Goal: Communication & Community: Answer question/provide support

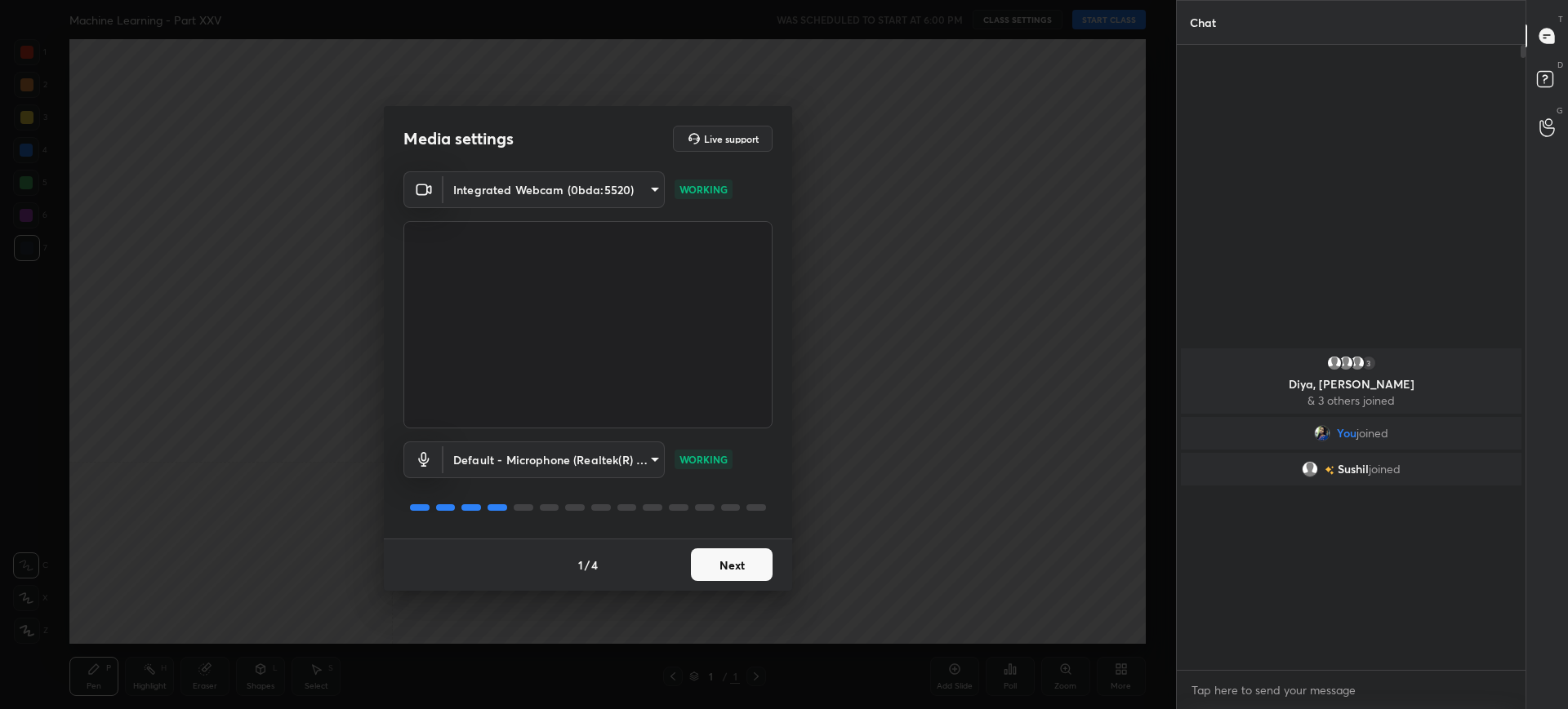
scroll to position [6, 6]
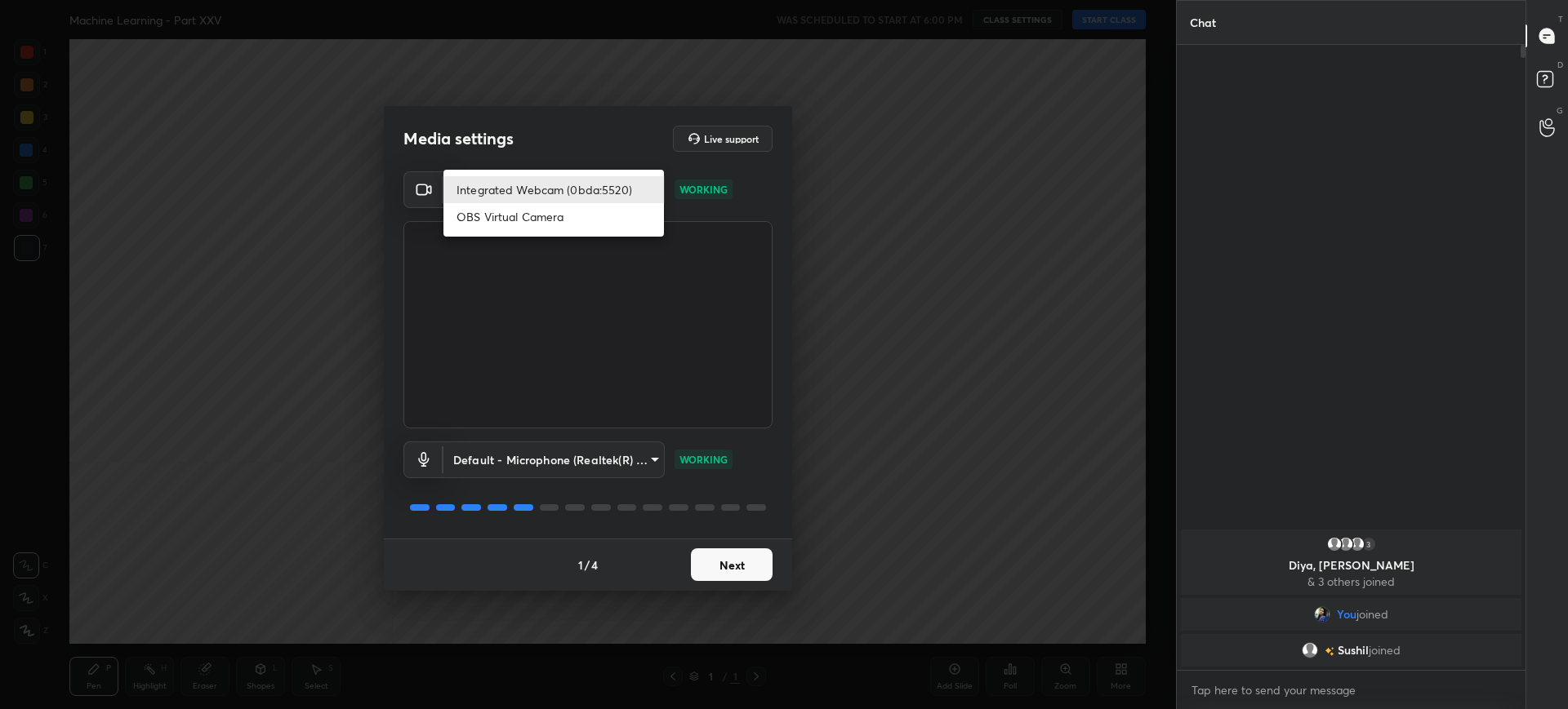
click at [596, 188] on body "1 2 3 4 5 6 7 C X Z C X Z E E Erase all H H Machine Learning - Part XXV WAS SCH…" at bounding box center [784, 354] width 1568 height 709
click at [487, 336] on div at bounding box center [784, 354] width 1568 height 709
click at [557, 179] on body "1 2 3 4 5 6 7 C X Z C X Z E E Erase all H H Machine Learning - Part XXV WAS SCH…" at bounding box center [784, 354] width 1568 height 709
click at [465, 308] on div at bounding box center [784, 354] width 1568 height 709
click at [562, 186] on body "1 2 3 4 5 6 7 C X Z C X Z E E Erase all H H Machine Learning - Part XXV WAS SCH…" at bounding box center [784, 354] width 1568 height 709
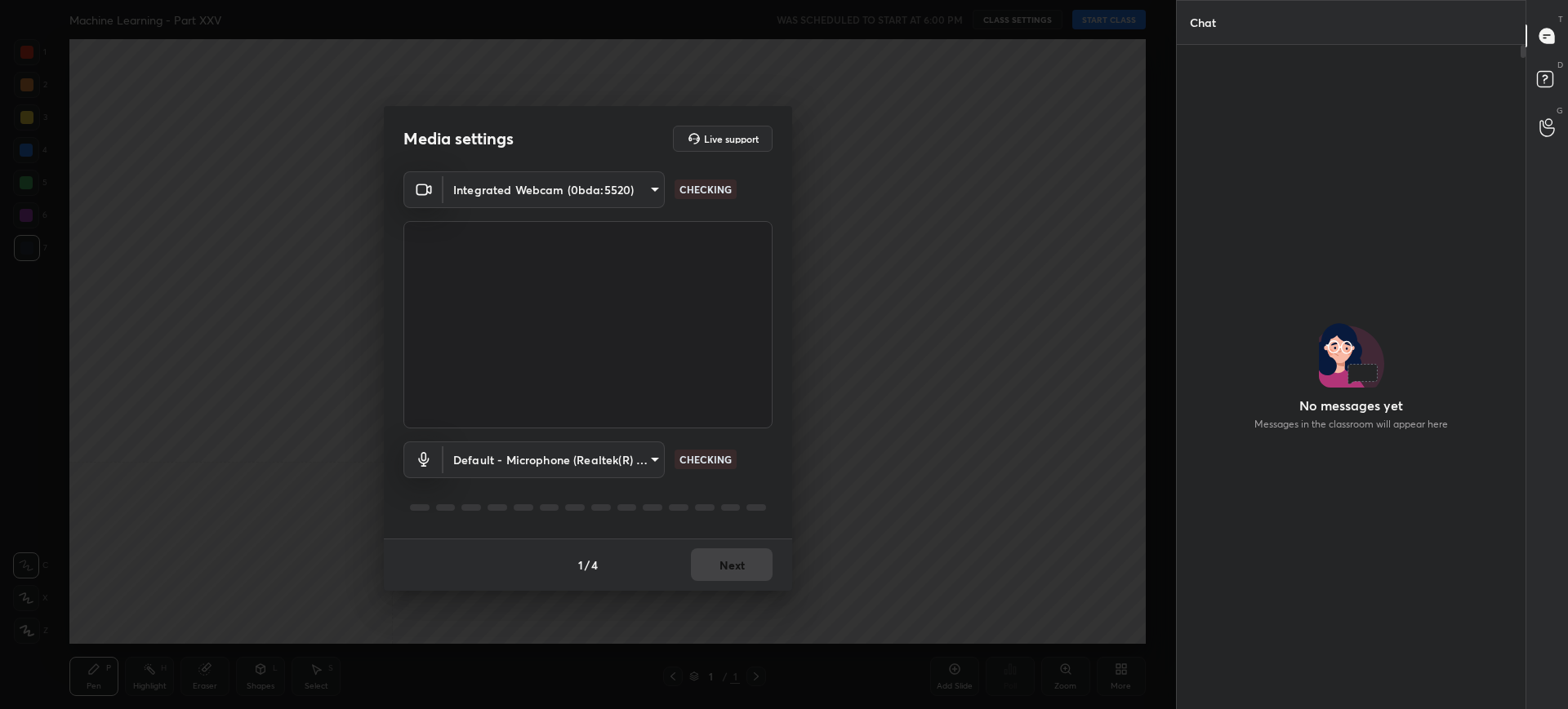
scroll to position [501, 344]
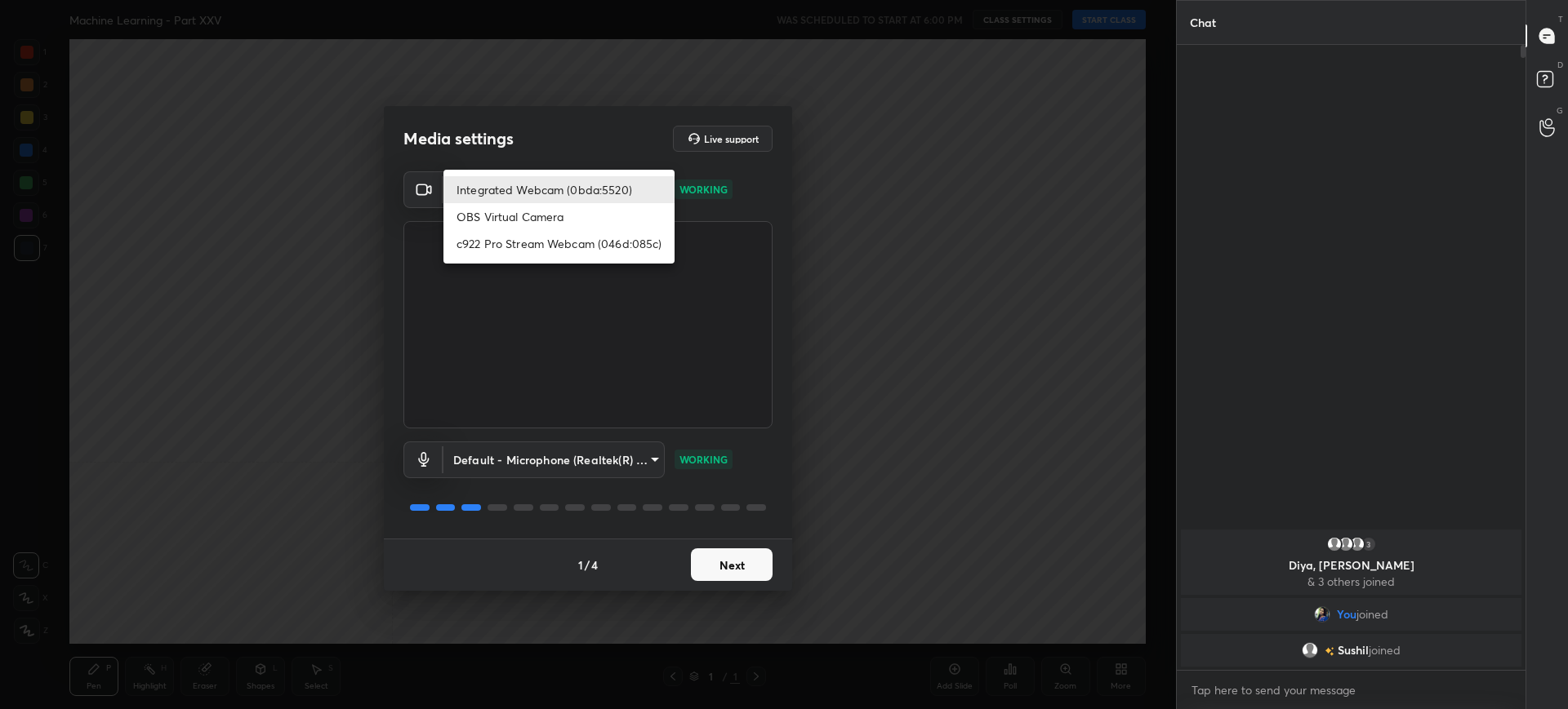
click at [623, 191] on body "1 2 3 4 5 6 7 C X Z C X Z E E Erase all H H Machine Learning - Part XXV WAS SCH…" at bounding box center [784, 354] width 1568 height 709
click at [558, 258] on ul "Integrated Webcam (0bda:5520) OBS Virtual Camera c922 Pro Stream Webcam (046d:0…" at bounding box center [559, 216] width 231 height 94
click at [540, 244] on li "c922 Pro Stream Webcam (046d:085c)" at bounding box center [559, 244] width 231 height 27
type input "d9115b2f929475016315a2c25d8338b72e881f843449f6f30eb7e1e03e8f855d"
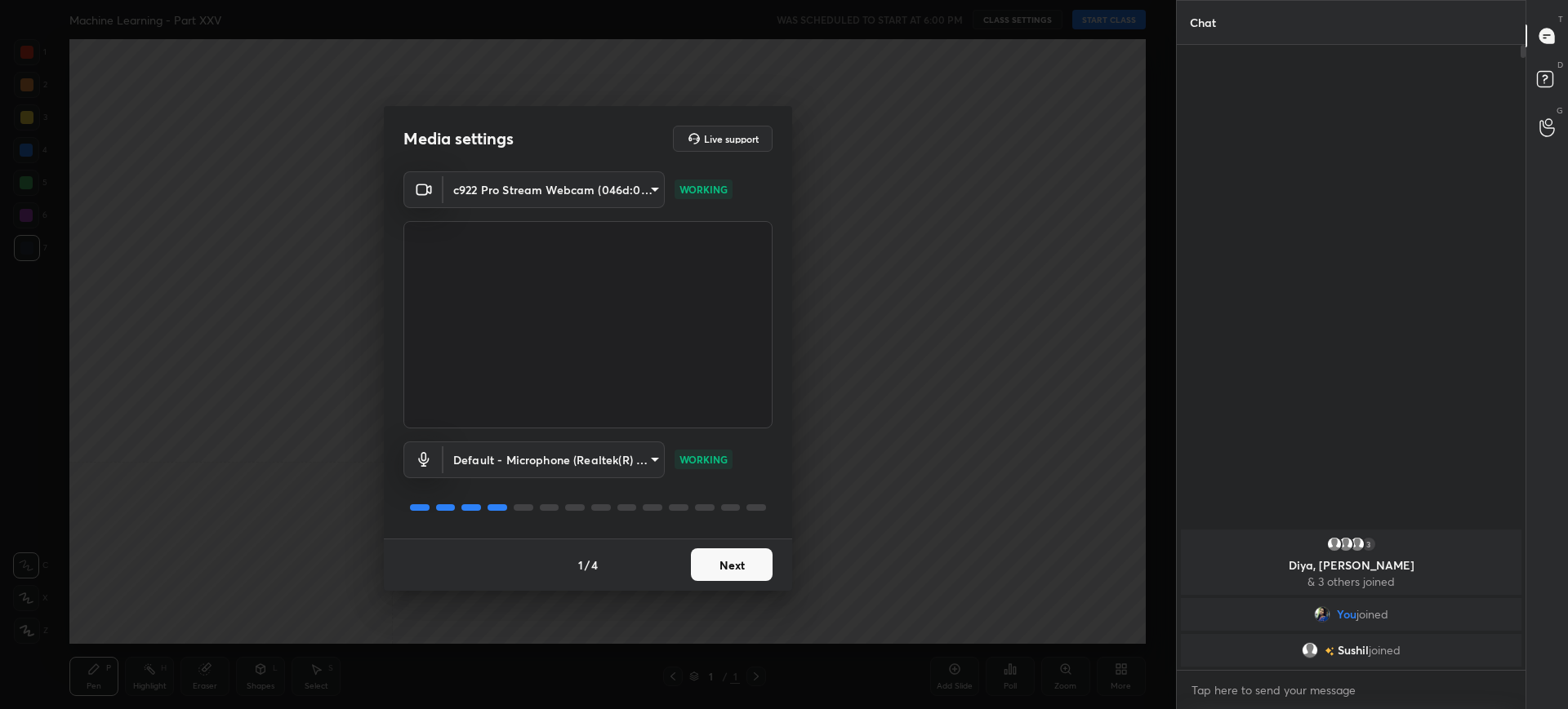
click at [730, 552] on button "Next" at bounding box center [731, 564] width 81 height 32
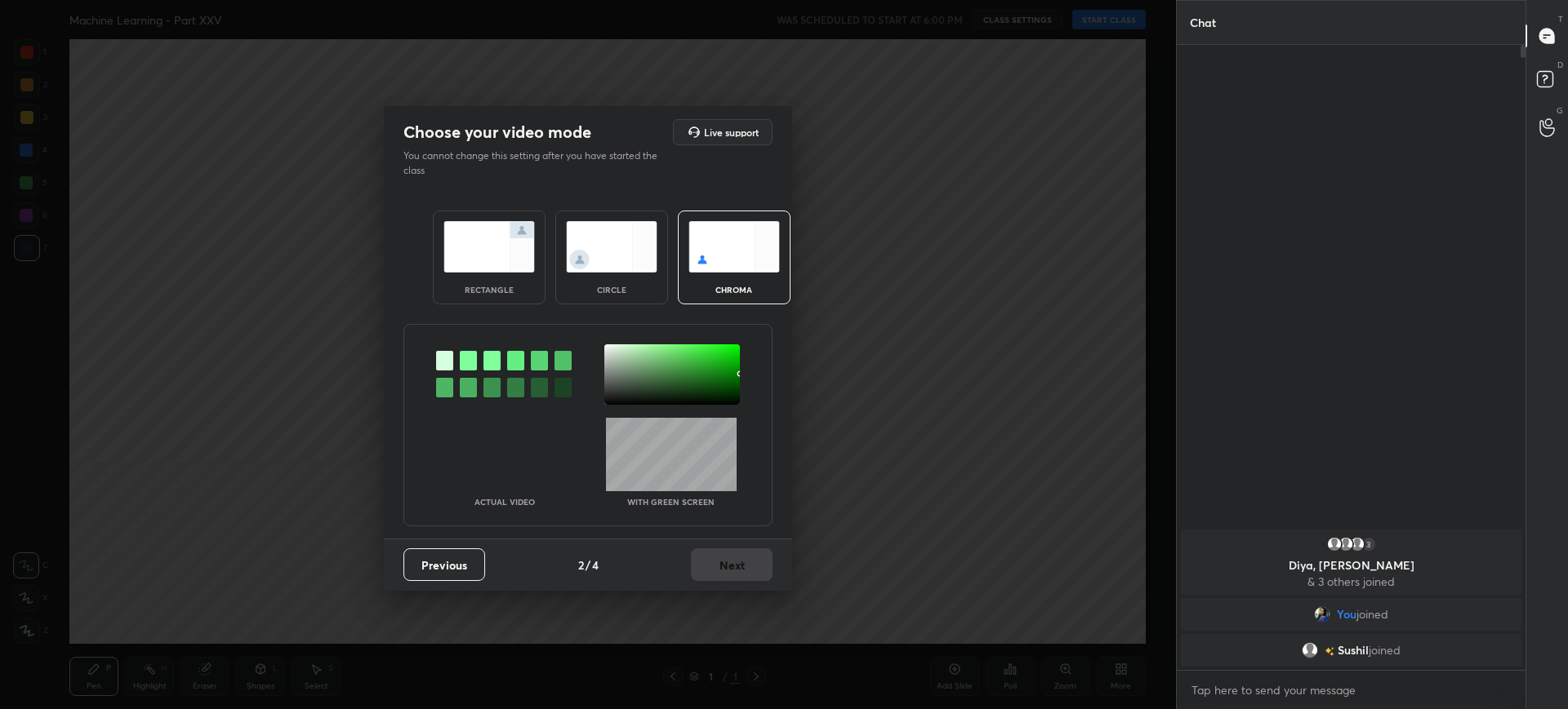
click at [532, 296] on div "rectangle" at bounding box center [489, 258] width 113 height 94
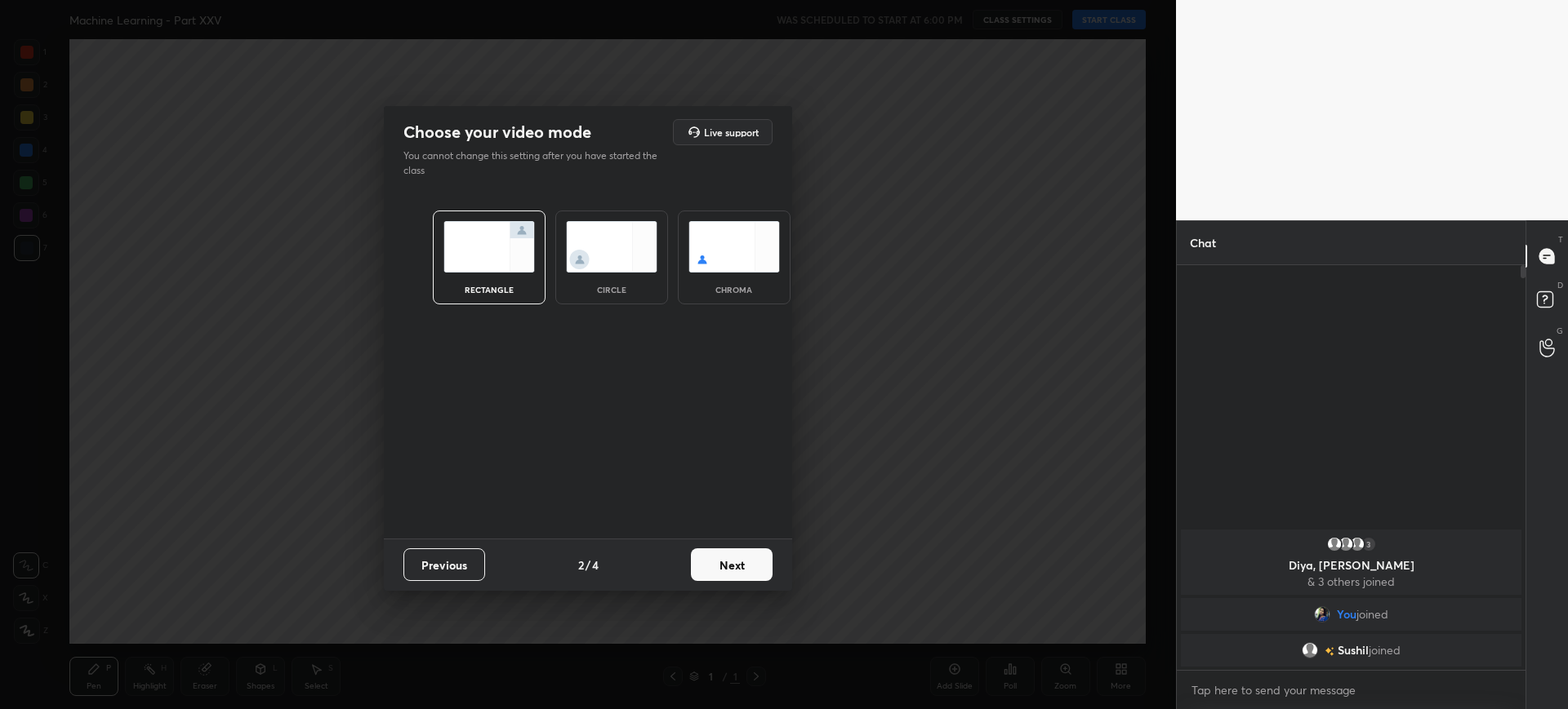
click at [758, 565] on button "Next" at bounding box center [731, 564] width 81 height 32
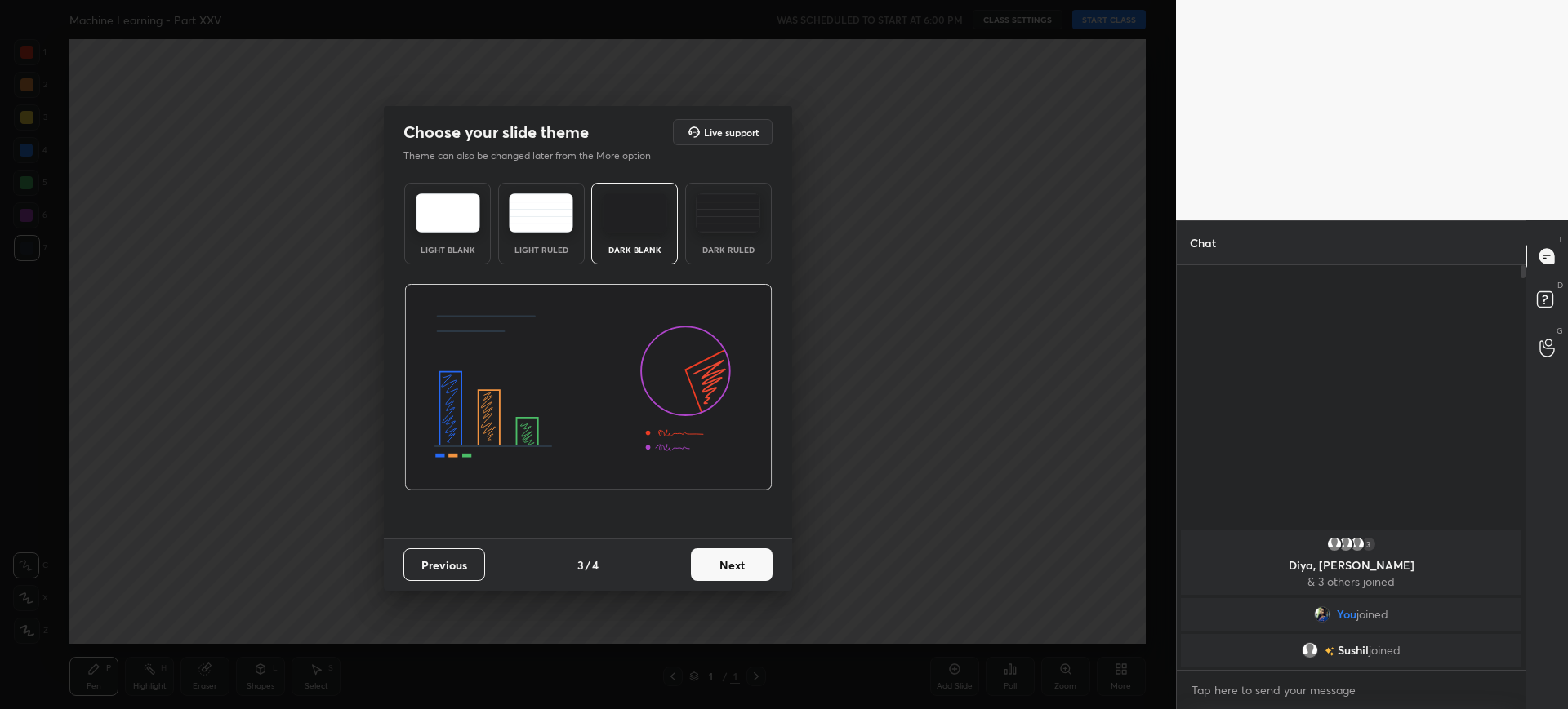
click at [753, 557] on button "Next" at bounding box center [731, 564] width 81 height 32
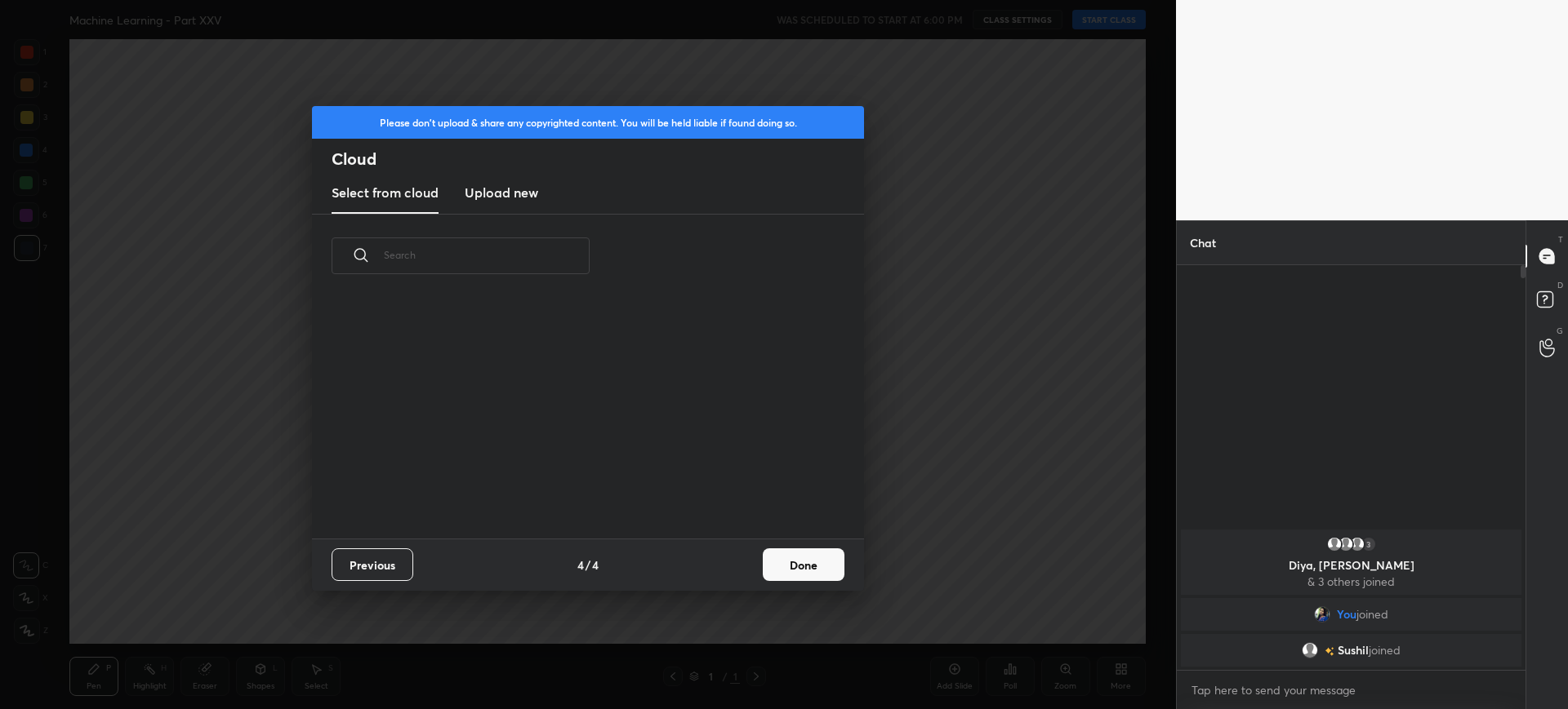
scroll to position [241, 524]
click at [511, 202] on new "Upload new" at bounding box center [500, 194] width 73 height 41
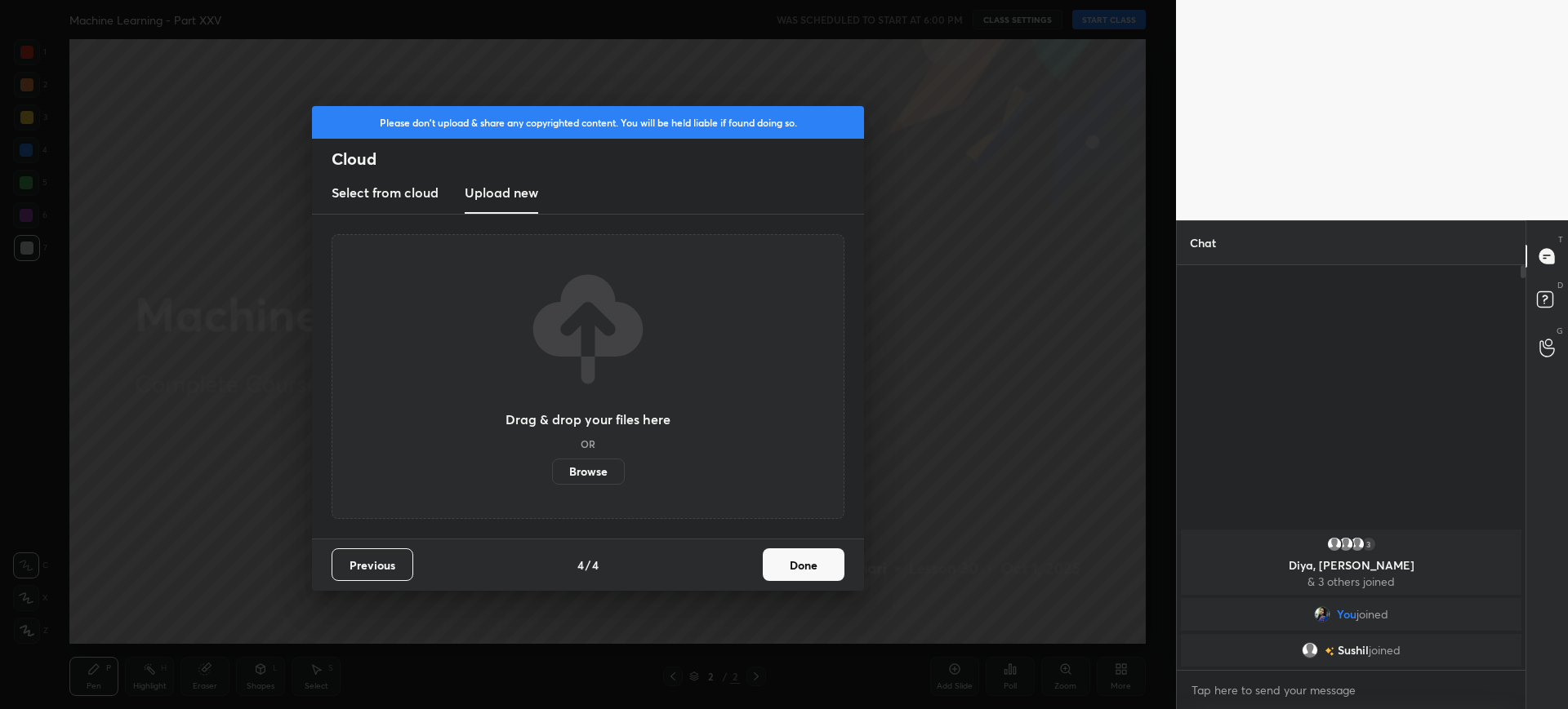
click at [587, 471] on label "Browse" at bounding box center [589, 471] width 72 height 26
click at [552, 471] on input "Browse" at bounding box center [552, 471] width 0 height 26
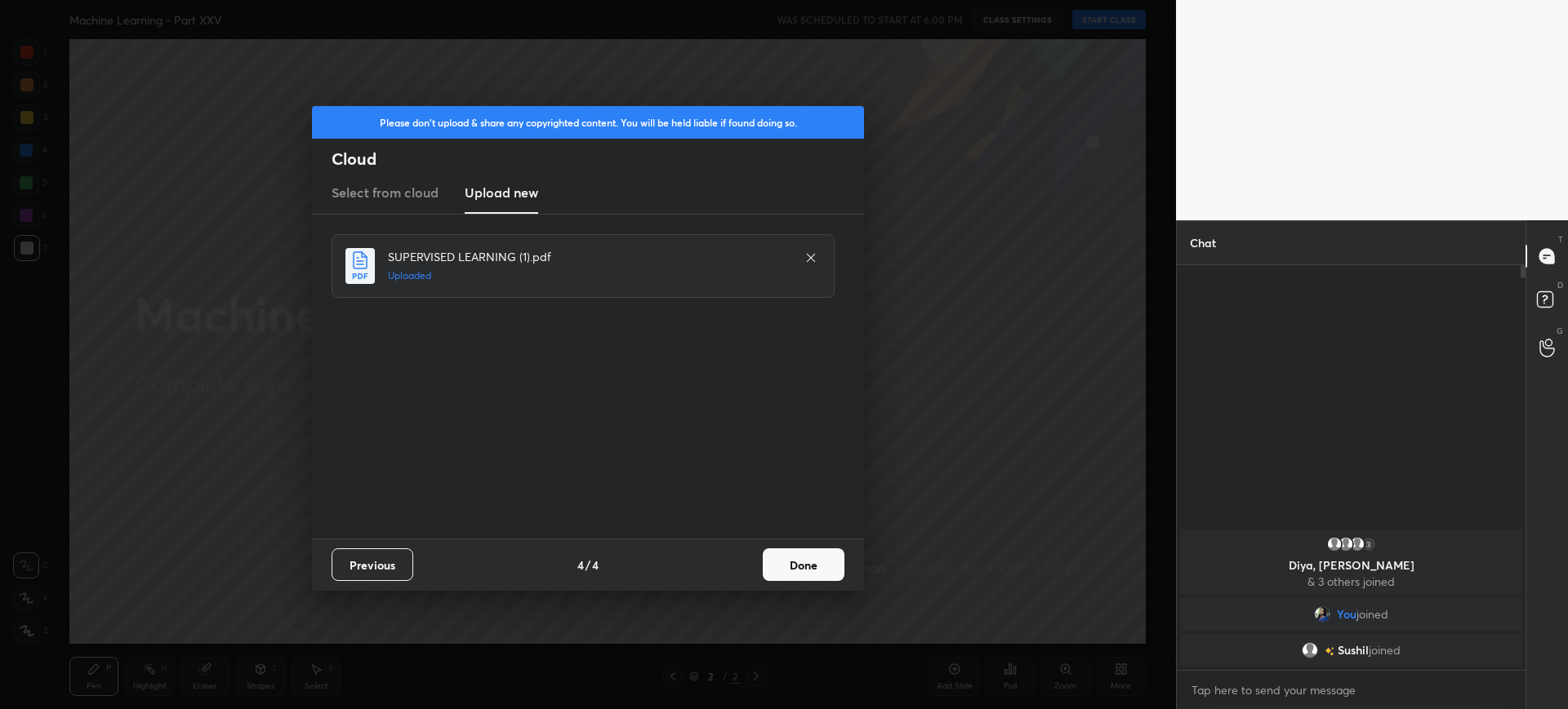
click at [798, 554] on button "Done" at bounding box center [803, 564] width 81 height 32
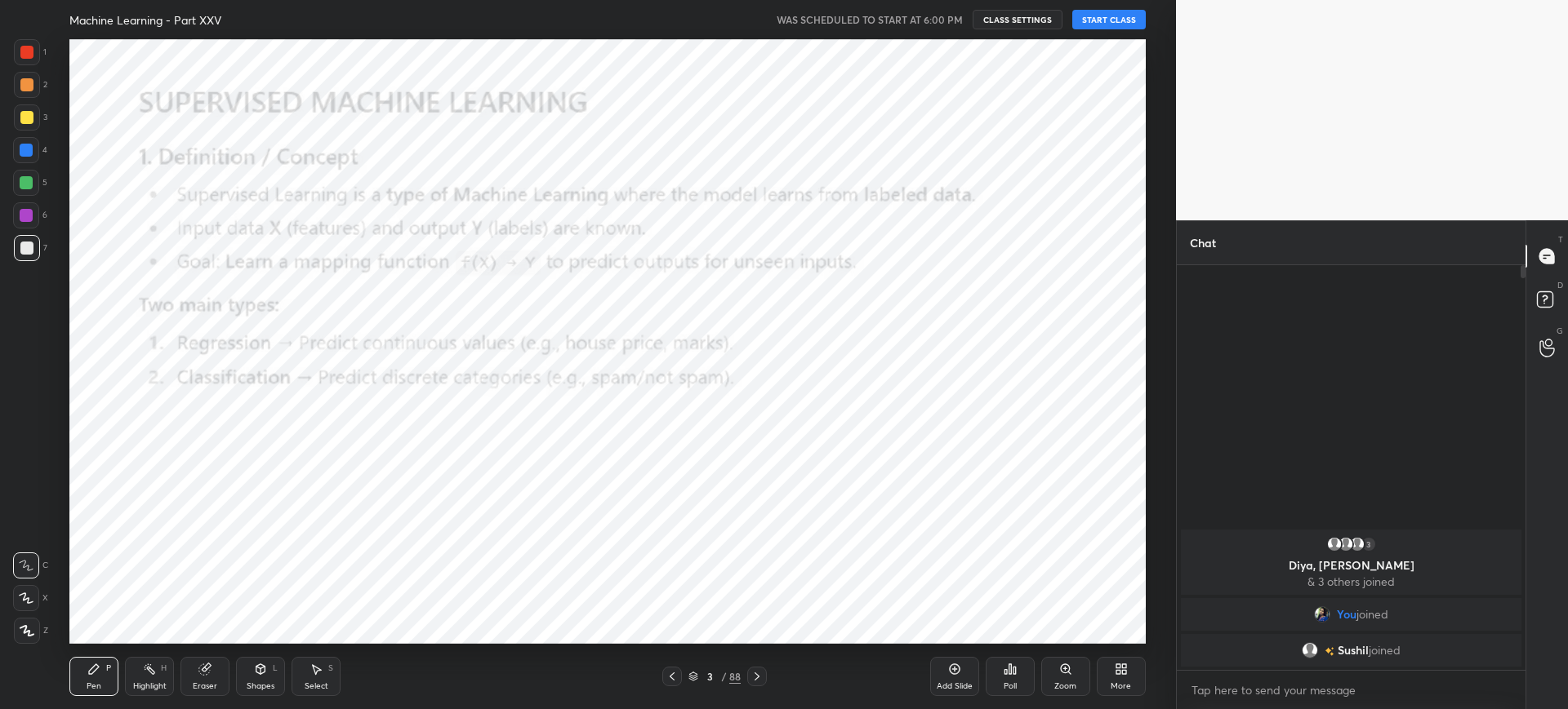
click at [1119, 24] on button "START CLASS" at bounding box center [1109, 20] width 73 height 20
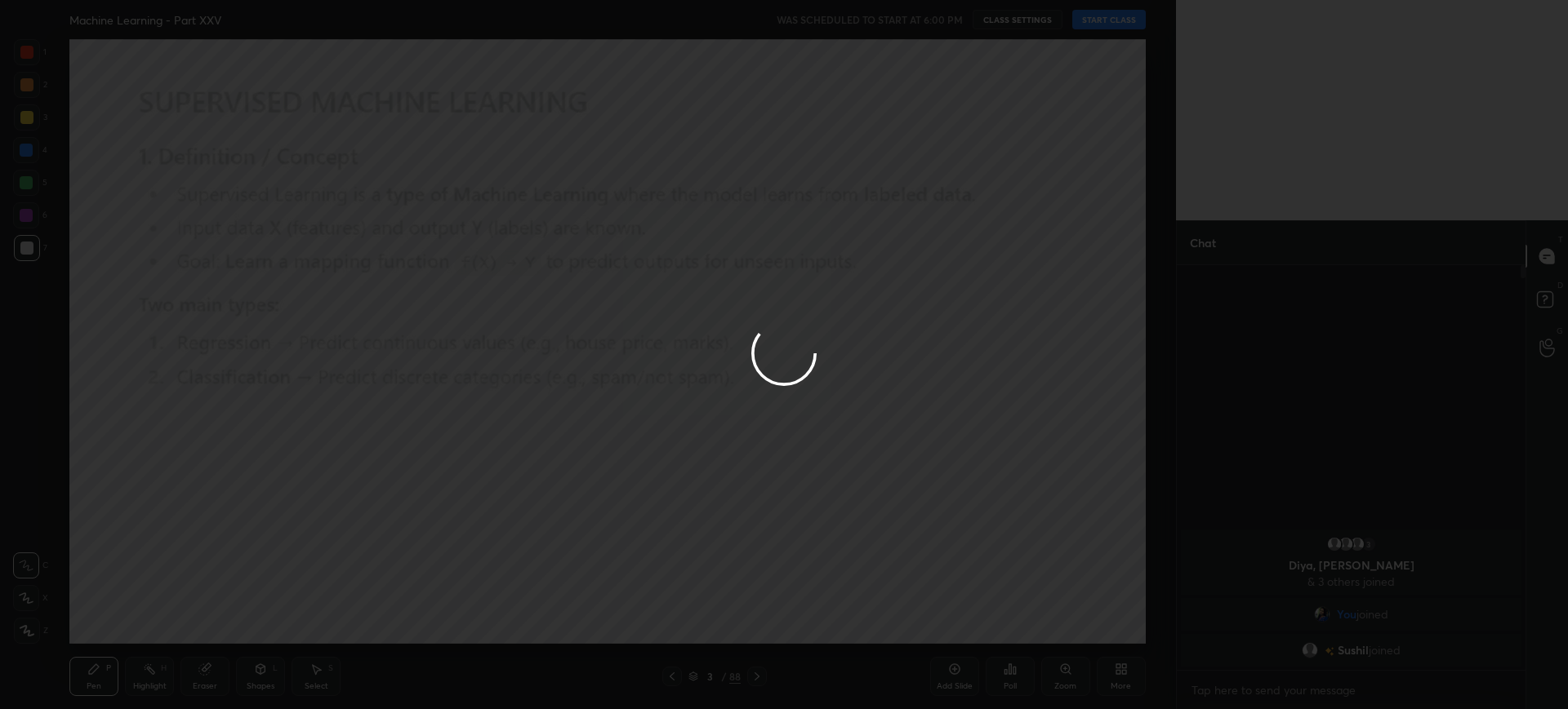
type textarea "x"
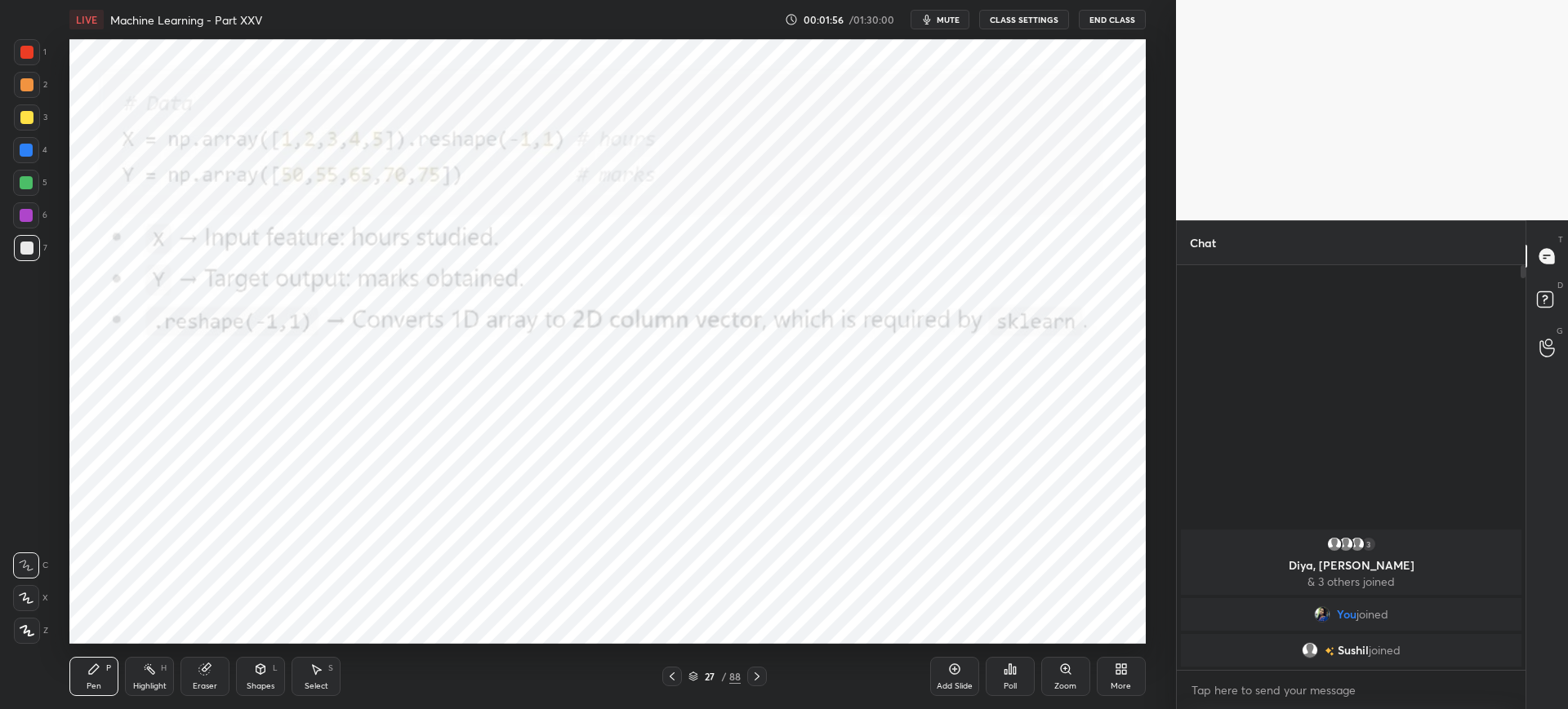
click at [25, 66] on div "1" at bounding box center [29, 55] width 32 height 32
click at [22, 629] on icon at bounding box center [26, 632] width 15 height 12
click at [1069, 657] on div "Zoom" at bounding box center [1066, 677] width 49 height 39
click at [1069, 657] on div "Add Slide Poll Zoom More" at bounding box center [1037, 676] width 215 height 91
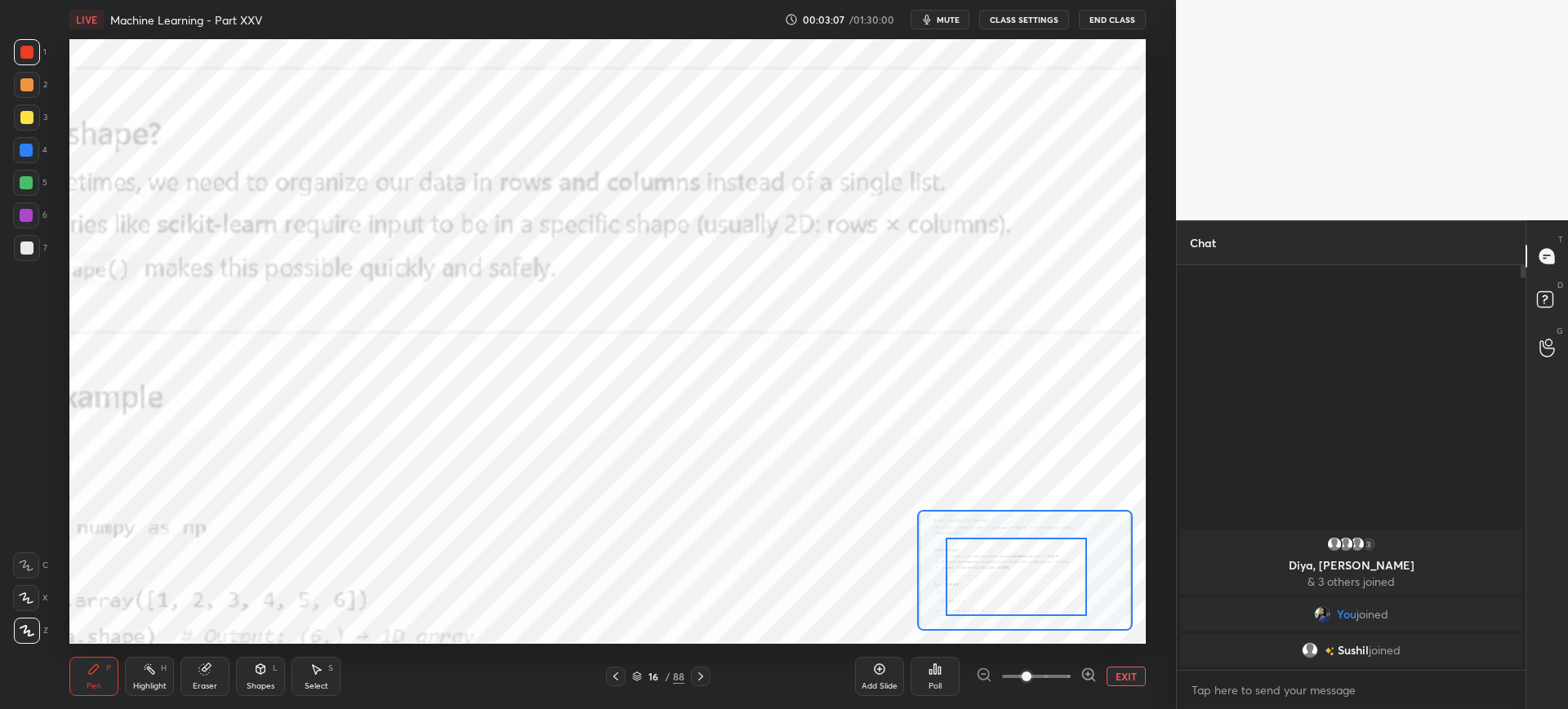
click at [984, 605] on div at bounding box center [1016, 577] width 141 height 78
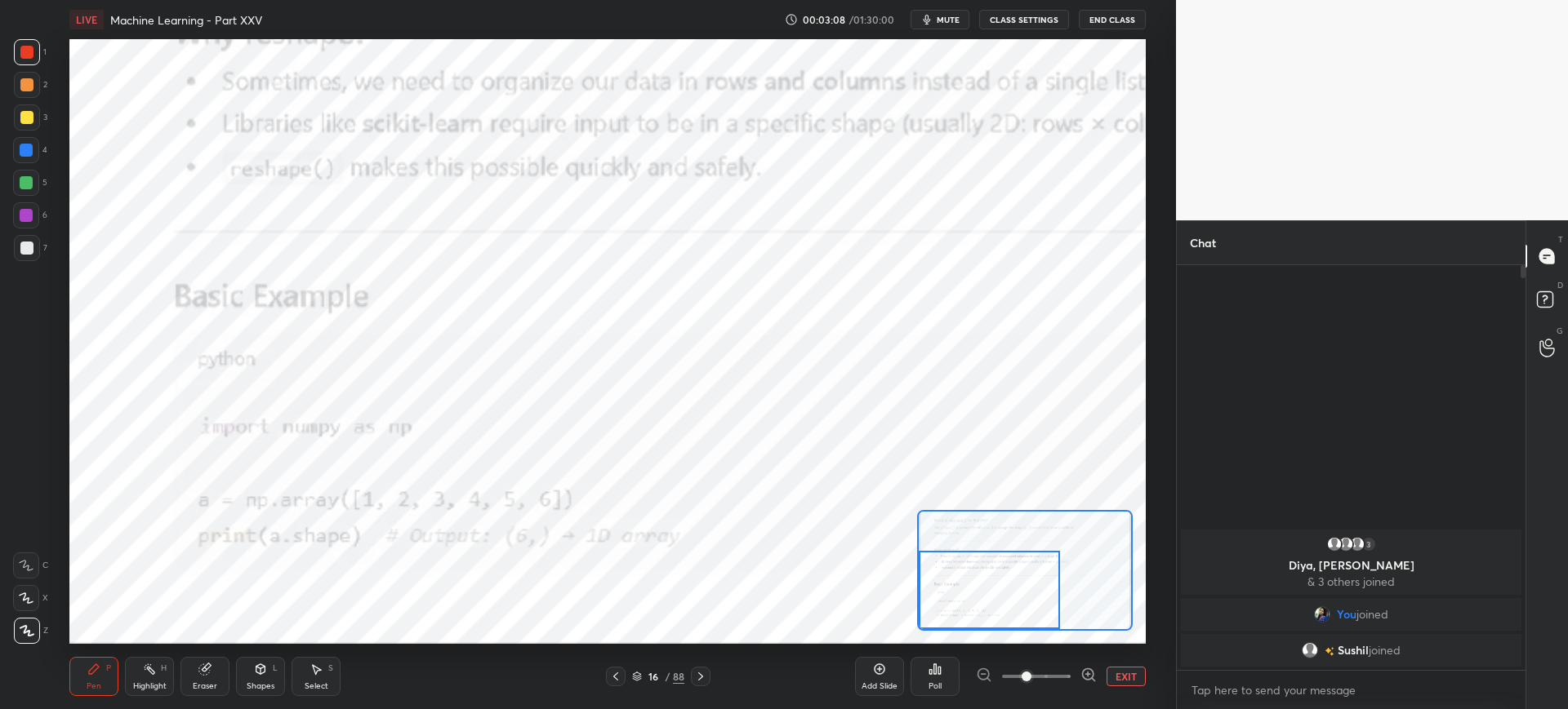
drag, startPoint x: 985, startPoint y: 606, endPoint x: 988, endPoint y: 594, distance: 12.4
click at [987, 606] on div at bounding box center [989, 591] width 141 height 78
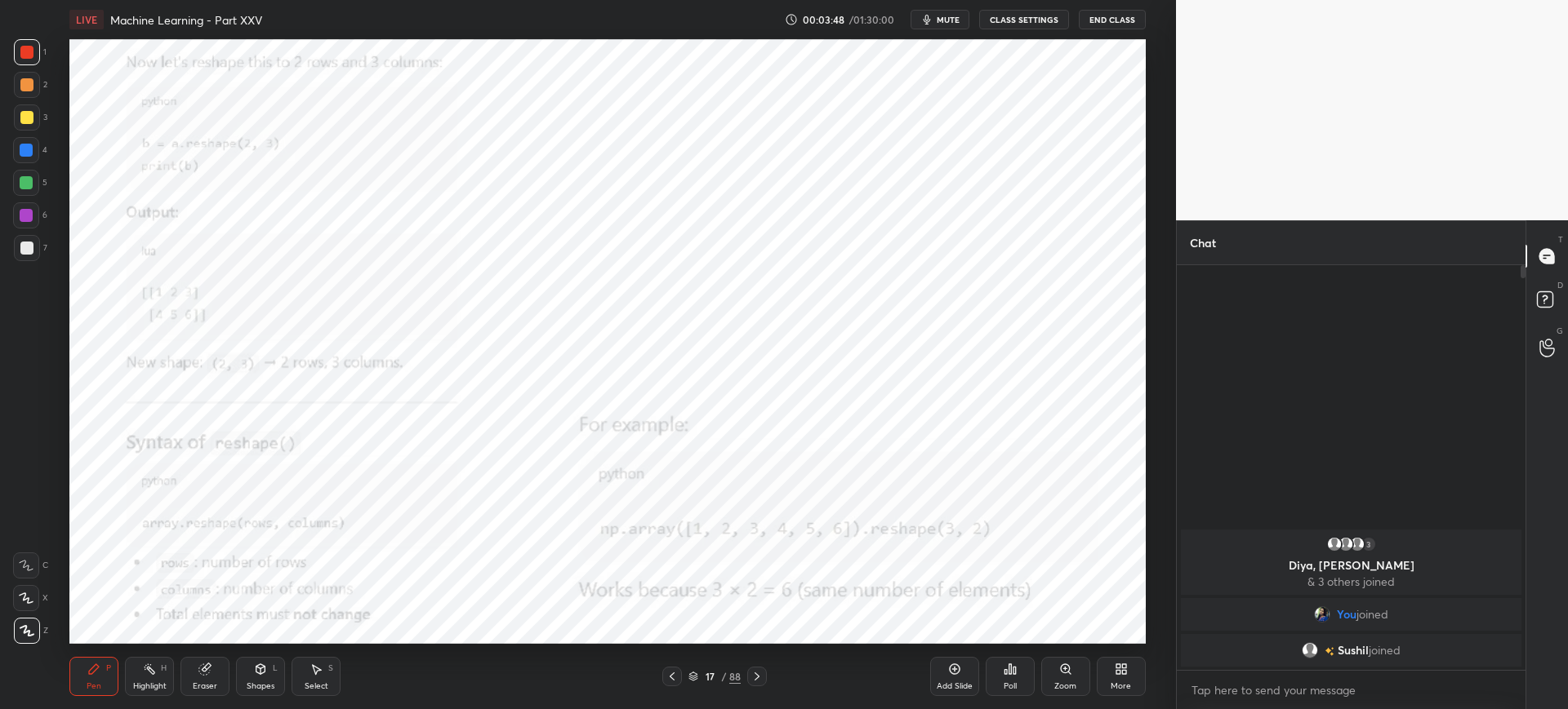
click at [1061, 669] on icon at bounding box center [1065, 669] width 9 height 9
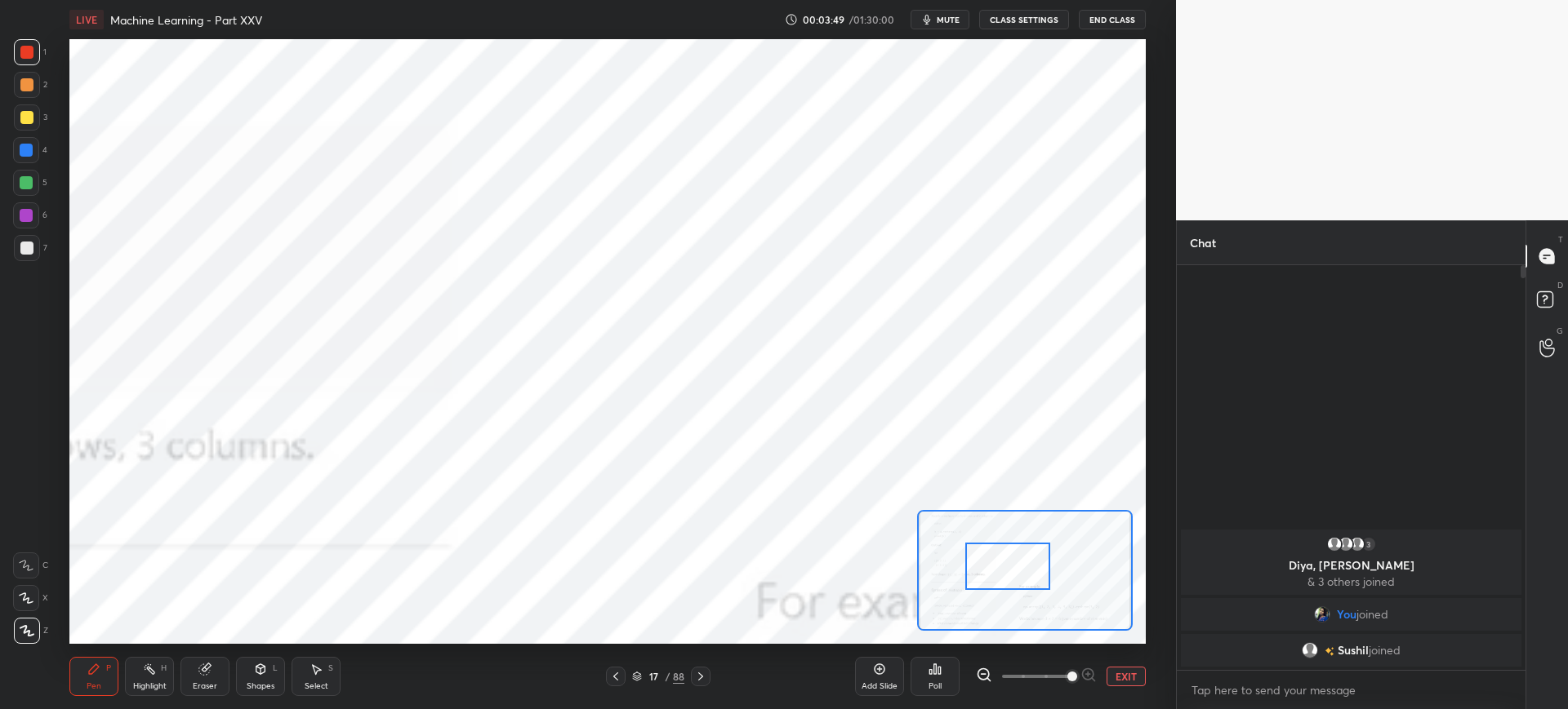
drag, startPoint x: 1022, startPoint y: 556, endPoint x: 1009, endPoint y: 554, distance: 13.2
click at [984, 549] on div at bounding box center [1007, 566] width 85 height 47
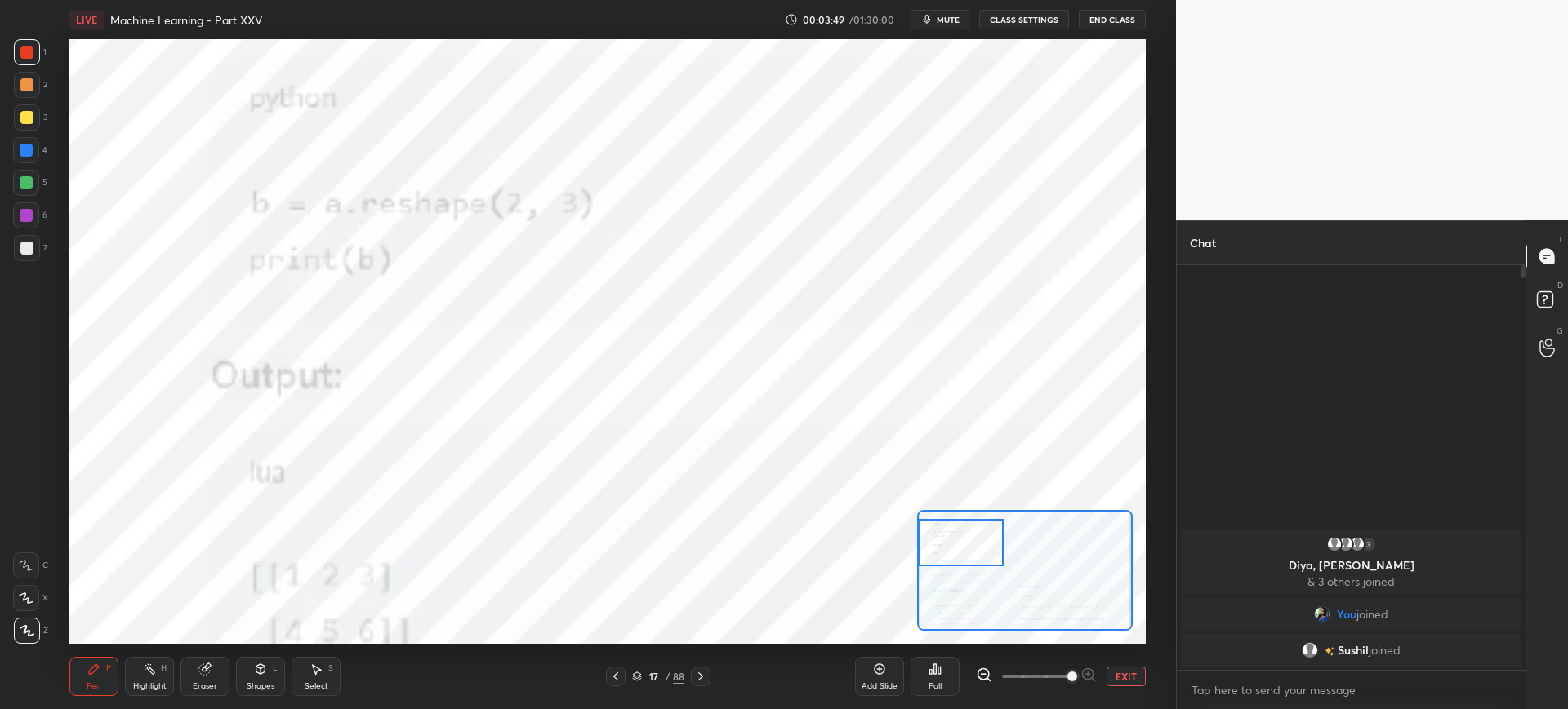
drag, startPoint x: 980, startPoint y: 545, endPoint x: 962, endPoint y: 532, distance: 22.2
click at [967, 540] on div at bounding box center [961, 543] width 85 height 47
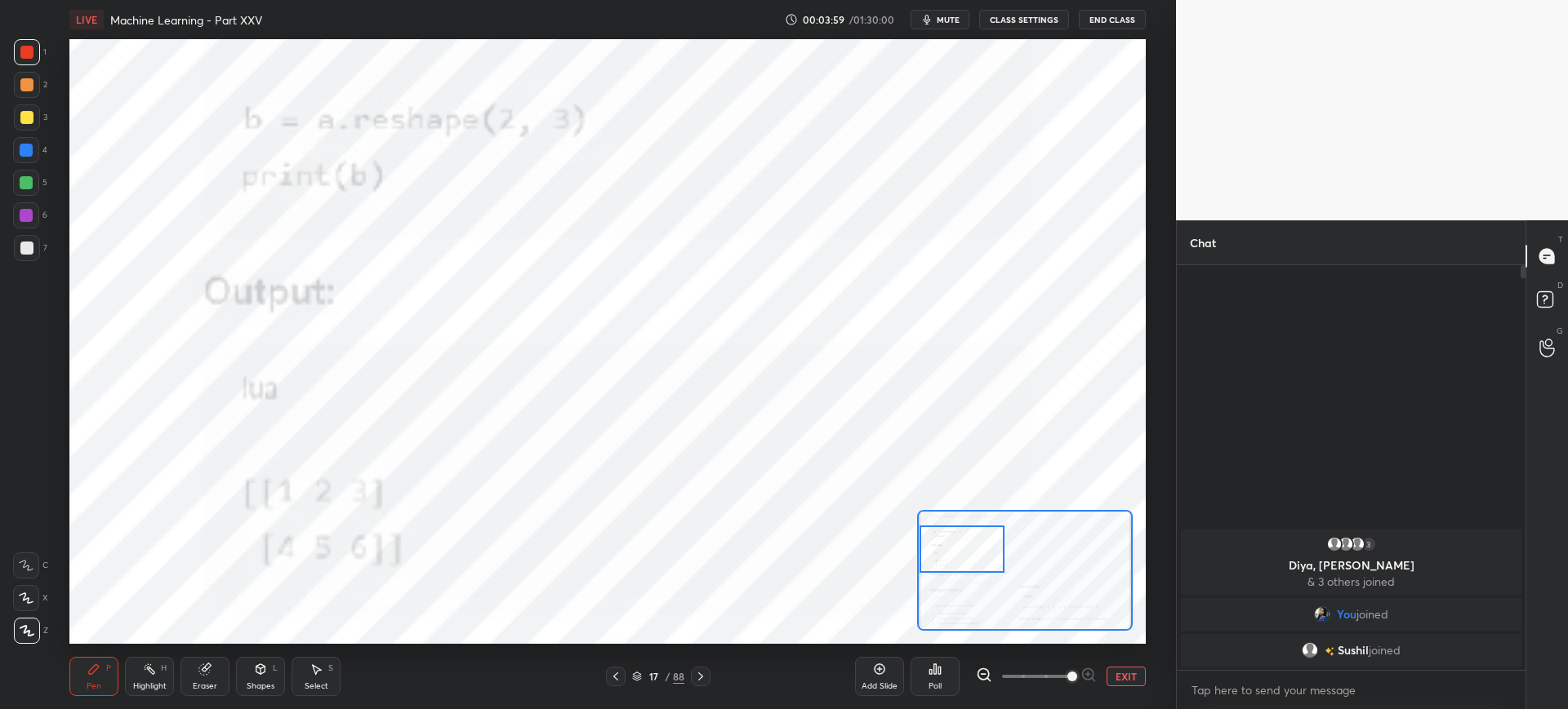
click at [953, 533] on div at bounding box center [962, 549] width 85 height 47
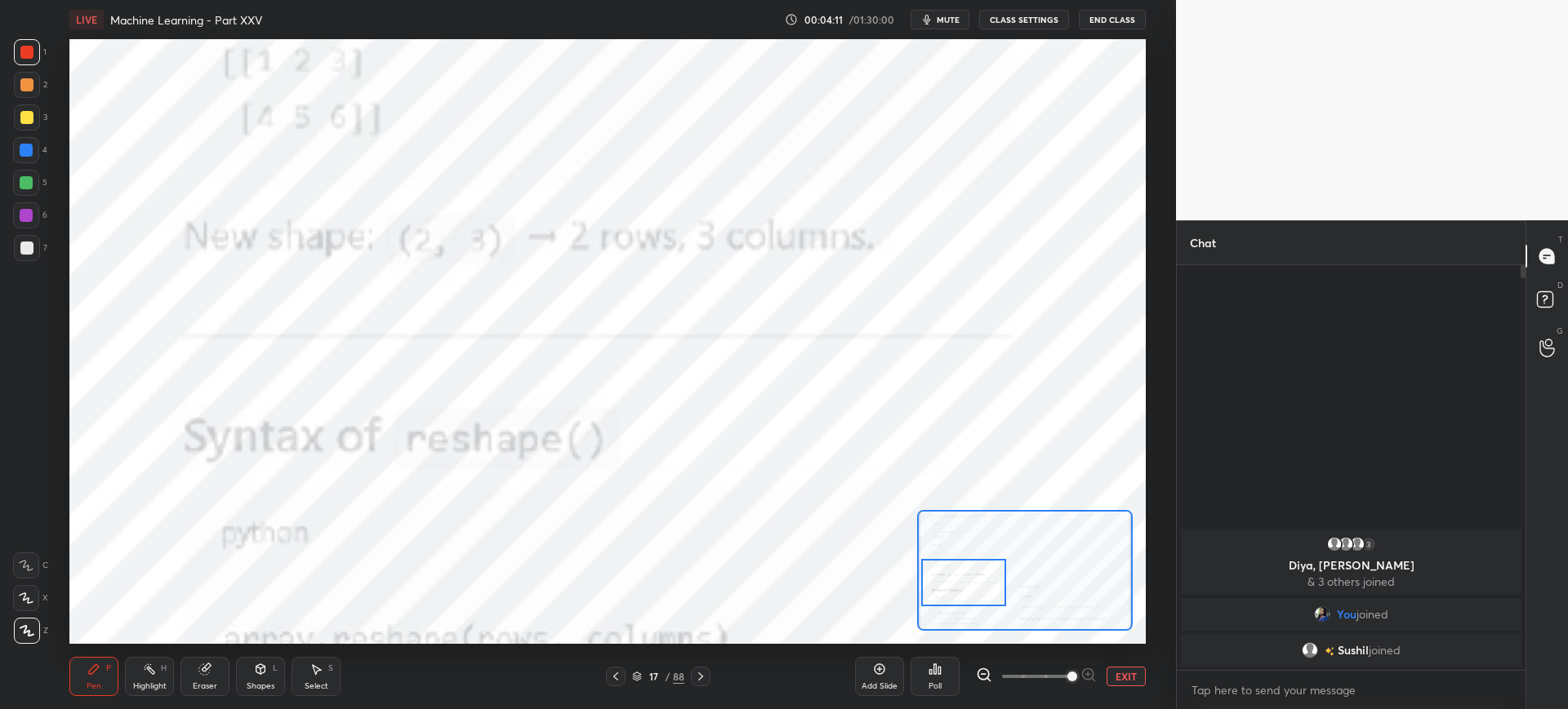
drag, startPoint x: 967, startPoint y: 551, endPoint x: 965, endPoint y: 587, distance: 36.1
click at [968, 587] on div at bounding box center [963, 583] width 85 height 47
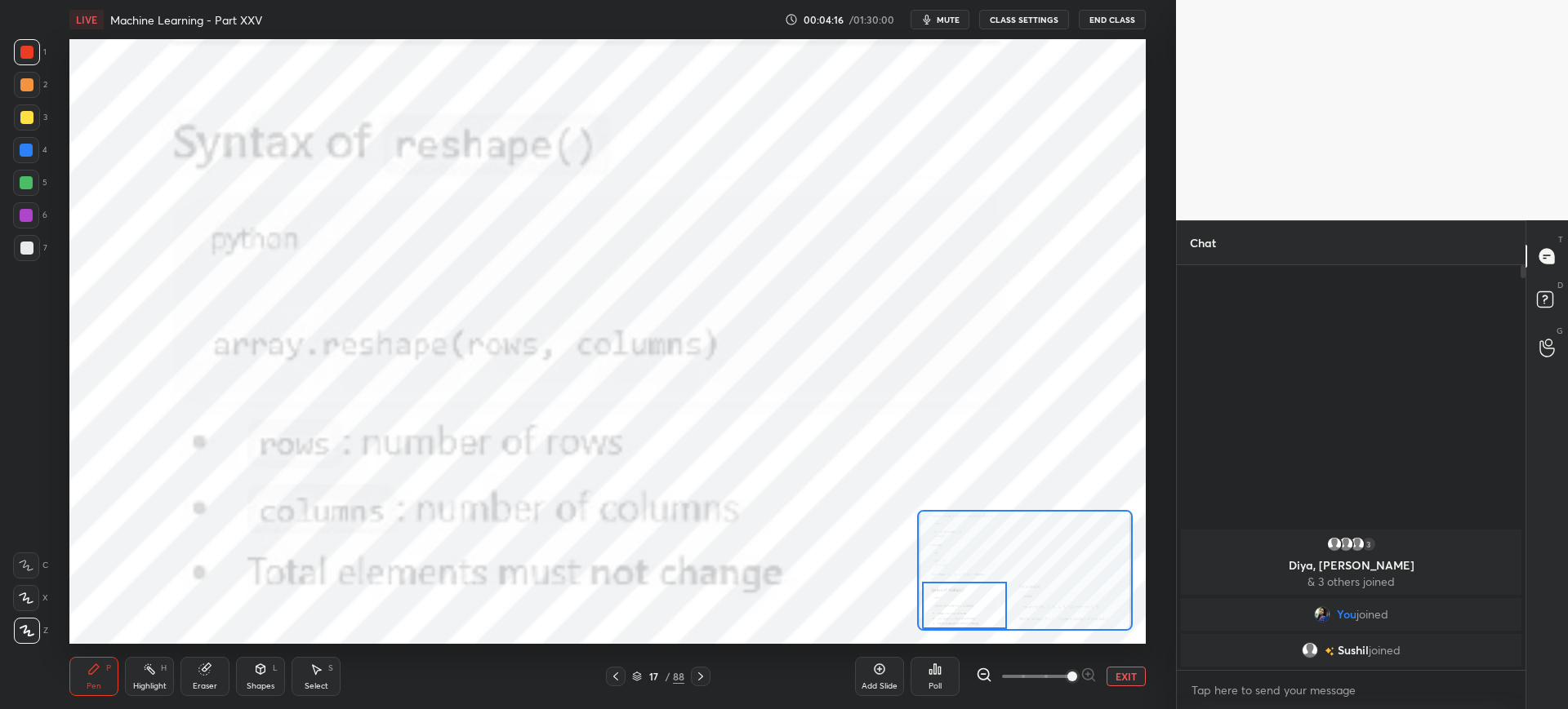
drag, startPoint x: 974, startPoint y: 582, endPoint x: 976, endPoint y: 608, distance: 26.1
click at [976, 608] on div at bounding box center [964, 605] width 85 height 47
click at [617, 680] on icon at bounding box center [615, 677] width 5 height 8
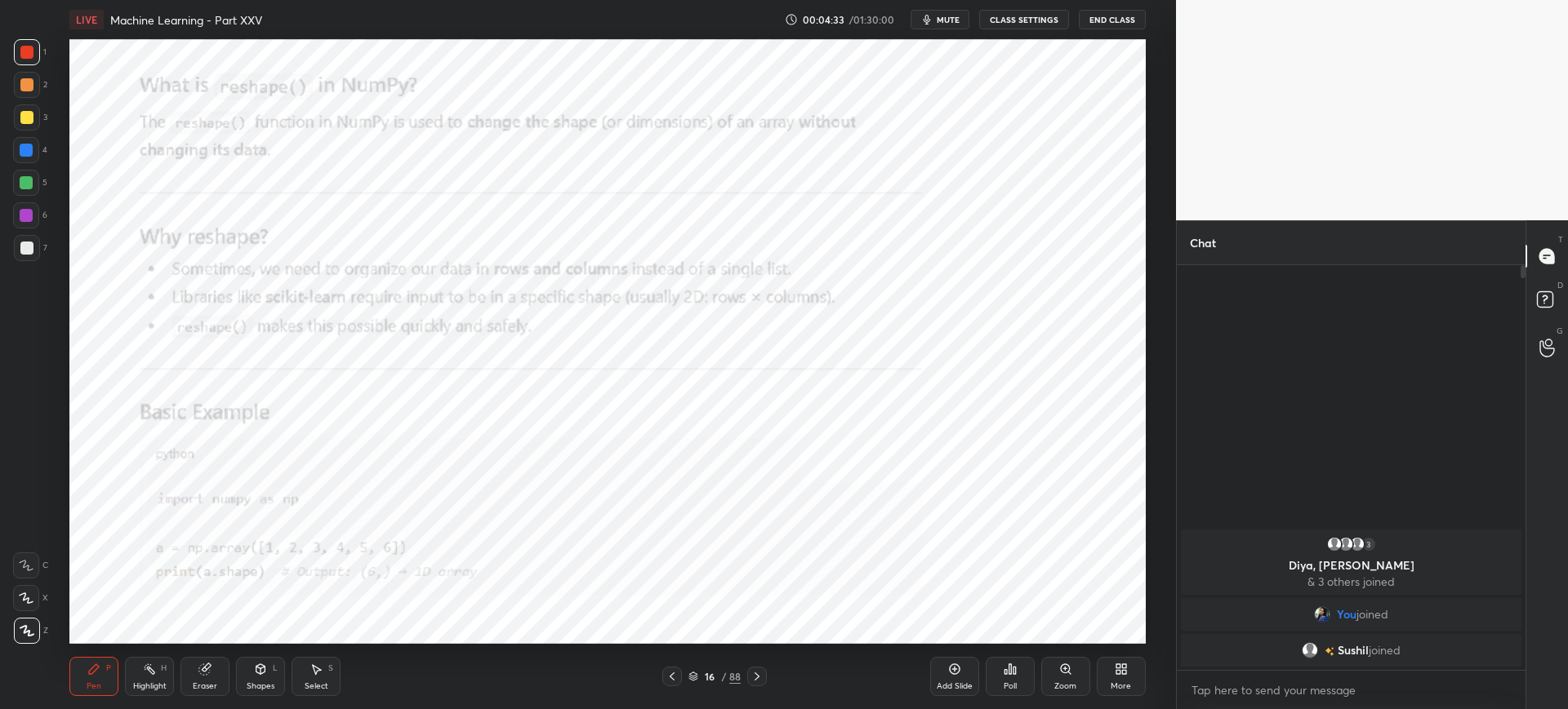
click at [757, 675] on icon at bounding box center [756, 676] width 13 height 13
click at [1061, 675] on icon at bounding box center [1065, 669] width 13 height 13
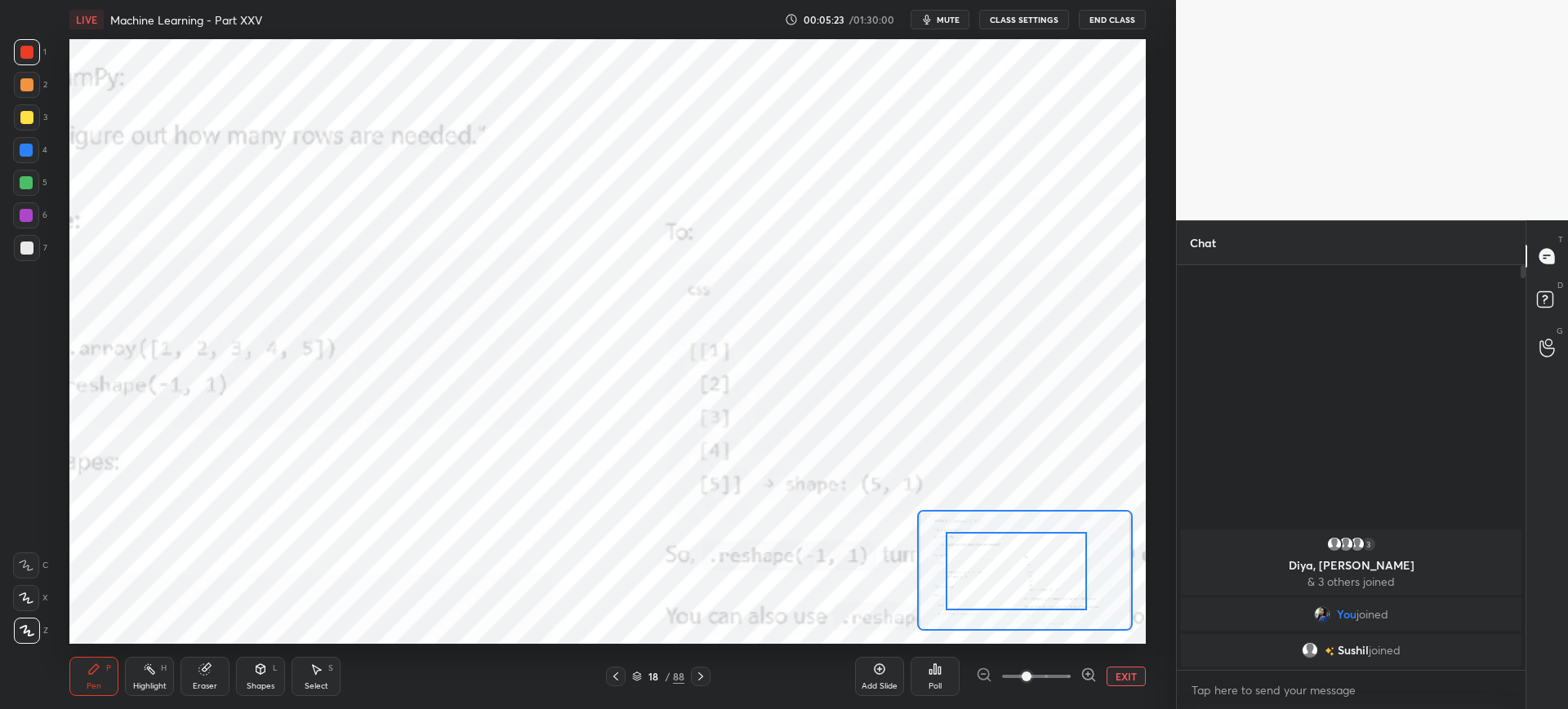
drag, startPoint x: 1046, startPoint y: 567, endPoint x: 1016, endPoint y: 571, distance: 30.3
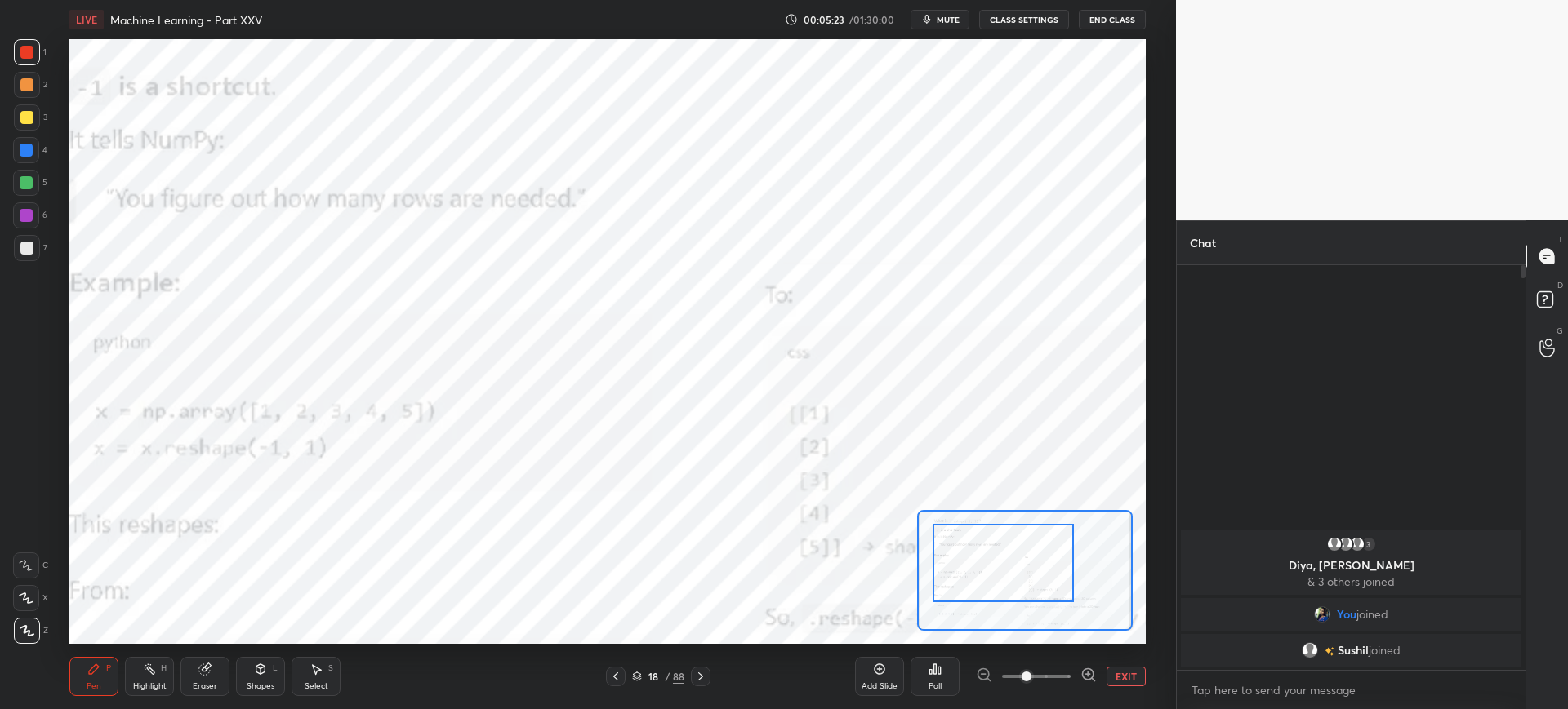
drag, startPoint x: 1005, startPoint y: 563, endPoint x: 1002, endPoint y: 553, distance: 10.4
click at [981, 546] on div at bounding box center [1003, 563] width 141 height 78
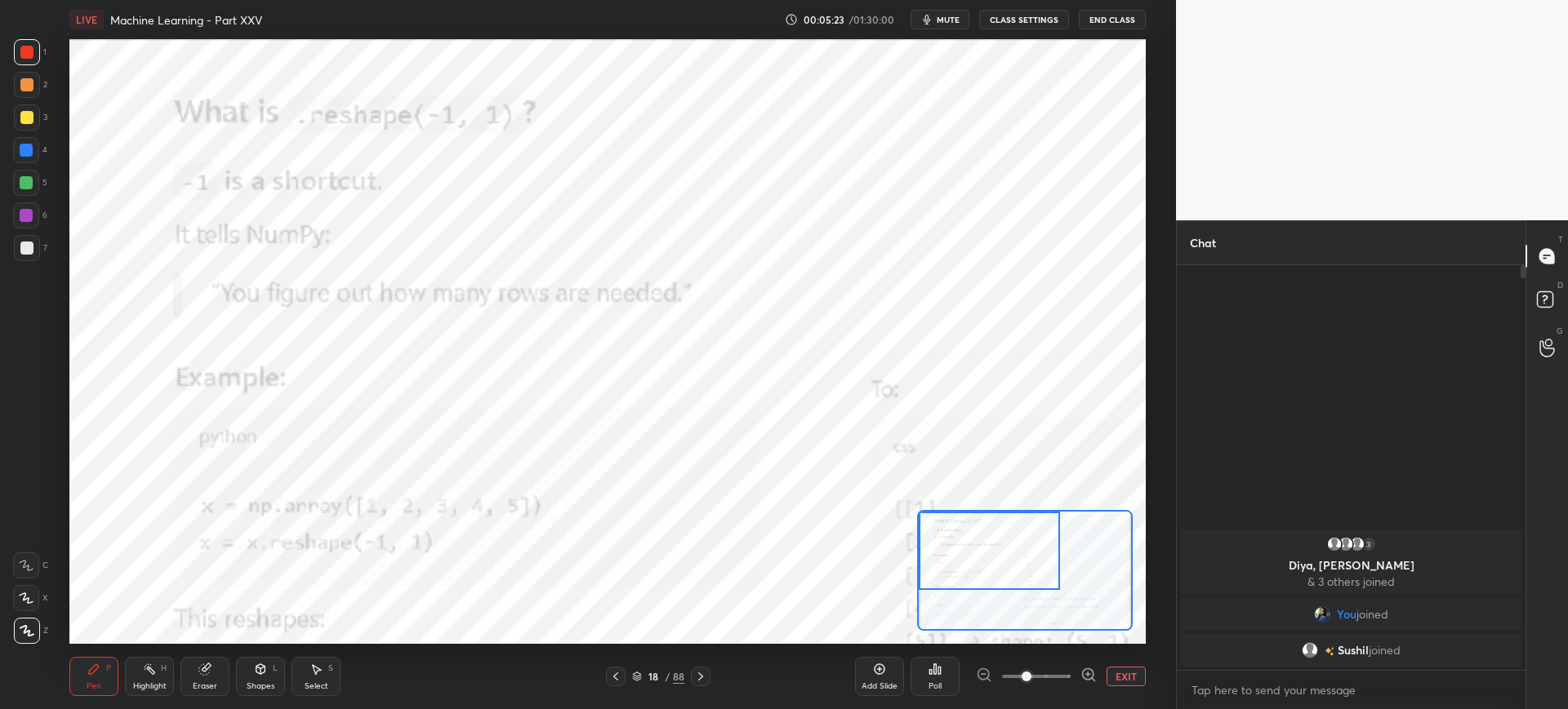
drag, startPoint x: 1012, startPoint y: 567, endPoint x: 1000, endPoint y: 562, distance: 13.0
click at [1000, 562] on div at bounding box center [989, 551] width 141 height 78
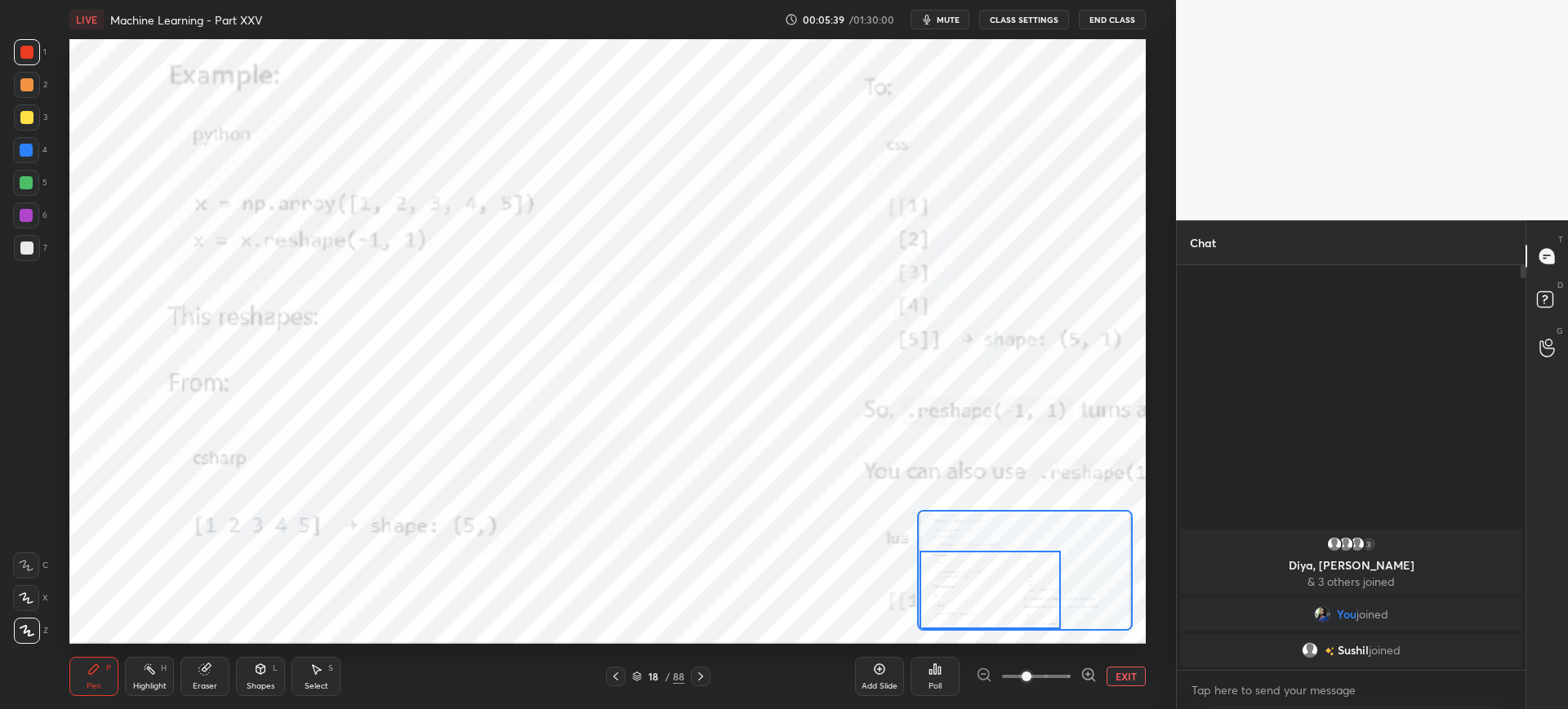
drag, startPoint x: 947, startPoint y: 538, endPoint x: 942, endPoint y: 566, distance: 28.4
click at [949, 578] on div at bounding box center [990, 591] width 141 height 78
drag, startPoint x: 1005, startPoint y: 598, endPoint x: 962, endPoint y: 567, distance: 53.0
click at [1010, 596] on div at bounding box center [996, 591] width 141 height 78
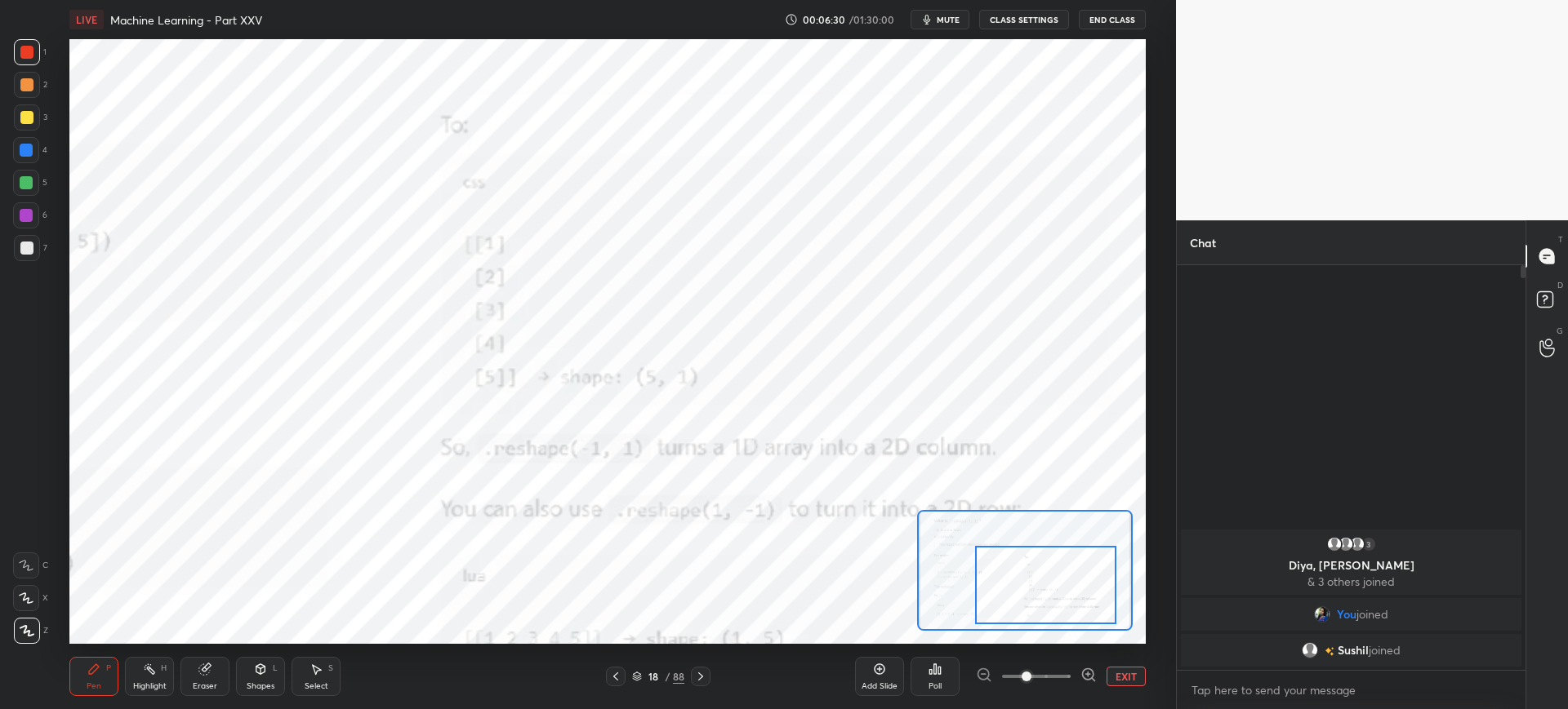
drag, startPoint x: 1024, startPoint y: 577, endPoint x: 997, endPoint y: 544, distance: 42.6
click at [1051, 572] on div at bounding box center [1045, 586] width 141 height 78
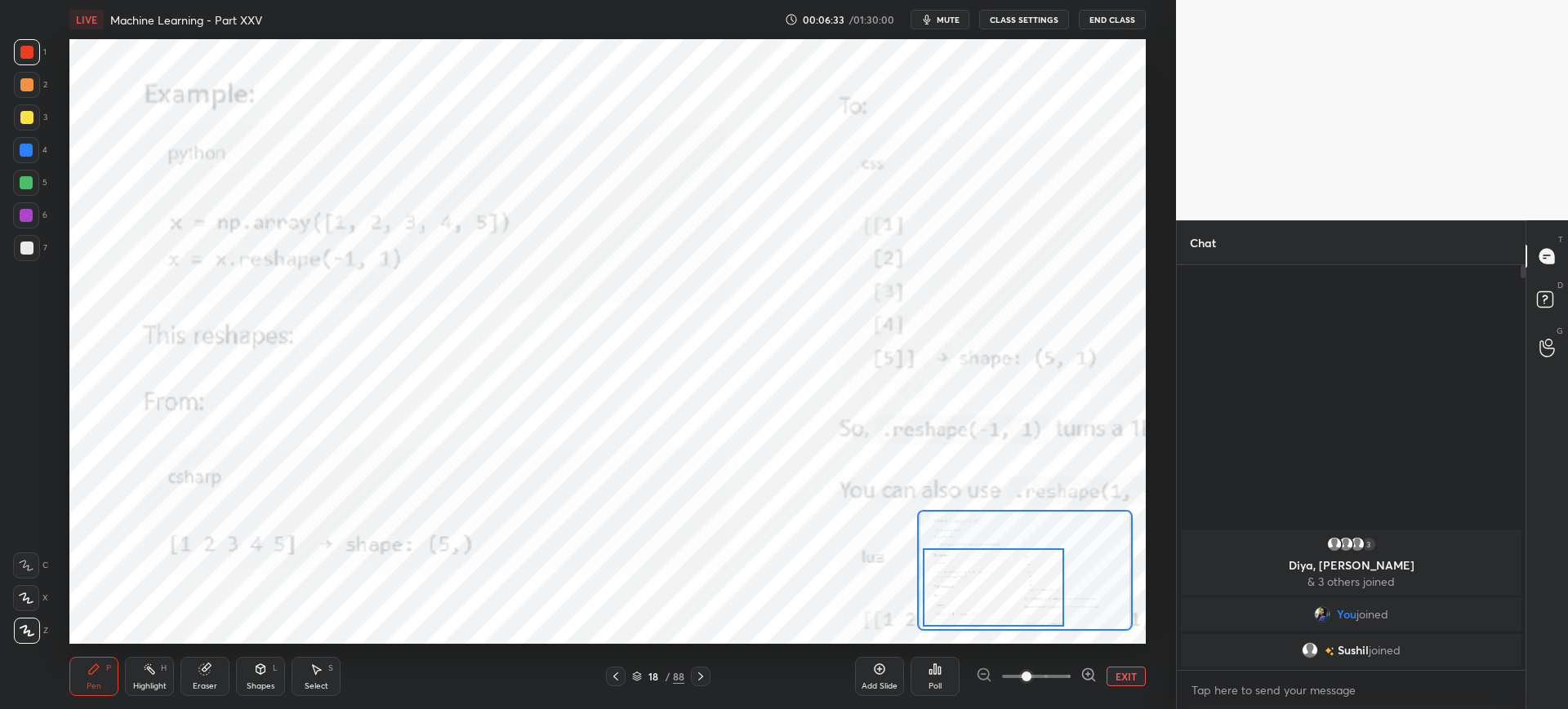
drag, startPoint x: 1036, startPoint y: 578, endPoint x: 987, endPoint y: 577, distance: 49.0
click at [985, 581] on div at bounding box center [993, 588] width 141 height 78
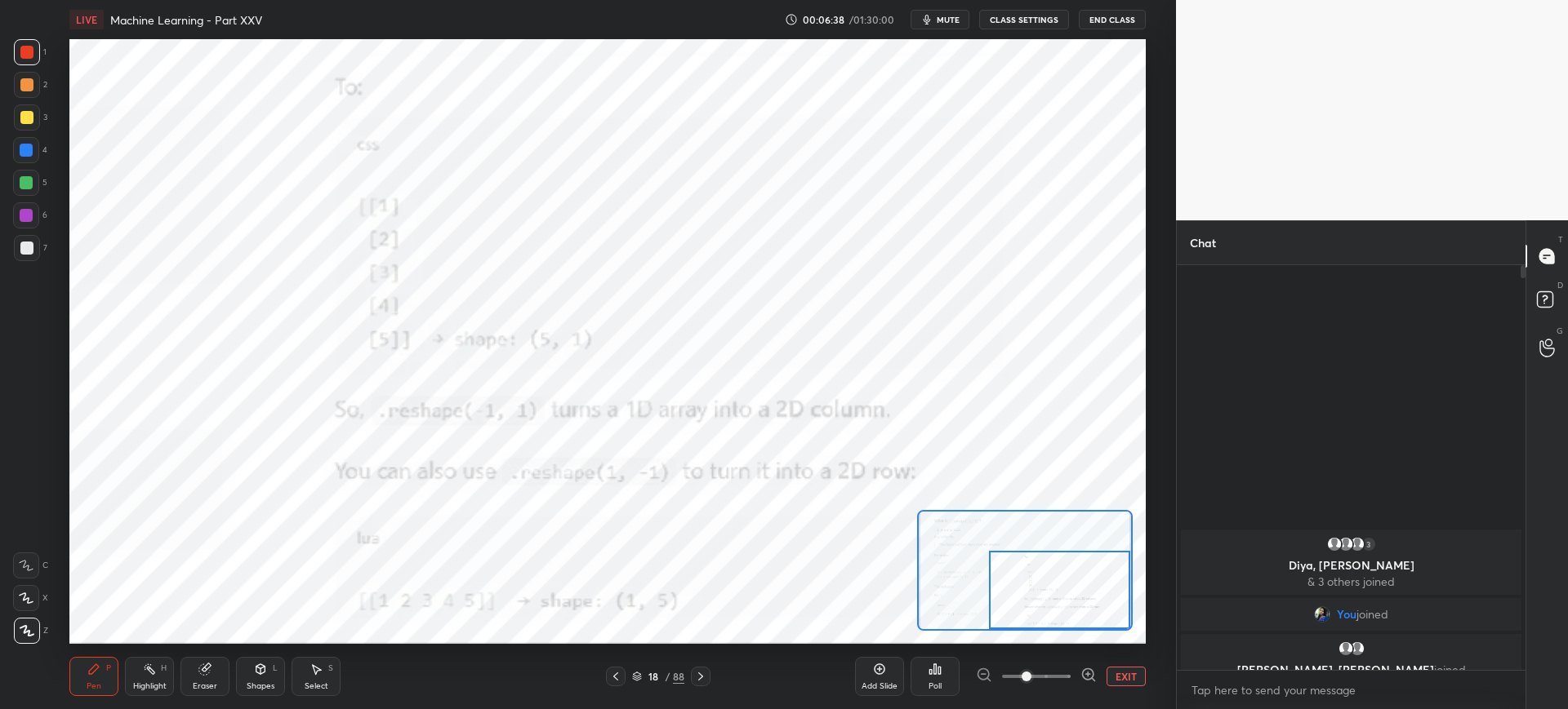
drag, startPoint x: 997, startPoint y: 569, endPoint x: 1049, endPoint y: 587, distance: 55.0
click at [1071, 600] on div at bounding box center [1059, 591] width 141 height 78
drag, startPoint x: 1021, startPoint y: 598, endPoint x: 1009, endPoint y: 600, distance: 12.2
click at [1020, 601] on div at bounding box center [1059, 591] width 141 height 78
click at [1118, 672] on button "EXIT" at bounding box center [1126, 677] width 39 height 20
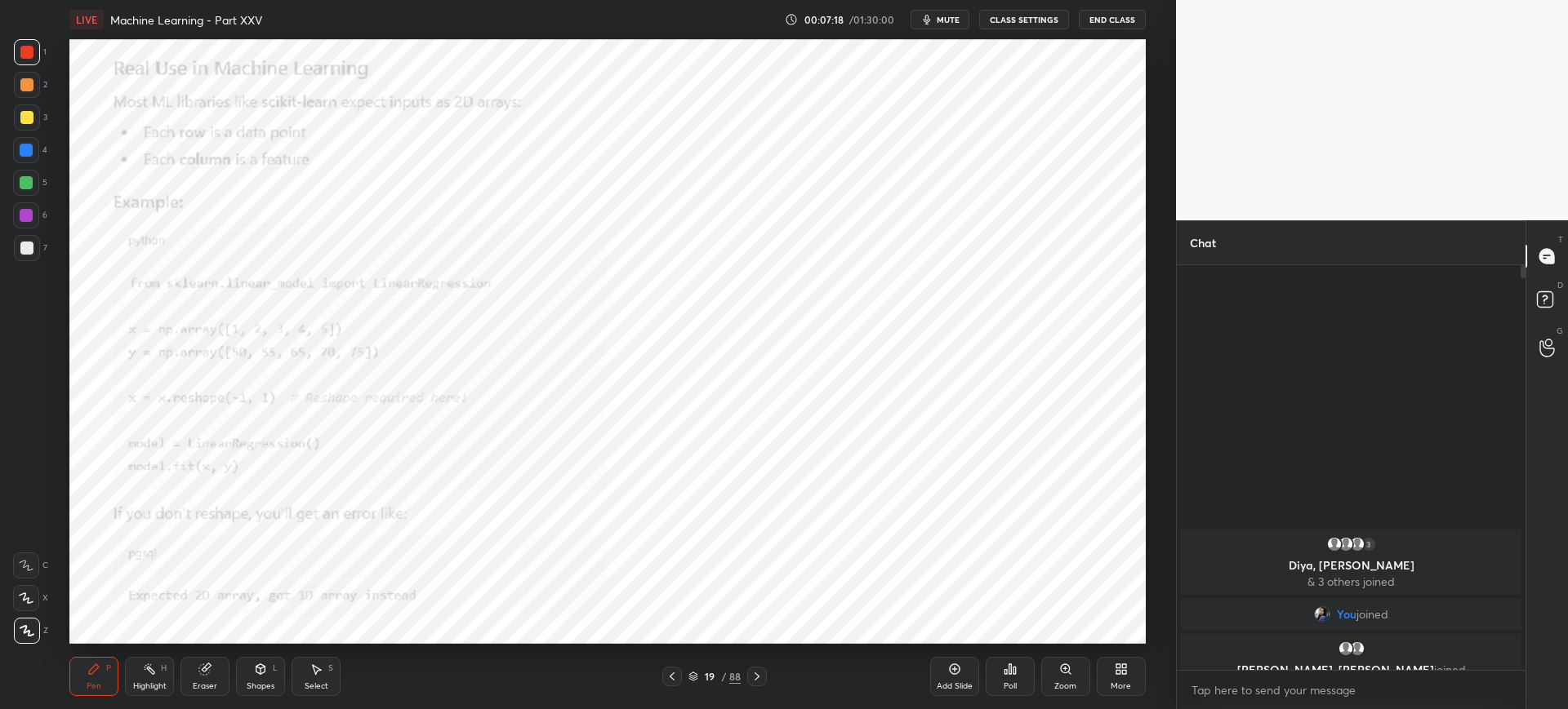
click at [1064, 677] on div "Zoom" at bounding box center [1066, 677] width 49 height 39
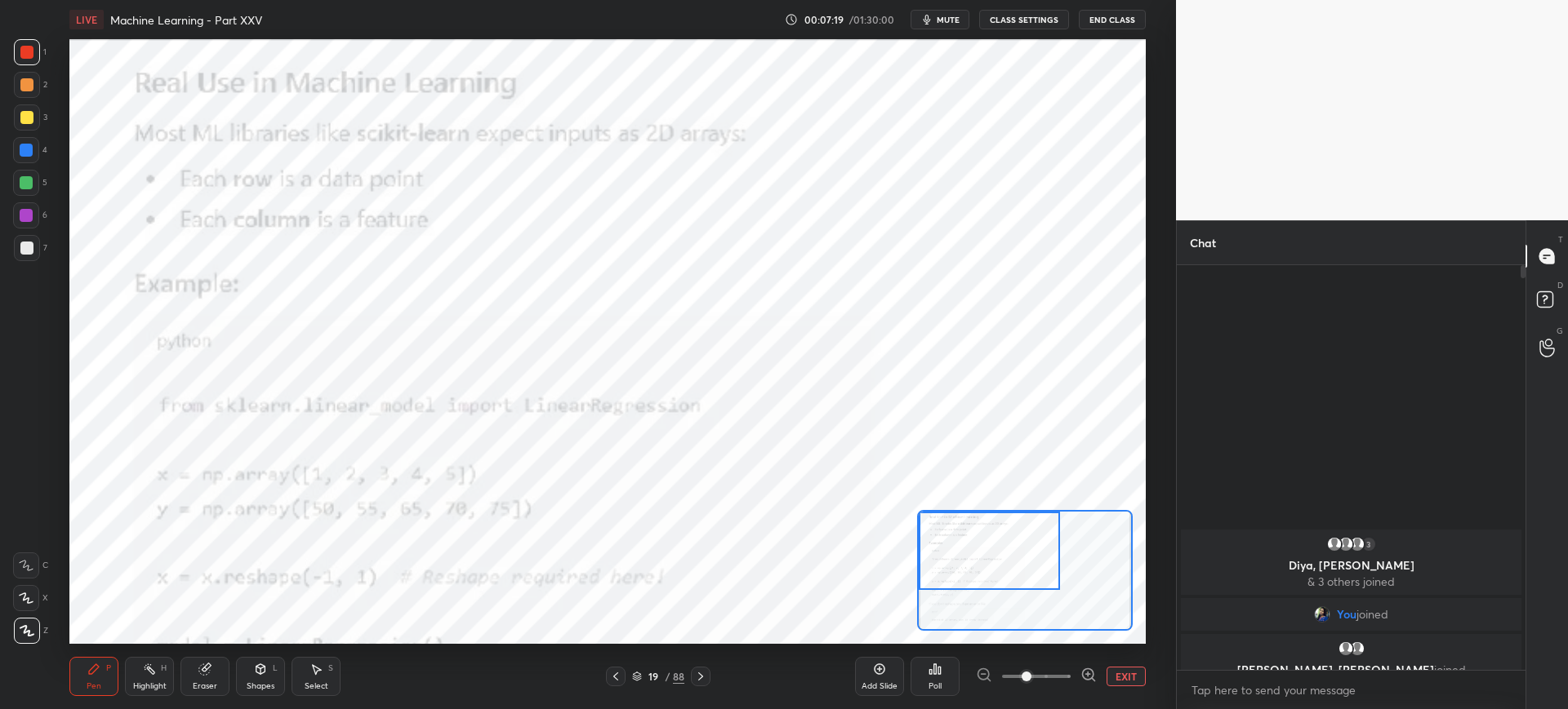
drag, startPoint x: 1023, startPoint y: 561, endPoint x: 988, endPoint y: 548, distance: 37.3
click at [982, 546] on div at bounding box center [989, 551] width 141 height 78
drag, startPoint x: 1009, startPoint y: 553, endPoint x: 983, endPoint y: 543, distance: 27.9
click at [983, 543] on div at bounding box center [989, 551] width 141 height 78
drag, startPoint x: 1038, startPoint y: 678, endPoint x: 1048, endPoint y: 672, distance: 11.7
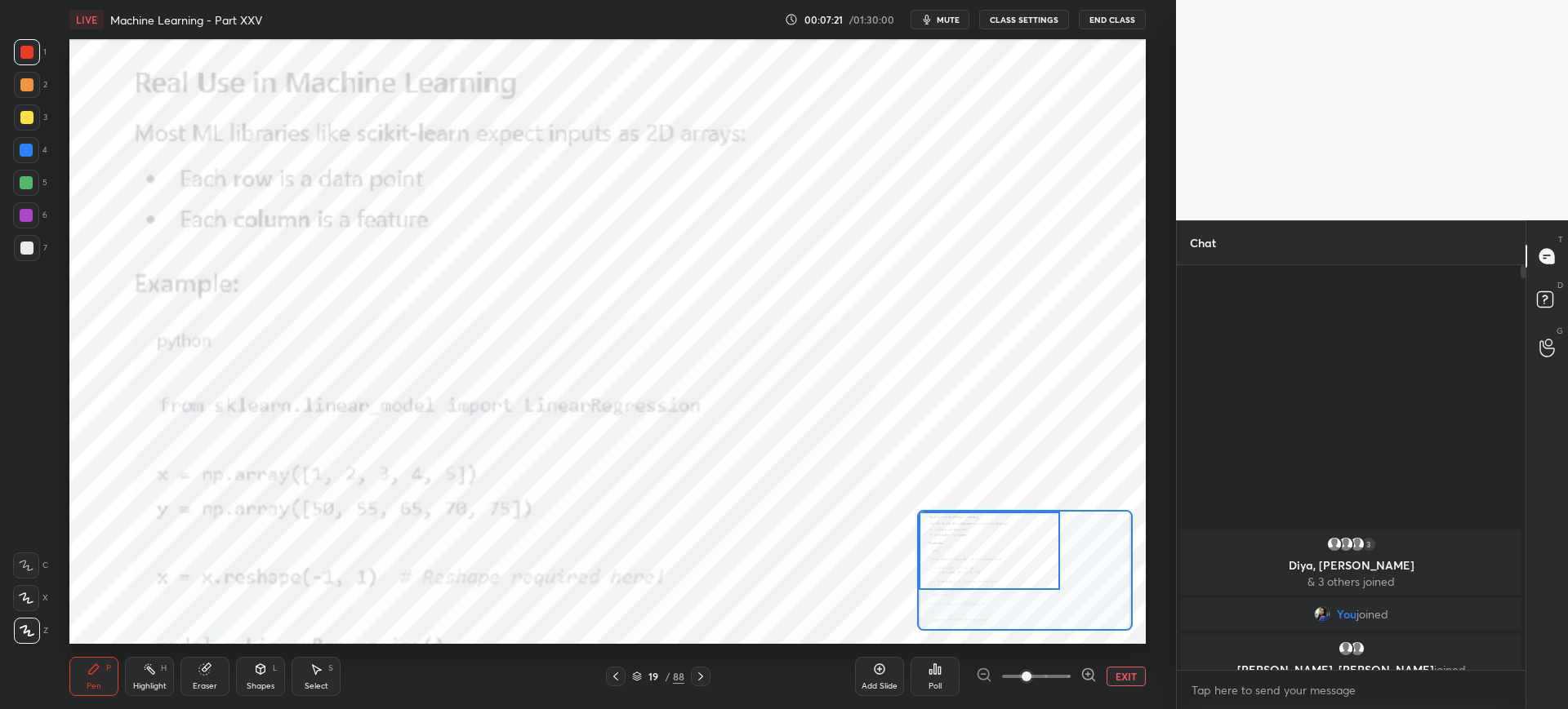
click at [1031, 675] on span at bounding box center [1026, 677] width 10 height 10
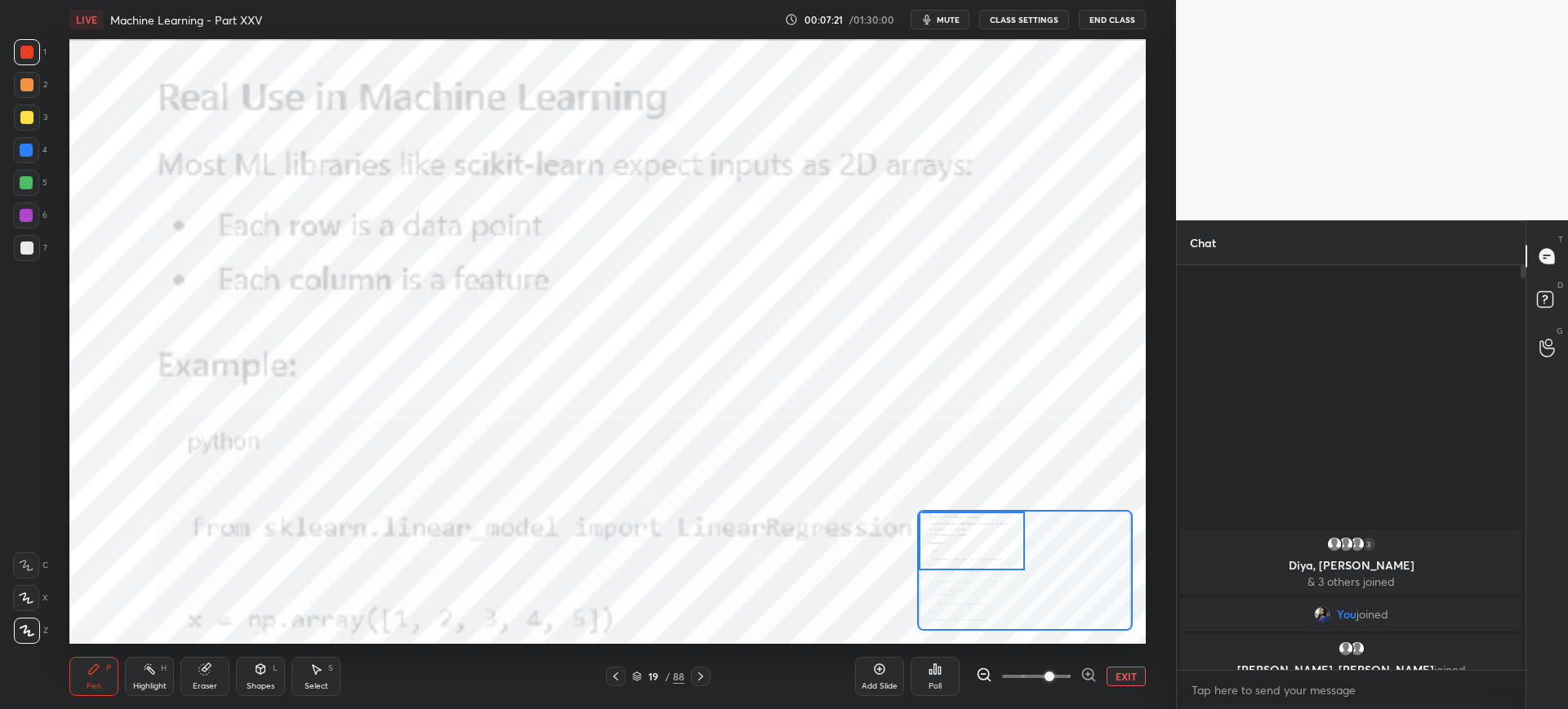
drag, startPoint x: 1010, startPoint y: 557, endPoint x: 965, endPoint y: 528, distance: 53.5
click at [965, 529] on div at bounding box center [972, 542] width 106 height 59
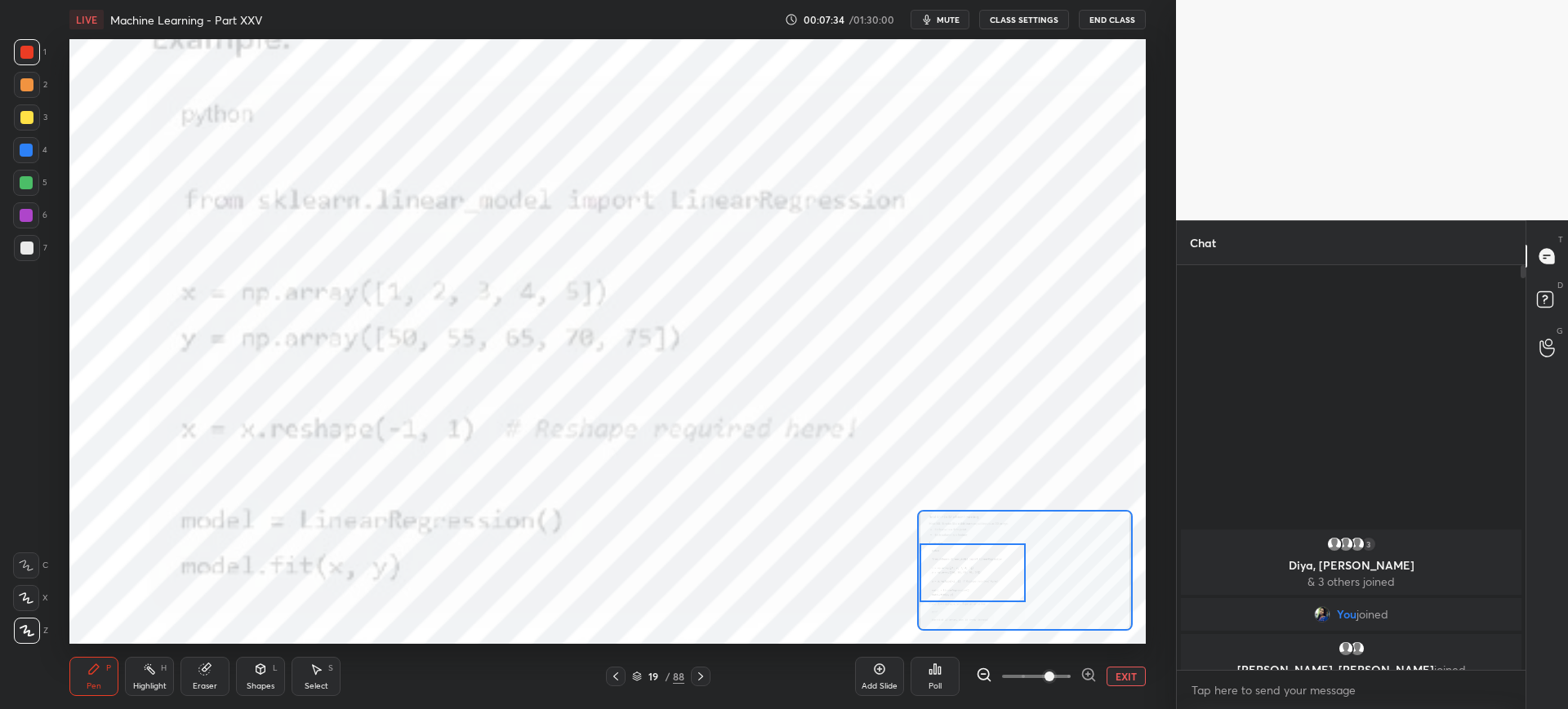
drag, startPoint x: 993, startPoint y: 558, endPoint x: 994, endPoint y: 591, distance: 33.0
click at [994, 591] on div at bounding box center [973, 573] width 106 height 59
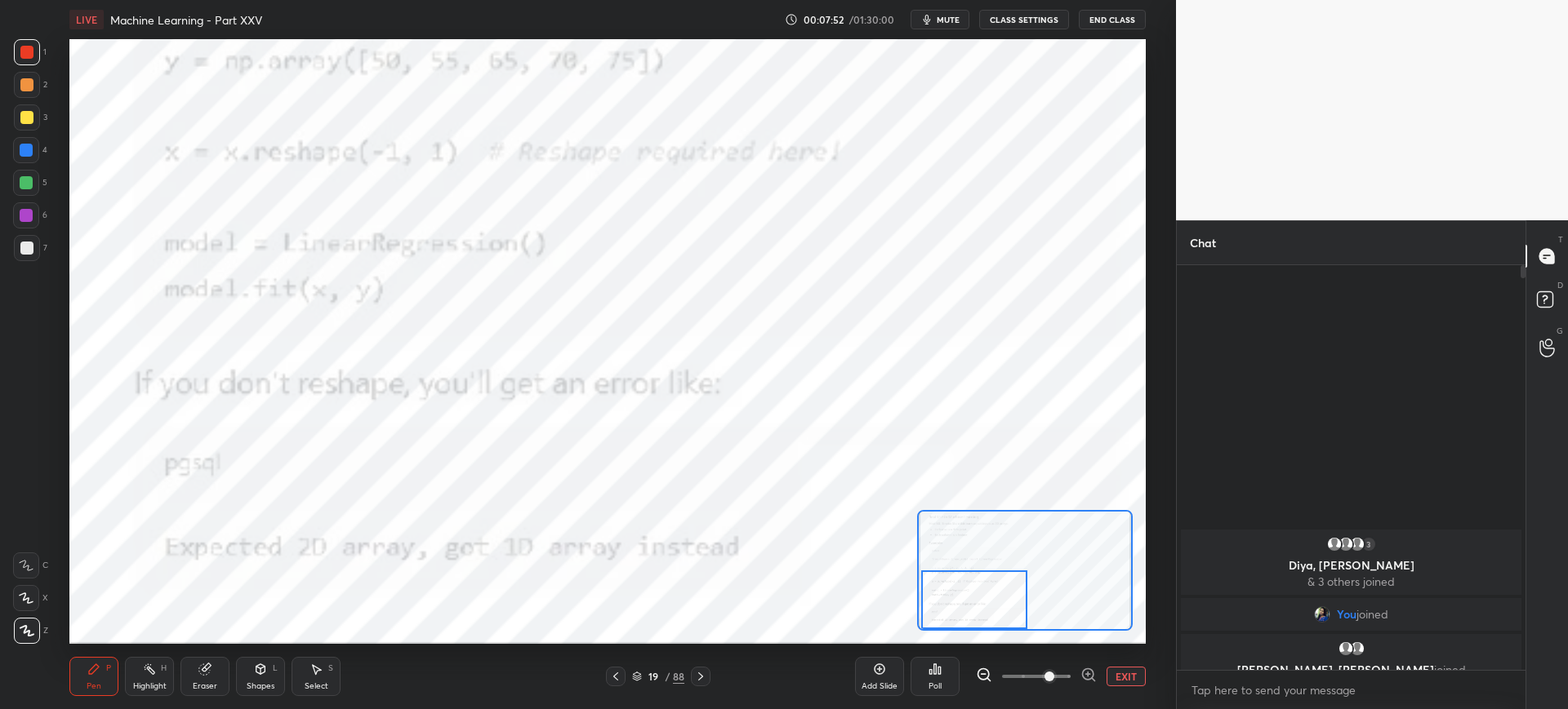
drag, startPoint x: 1005, startPoint y: 562, endPoint x: 1001, endPoint y: 586, distance: 24.3
click at [1006, 590] on div at bounding box center [974, 600] width 106 height 59
click at [699, 685] on div at bounding box center [700, 677] width 20 height 20
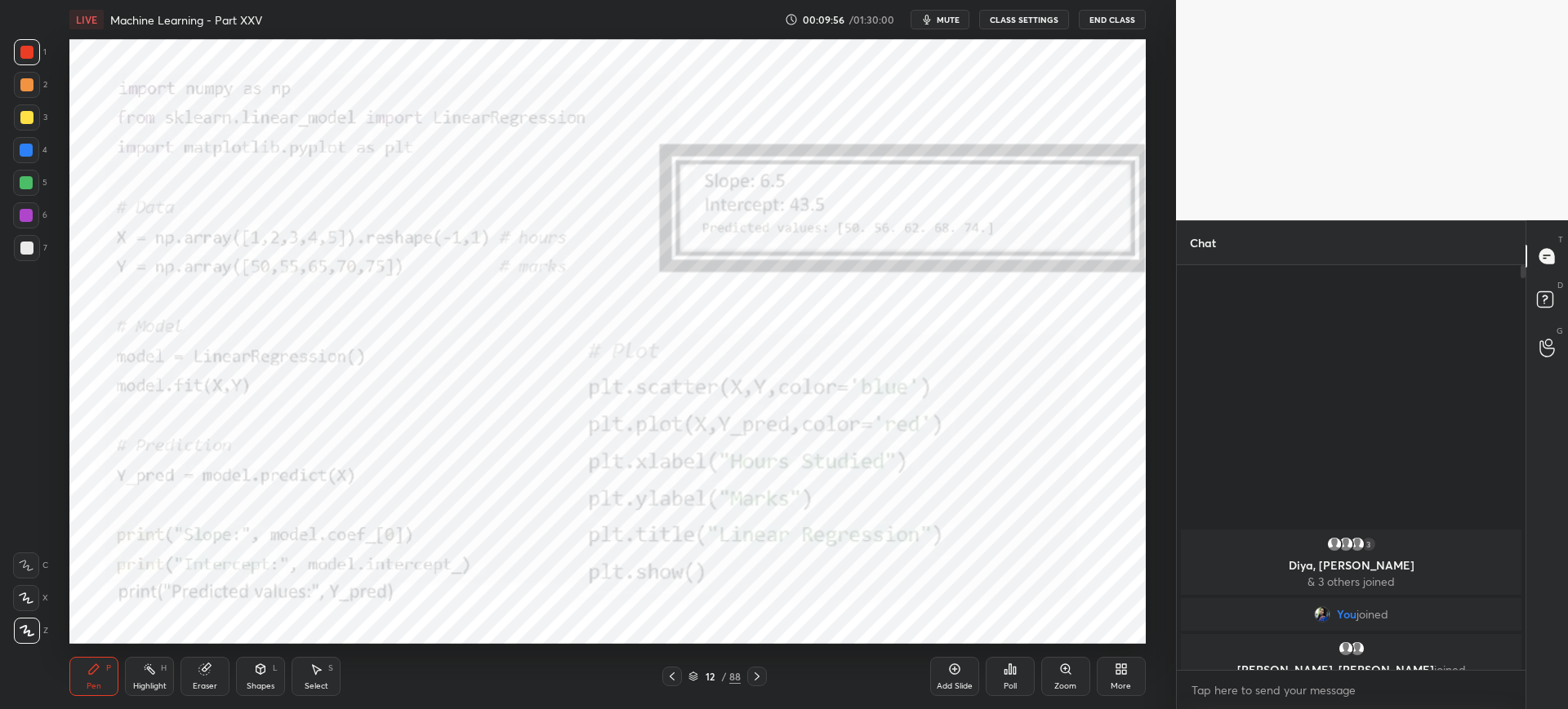
click at [1018, 665] on div "Poll" at bounding box center [1010, 677] width 49 height 39
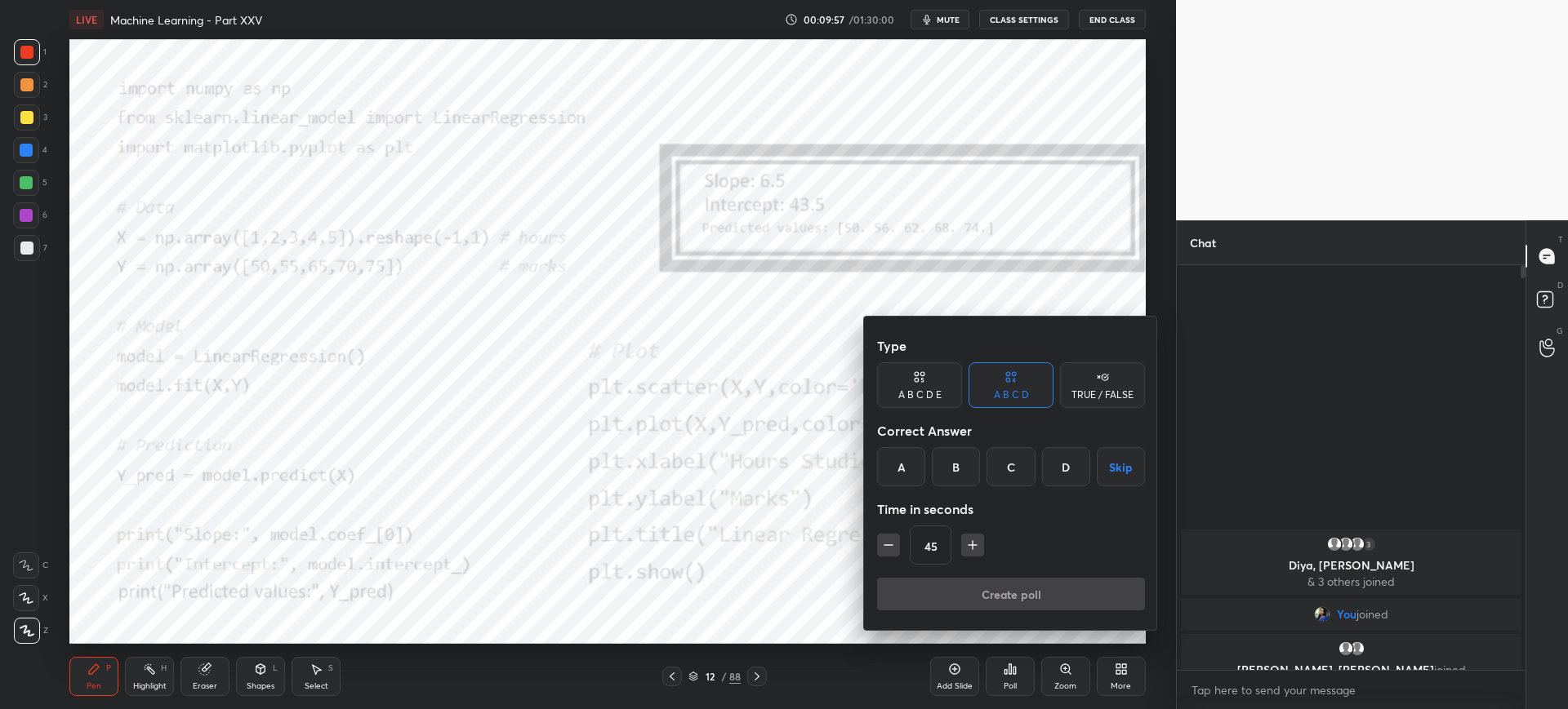
click at [922, 455] on div "A" at bounding box center [900, 467] width 48 height 39
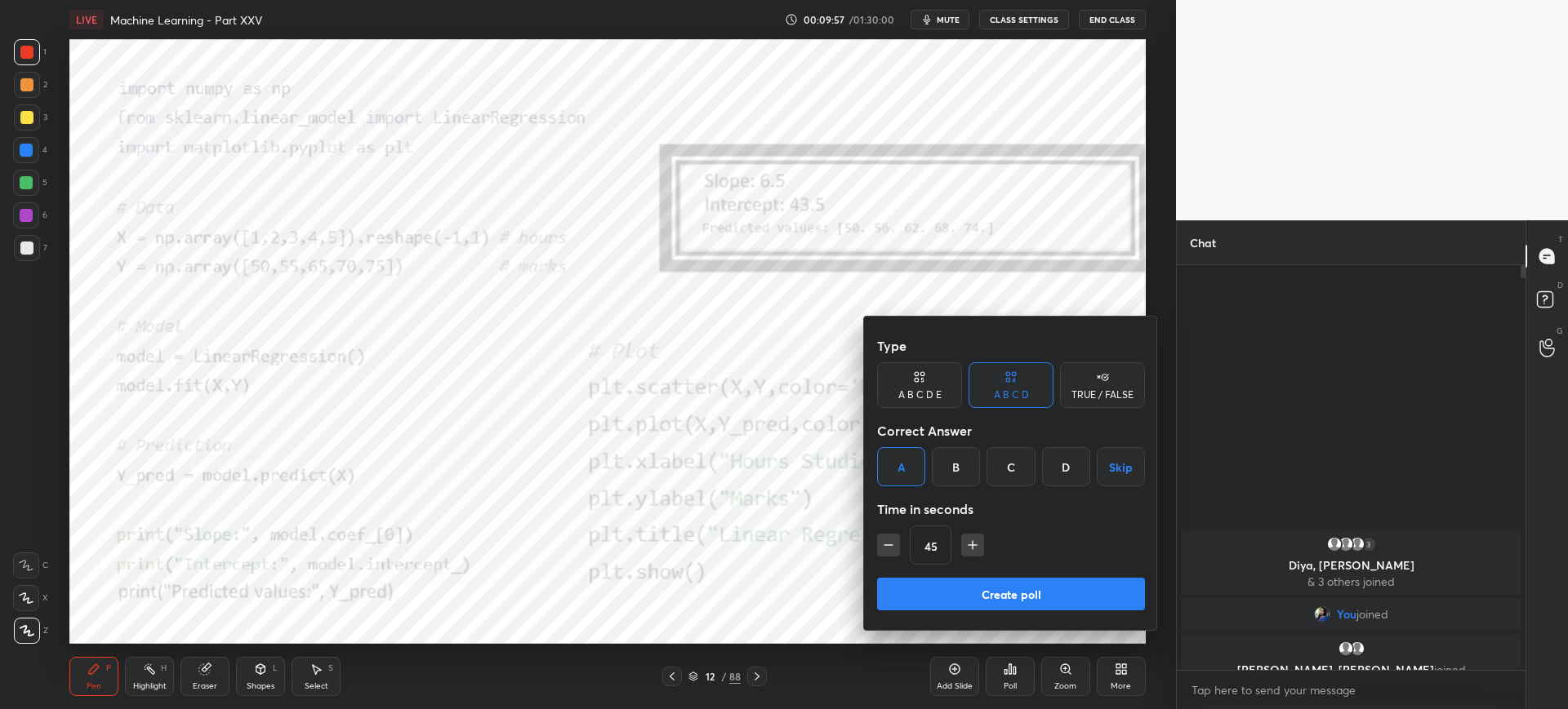
click at [967, 582] on button "Create poll" at bounding box center [1010, 593] width 267 height 32
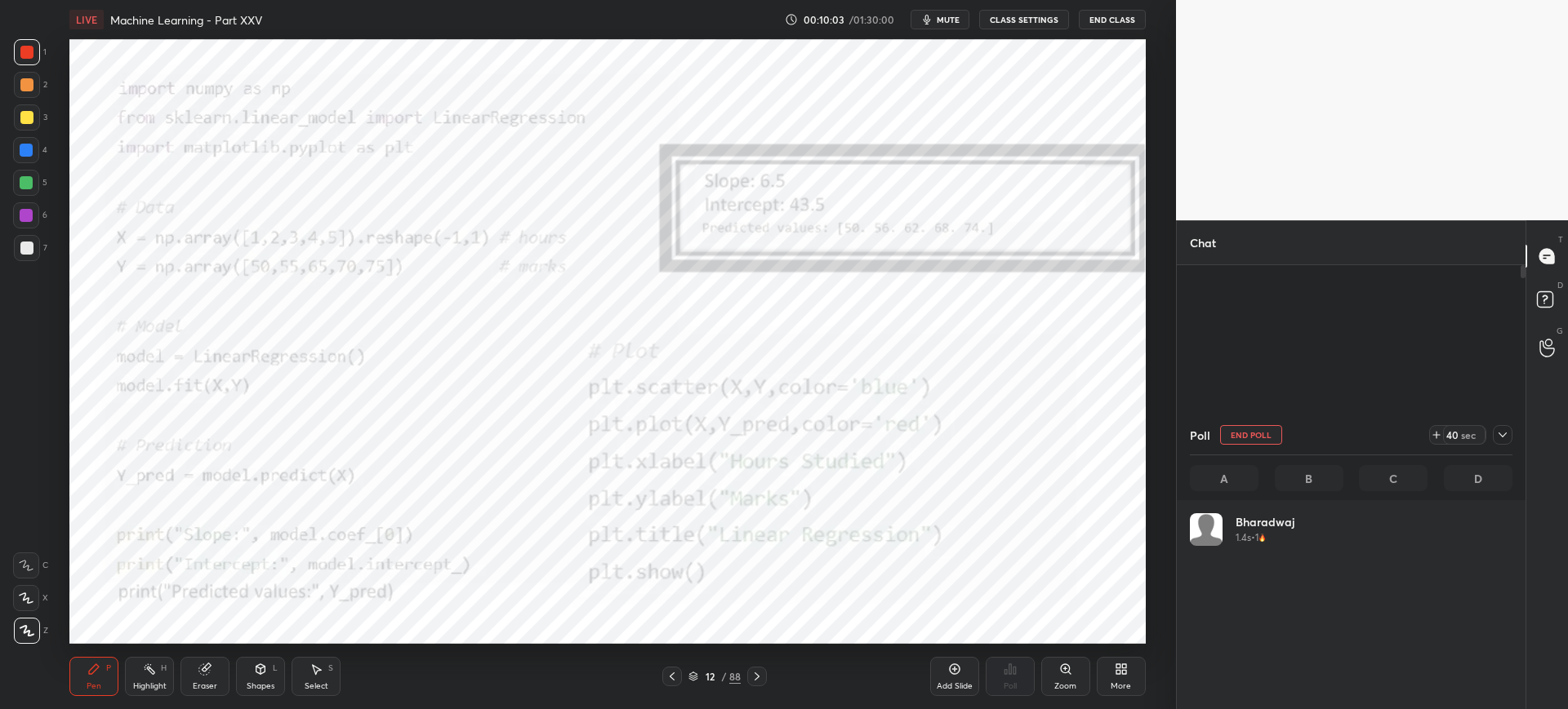
scroll to position [6, 6]
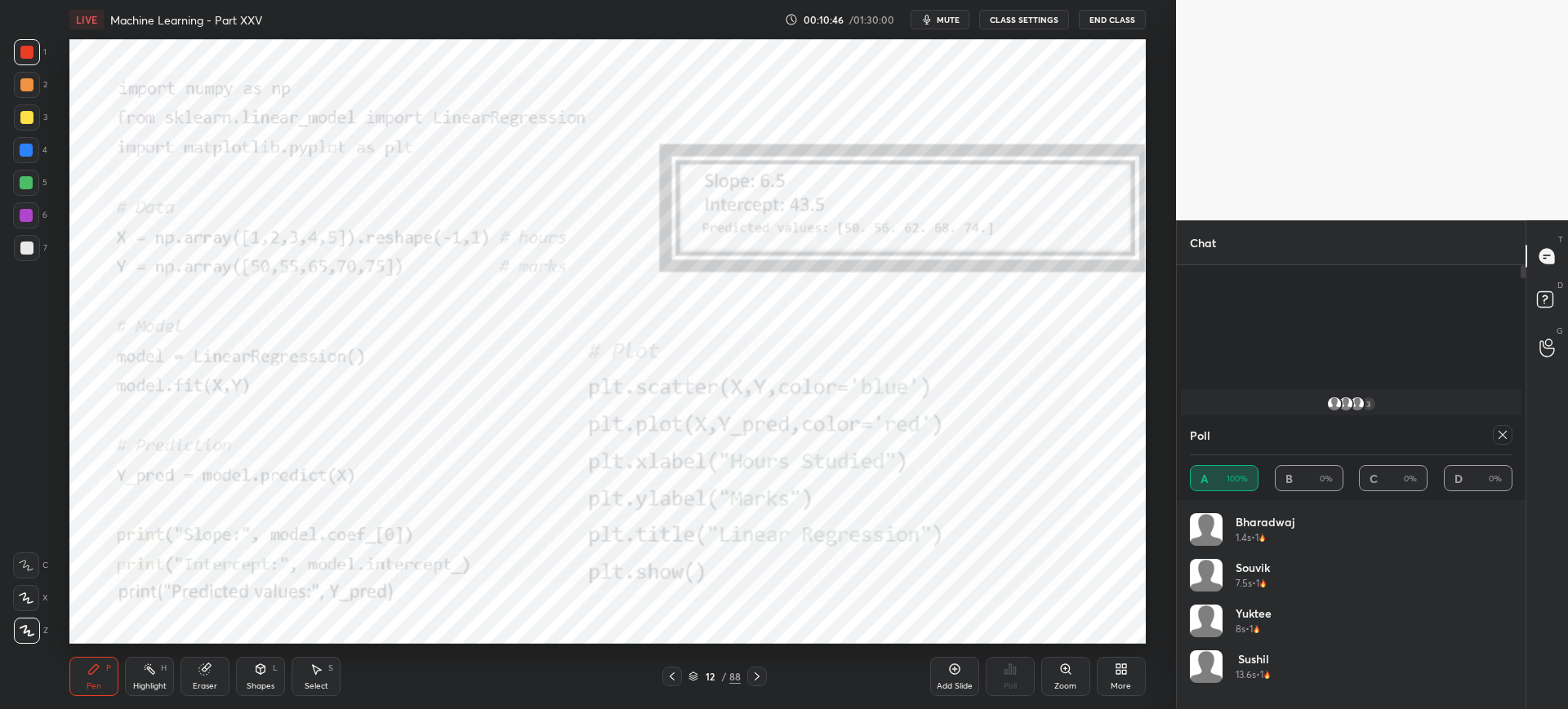
click at [1503, 437] on icon at bounding box center [1501, 435] width 13 height 13
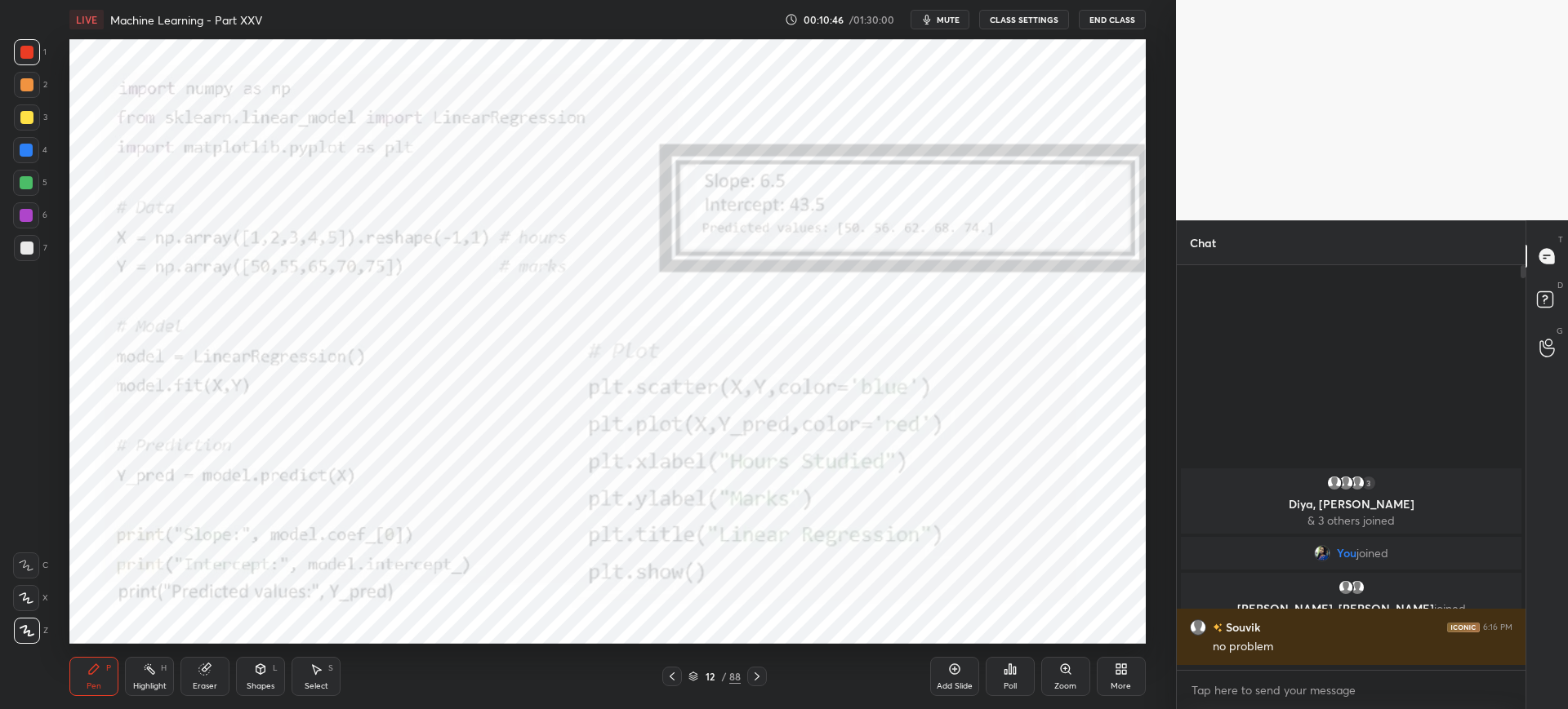
scroll to position [0, 0]
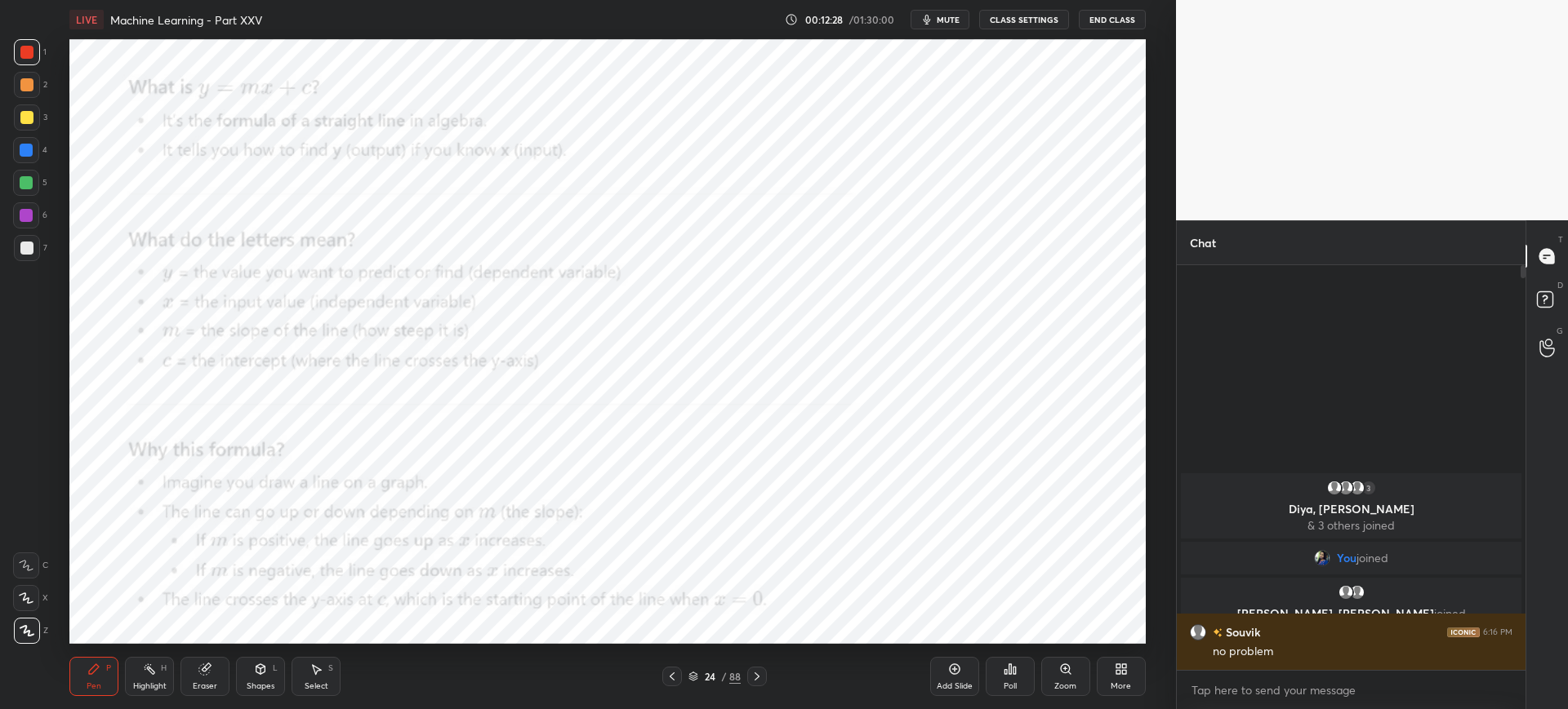
click at [1063, 680] on div "Zoom" at bounding box center [1066, 677] width 49 height 39
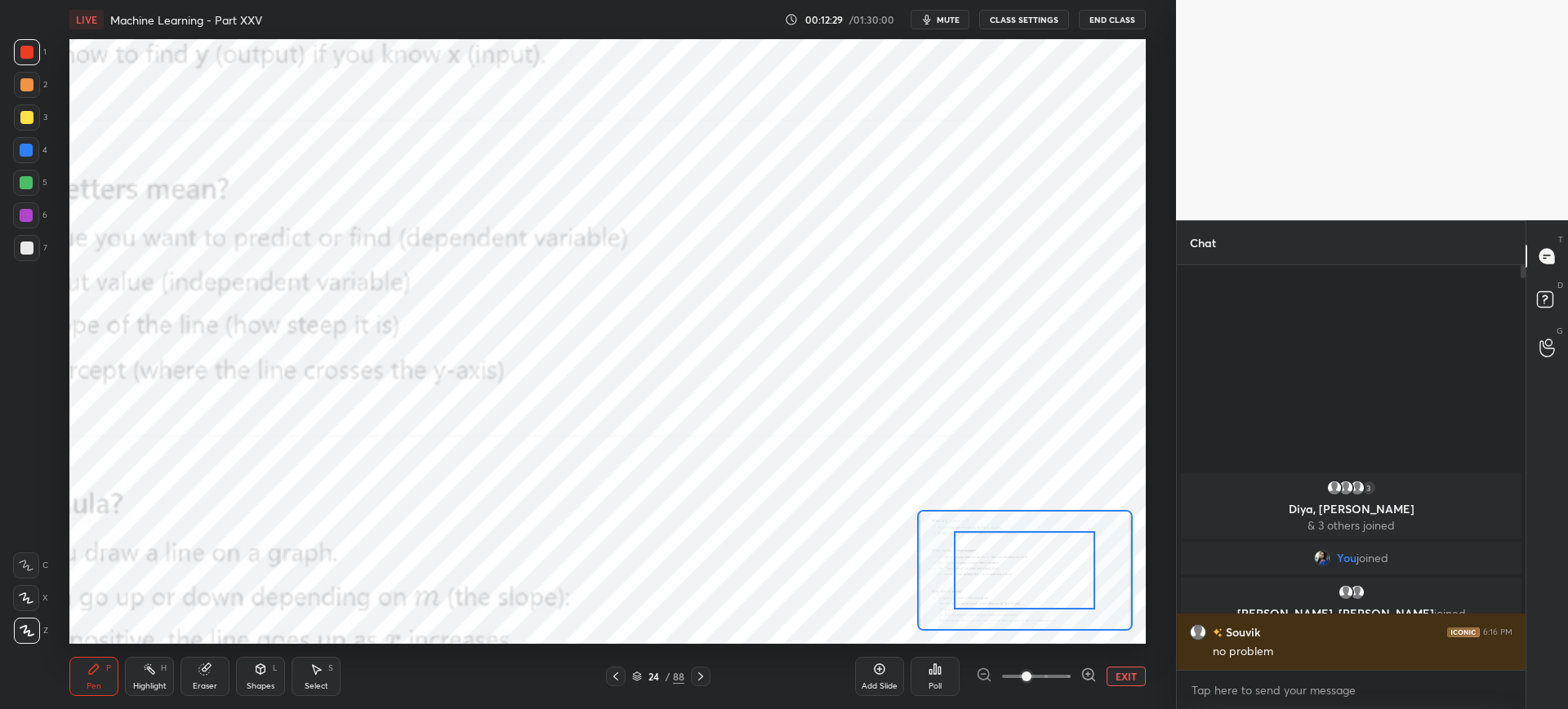
drag, startPoint x: 1035, startPoint y: 674, endPoint x: 1041, endPoint y: 631, distance: 43.4
click at [1031, 672] on span at bounding box center [1026, 677] width 10 height 10
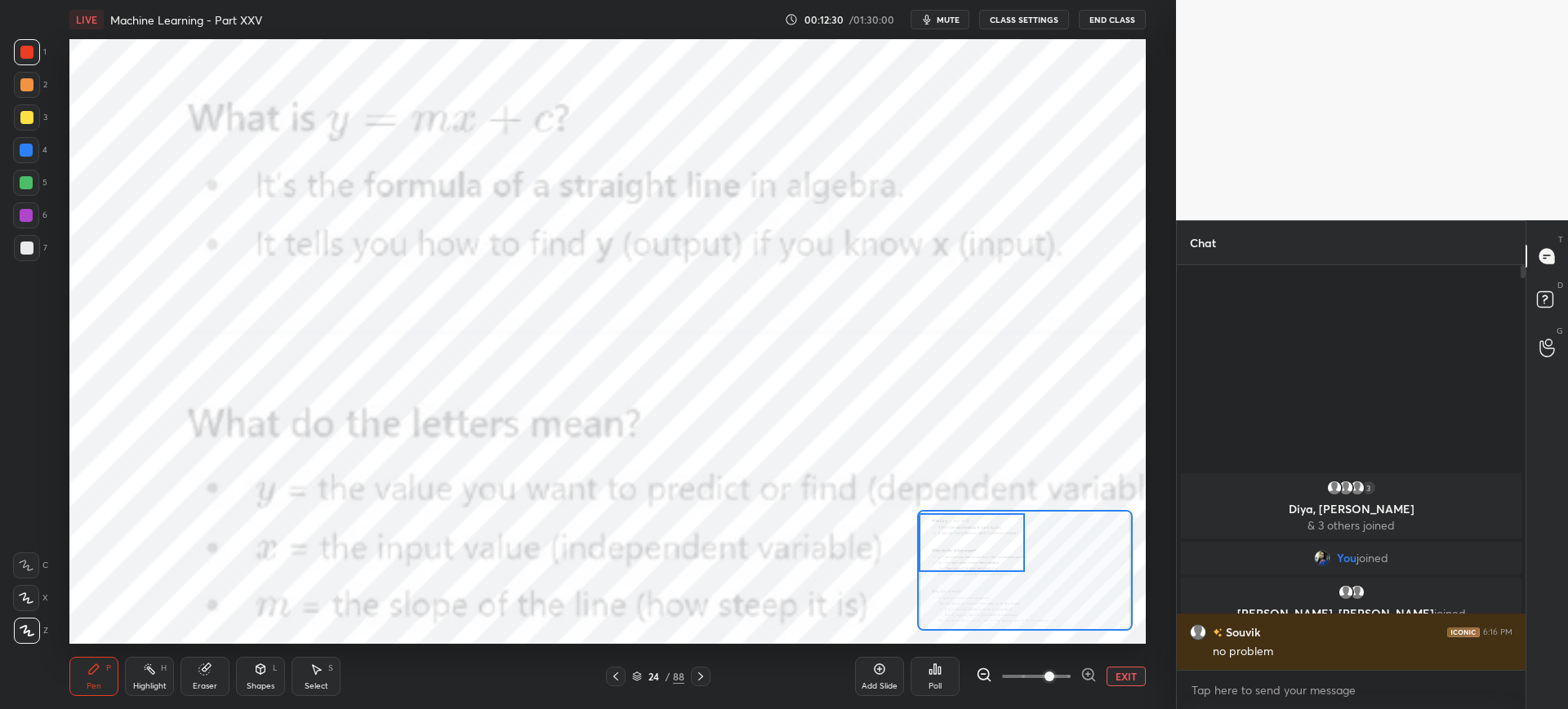
drag, startPoint x: 1009, startPoint y: 587, endPoint x: 969, endPoint y: 570, distance: 43.5
click at [970, 570] on div at bounding box center [972, 543] width 106 height 59
click at [1023, 674] on span at bounding box center [1036, 677] width 69 height 24
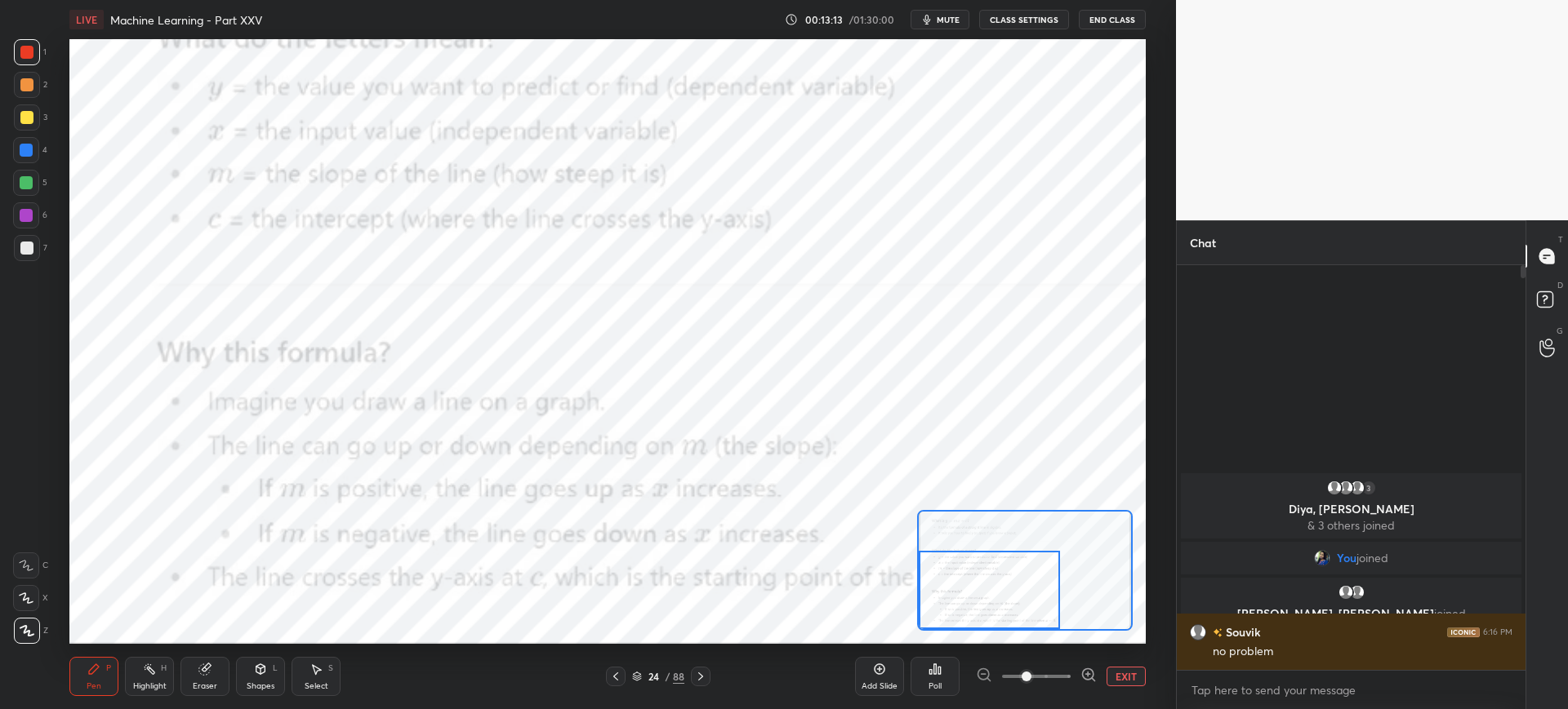
drag, startPoint x: 975, startPoint y: 560, endPoint x: 970, endPoint y: 606, distance: 46.3
click at [970, 606] on div at bounding box center [989, 591] width 141 height 78
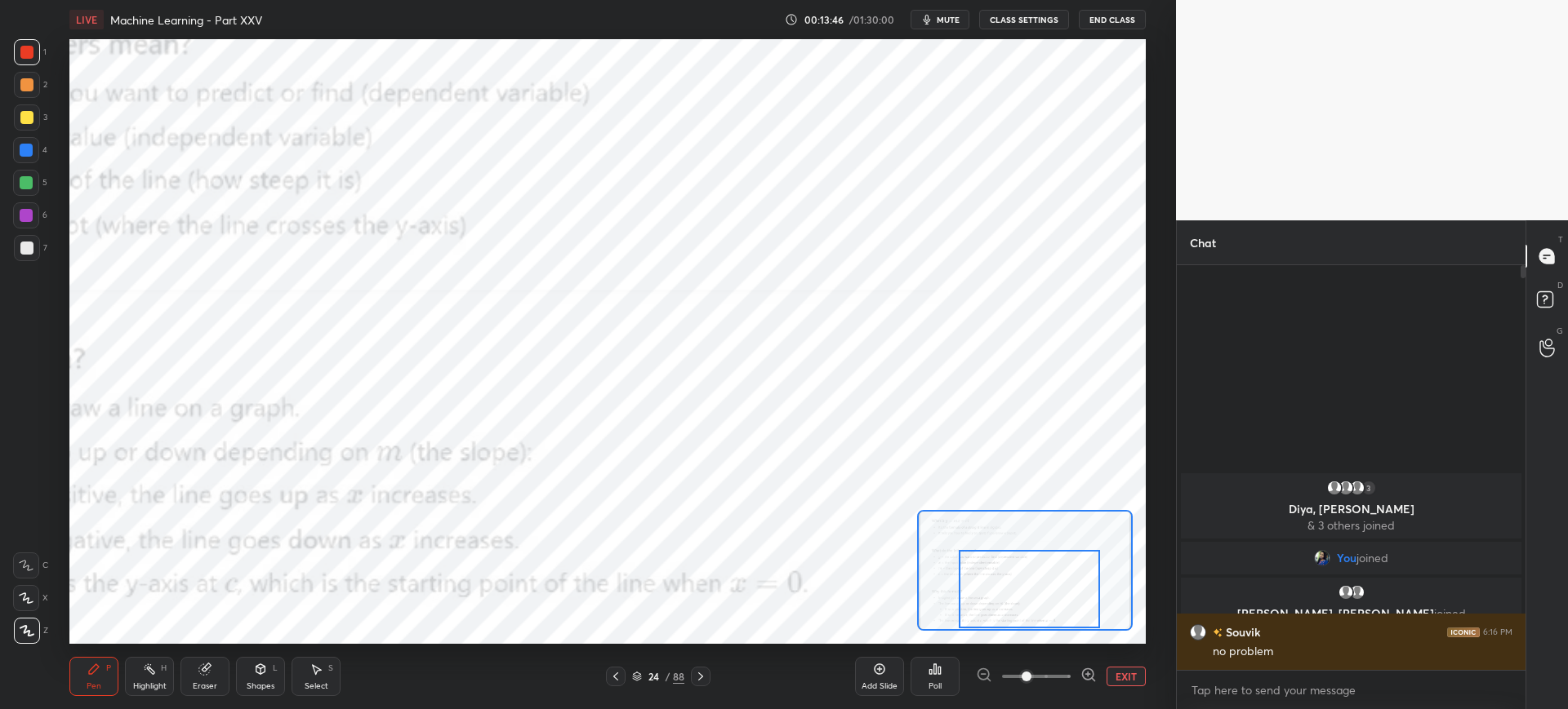
drag, startPoint x: 959, startPoint y: 577, endPoint x: 974, endPoint y: 571, distance: 16.2
click at [986, 576] on div at bounding box center [1029, 590] width 141 height 78
click at [704, 679] on icon at bounding box center [700, 676] width 13 height 13
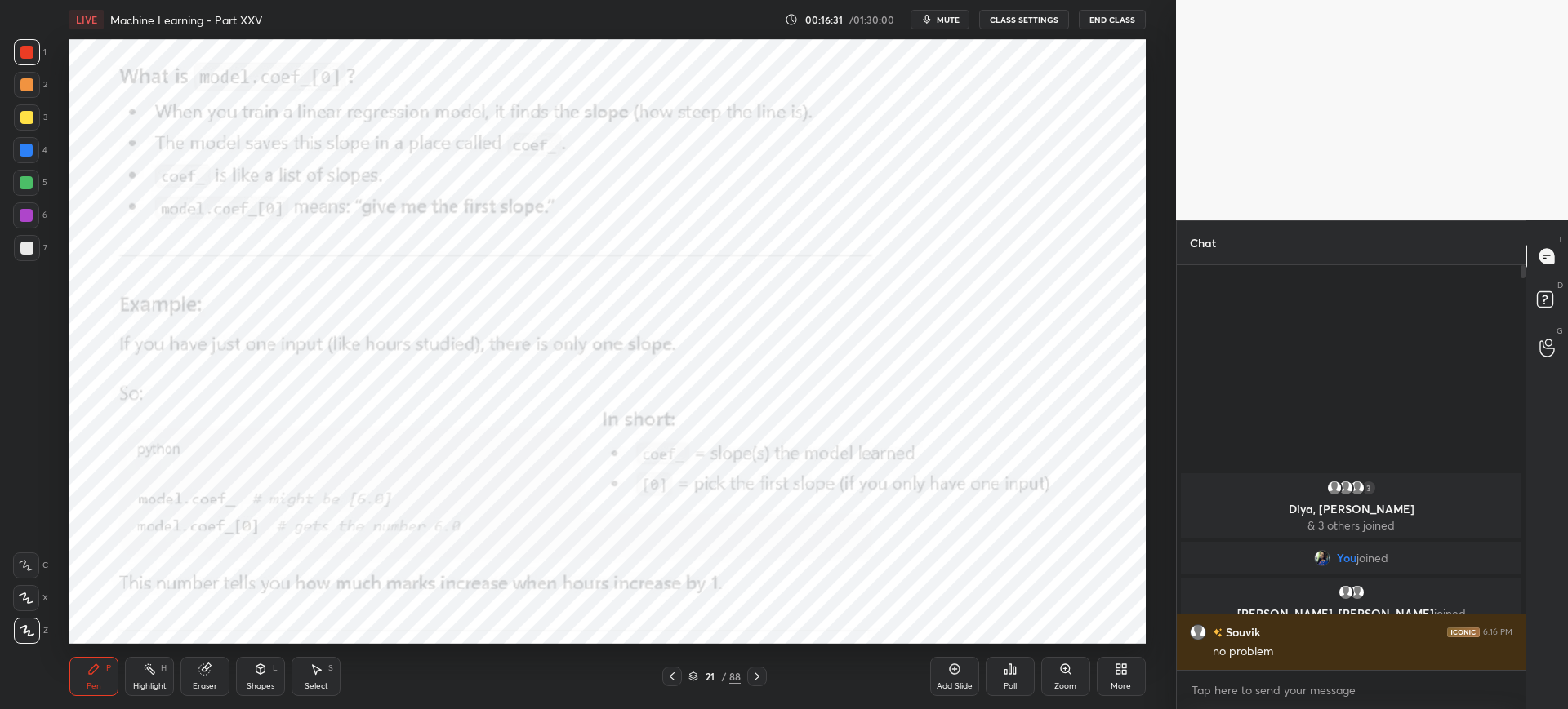
click at [1051, 662] on div "Zoom" at bounding box center [1066, 677] width 49 height 39
click at [1055, 663] on div "Add Slide Poll Zoom More" at bounding box center [1037, 676] width 215 height 91
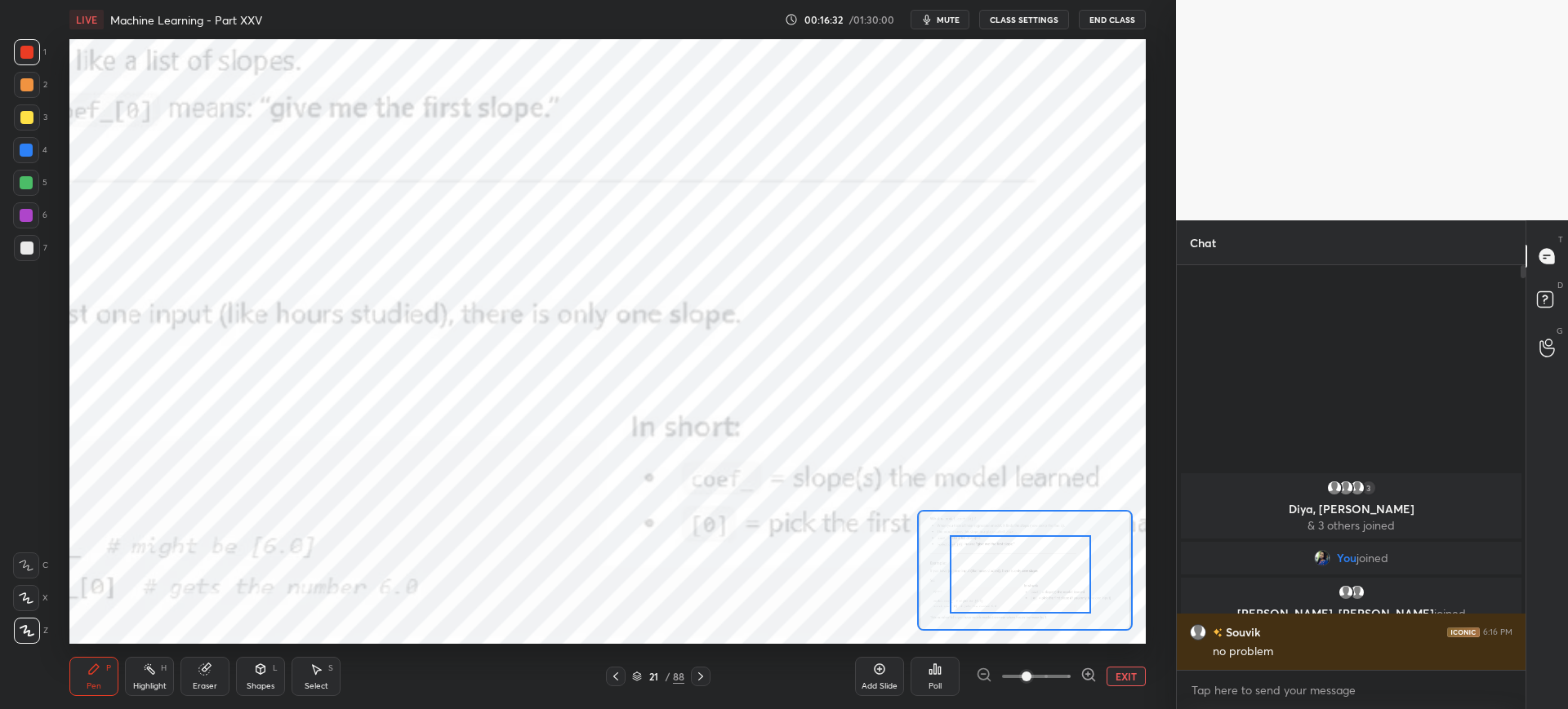
drag, startPoint x: 974, startPoint y: 596, endPoint x: 954, endPoint y: 609, distance: 23.9
click at [952, 610] on div at bounding box center [1020, 575] width 141 height 78
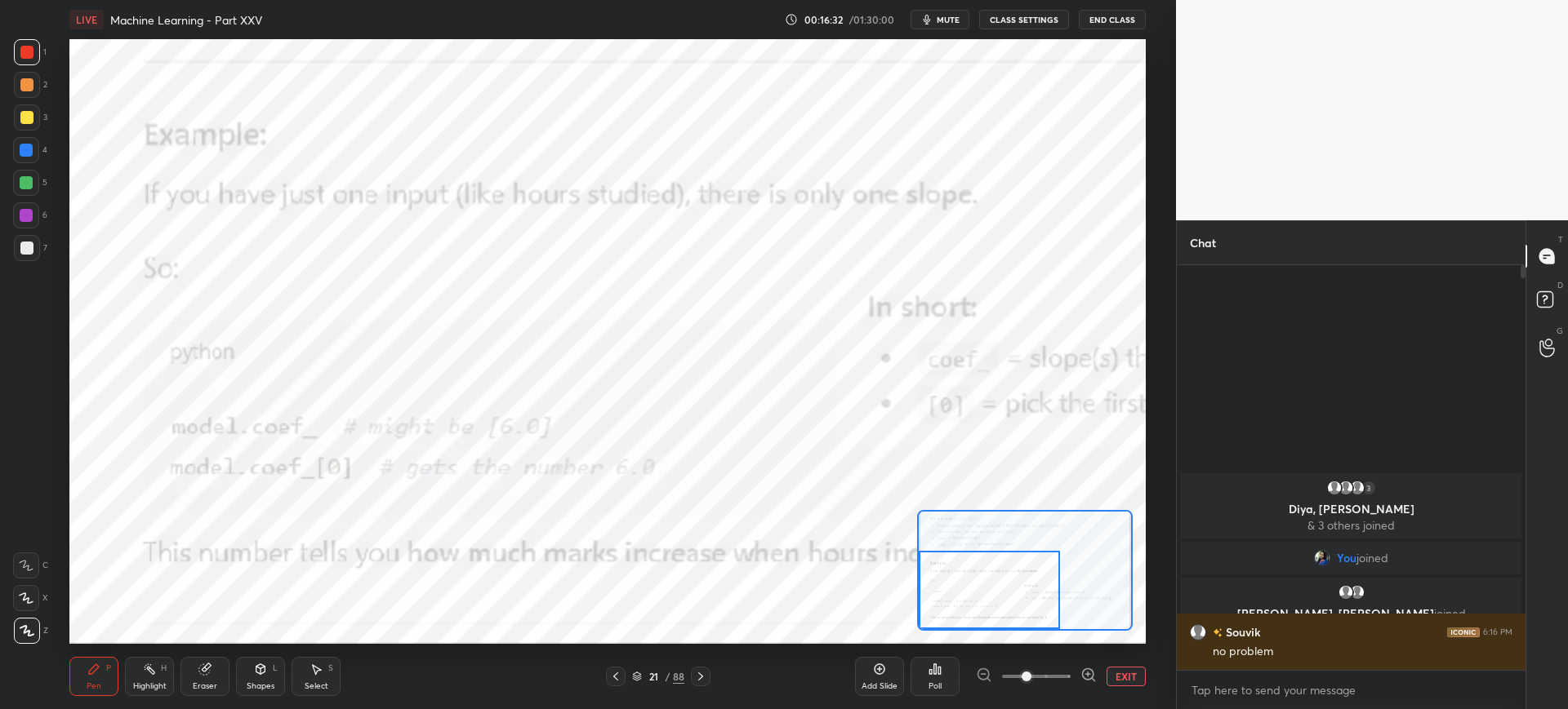
click at [959, 607] on div at bounding box center [989, 591] width 141 height 78
click at [1119, 682] on button "EXIT" at bounding box center [1126, 677] width 39 height 20
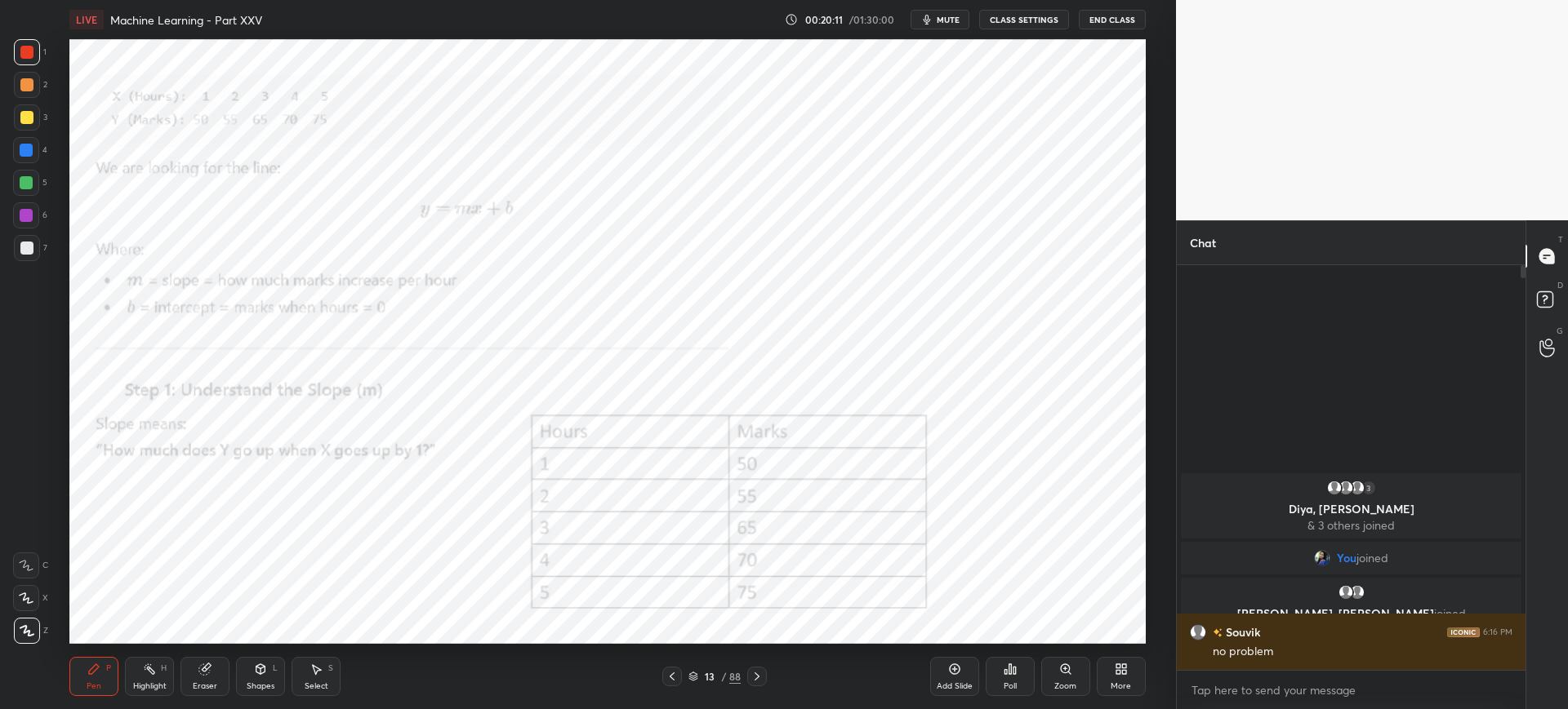
drag, startPoint x: 1058, startPoint y: 680, endPoint x: 1055, endPoint y: 663, distance: 17.3
click at [1056, 680] on div "Zoom" at bounding box center [1066, 677] width 49 height 39
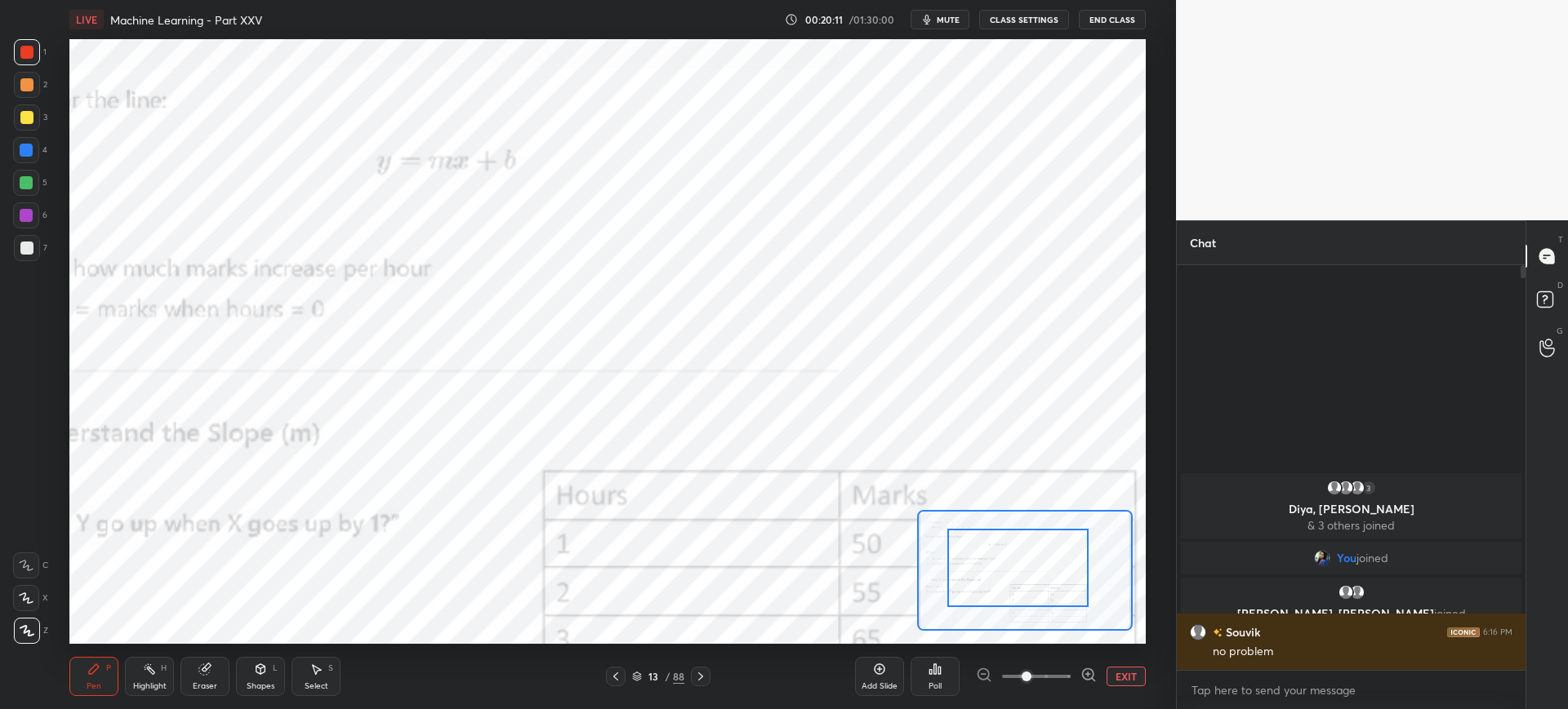
drag, startPoint x: 1051, startPoint y: 587, endPoint x: 984, endPoint y: 566, distance: 70.2
click at [978, 562] on div at bounding box center [1018, 568] width 141 height 78
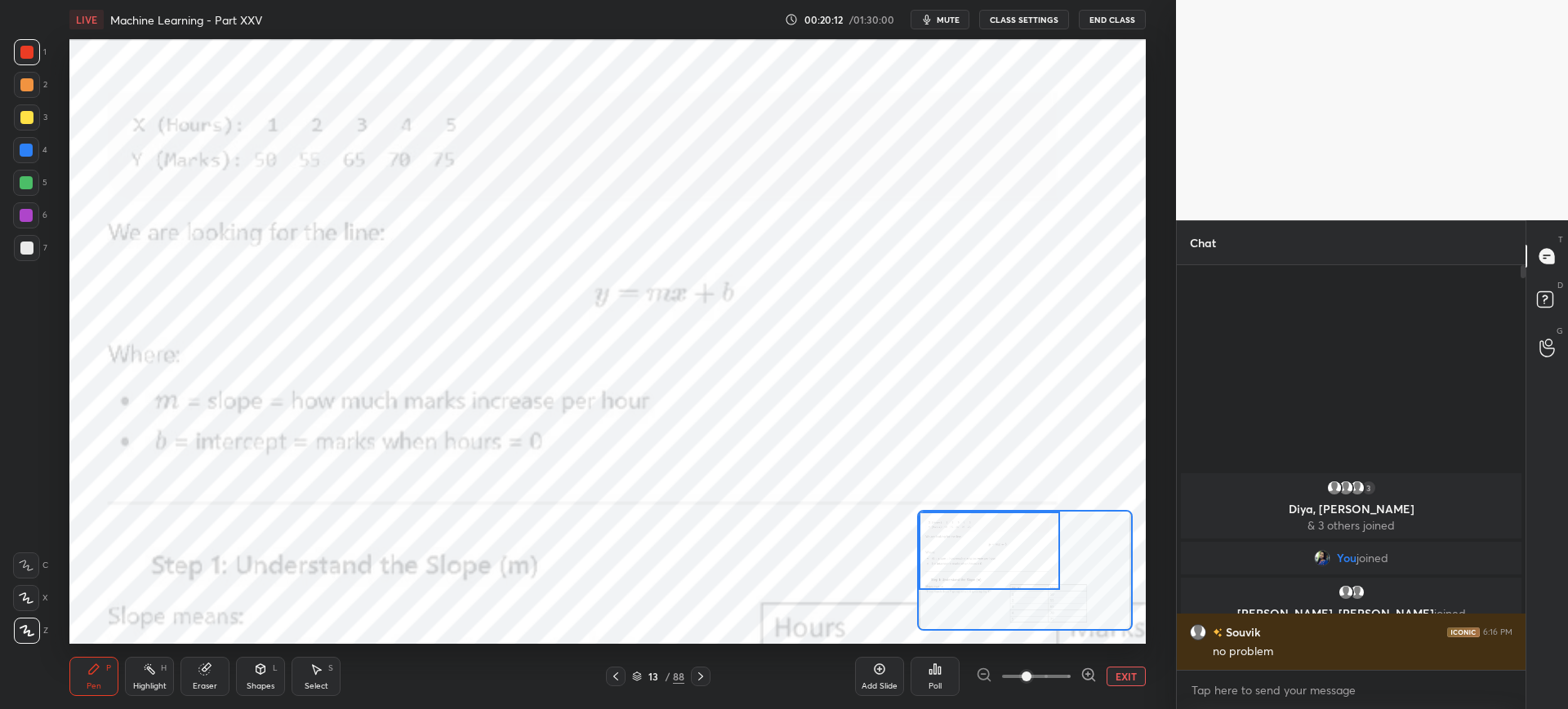
drag, startPoint x: 988, startPoint y: 564, endPoint x: 974, endPoint y: 557, distance: 15.7
click at [974, 557] on div at bounding box center [989, 551] width 141 height 78
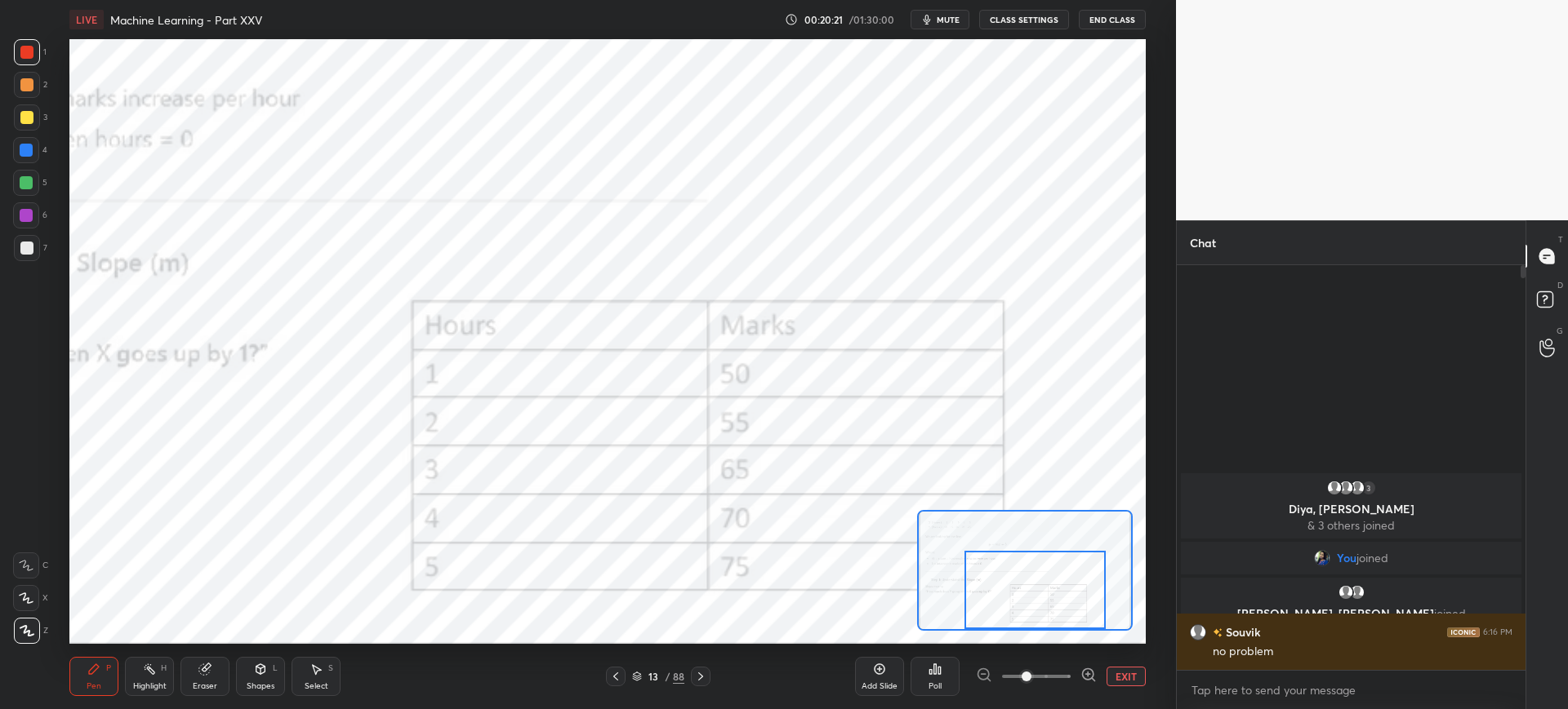
drag, startPoint x: 1023, startPoint y: 564, endPoint x: 1026, endPoint y: 596, distance: 32.1
click at [1068, 606] on div at bounding box center [1034, 591] width 141 height 78
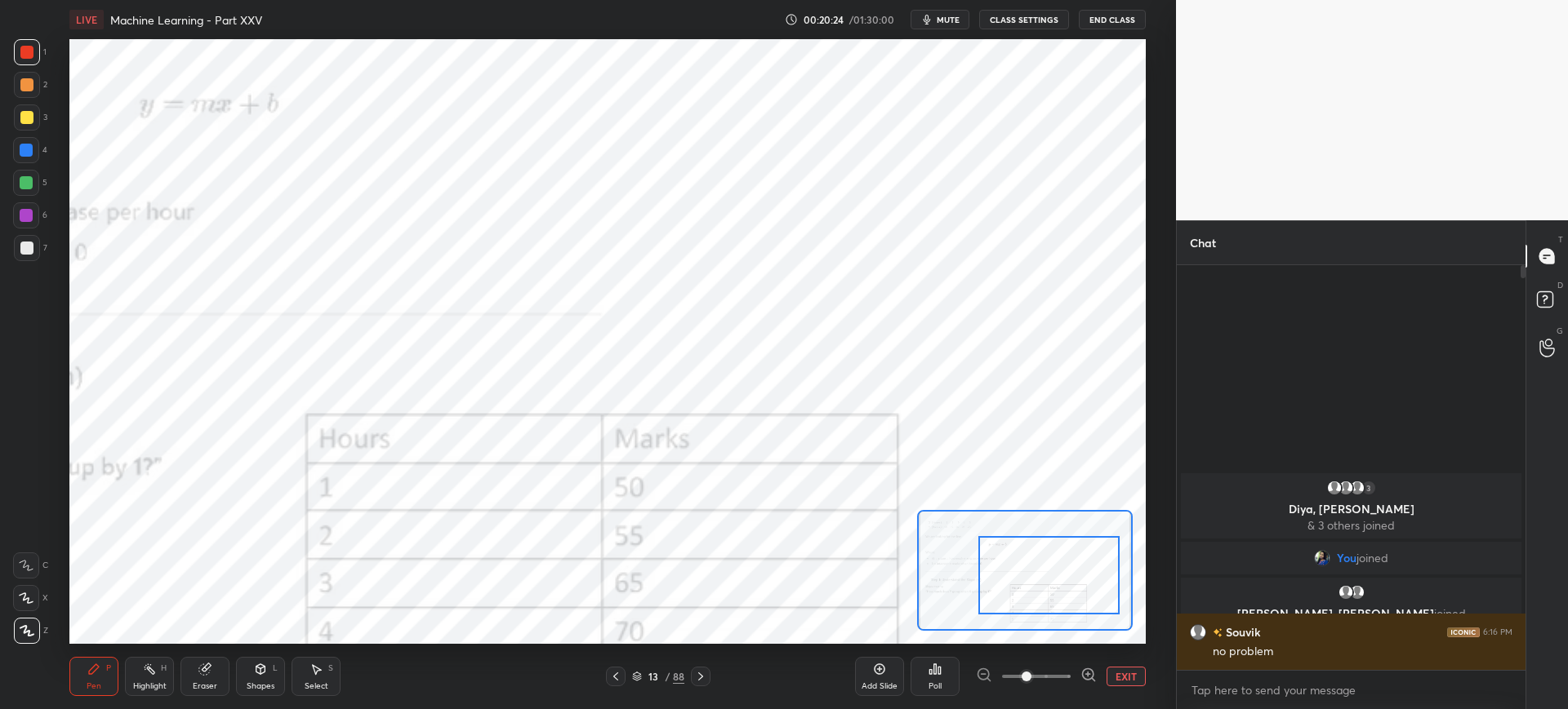
drag, startPoint x: 1054, startPoint y: 600, endPoint x: 1046, endPoint y: 591, distance: 12.0
click at [1069, 584] on div at bounding box center [1049, 576] width 141 height 78
drag, startPoint x: 1106, startPoint y: 673, endPoint x: 1097, endPoint y: 671, distance: 9.2
click at [1105, 673] on div "EXIT" at bounding box center [1060, 677] width 169 height 20
click at [1122, 667] on div "Add Slide Poll EXIT" at bounding box center [1000, 676] width 291 height 91
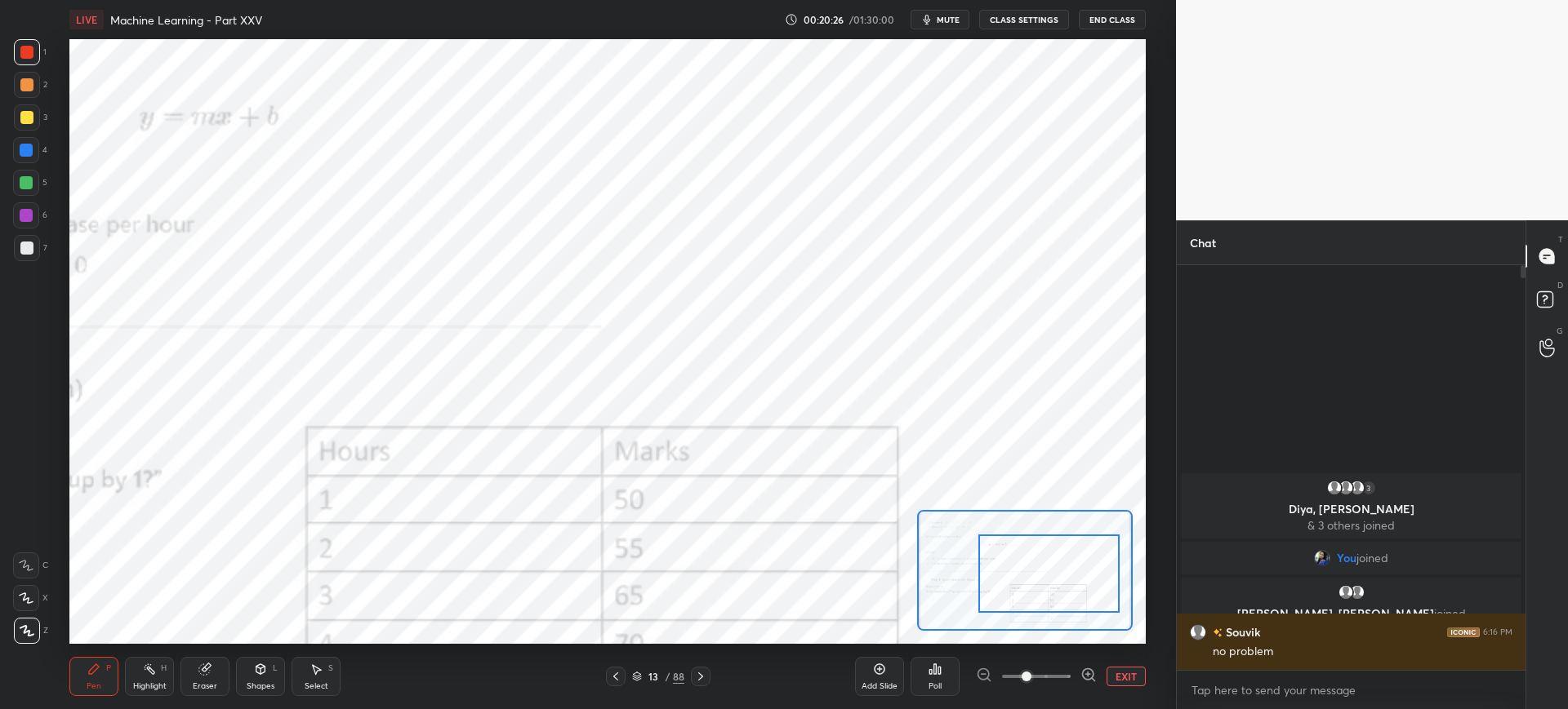
click at [1121, 674] on button "EXIT" at bounding box center [1126, 677] width 39 height 20
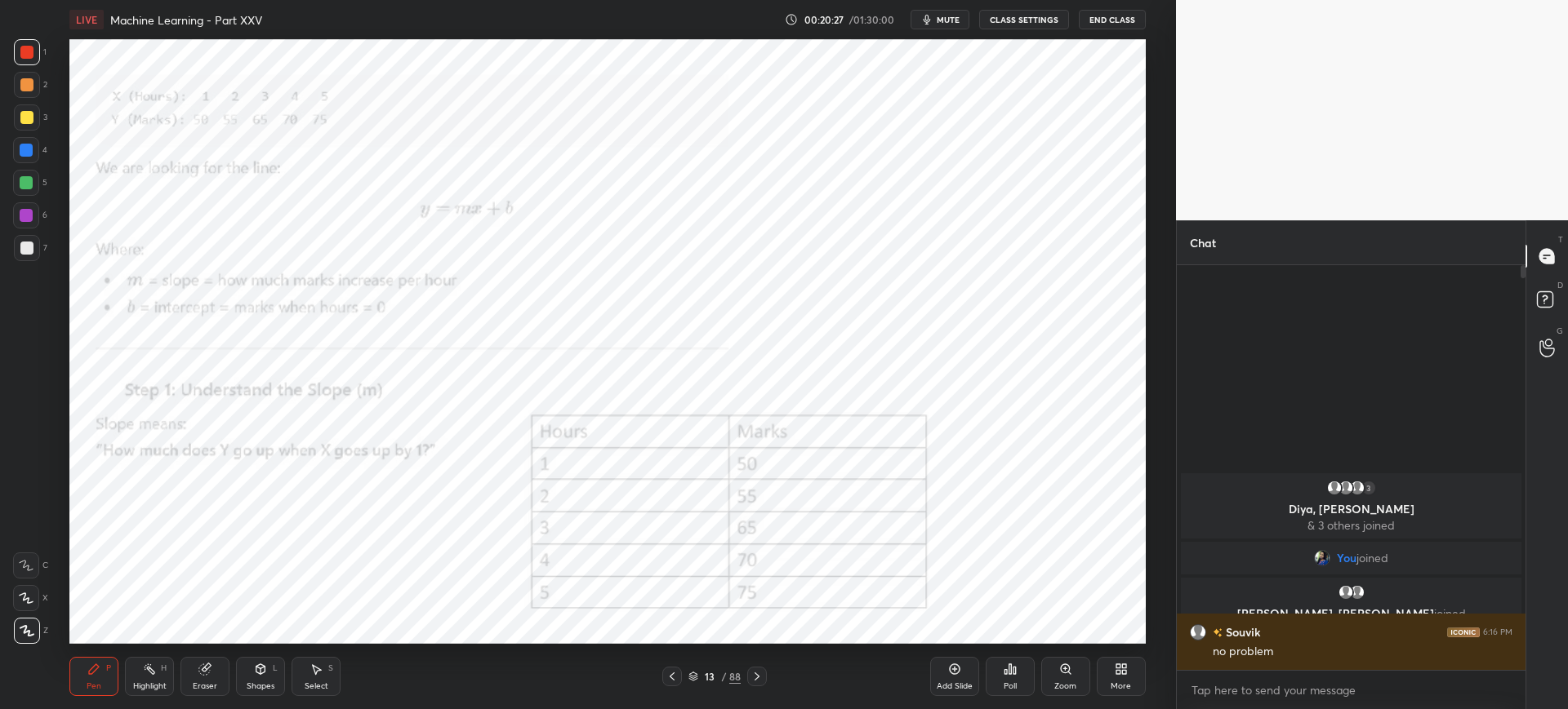
drag, startPoint x: 758, startPoint y: 676, endPoint x: 741, endPoint y: 672, distance: 17.5
click at [757, 675] on icon at bounding box center [756, 676] width 13 height 13
click at [675, 676] on icon at bounding box center [671, 676] width 13 height 13
click at [753, 678] on icon at bounding box center [756, 676] width 13 height 13
click at [1060, 683] on div "Zoom" at bounding box center [1065, 686] width 23 height 8
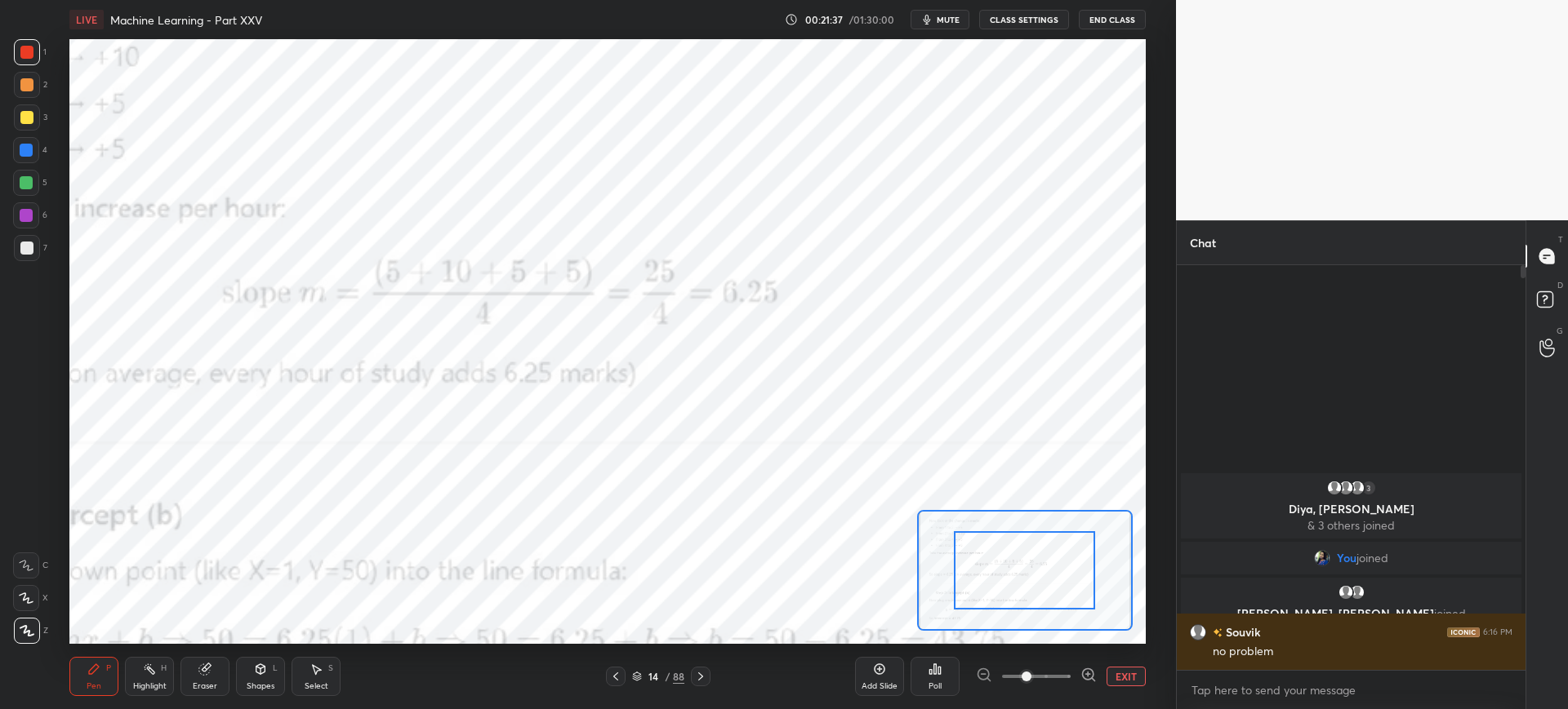
drag, startPoint x: 1012, startPoint y: 599, endPoint x: 998, endPoint y: 631, distance: 34.9
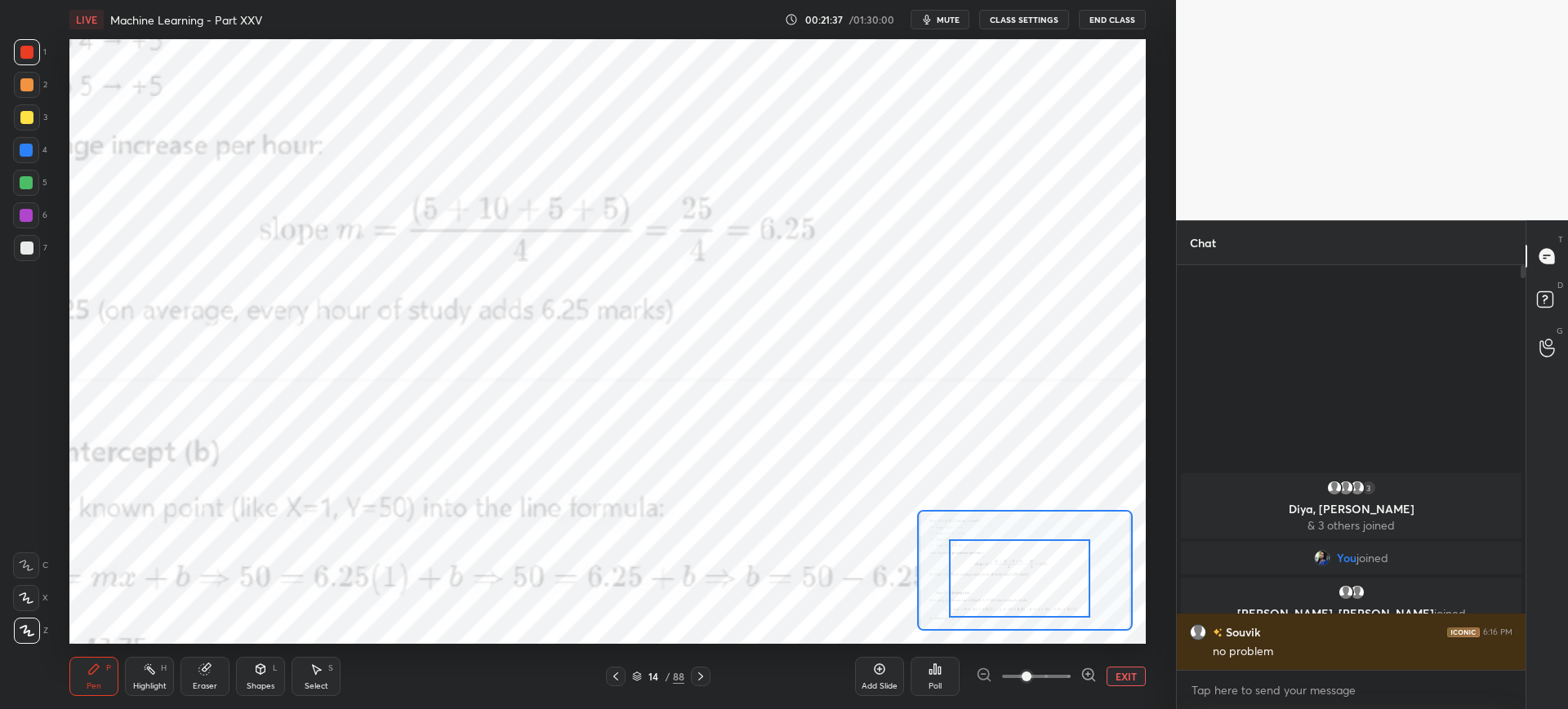
click at [995, 636] on div "LIVE Machine Learning - Part XXV 00:21:37 / 01:30:00 mute CLASS SETTINGS End Cl…" at bounding box center [607, 354] width 1111 height 709
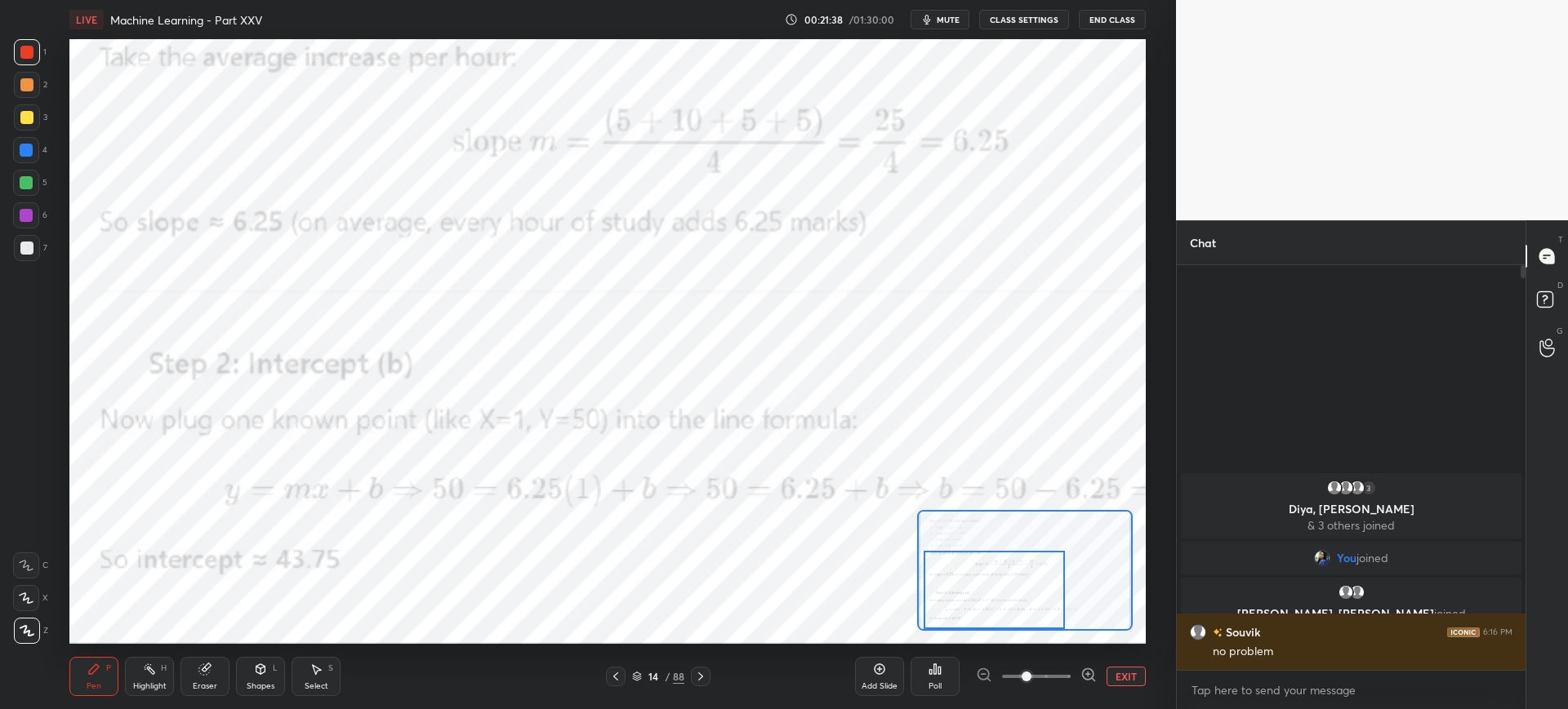
drag, startPoint x: 1002, startPoint y: 611, endPoint x: 991, endPoint y: 632, distance: 23.7
click at [991, 632] on div "LIVE Machine Learning - Part XXV 00:21:38 / 01:30:00 mute CLASS SETTINGS End Cl…" at bounding box center [607, 354] width 1111 height 709
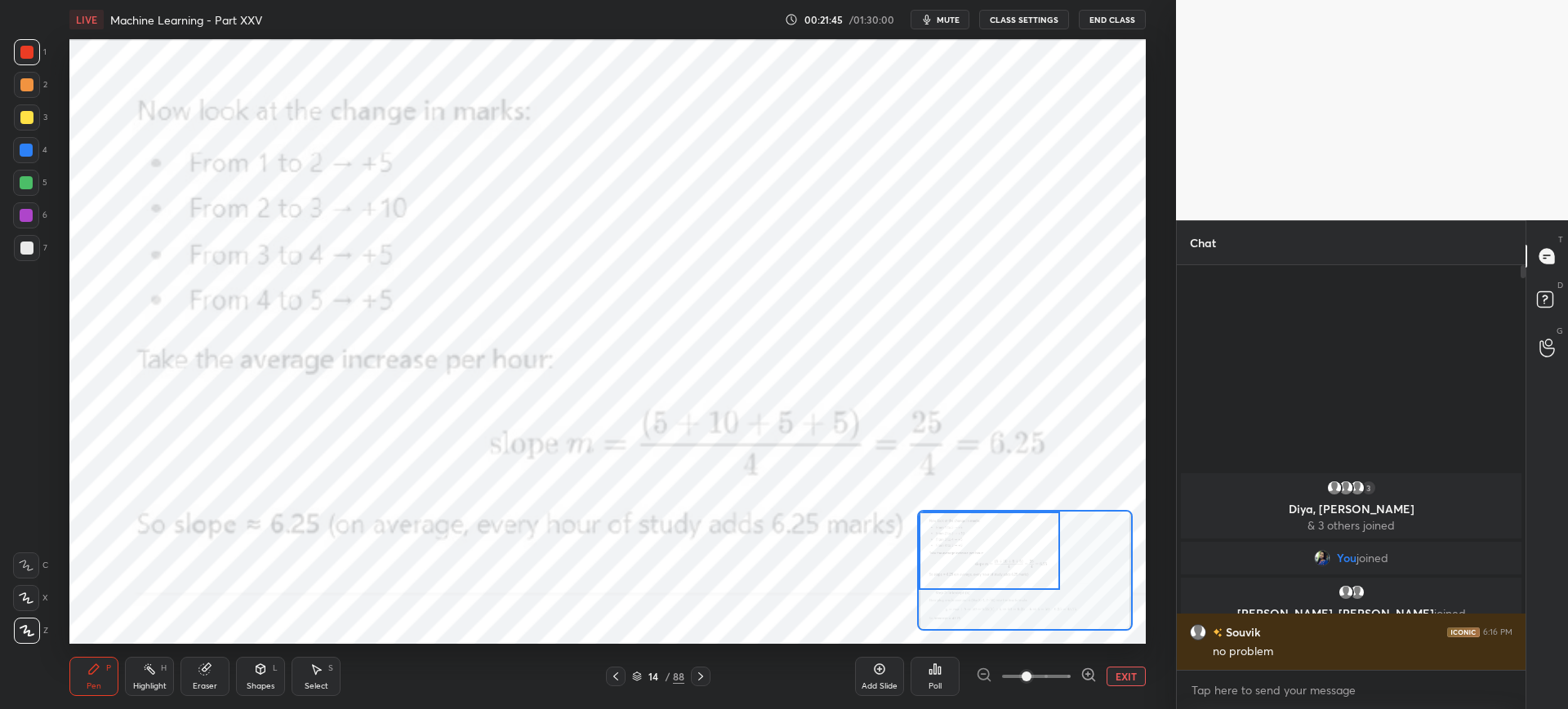
drag, startPoint x: 966, startPoint y: 575, endPoint x: 955, endPoint y: 590, distance: 18.6
click at [960, 589] on div at bounding box center [989, 551] width 141 height 78
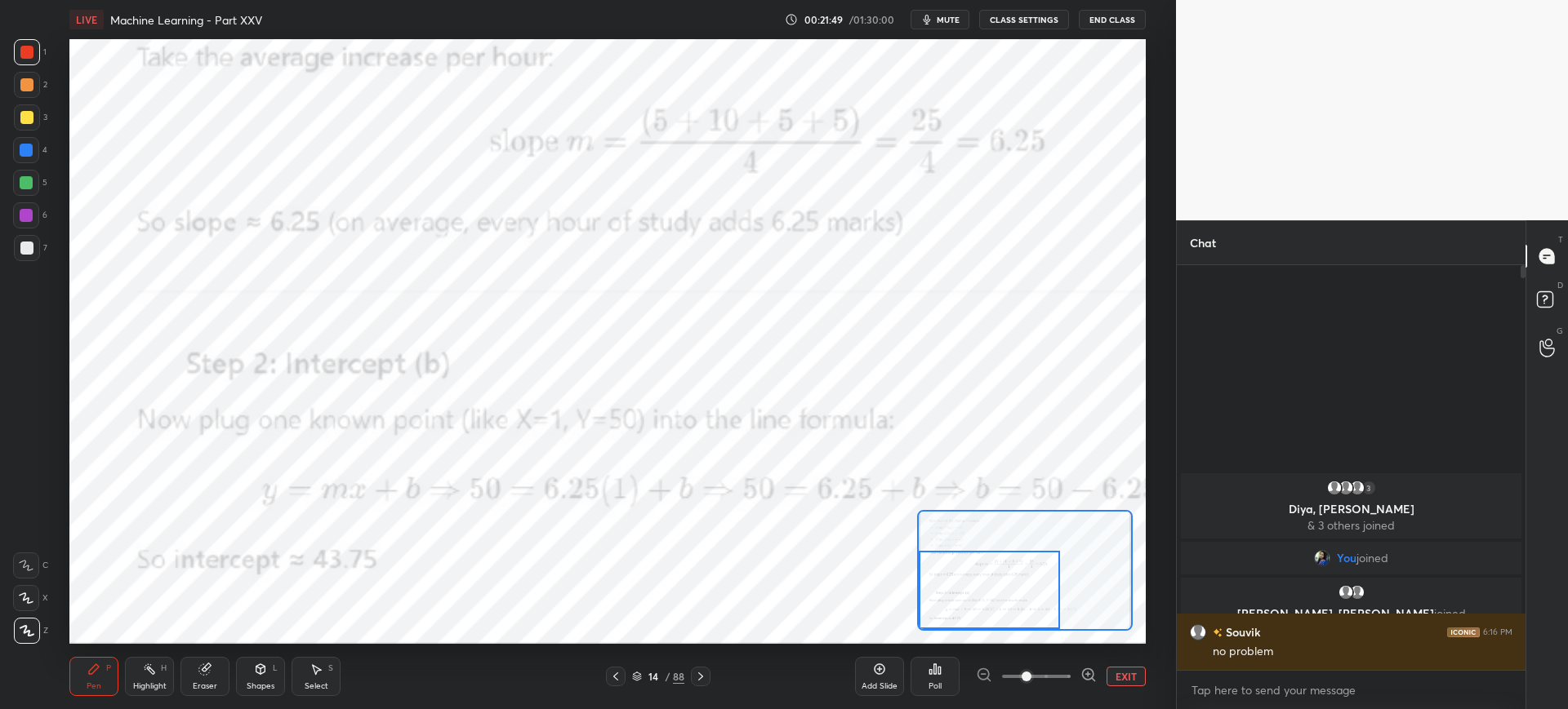
click at [622, 679] on div at bounding box center [616, 677] width 20 height 20
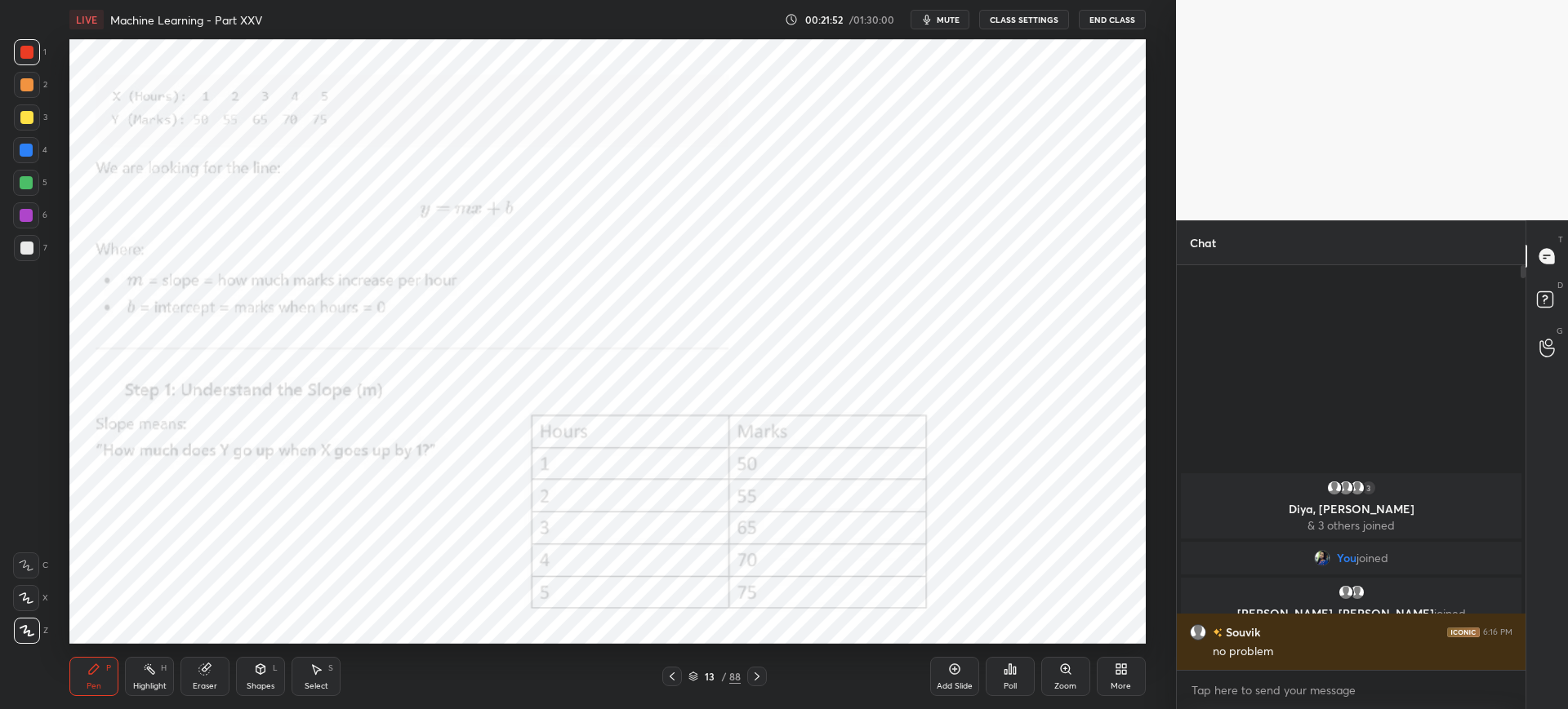
click at [758, 681] on icon at bounding box center [756, 676] width 13 height 13
click at [1053, 672] on div "Zoom" at bounding box center [1066, 677] width 49 height 39
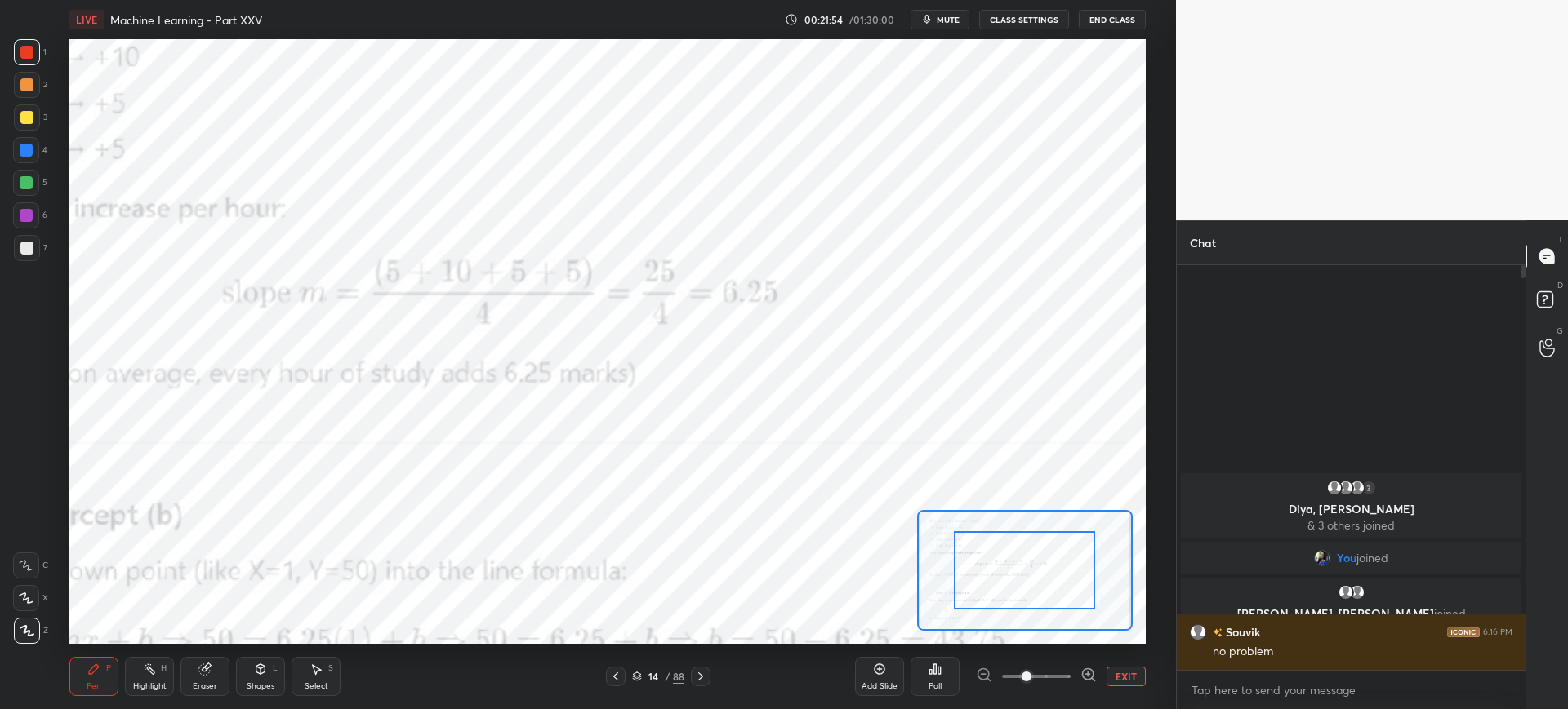
drag, startPoint x: 1007, startPoint y: 589, endPoint x: 991, endPoint y: 631, distance: 44.9
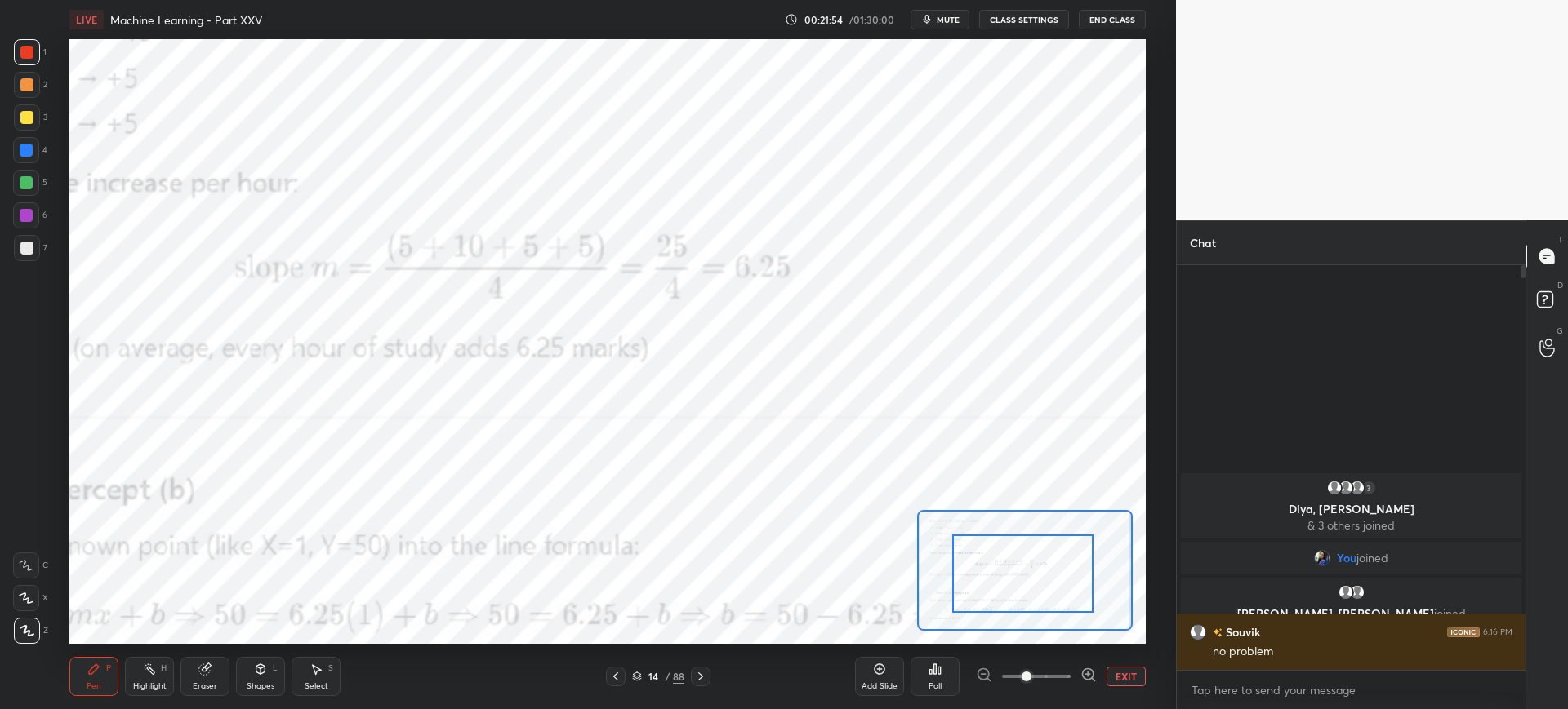
click at [999, 613] on div at bounding box center [1022, 574] width 141 height 78
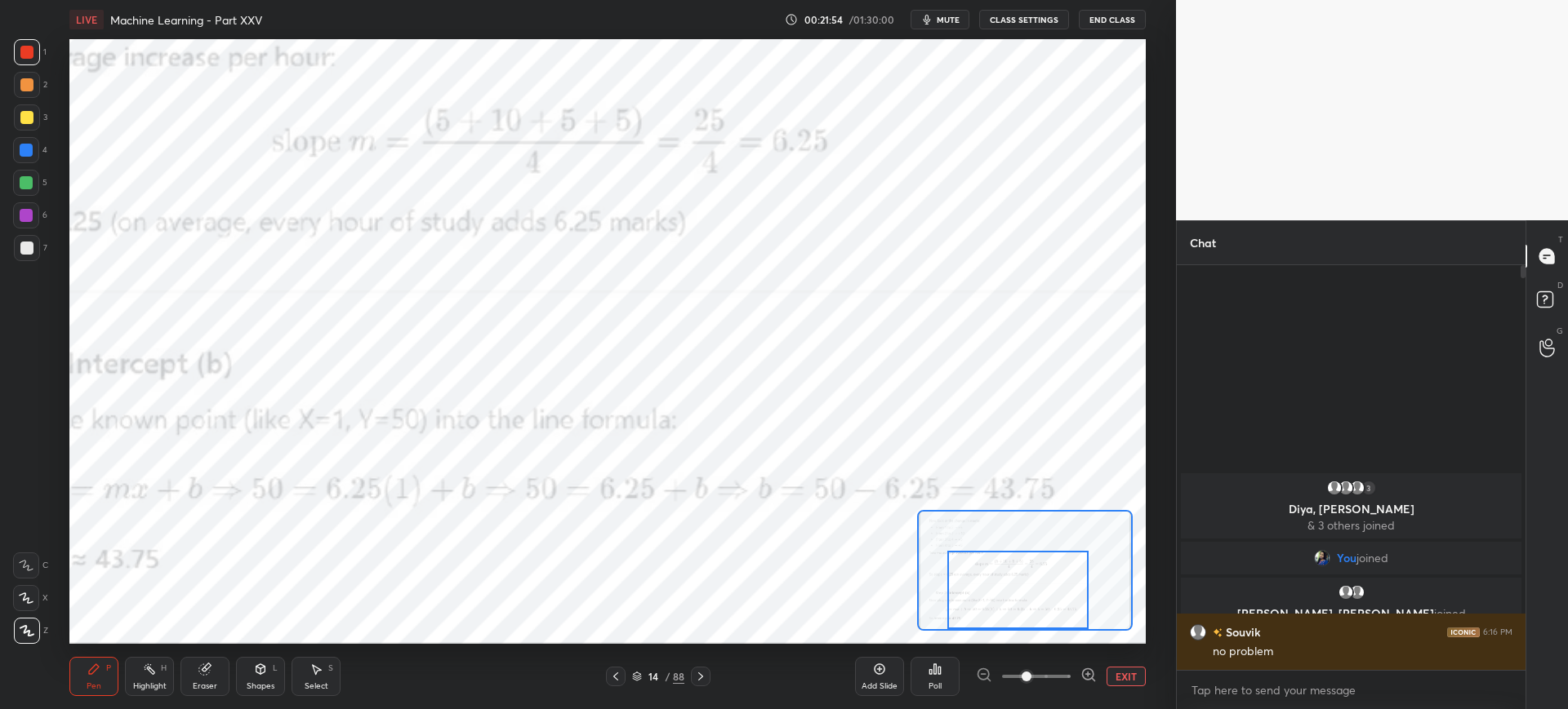
click at [999, 625] on div at bounding box center [1018, 591] width 141 height 78
drag, startPoint x: 1011, startPoint y: 600, endPoint x: 996, endPoint y: 603, distance: 15.3
click at [996, 603] on div at bounding box center [996, 591] width 141 height 78
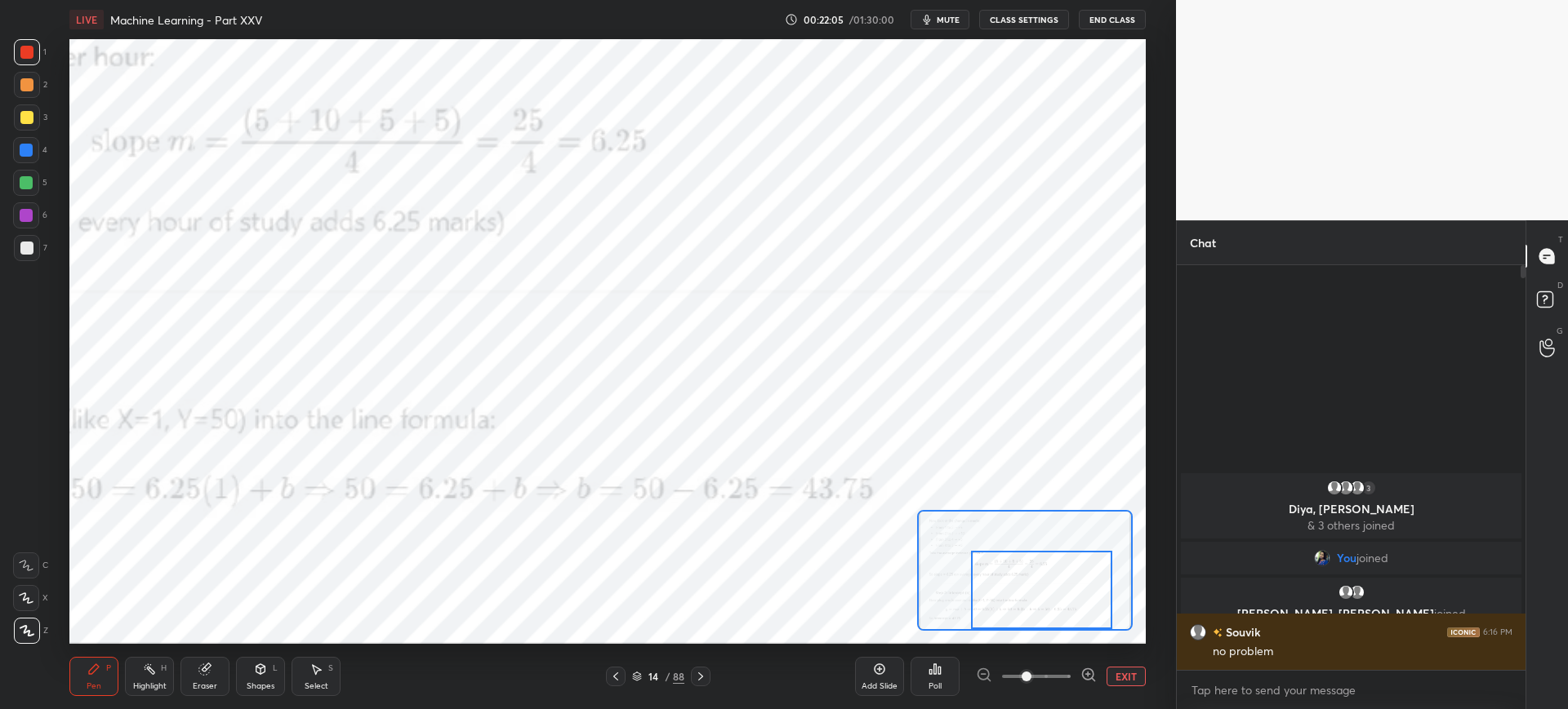
drag, startPoint x: 997, startPoint y: 587, endPoint x: 1038, endPoint y: 586, distance: 41.0
click at [1043, 589] on div at bounding box center [1041, 591] width 141 height 78
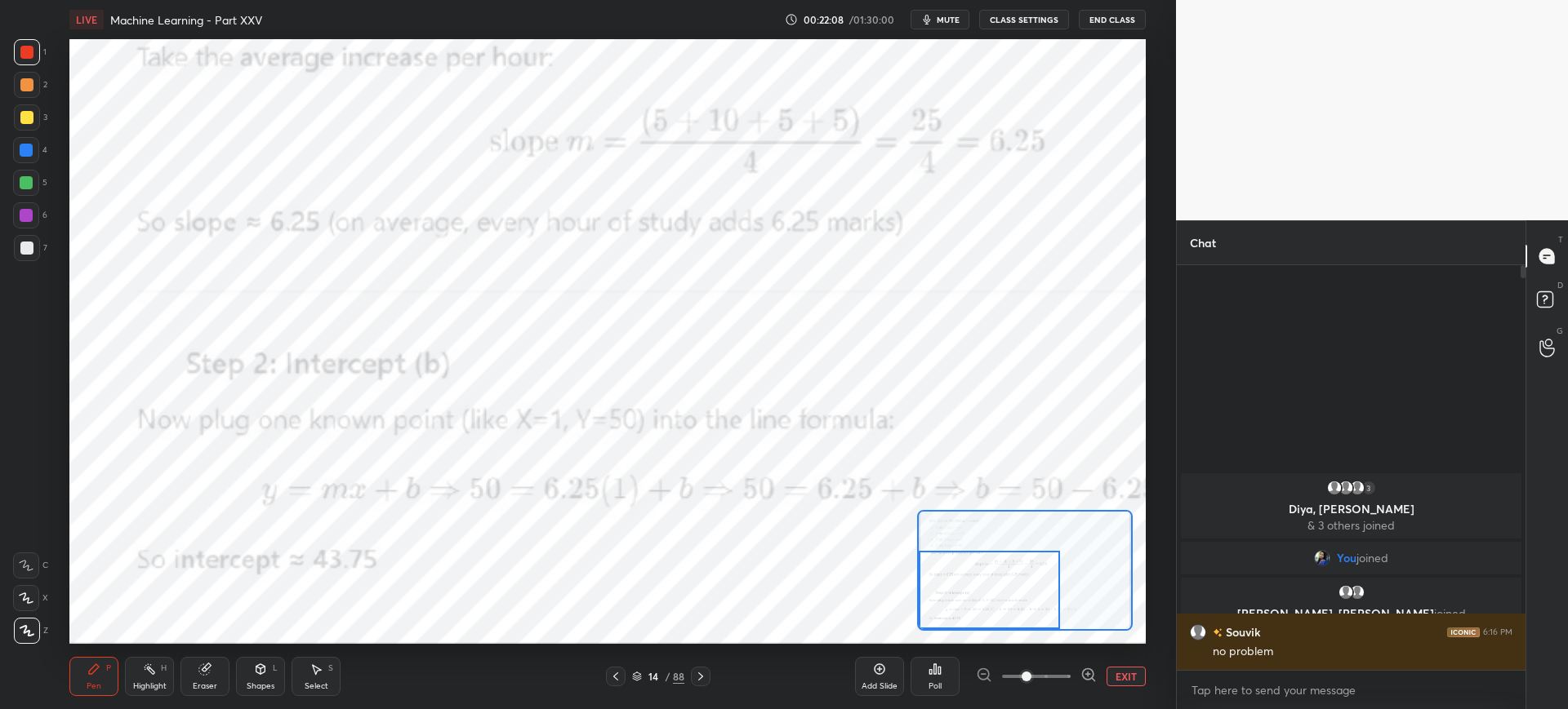
drag, startPoint x: 1026, startPoint y: 587, endPoint x: 948, endPoint y: 593, distance: 78.2
click at [963, 600] on div at bounding box center [989, 591] width 141 height 78
click at [697, 675] on icon at bounding box center [700, 676] width 13 height 13
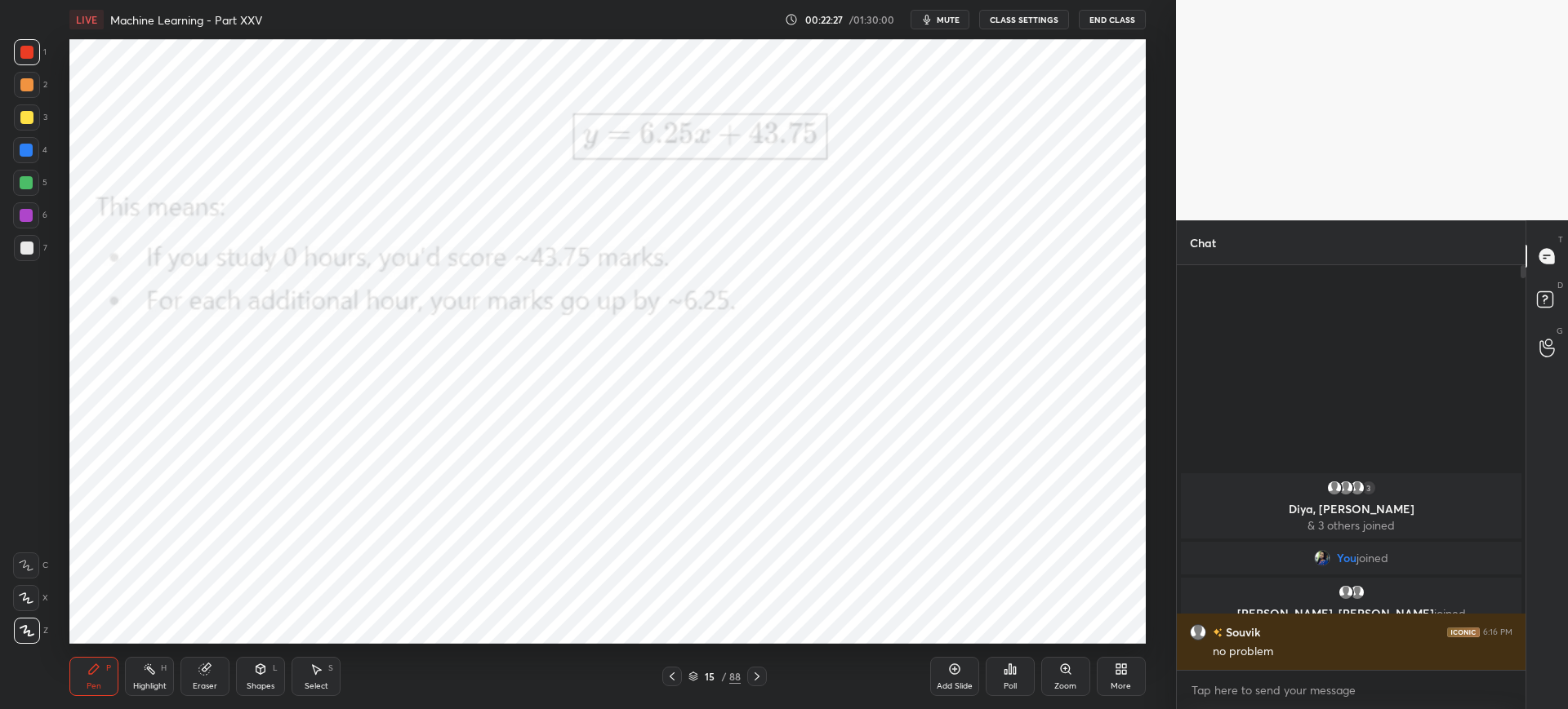
click at [754, 680] on div at bounding box center [757, 677] width 20 height 20
click at [678, 679] on icon at bounding box center [671, 676] width 13 height 13
click at [677, 678] on icon at bounding box center [671, 676] width 13 height 13
click at [676, 675] on icon at bounding box center [671, 676] width 13 height 13
click at [677, 678] on icon at bounding box center [671, 676] width 13 height 13
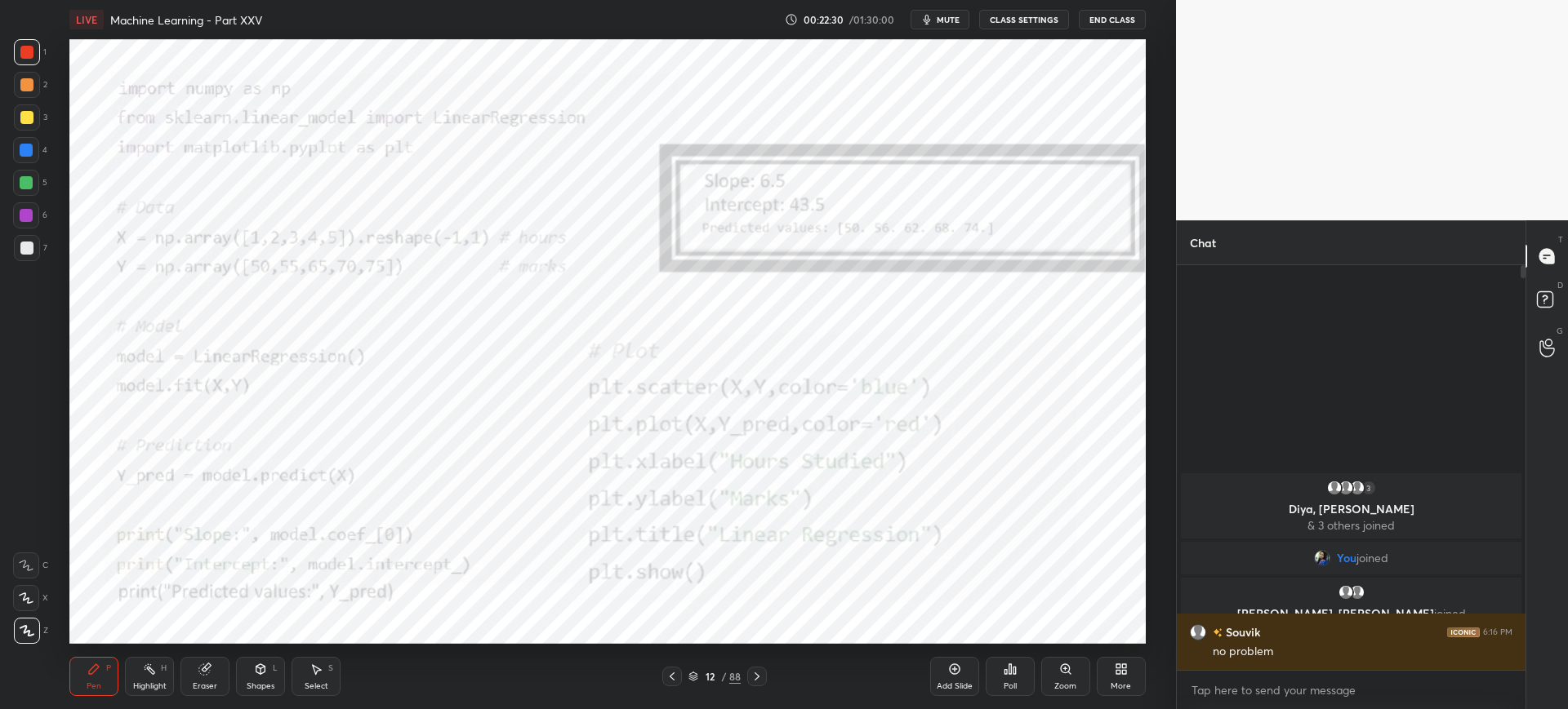
click at [679, 676] on div at bounding box center [672, 677] width 20 height 20
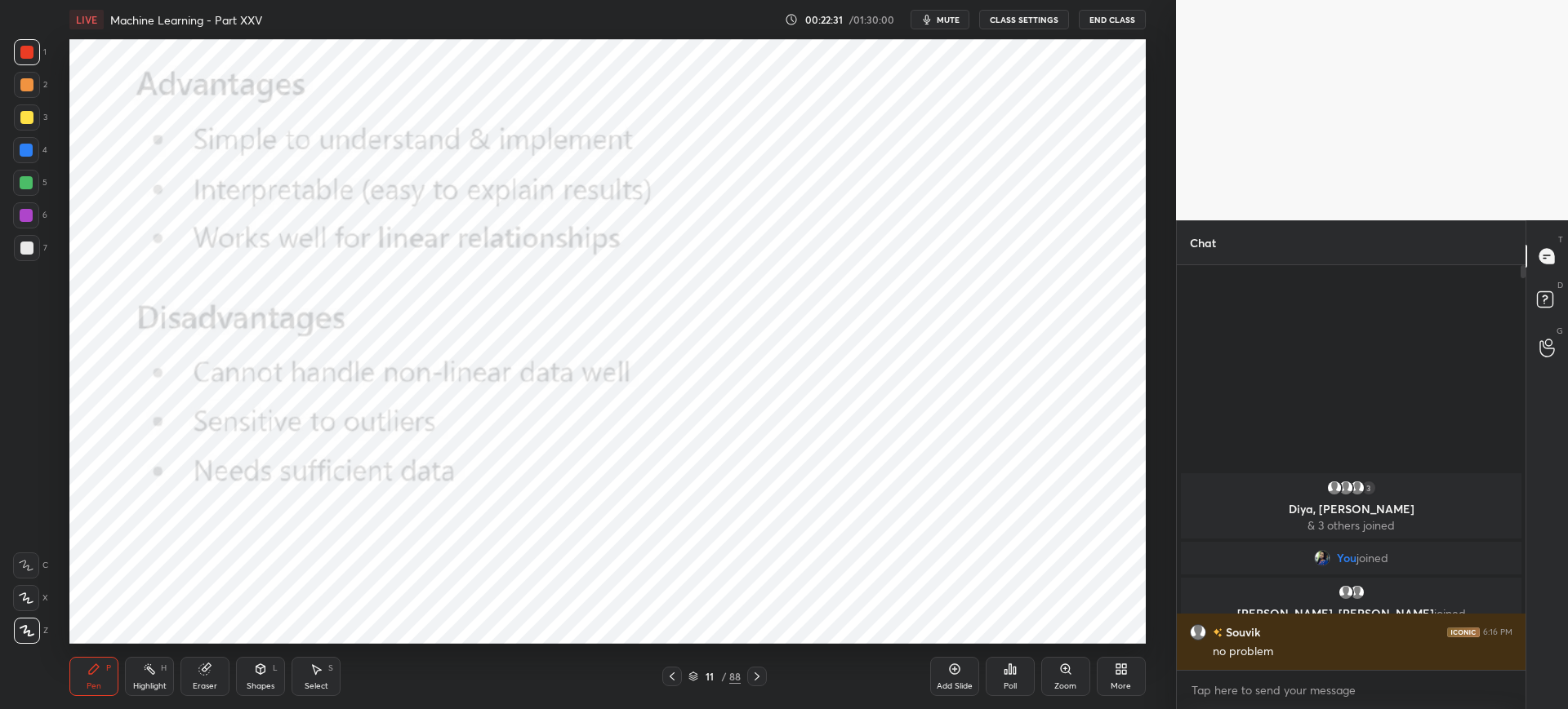
click at [762, 674] on icon at bounding box center [756, 676] width 13 height 13
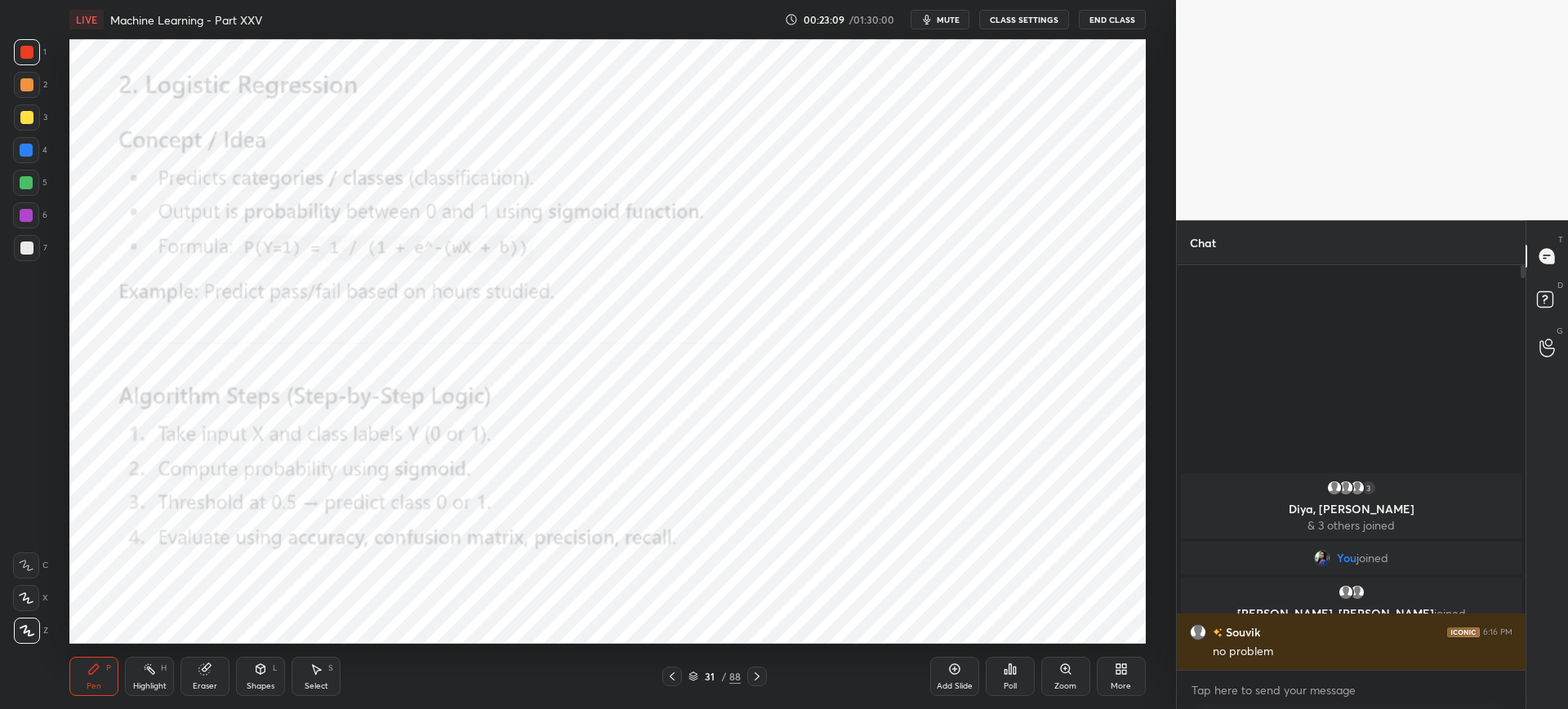
click at [1022, 675] on div "Poll" at bounding box center [1010, 677] width 49 height 39
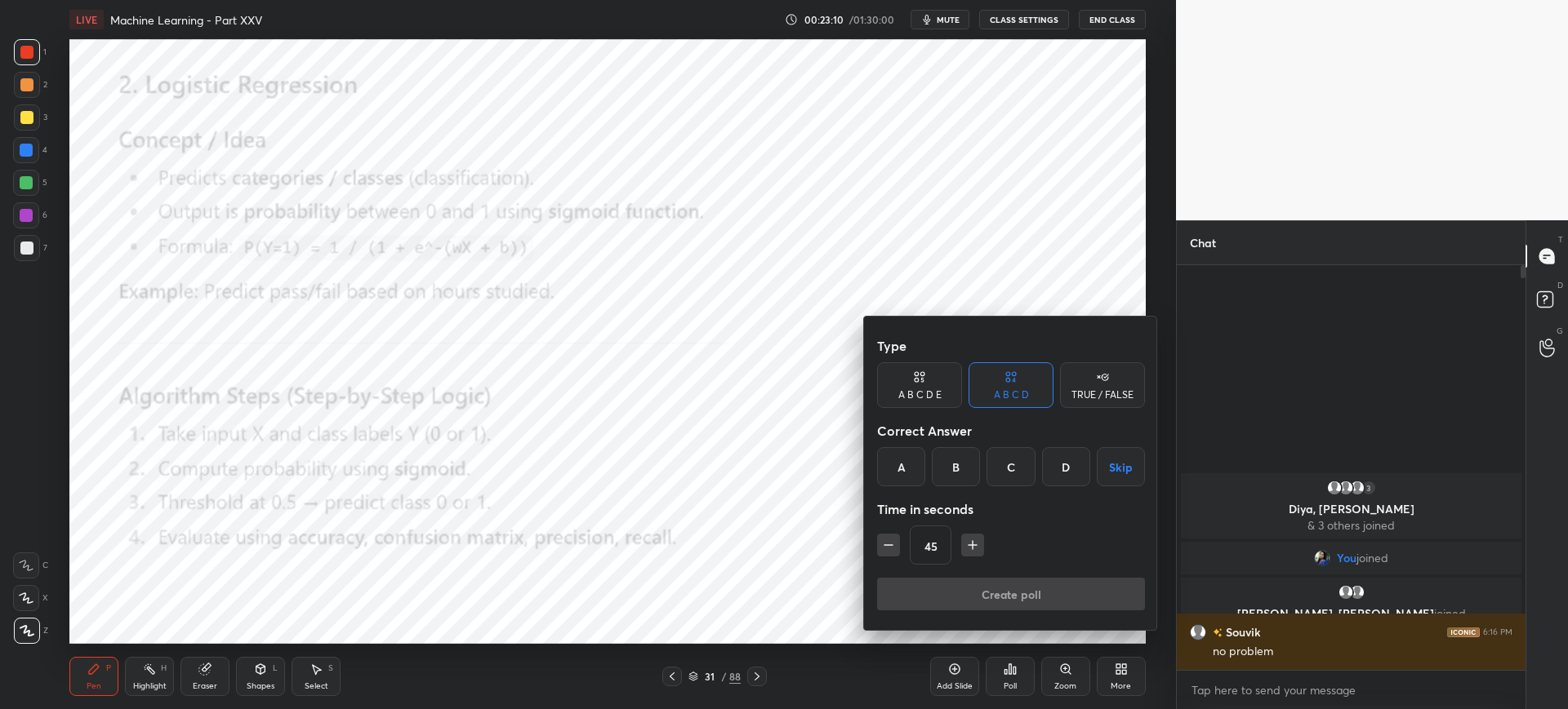
click at [902, 463] on div "A" at bounding box center [900, 467] width 48 height 39
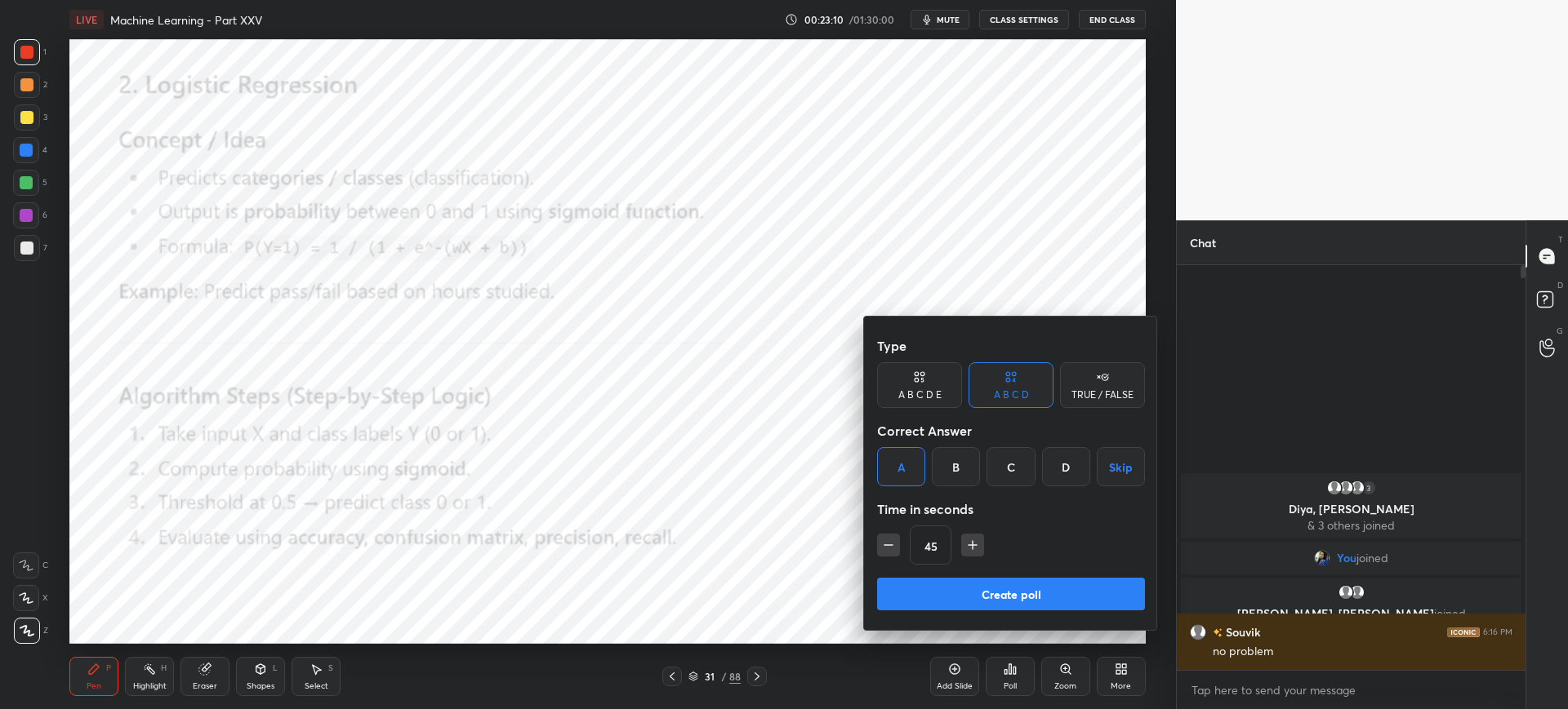
click at [936, 575] on div "Type A B C D E A B C D TRUE / FALSE Correct Answer A B C D Skip Time in seconds…" at bounding box center [1010, 453] width 267 height 248
click at [980, 585] on button "Create poll" at bounding box center [1010, 593] width 267 height 32
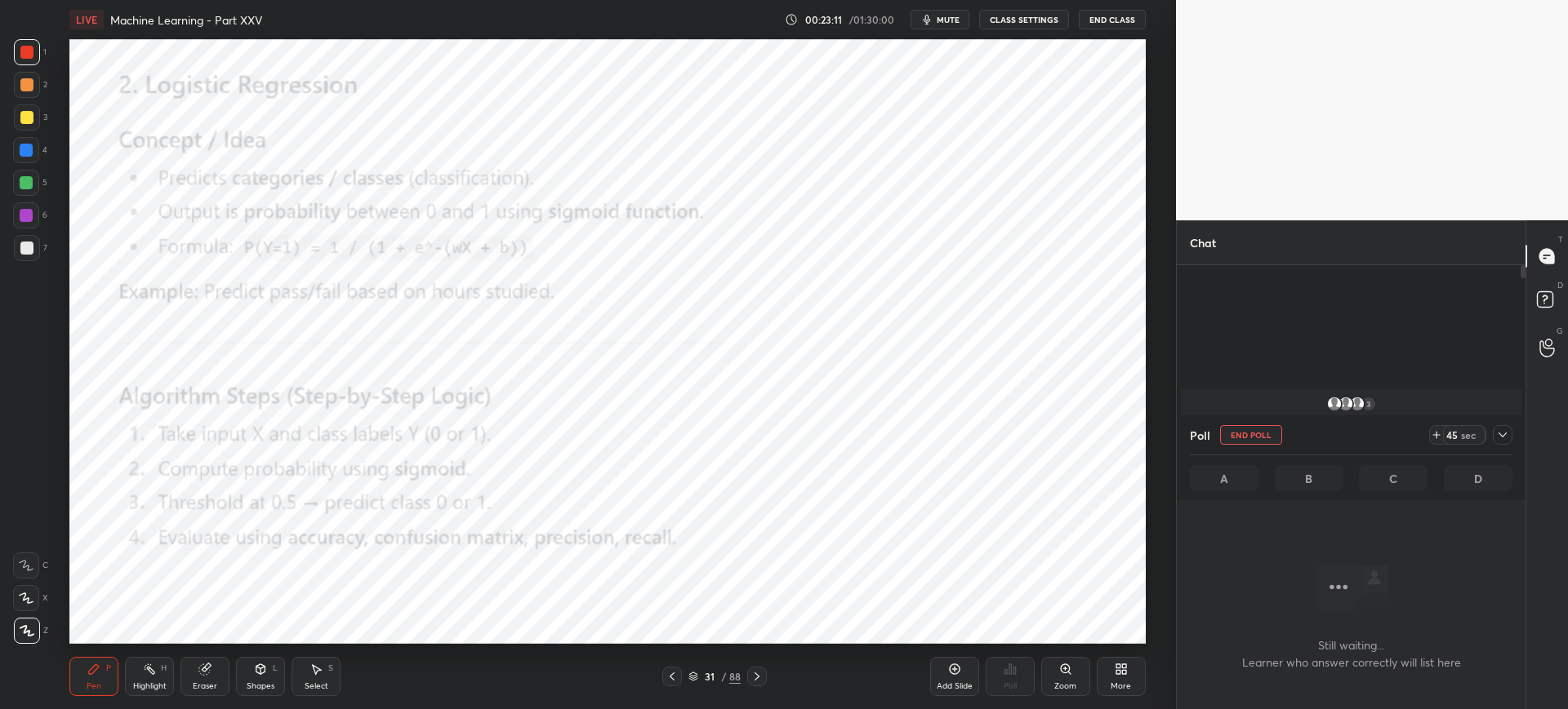
scroll to position [196, 344]
click at [1431, 434] on icon at bounding box center [1436, 435] width 13 height 13
click at [944, 28] on button "mute" at bounding box center [939, 20] width 59 height 20
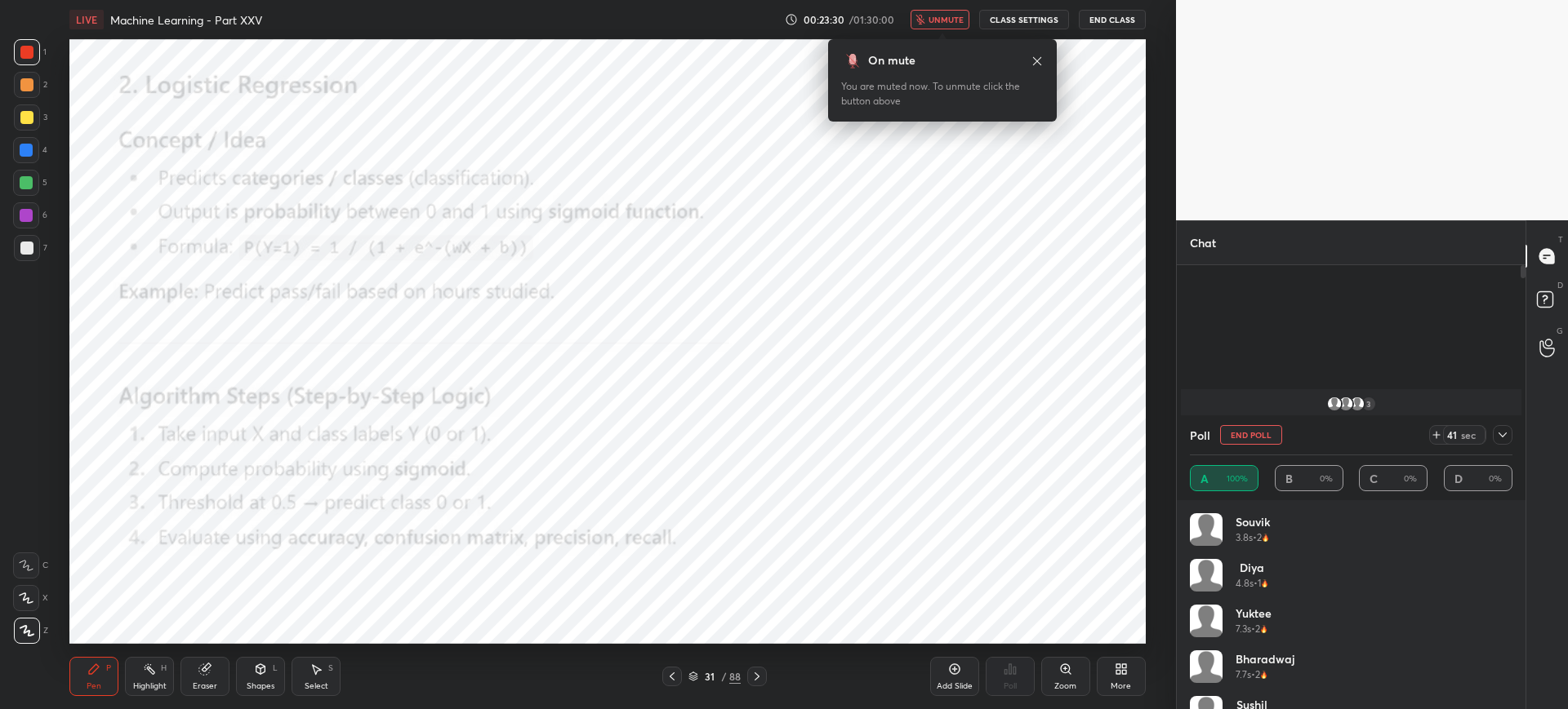
click at [958, 16] on span "unmute" at bounding box center [946, 20] width 35 height 12
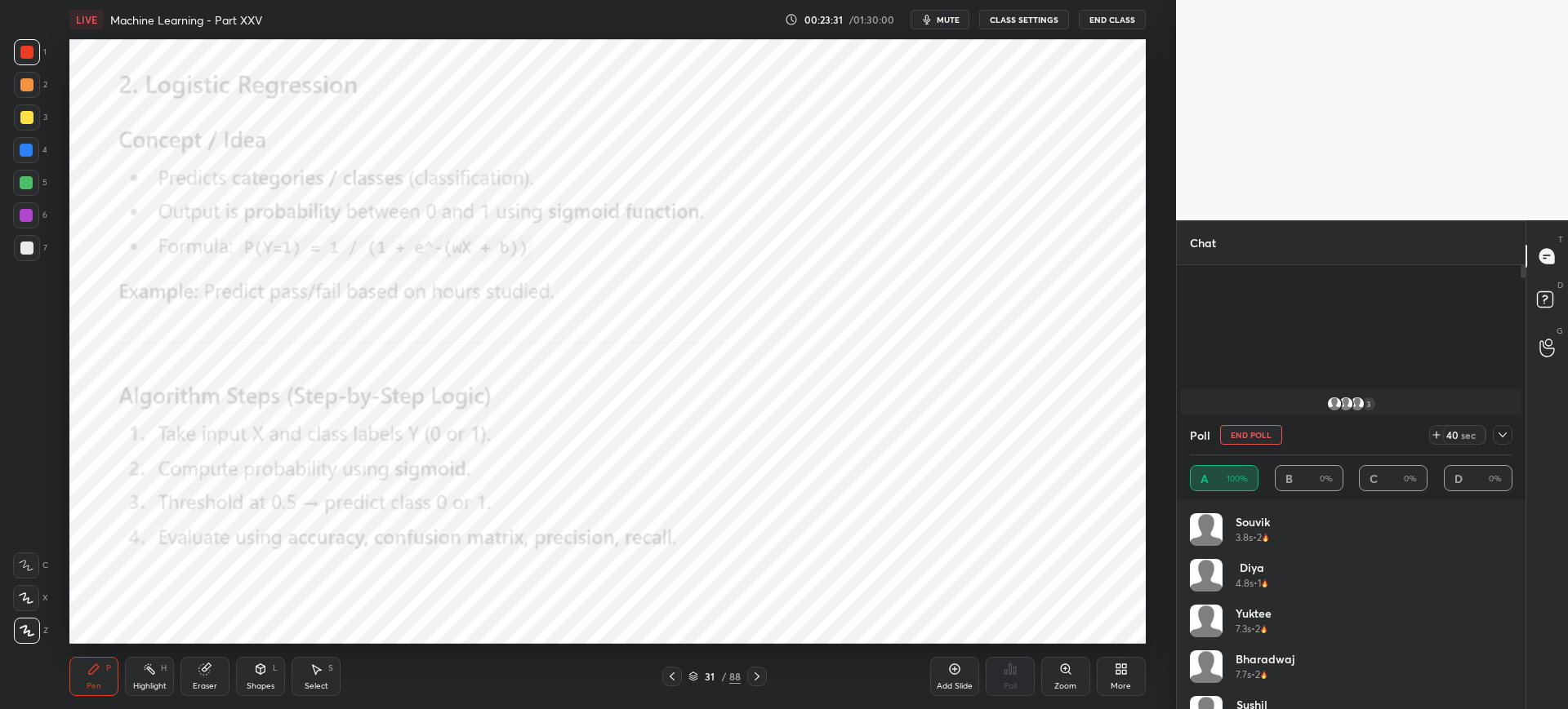
scroll to position [32, 0]
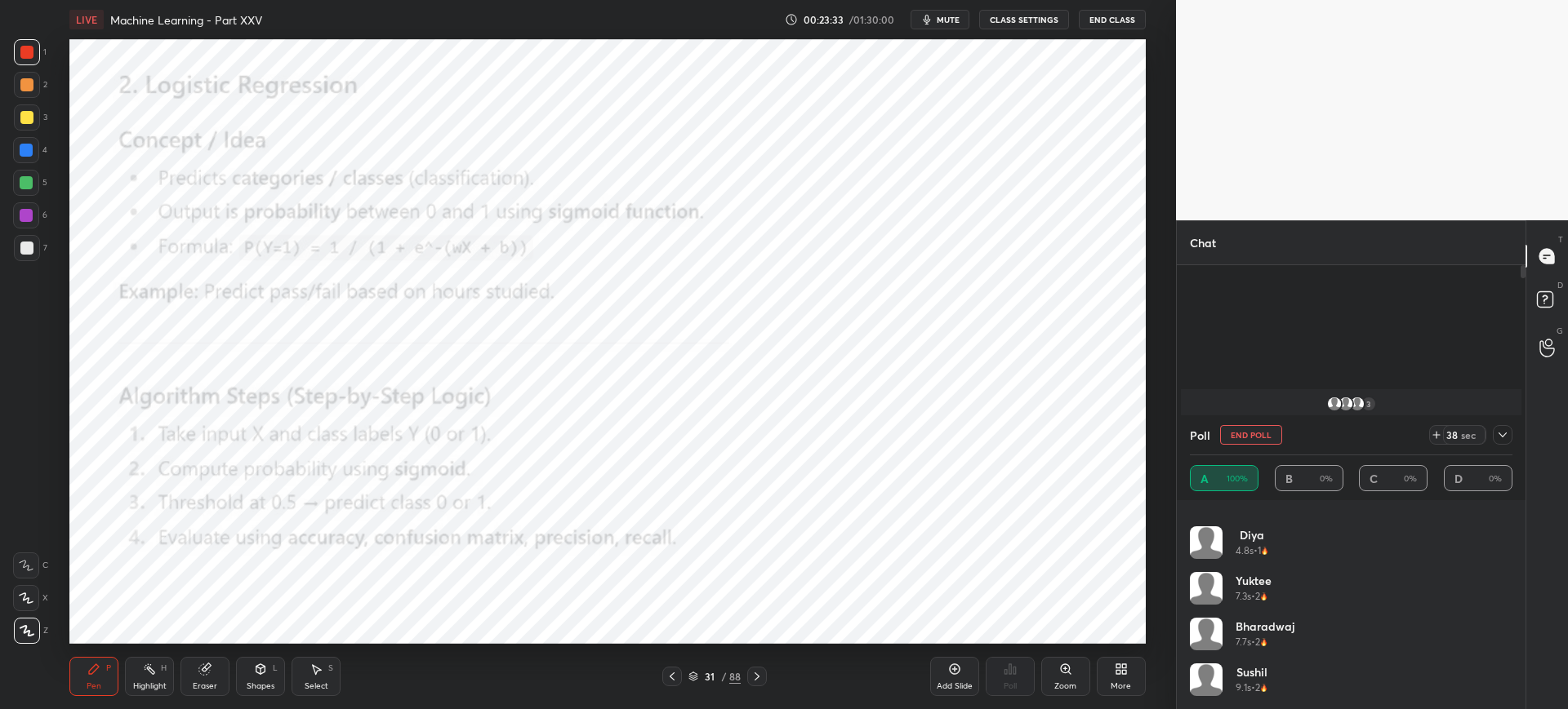
click at [1499, 436] on icon at bounding box center [1501, 435] width 13 height 13
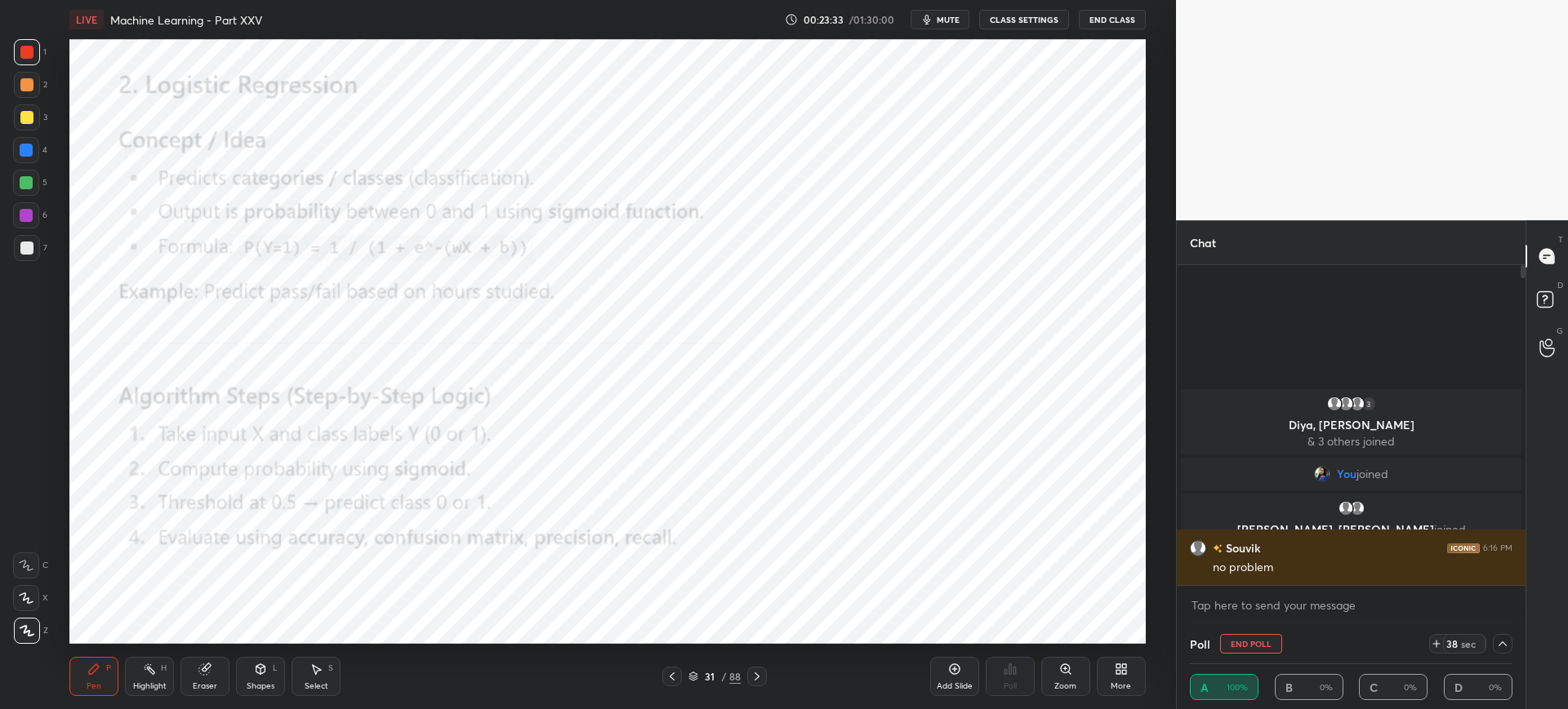
scroll to position [0, 0]
click at [1500, 645] on icon at bounding box center [1501, 643] width 13 height 13
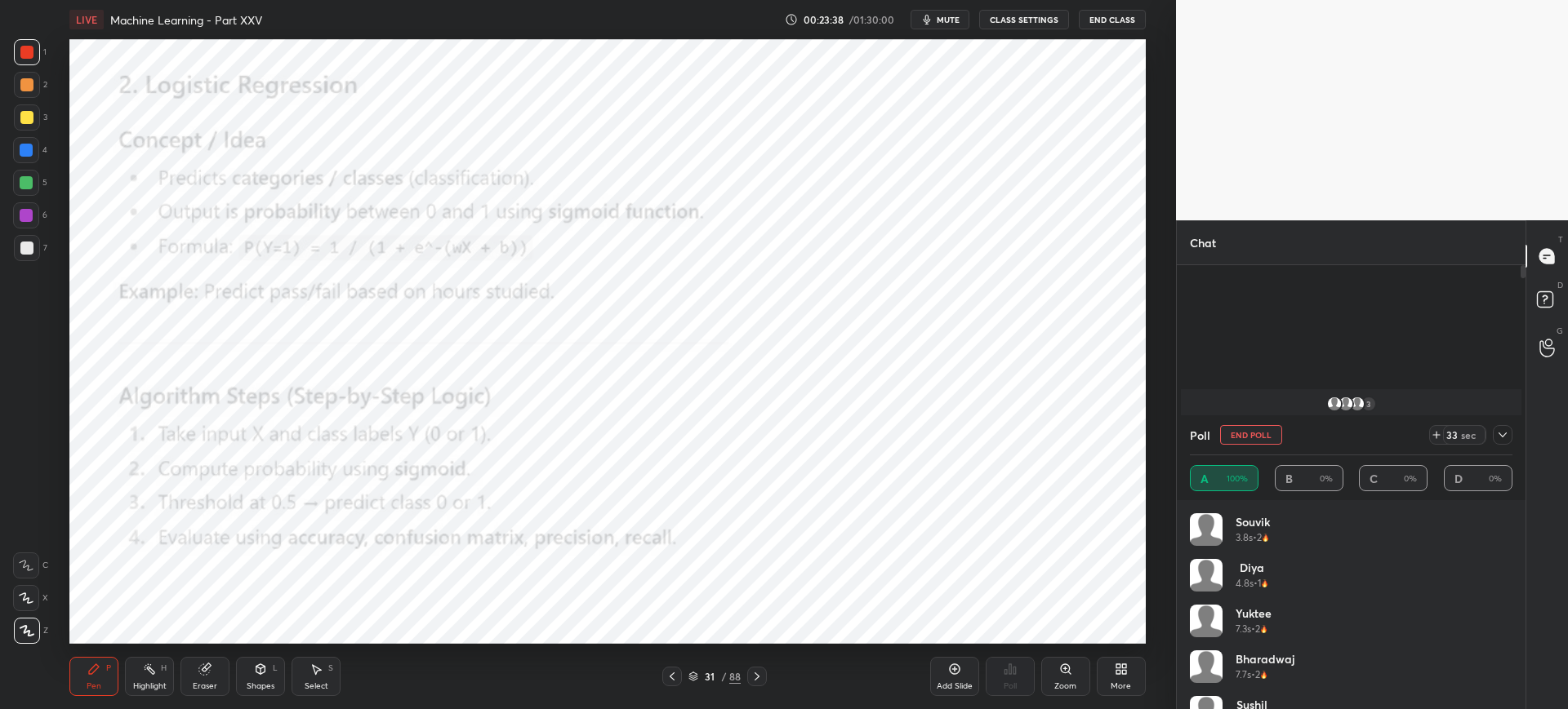
click at [1497, 434] on icon at bounding box center [1501, 435] width 13 height 13
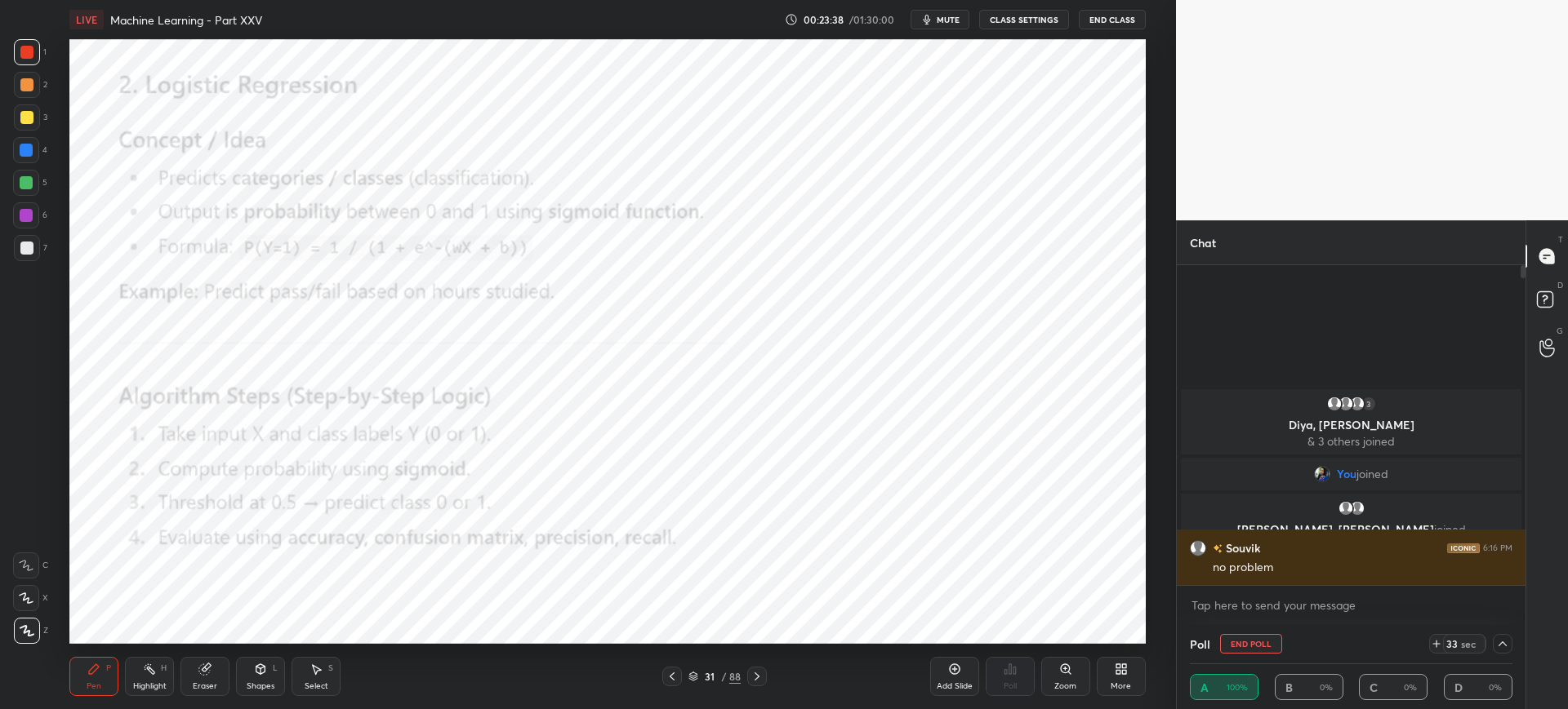
scroll to position [1, 6]
click at [693, 673] on icon at bounding box center [693, 675] width 8 height 4
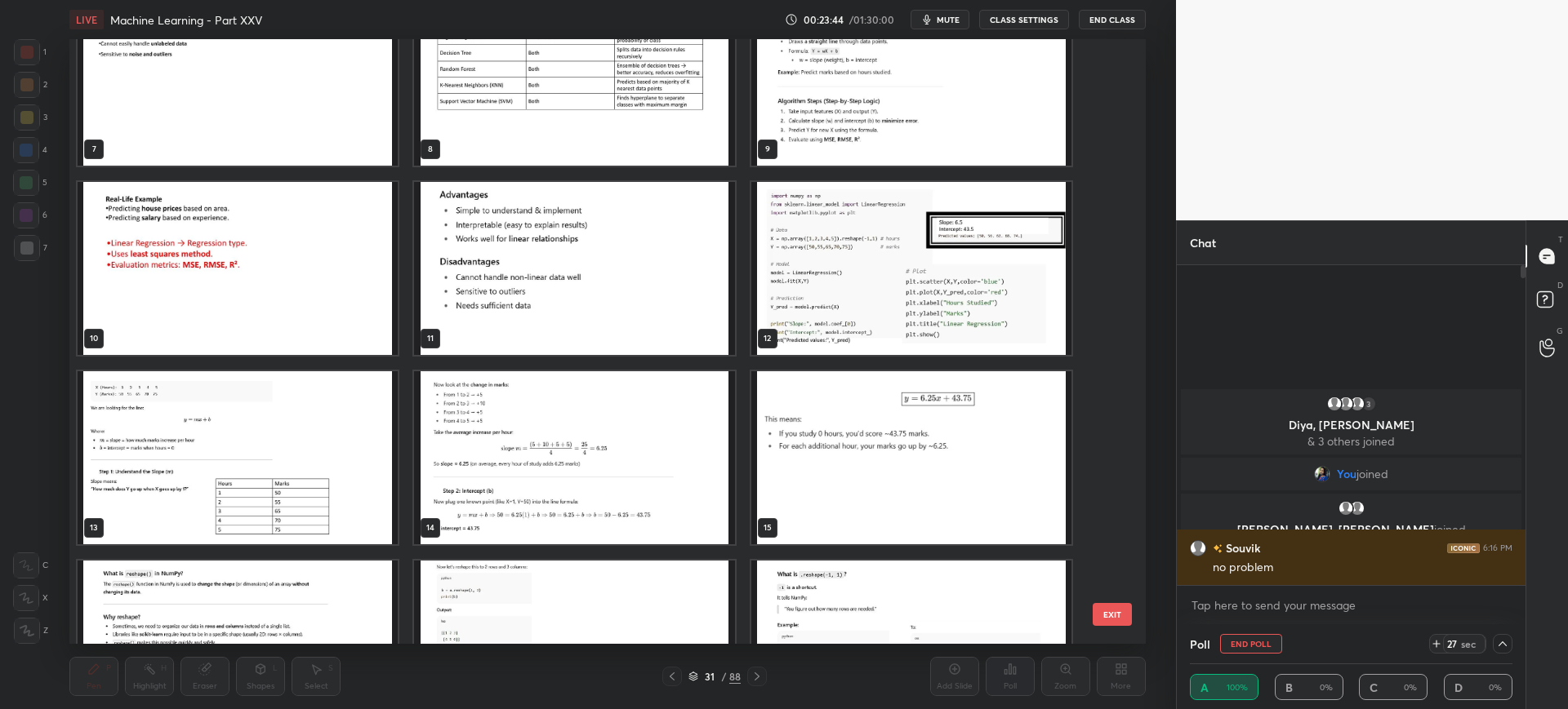
scroll to position [429, 0]
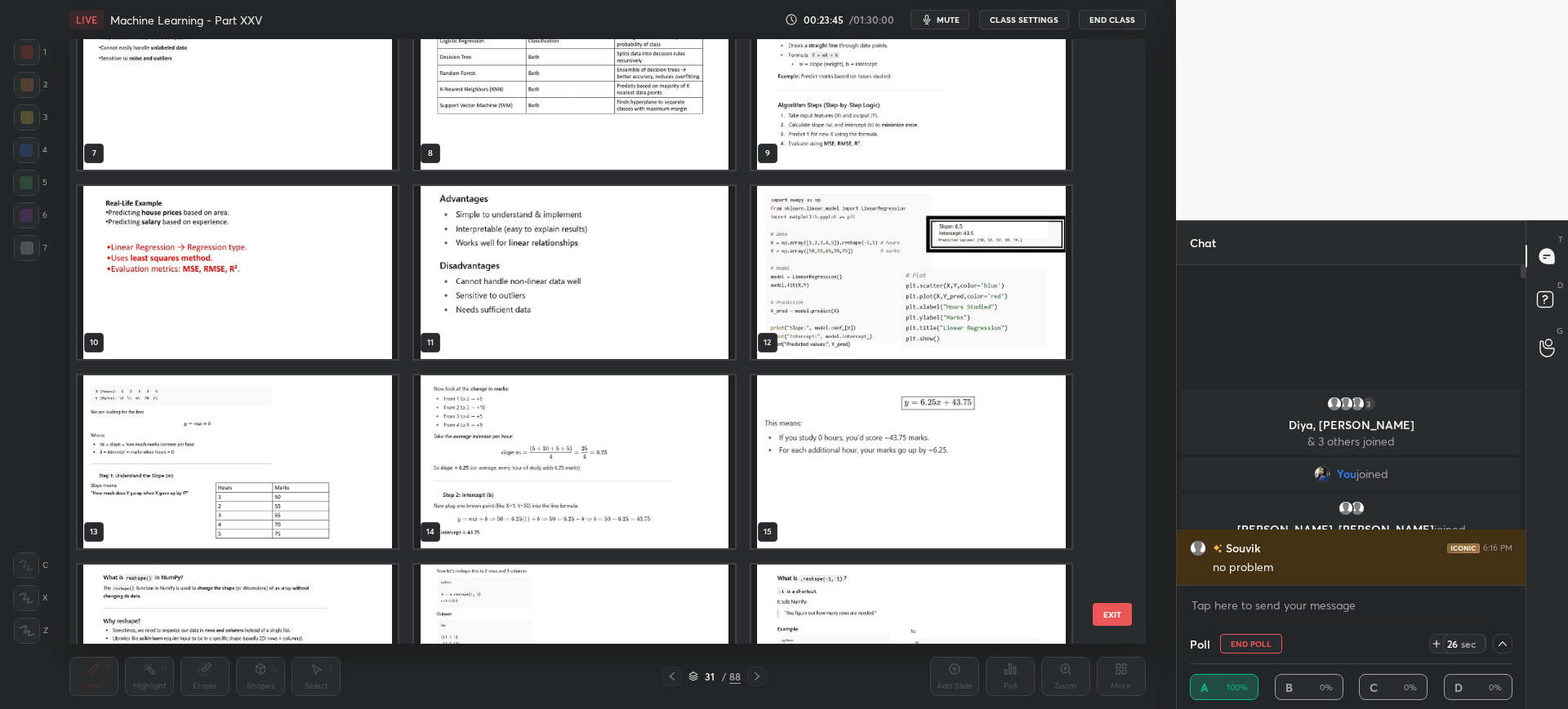
click at [943, 290] on img "grid" at bounding box center [911, 272] width 320 height 173
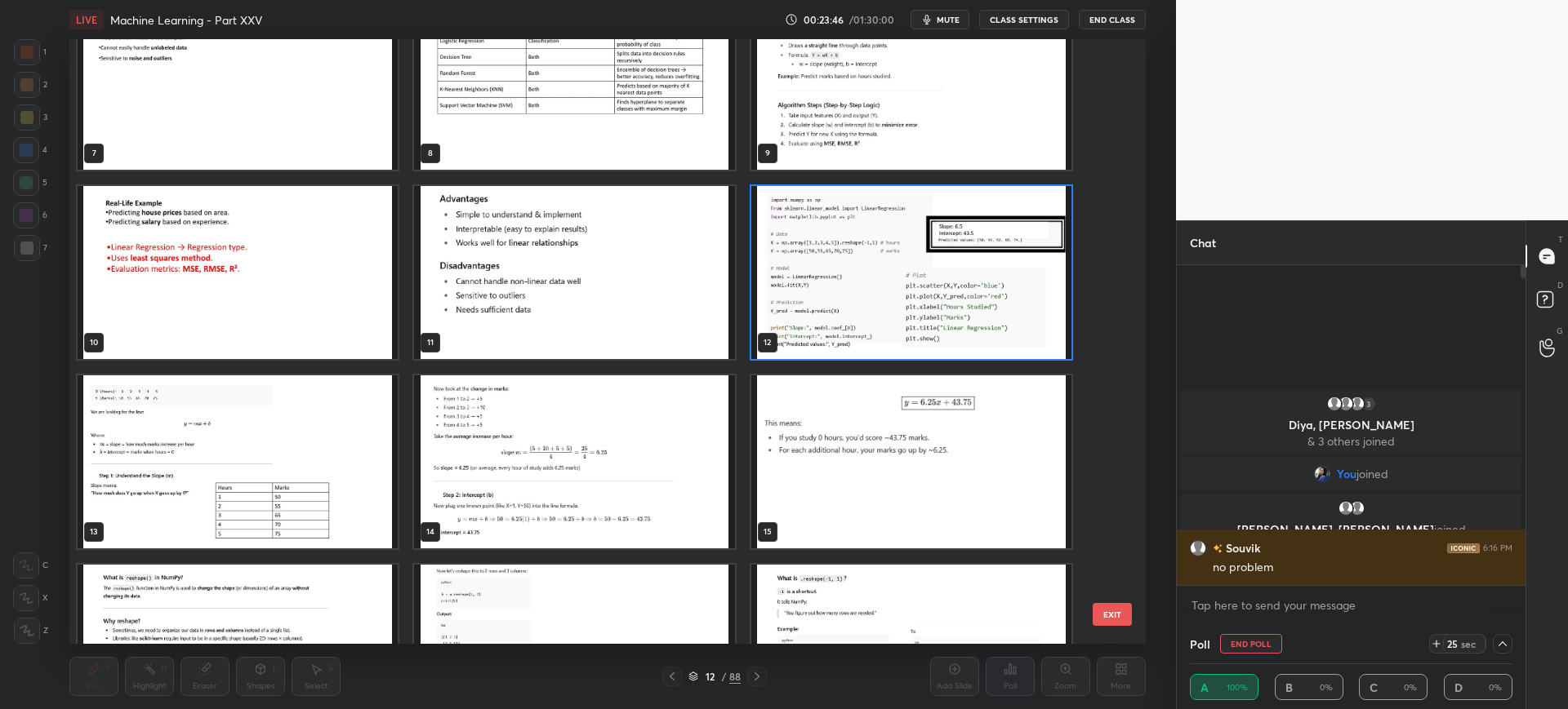
click at [1115, 611] on button "EXIT" at bounding box center [1112, 614] width 39 height 23
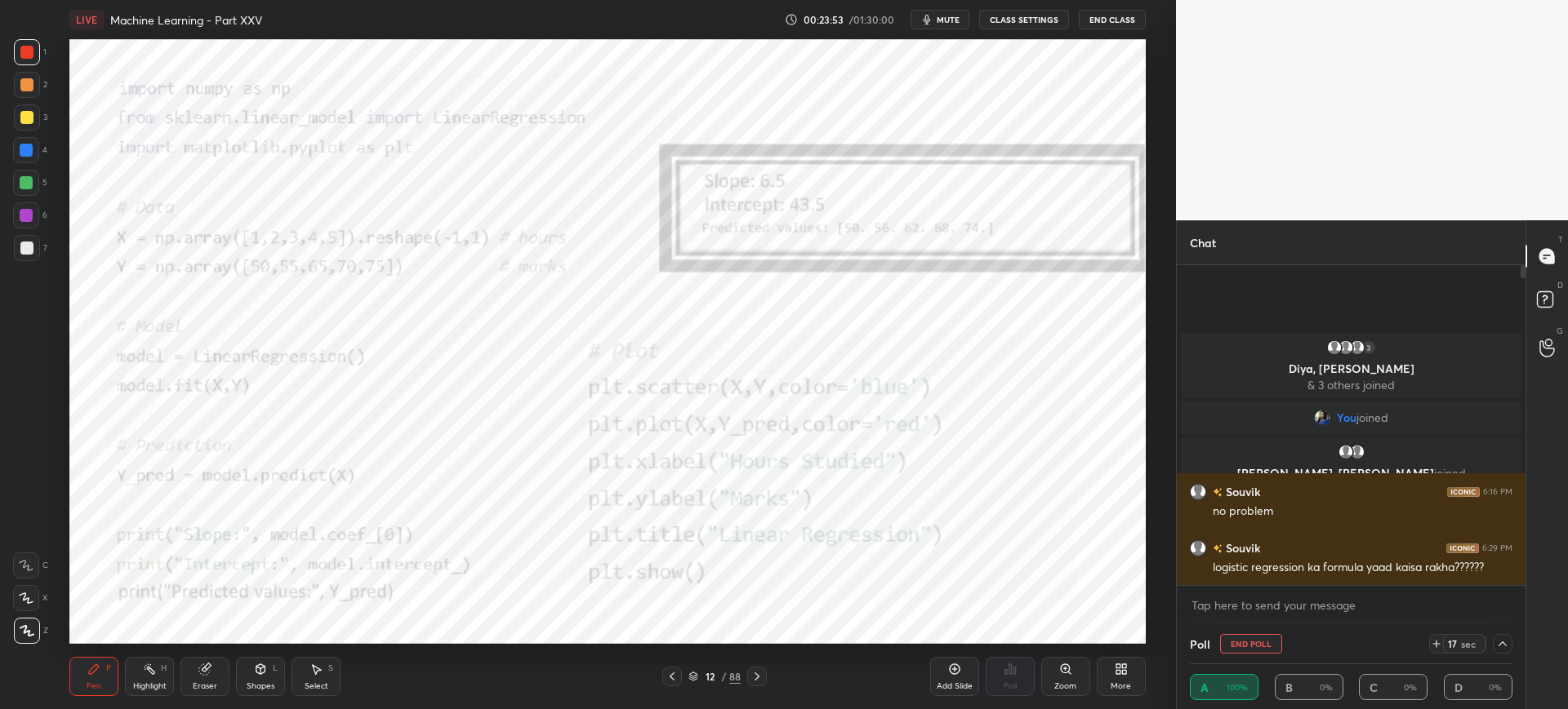
click at [1509, 649] on div at bounding box center [1502, 644] width 20 height 20
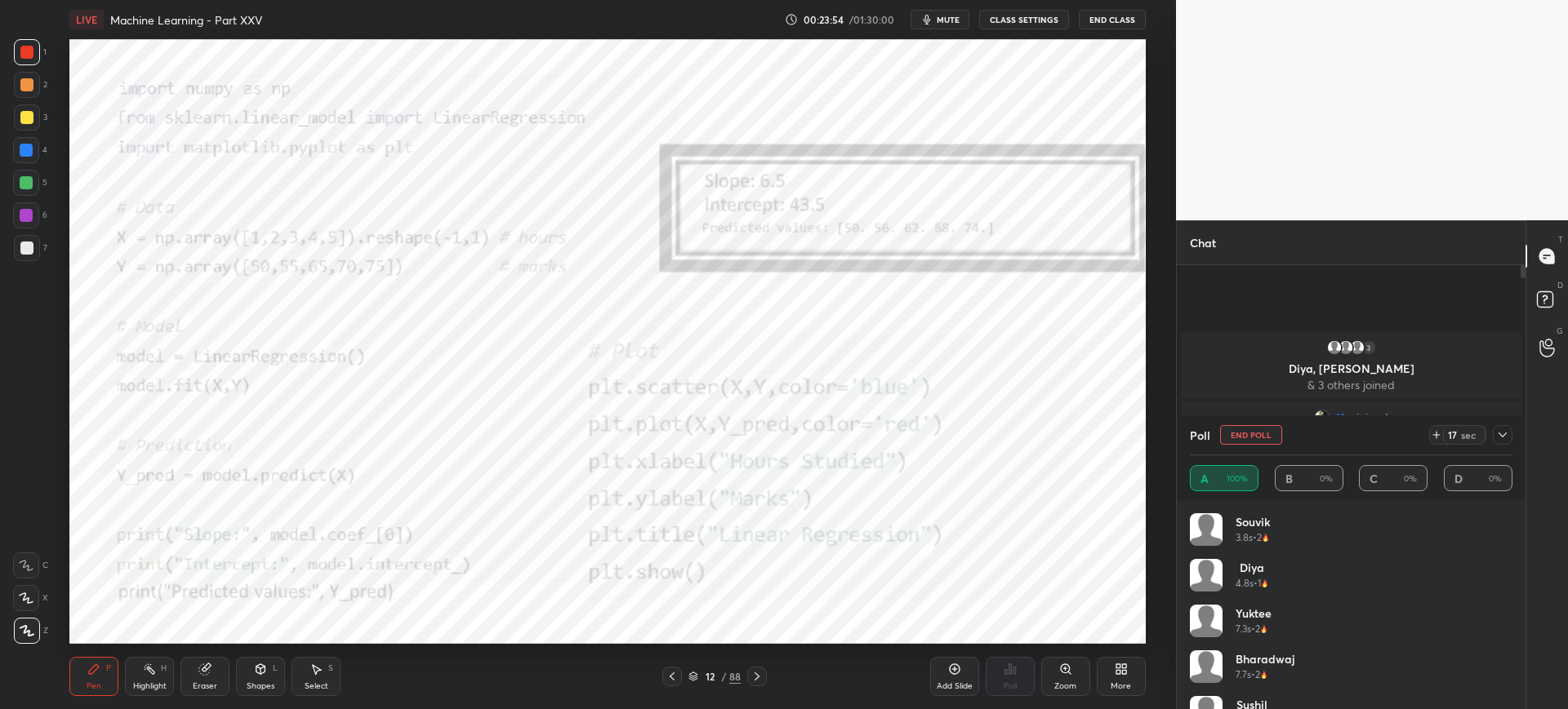
scroll to position [32, 0]
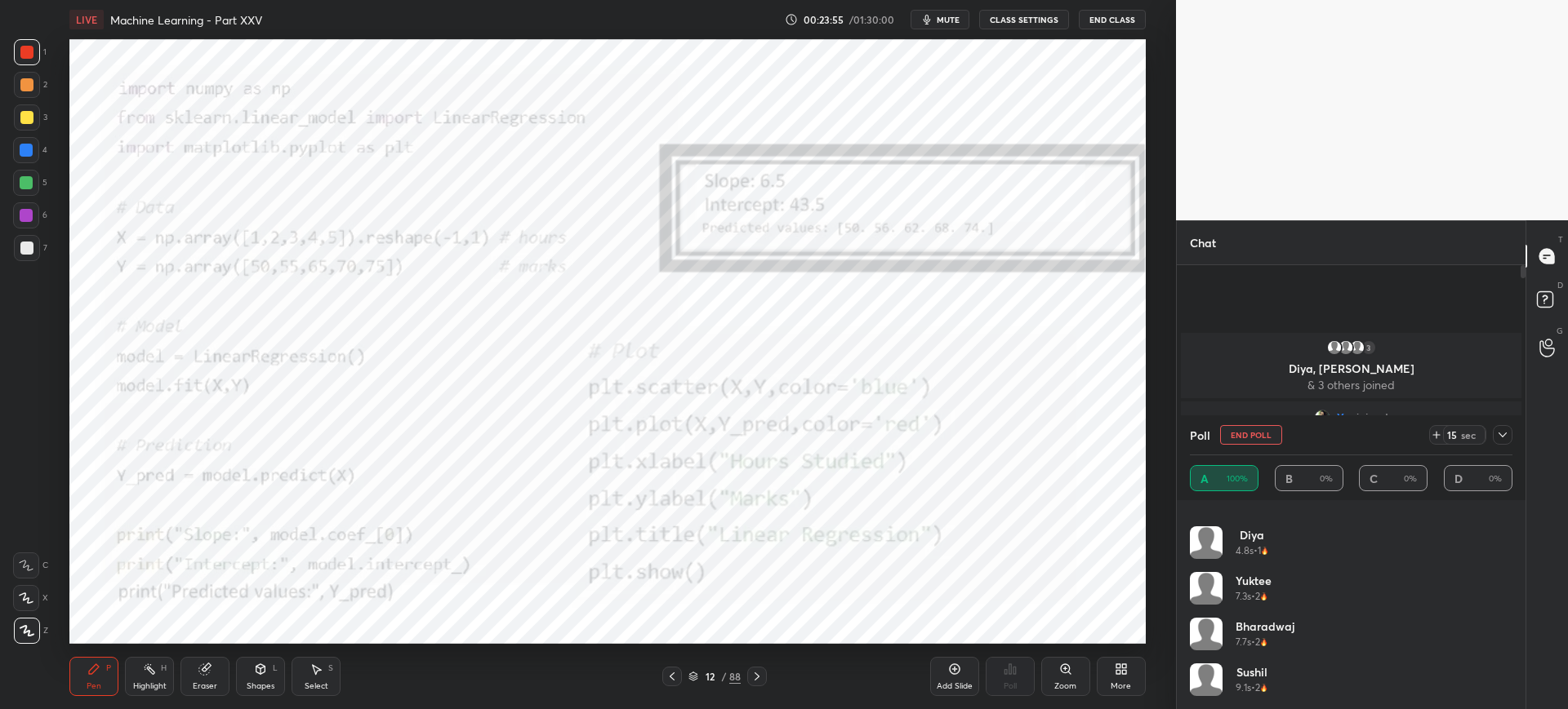
click at [1246, 430] on button "End Poll" at bounding box center [1250, 435] width 62 height 20
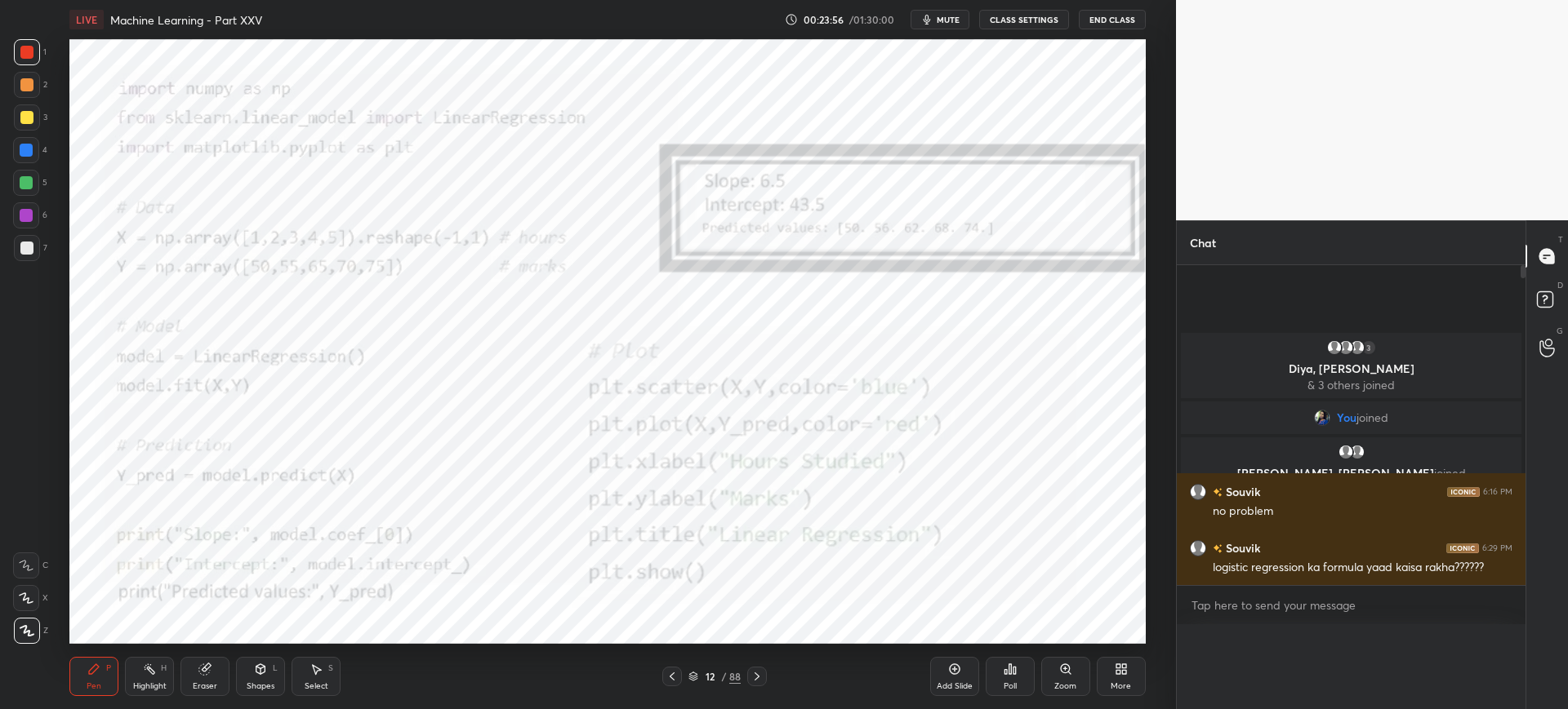
scroll to position [1, 6]
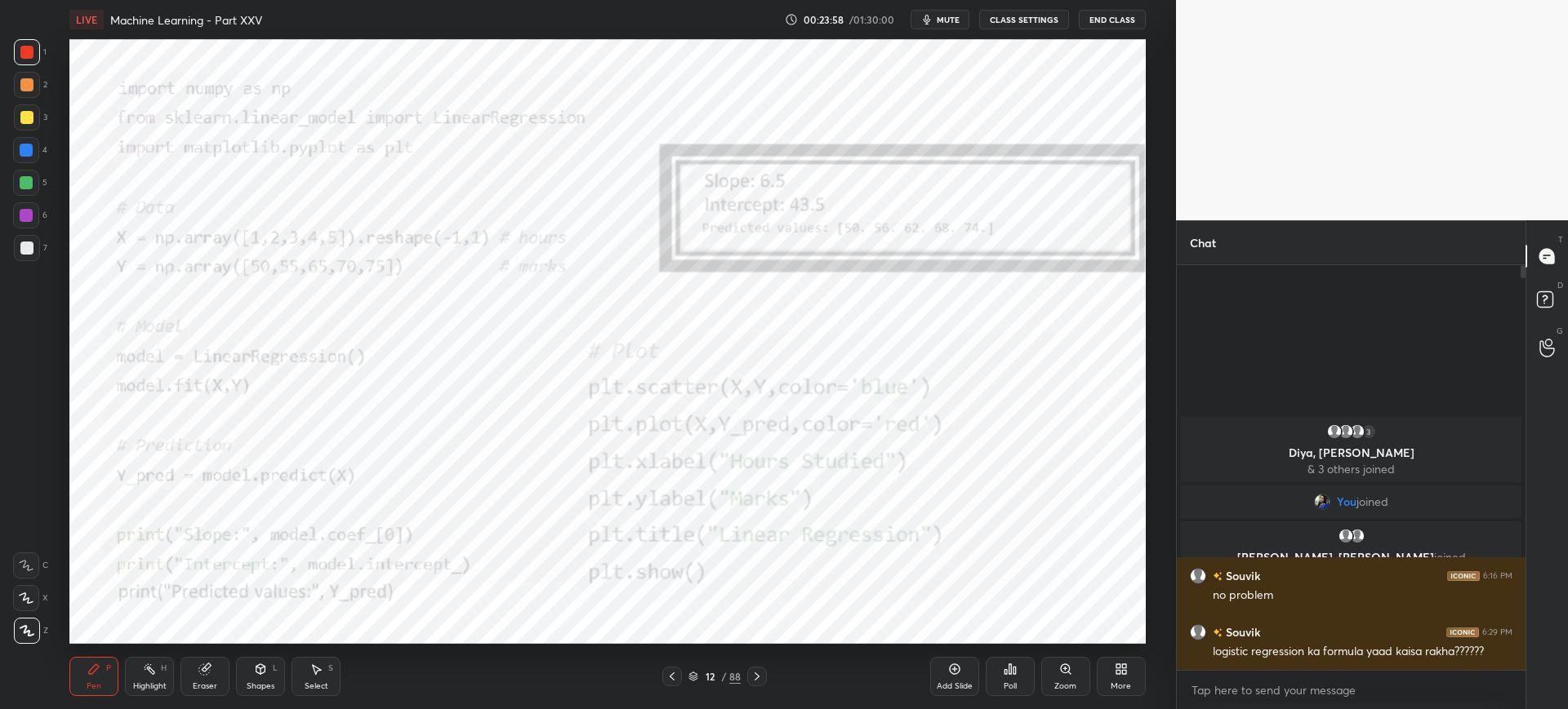
click at [689, 672] on icon at bounding box center [693, 677] width 10 height 10
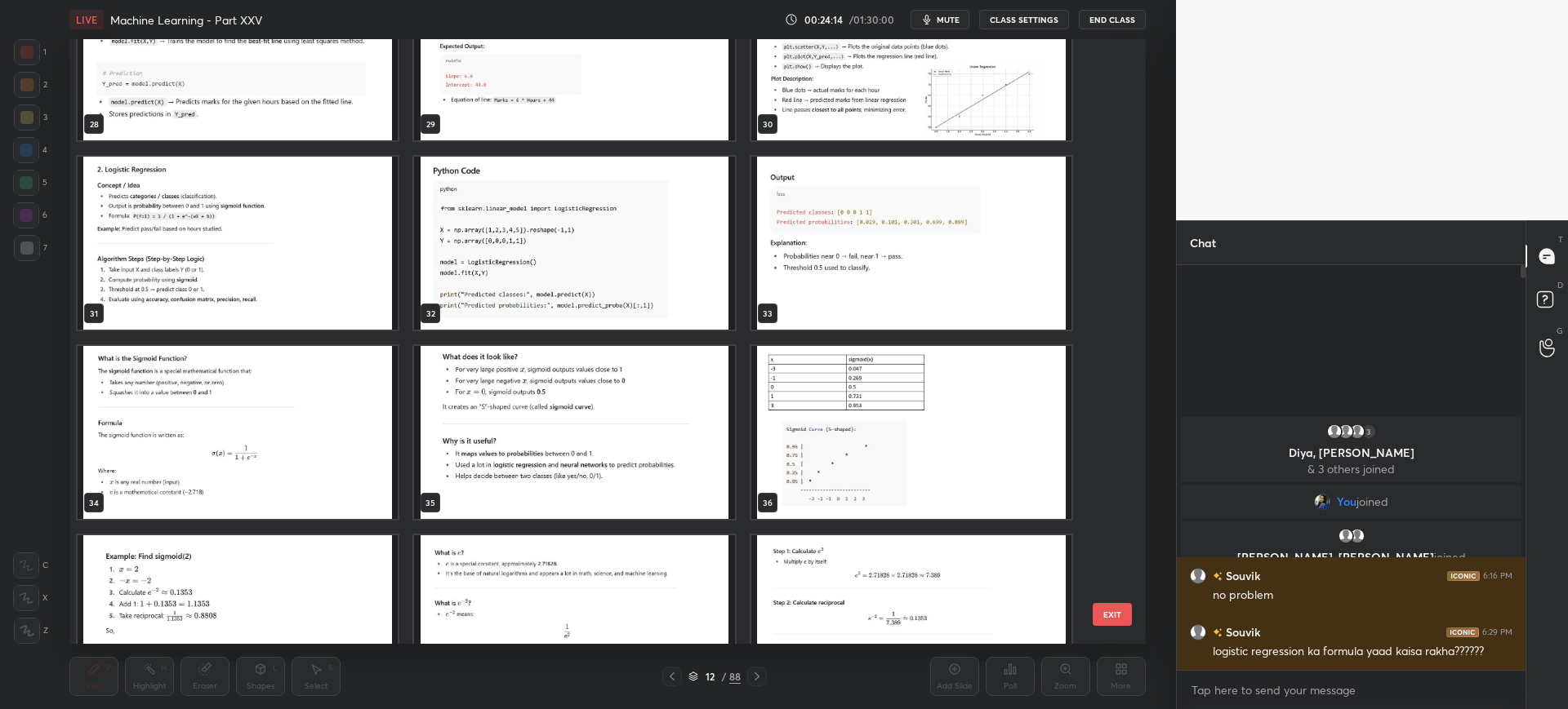
click at [295, 270] on img "grid" at bounding box center [237, 243] width 320 height 173
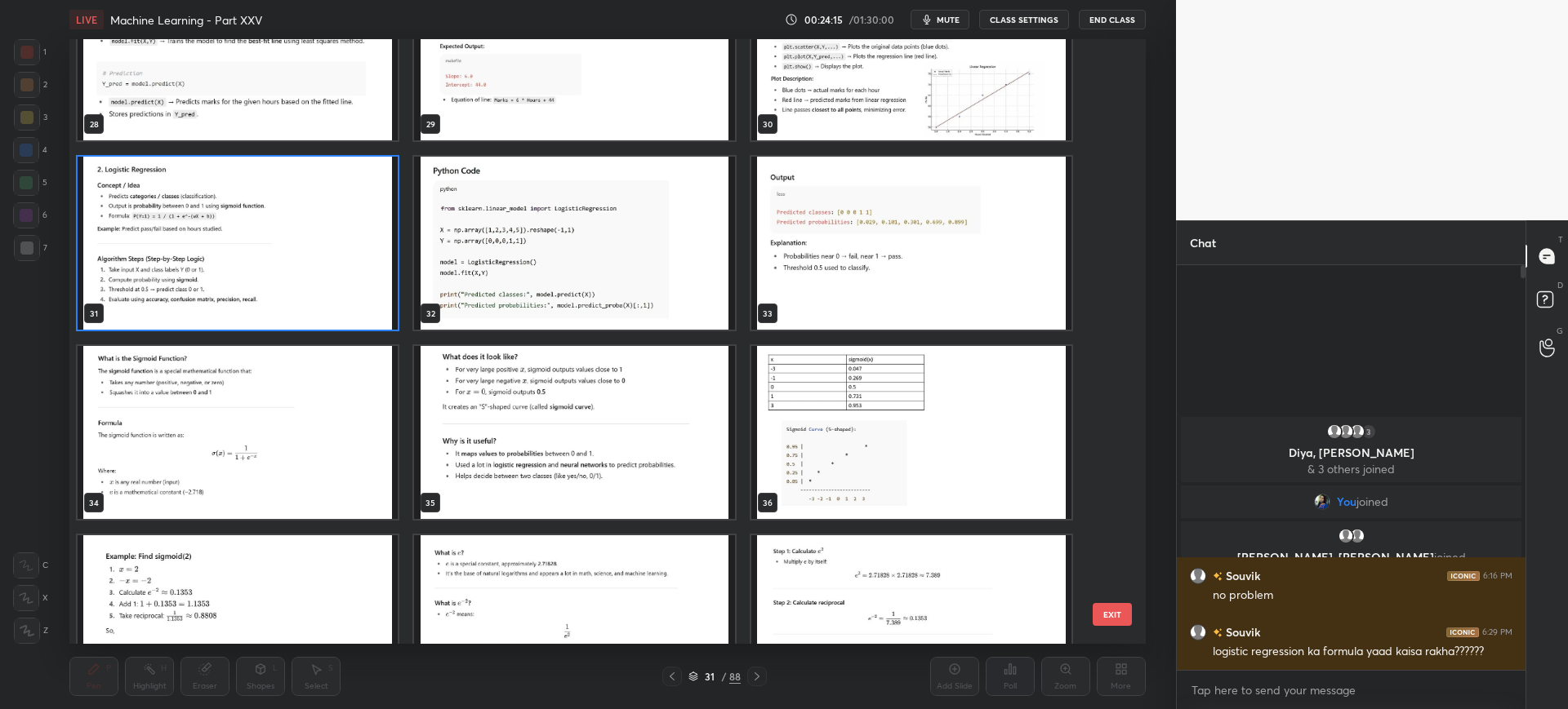
click at [1111, 622] on button "EXIT" at bounding box center [1112, 614] width 39 height 23
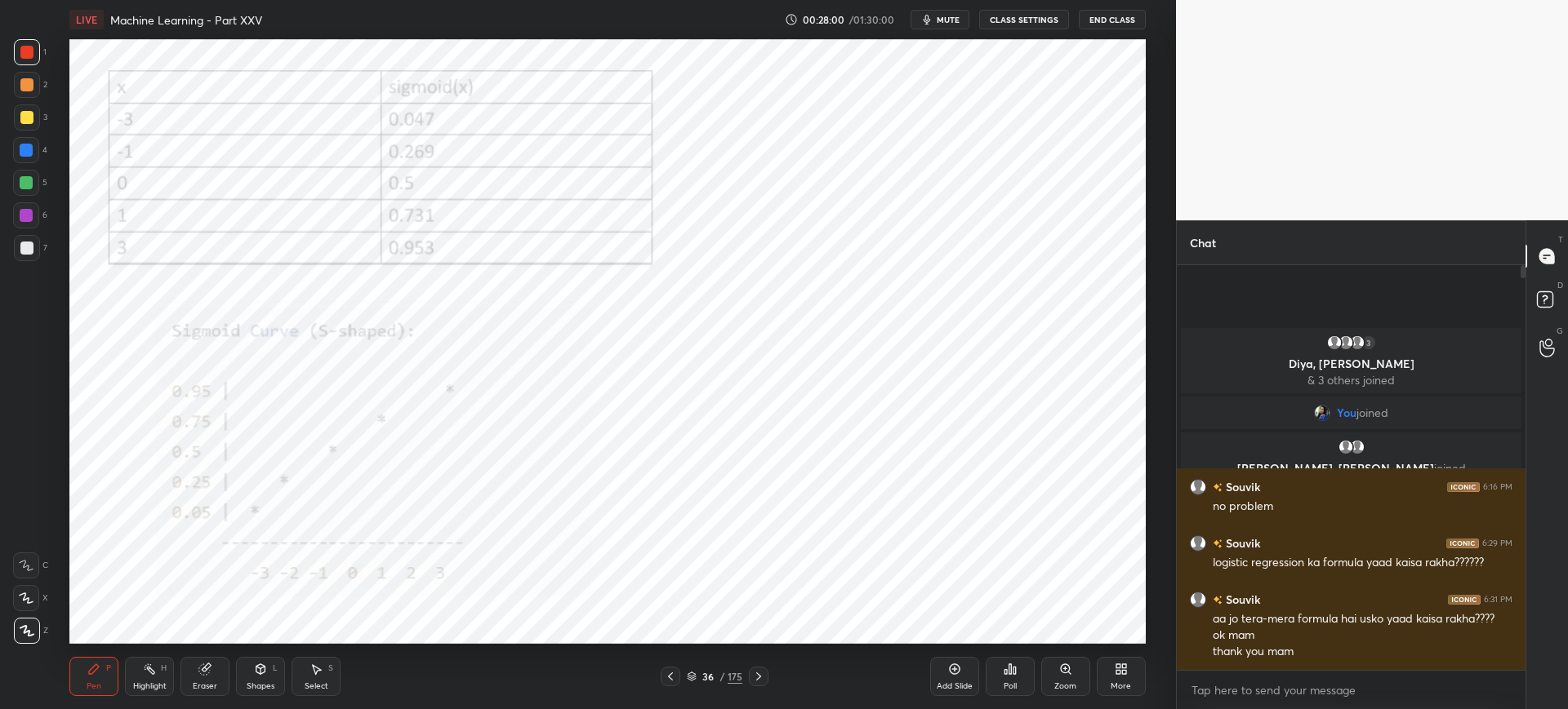
click at [1054, 676] on div "Zoom" at bounding box center [1066, 677] width 49 height 39
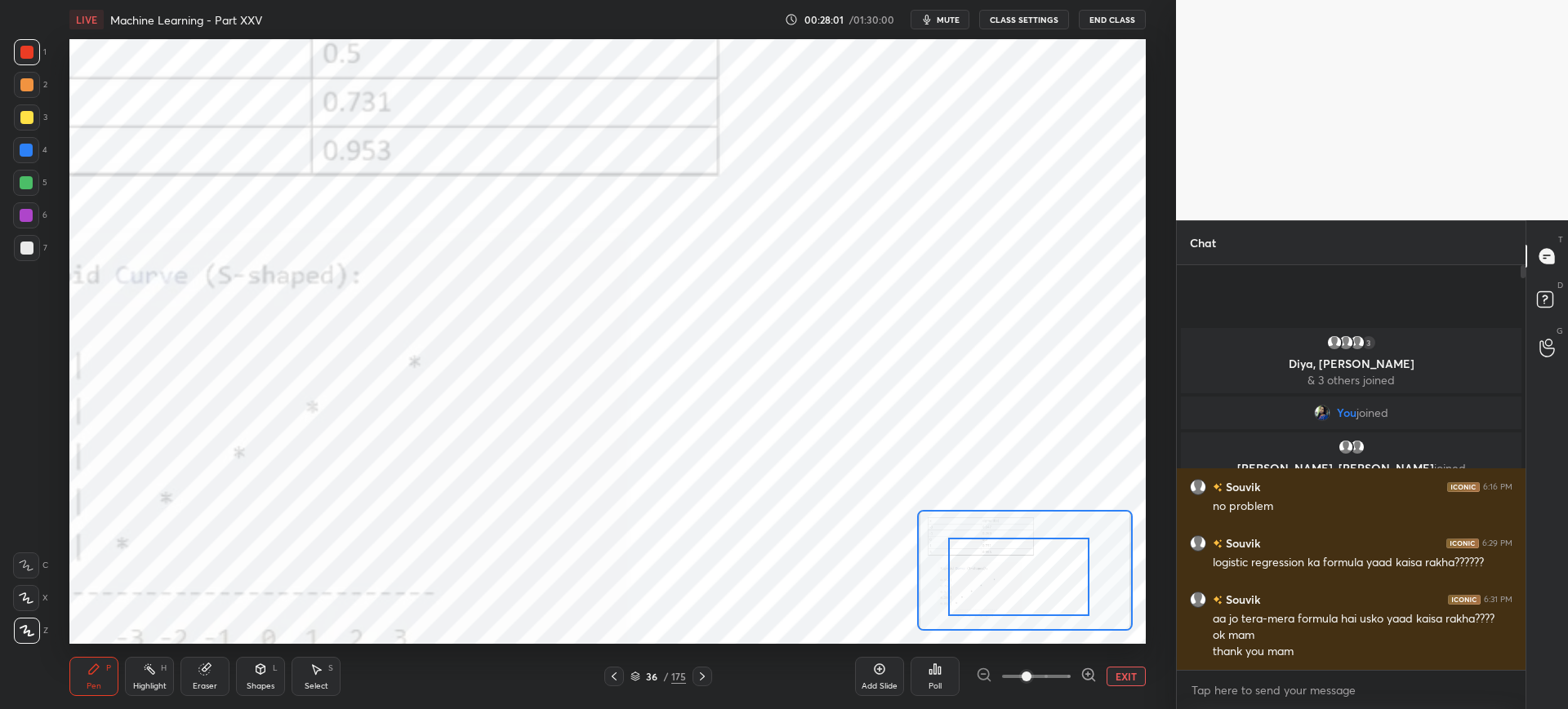
drag, startPoint x: 1021, startPoint y: 595, endPoint x: 1011, endPoint y: 607, distance: 15.6
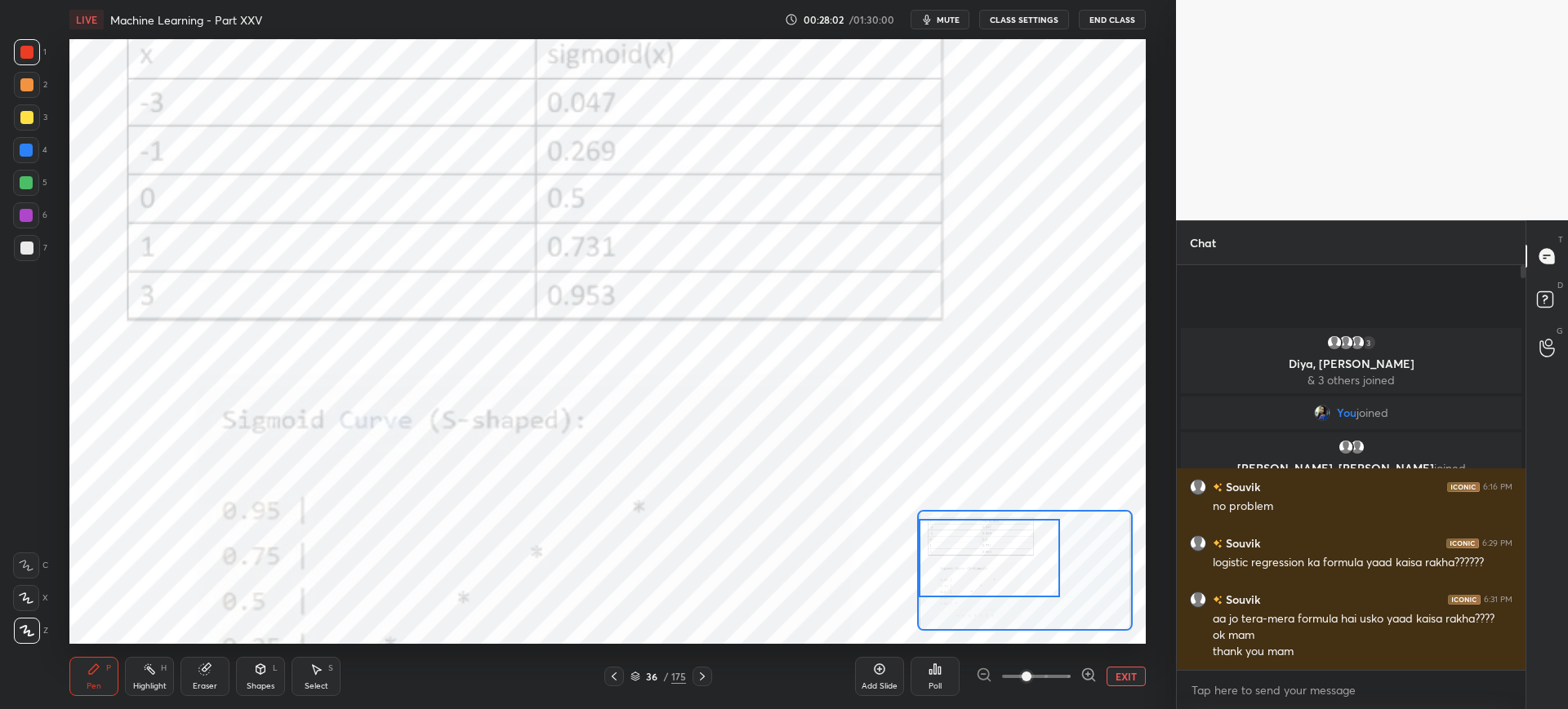
drag, startPoint x: 1009, startPoint y: 603, endPoint x: 962, endPoint y: 591, distance: 48.5
click at [953, 585] on div at bounding box center [989, 558] width 141 height 78
click at [1121, 675] on button "EXIT" at bounding box center [1126, 677] width 39 height 20
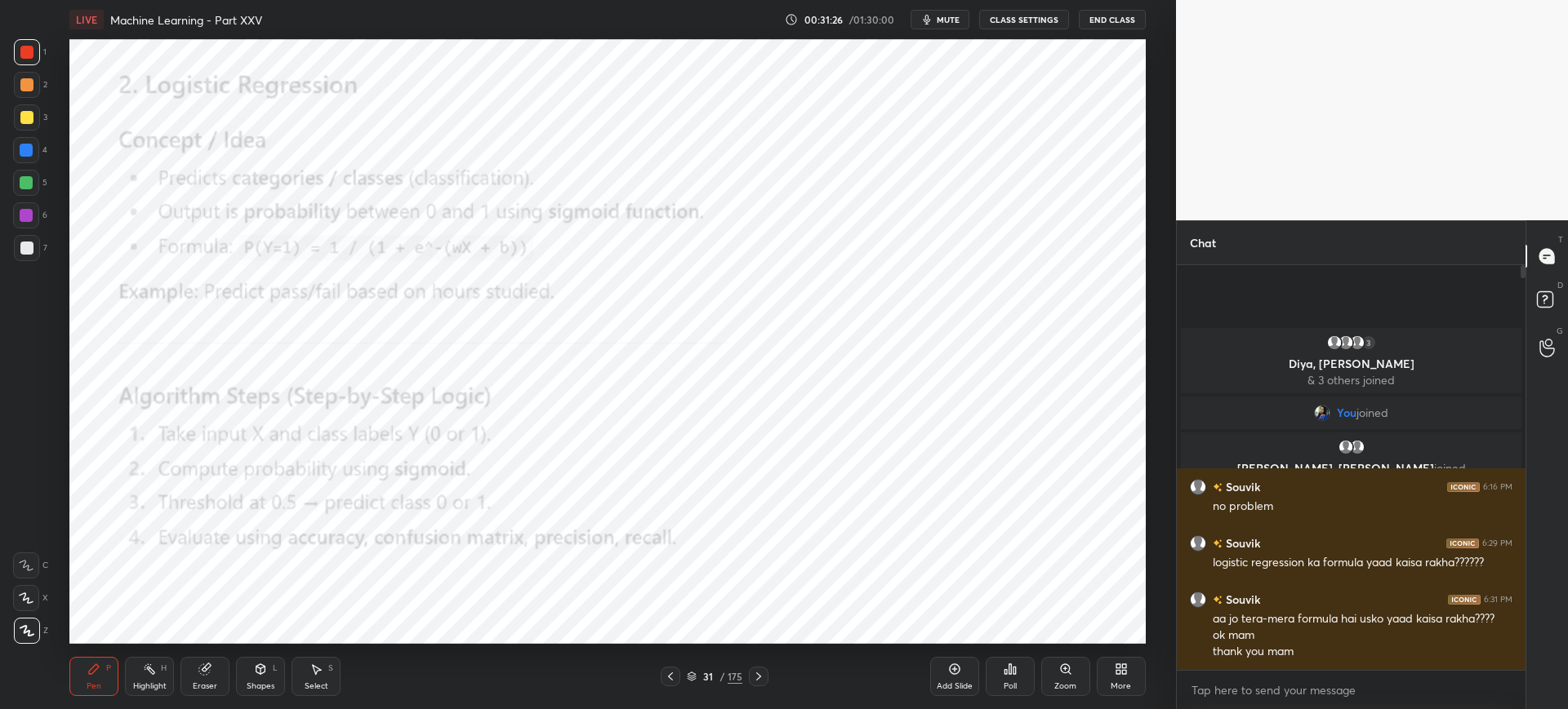
click at [1000, 675] on div "Poll" at bounding box center [1010, 677] width 49 height 39
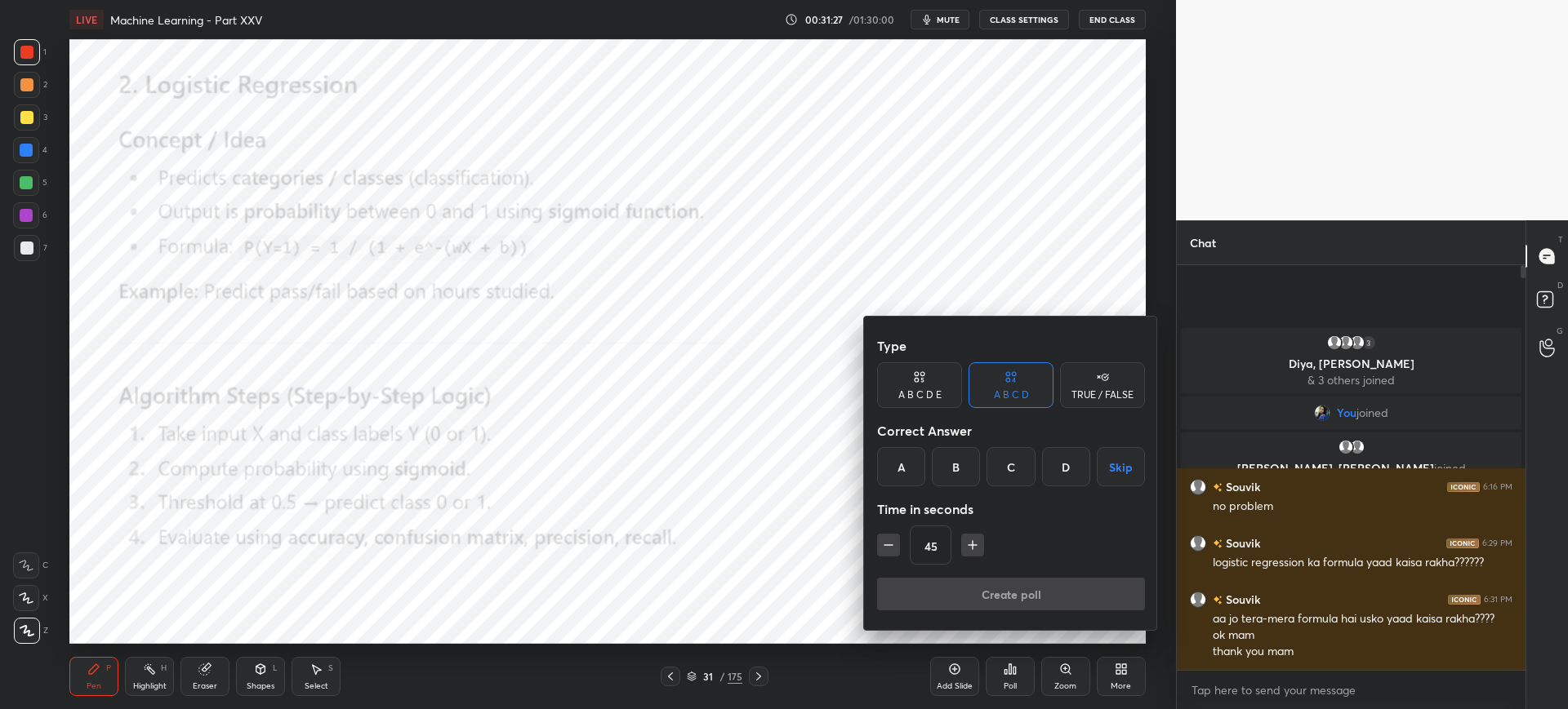
click at [894, 484] on div "A" at bounding box center [900, 467] width 48 height 39
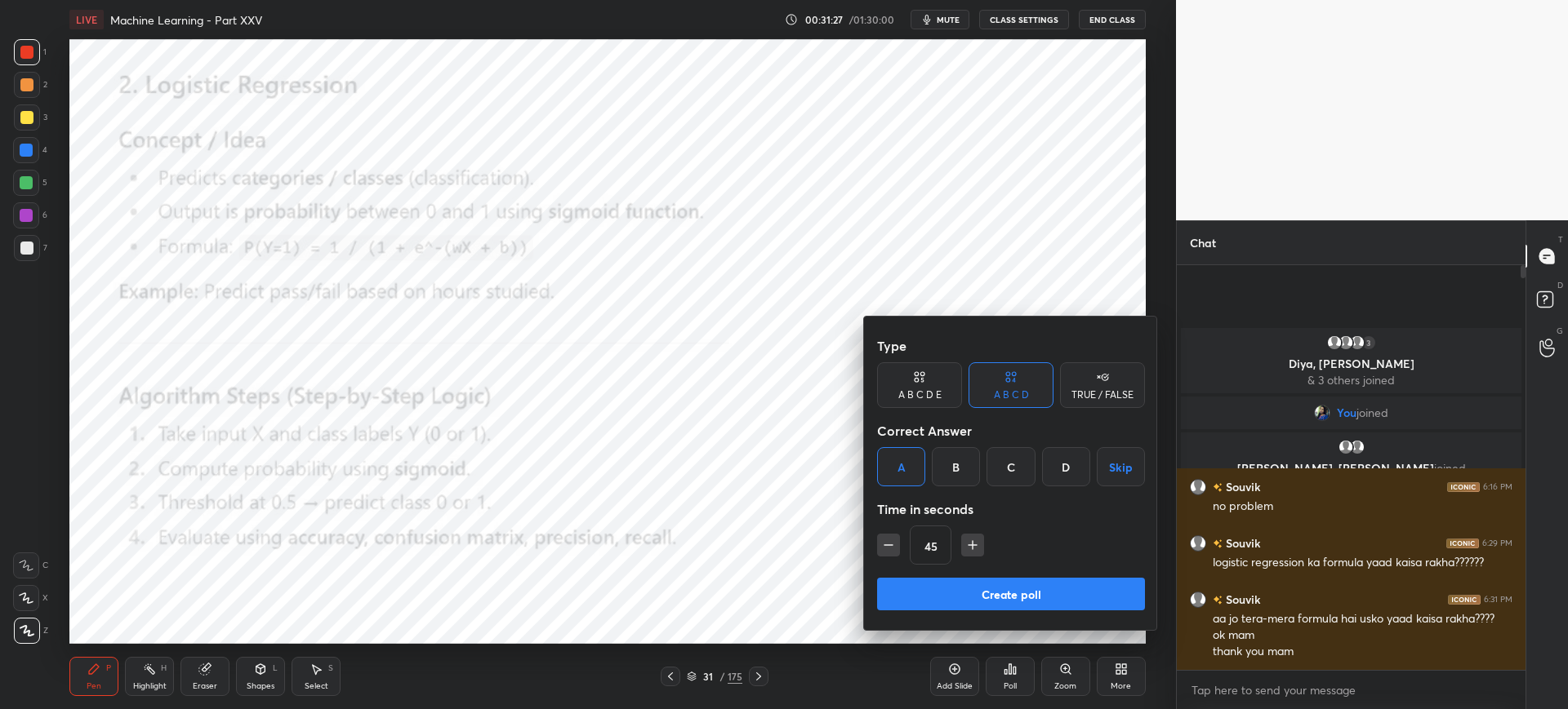
click at [947, 572] on div "Type A B C D E A B C D TRUE / FALSE Correct Answer A B C D Skip Time in seconds…" at bounding box center [1010, 453] width 267 height 248
drag, startPoint x: 951, startPoint y: 589, endPoint x: 945, endPoint y: 599, distance: 11.7
click at [949, 590] on button "Create poll" at bounding box center [1010, 593] width 267 height 32
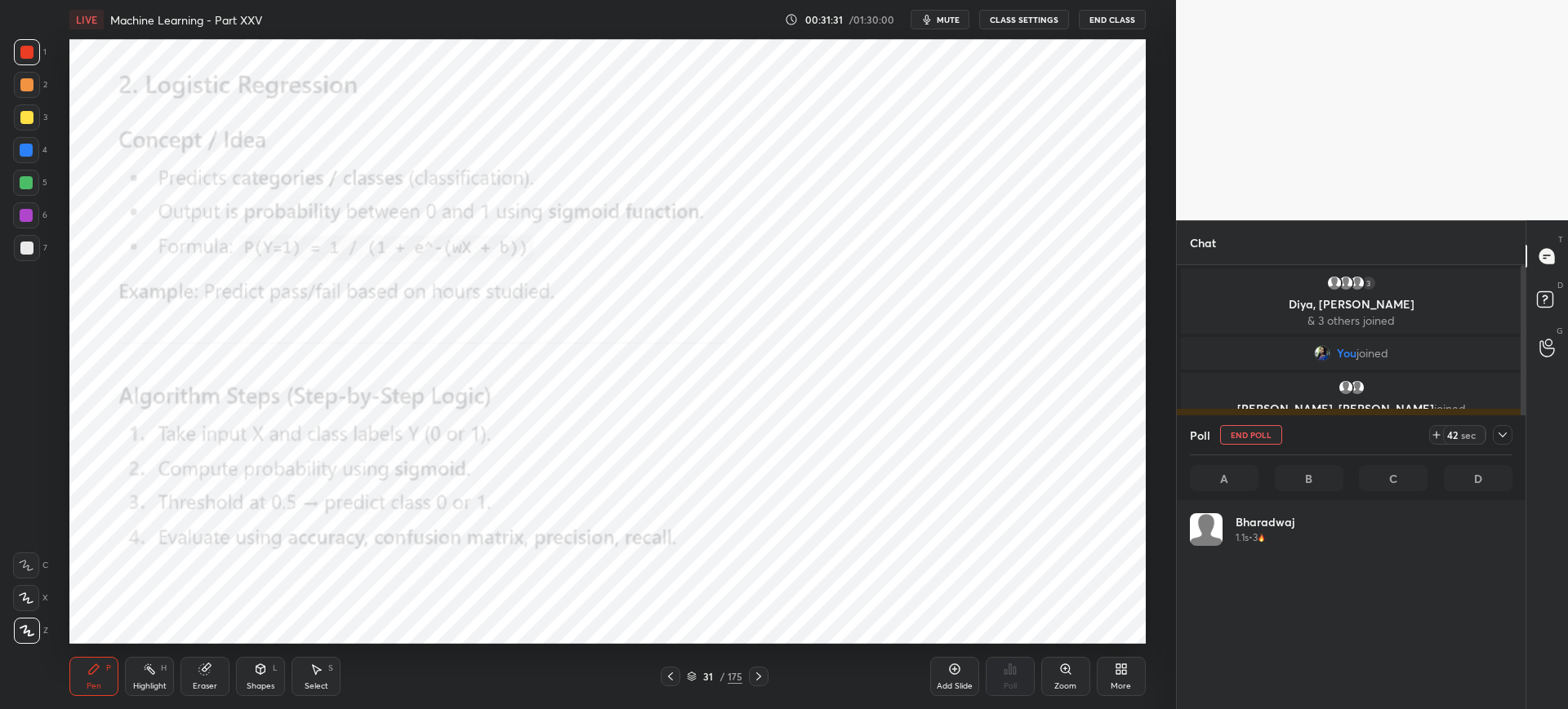
scroll to position [191, 317]
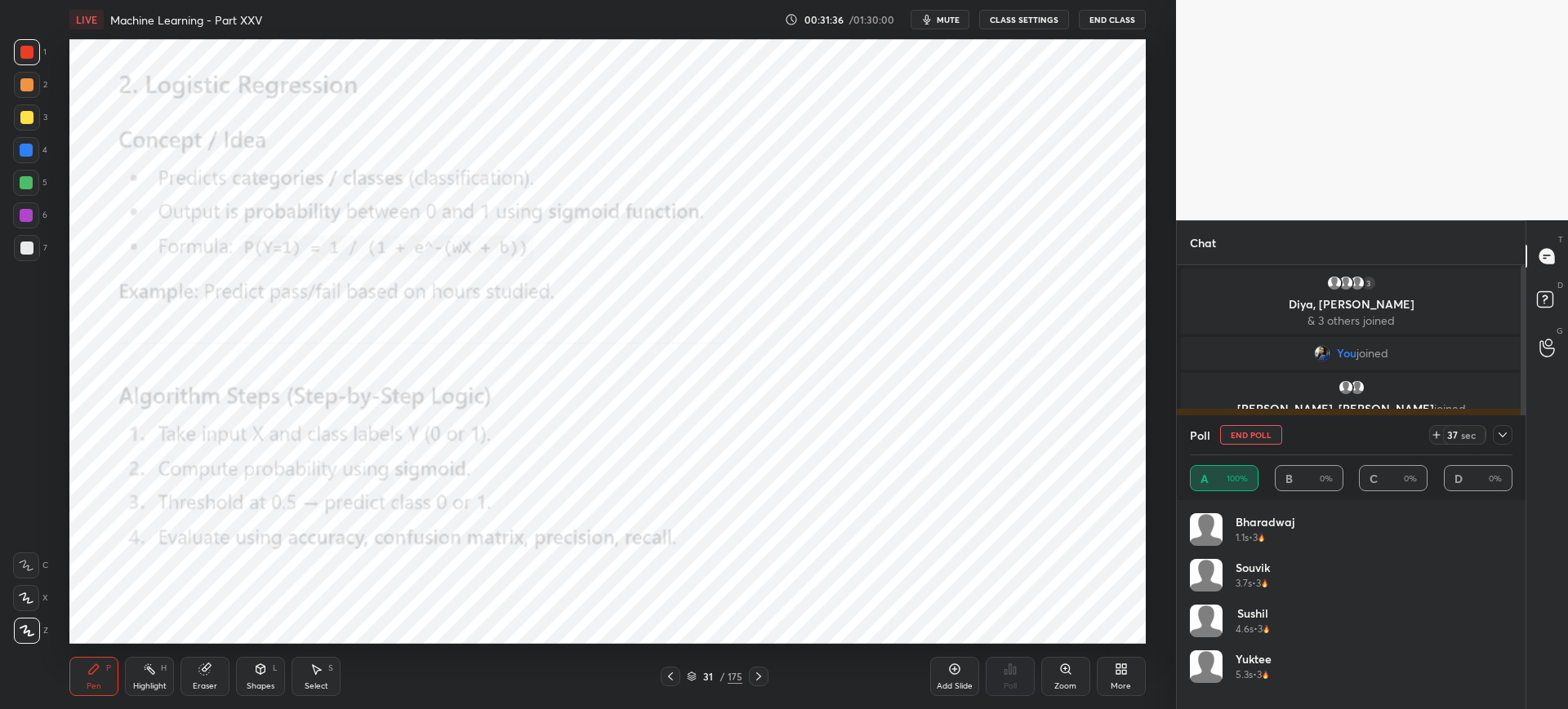
click at [1499, 439] on icon at bounding box center [1501, 435] width 13 height 13
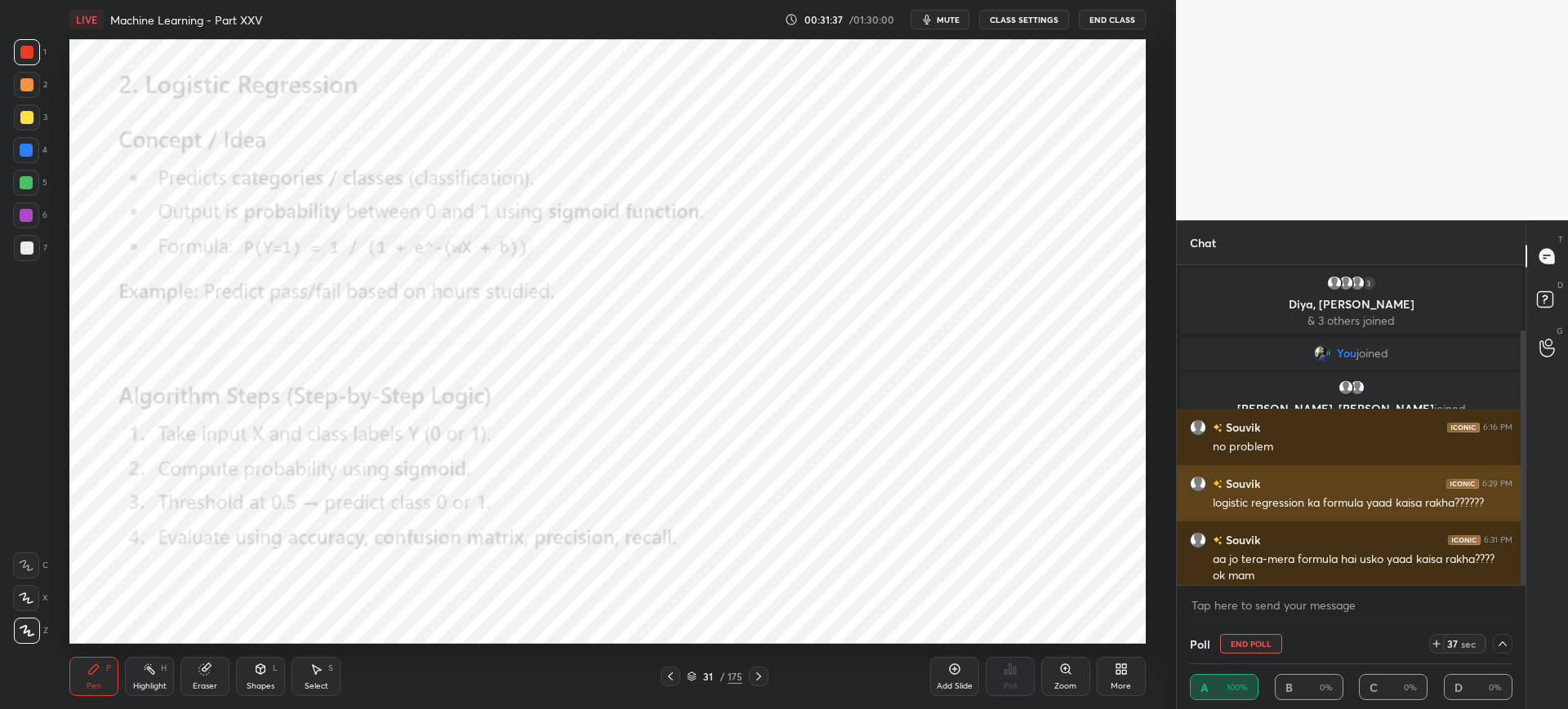
scroll to position [81, 0]
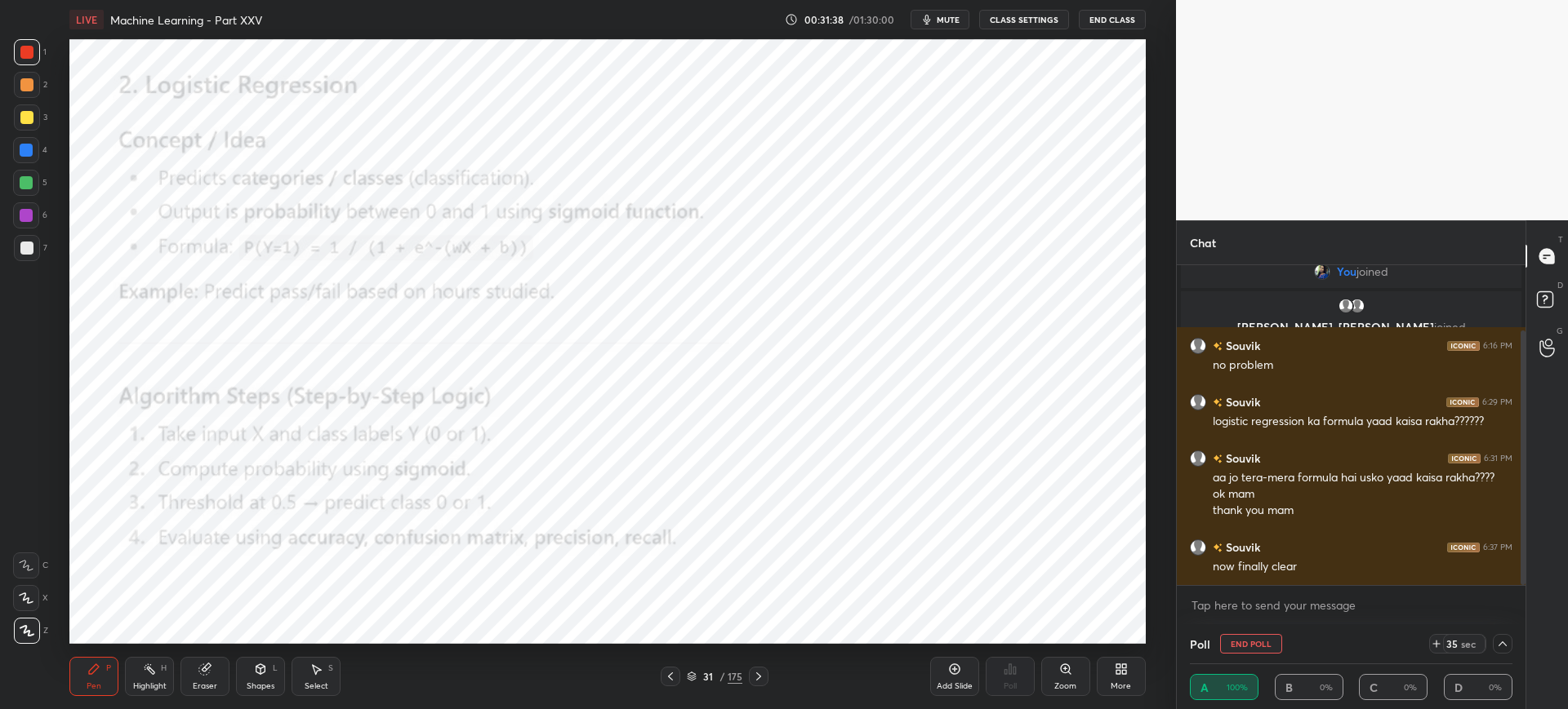
click at [1511, 648] on div at bounding box center [1502, 644] width 20 height 20
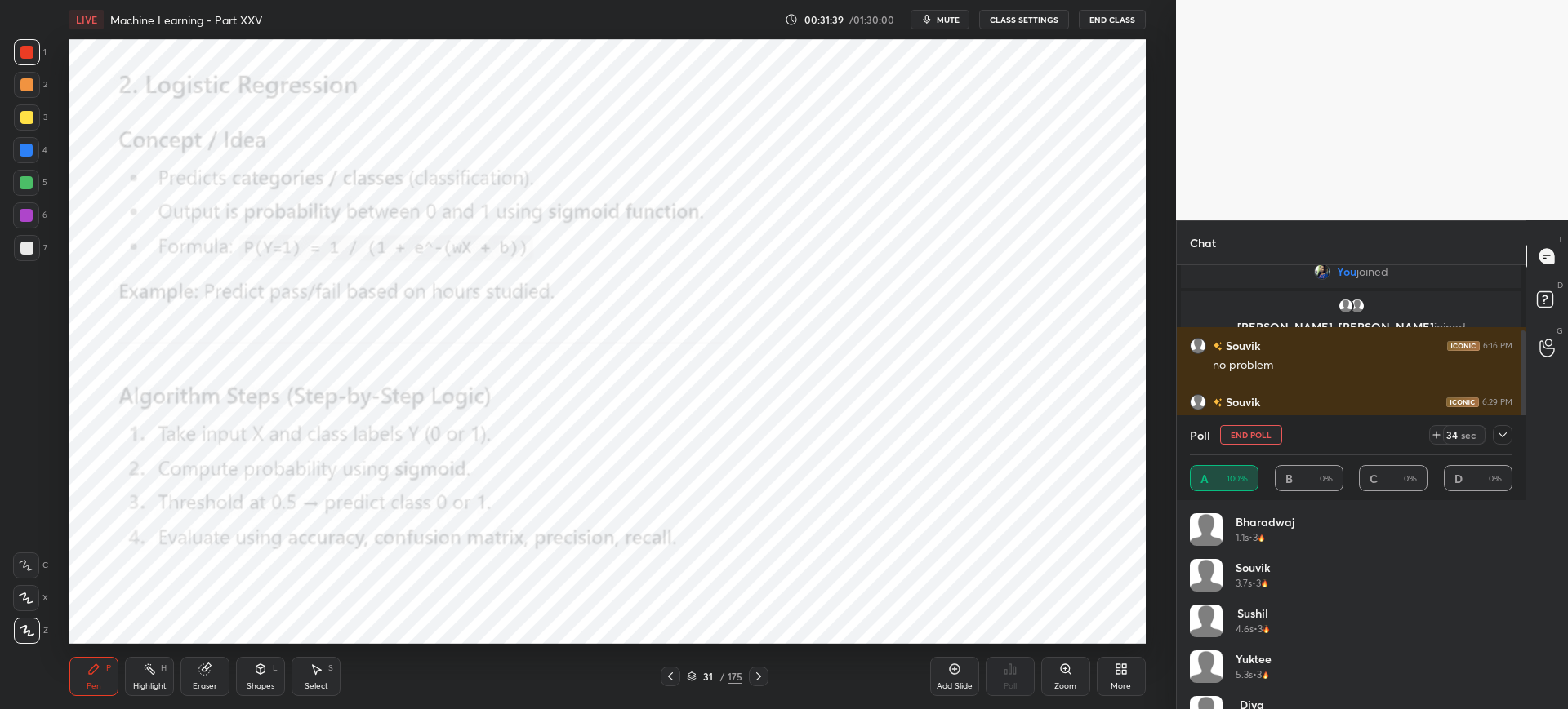
scroll to position [32, 0]
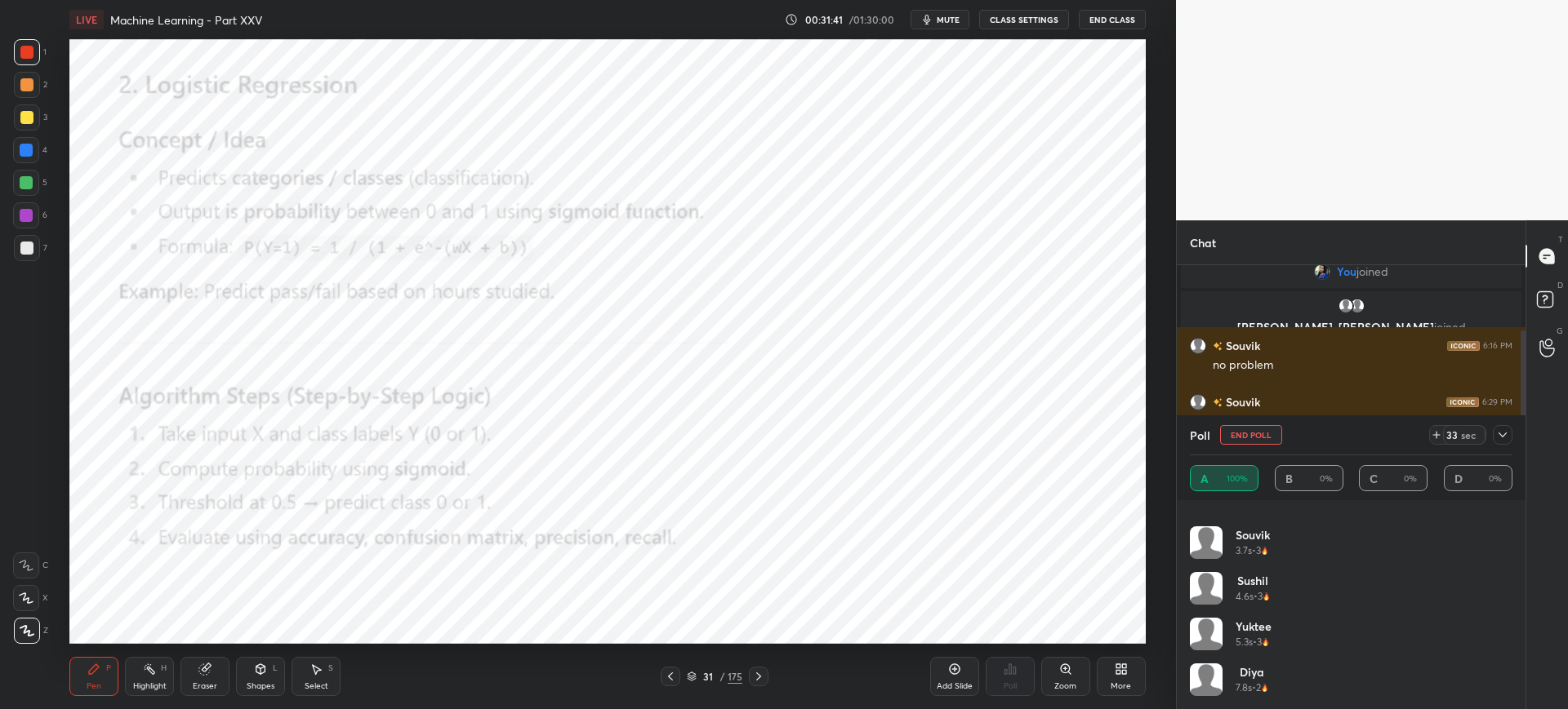
click at [1504, 439] on icon at bounding box center [1501, 435] width 13 height 13
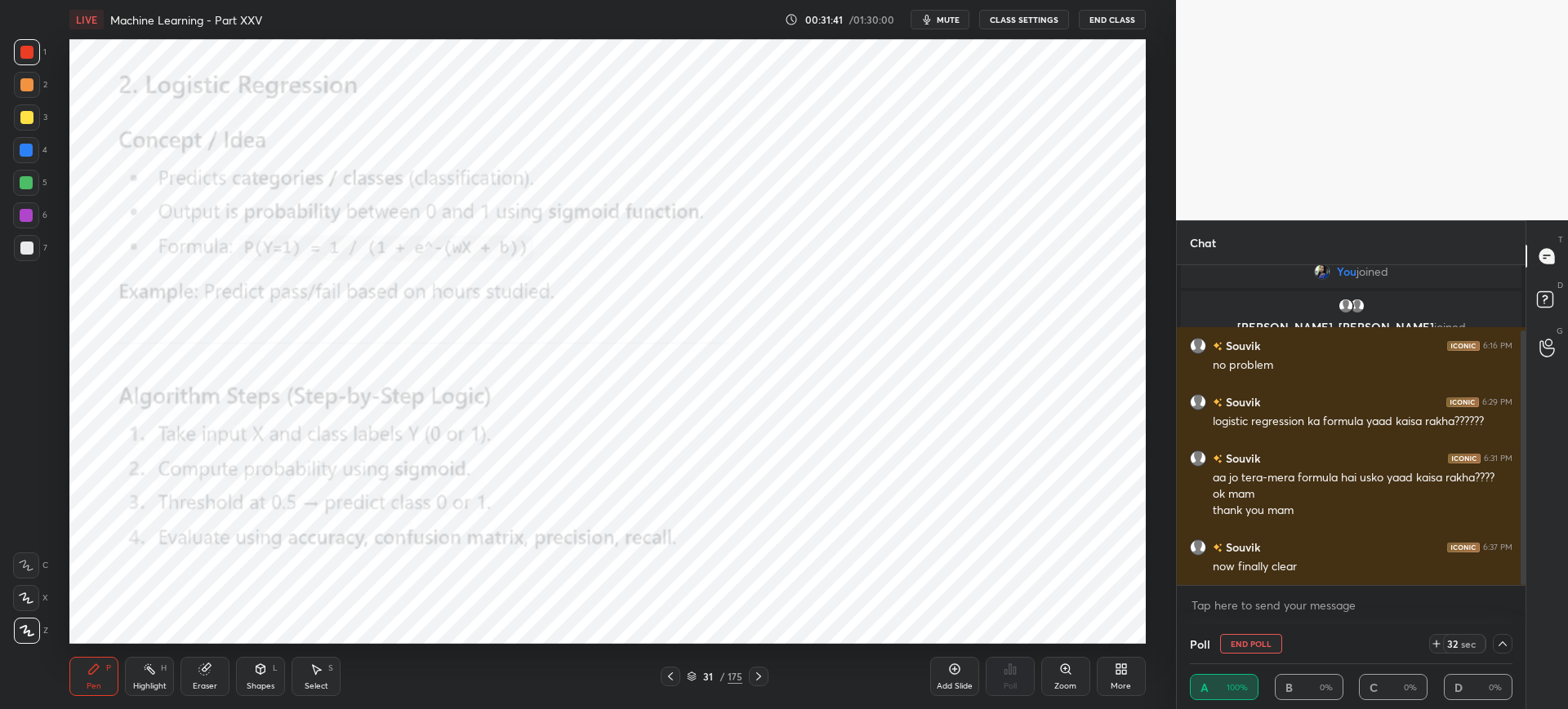
scroll to position [0, 0]
click at [1263, 639] on button "End Poll" at bounding box center [1250, 644] width 62 height 20
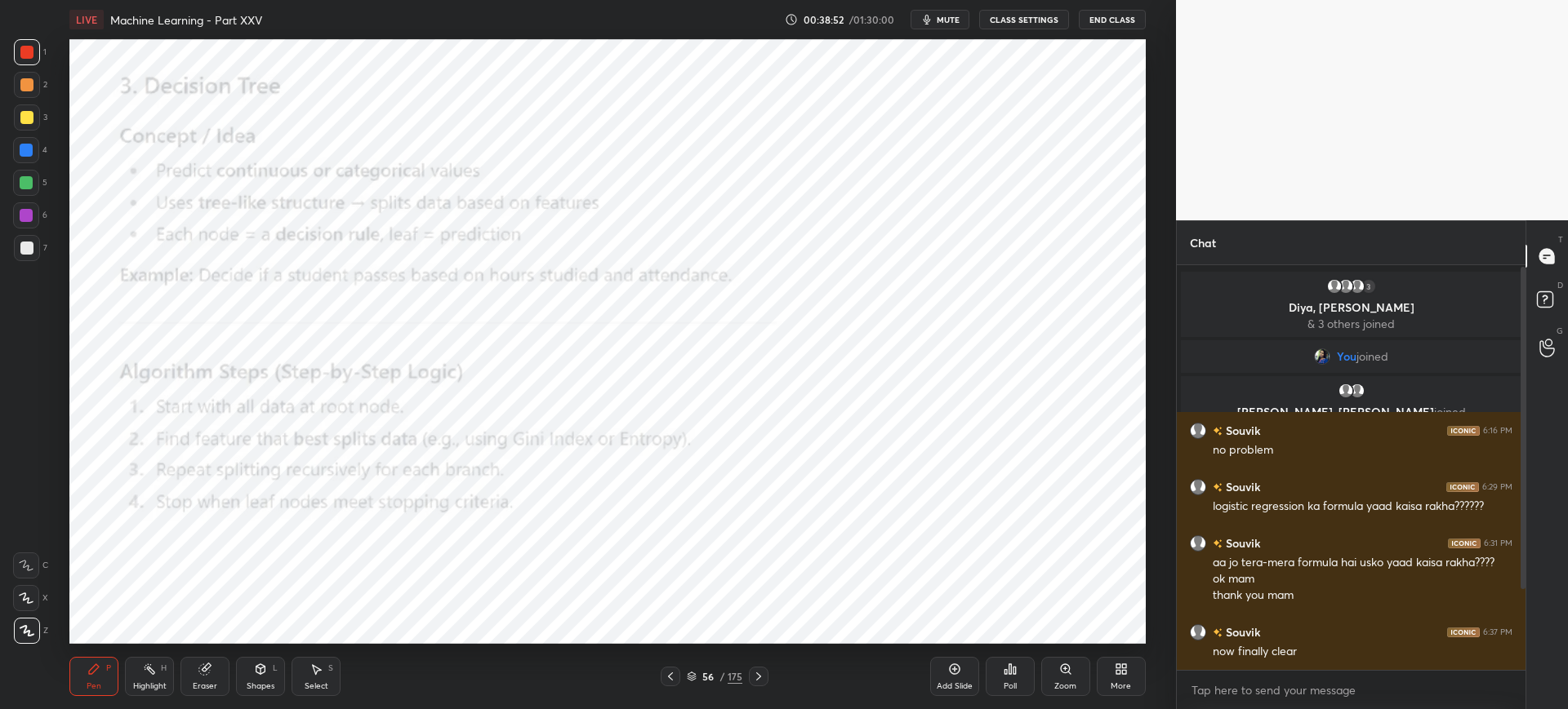
click at [992, 672] on div "Poll" at bounding box center [1010, 677] width 49 height 39
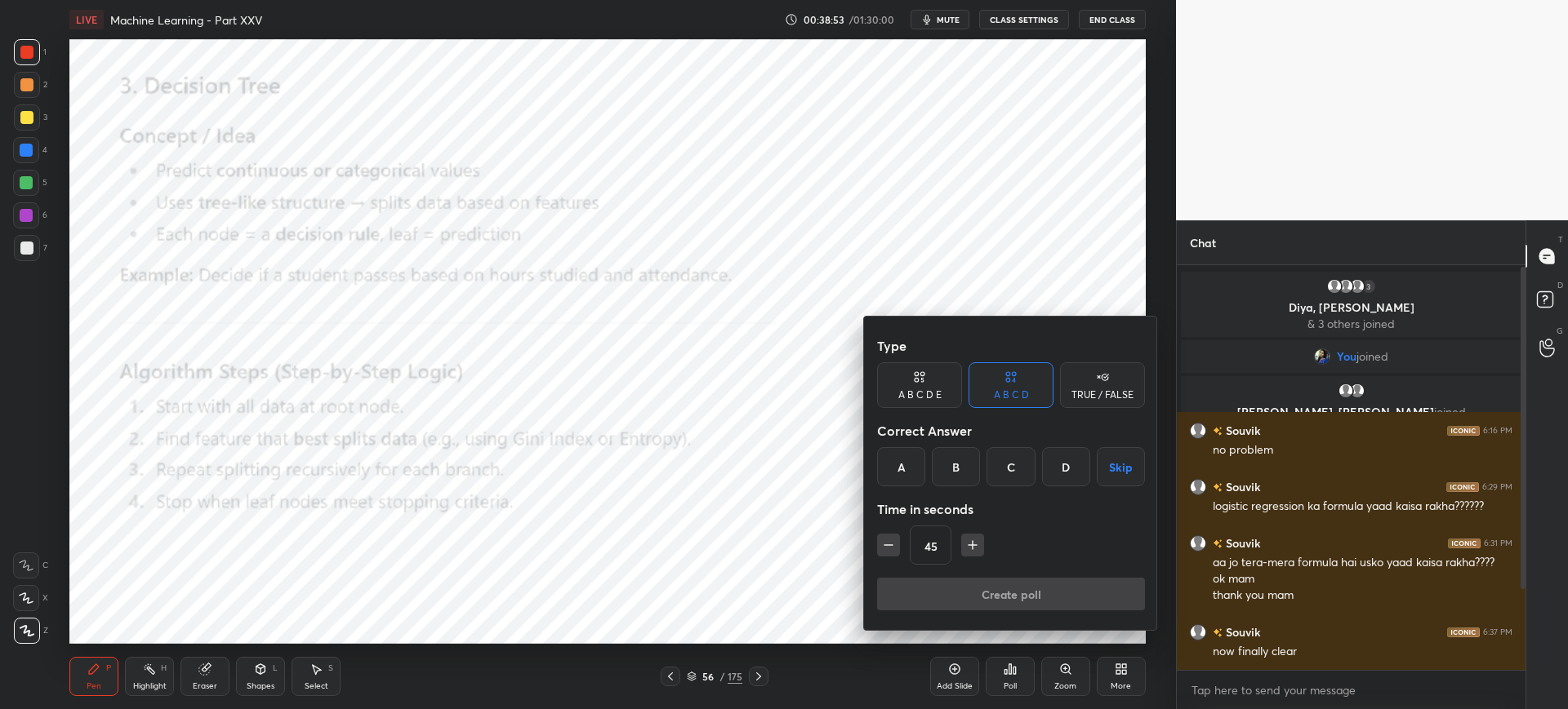
drag, startPoint x: 911, startPoint y: 450, endPoint x: 935, endPoint y: 505, distance: 60.0
click at [911, 452] on div "A" at bounding box center [900, 467] width 48 height 39
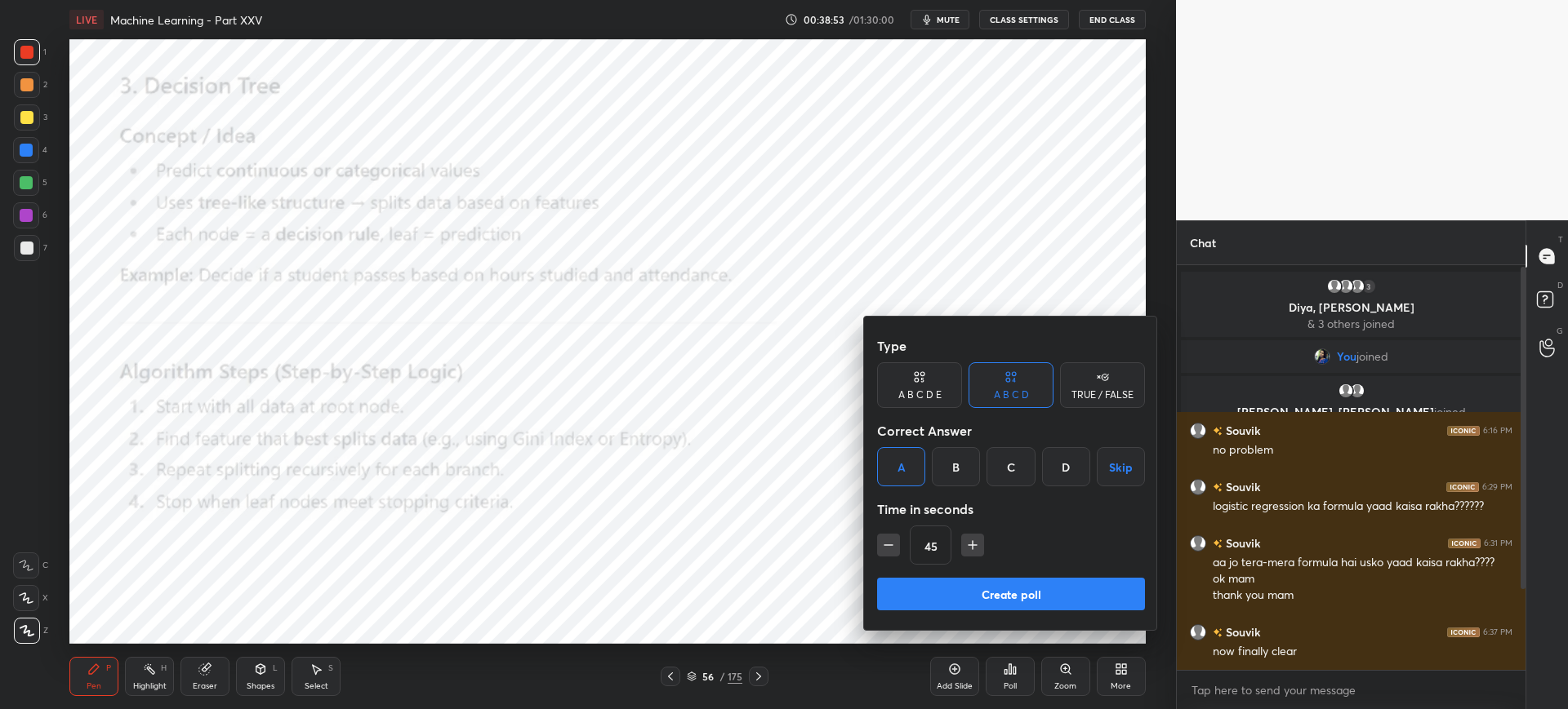
click at [943, 577] on div "Type A B C D E A B C D TRUE / FALSE Correct Answer A B C D Skip Time in seconds…" at bounding box center [1010, 453] width 267 height 248
click at [944, 582] on button "Create poll" at bounding box center [1010, 593] width 267 height 32
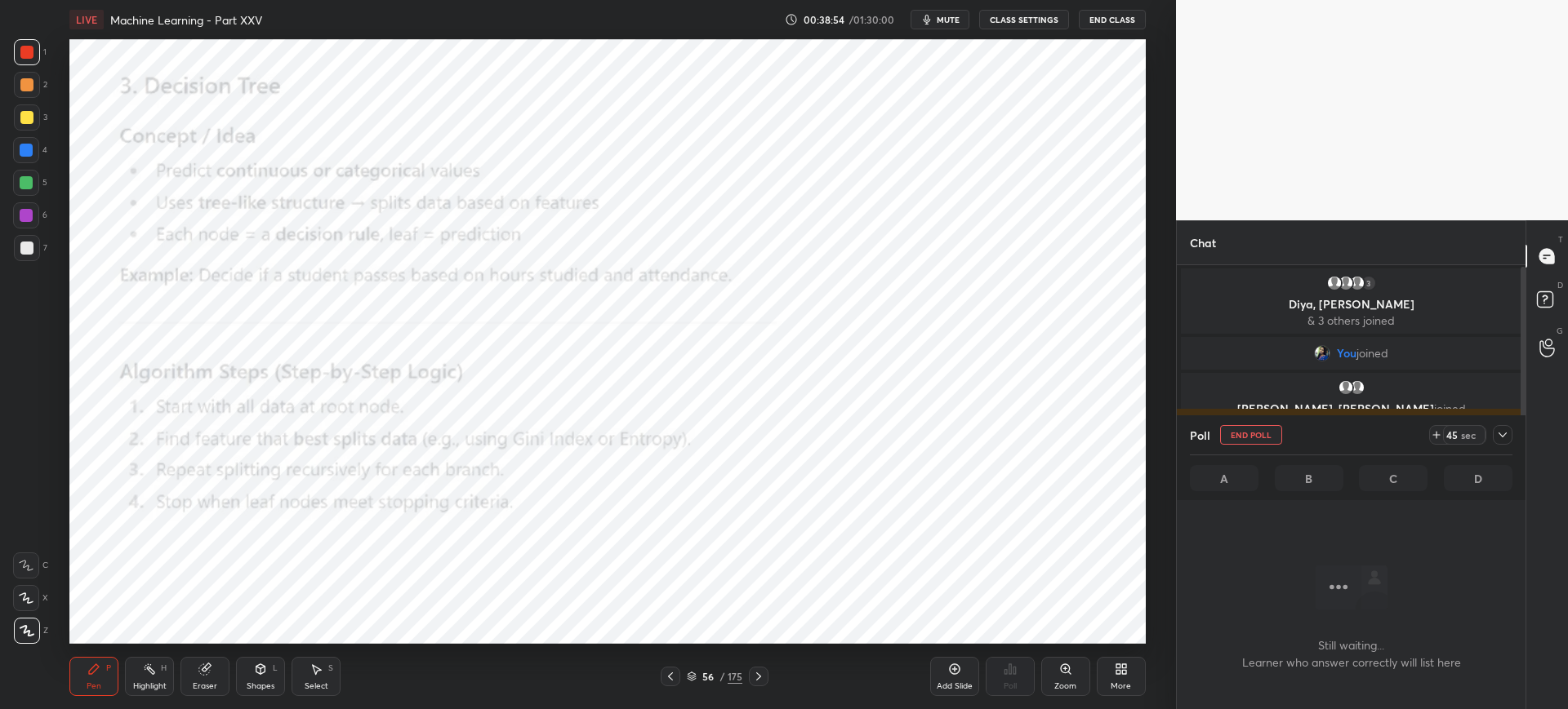
scroll to position [196, 344]
click at [1436, 430] on icon at bounding box center [1436, 435] width 13 height 13
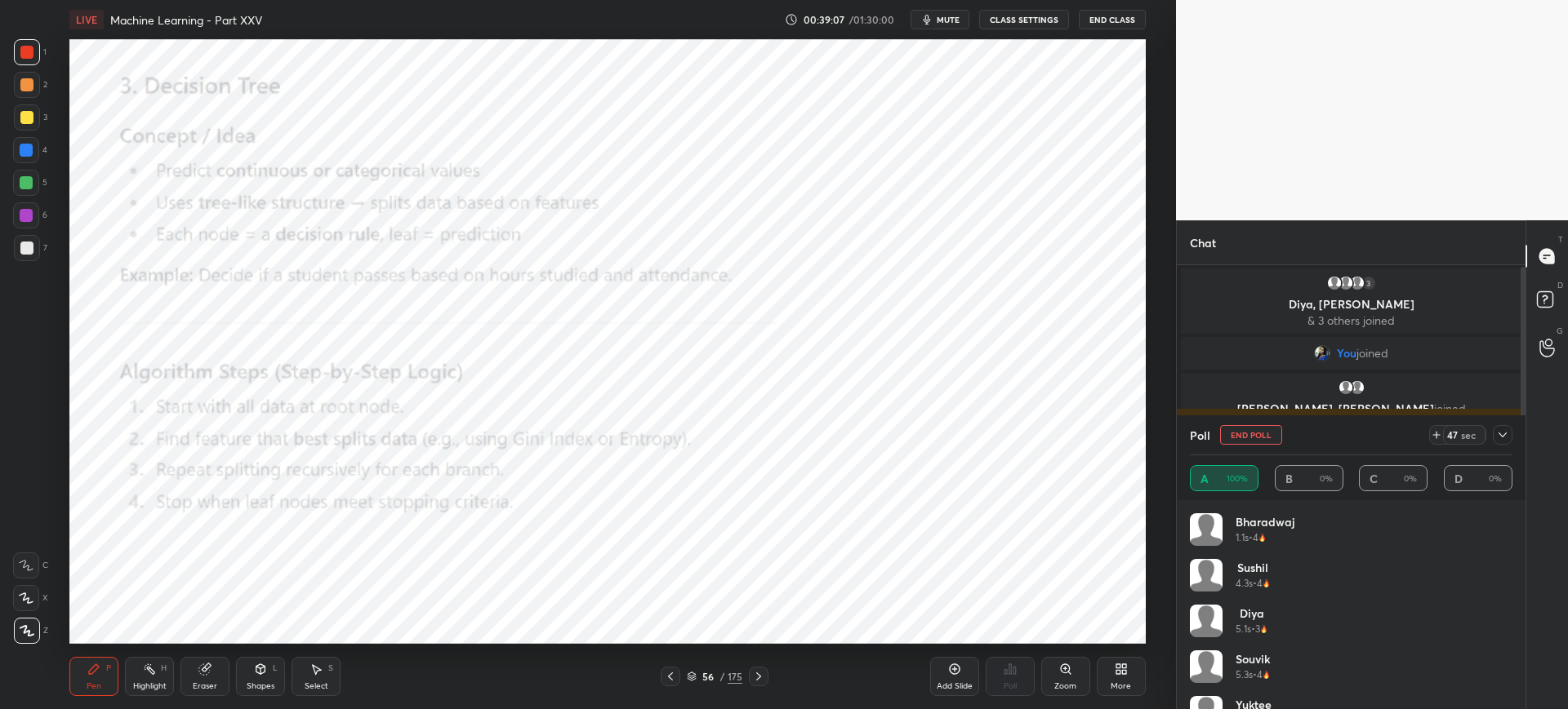
scroll to position [191, 317]
click at [1262, 439] on button "End Poll" at bounding box center [1250, 435] width 62 height 20
type textarea "x"
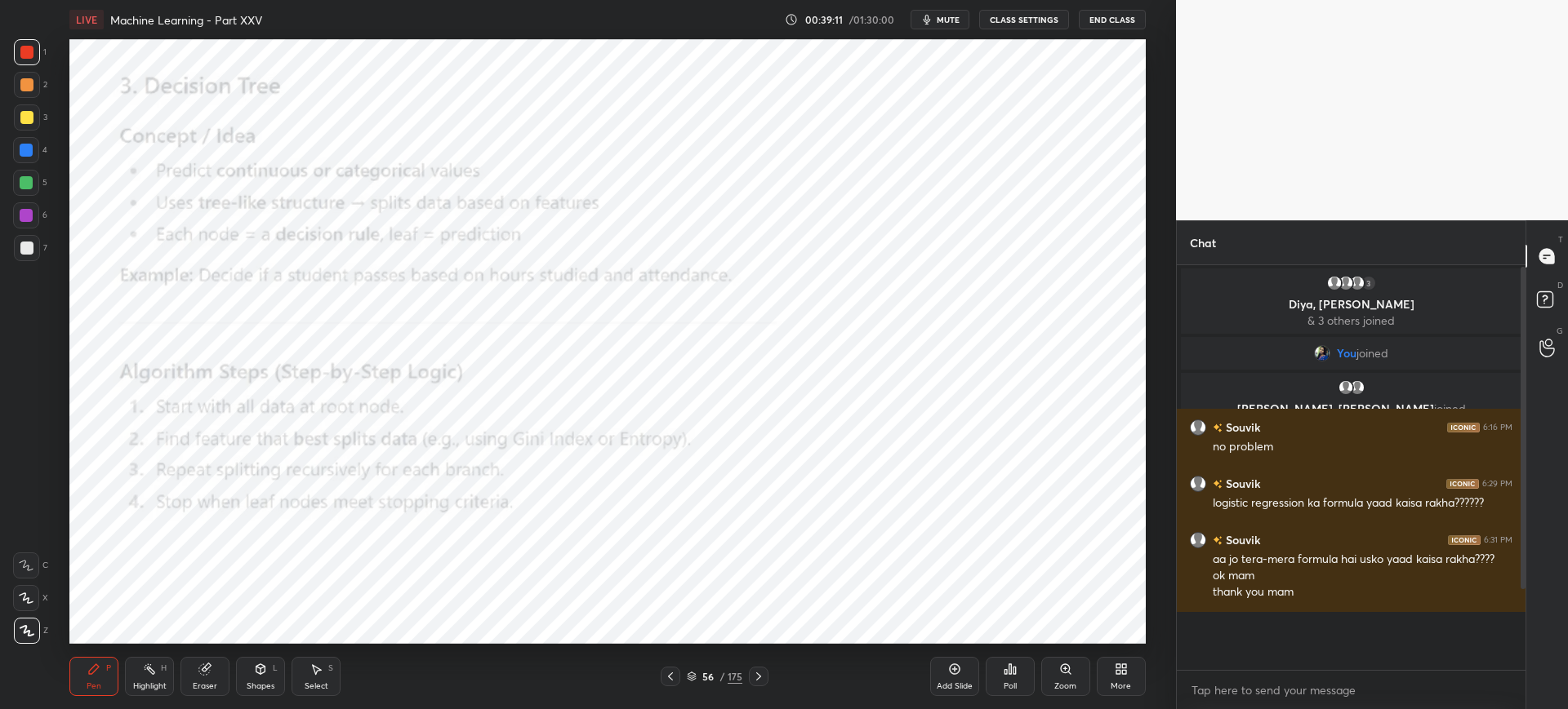
scroll to position [272, 344]
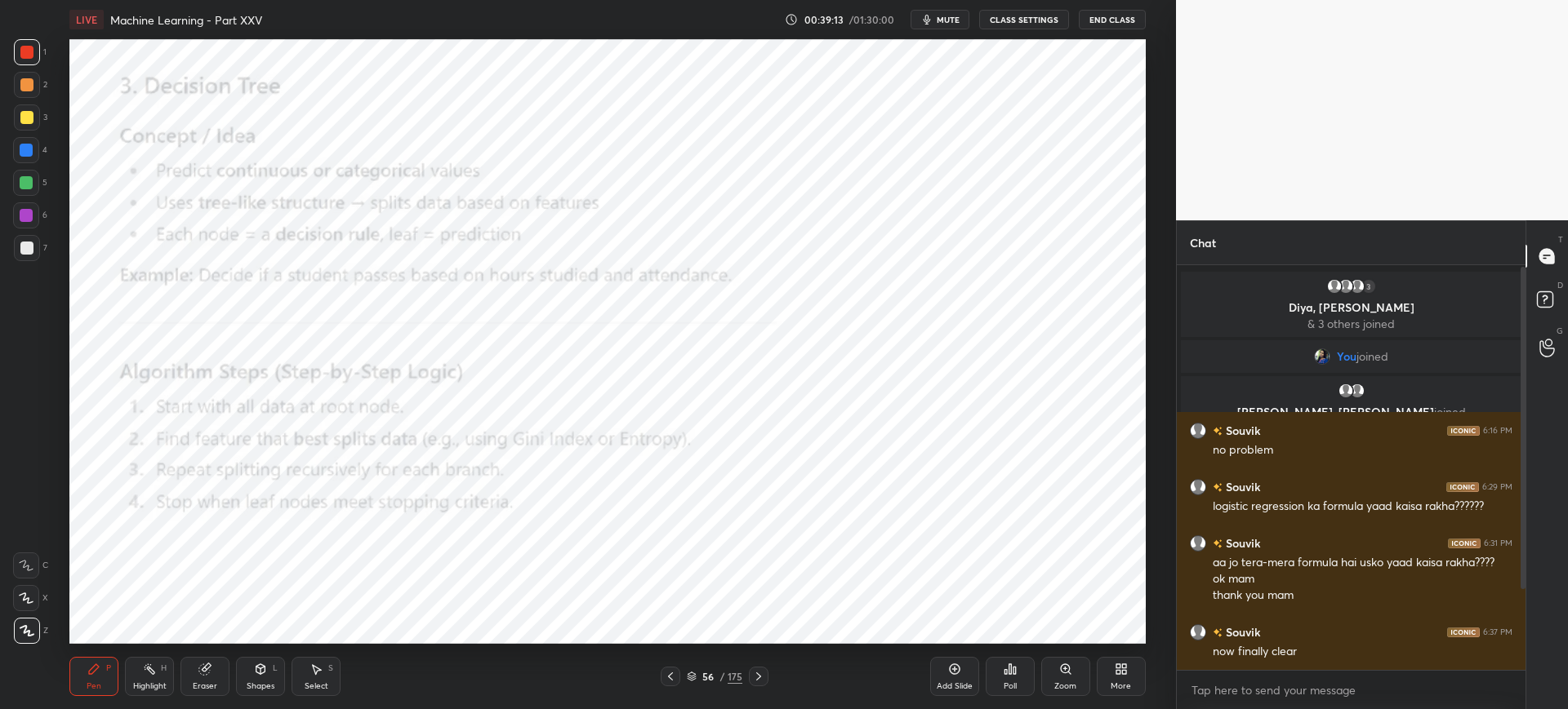
click at [672, 670] on icon at bounding box center [670, 676] width 13 height 13
click at [1110, 677] on div "More" at bounding box center [1121, 677] width 49 height 39
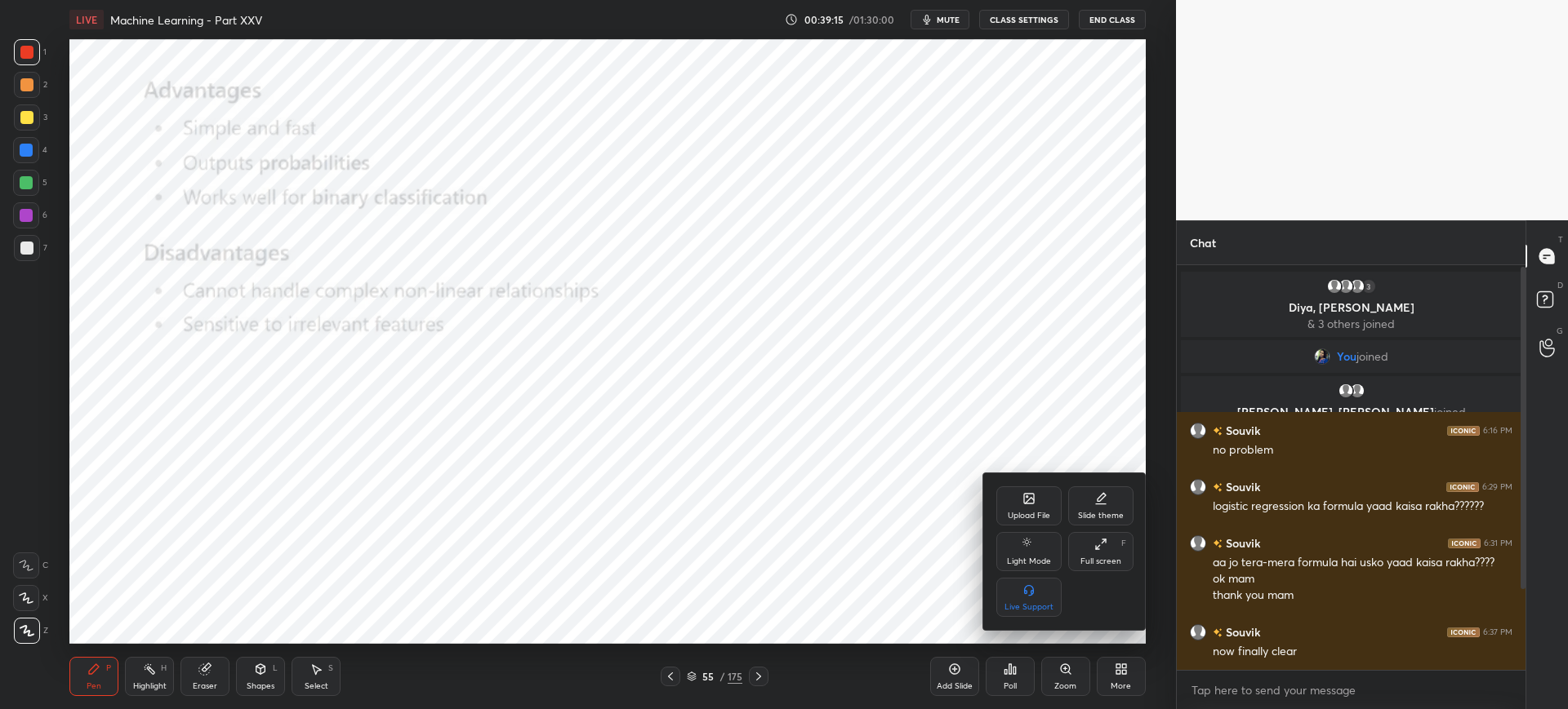
click at [1014, 512] on div "Upload File" at bounding box center [1028, 516] width 42 height 8
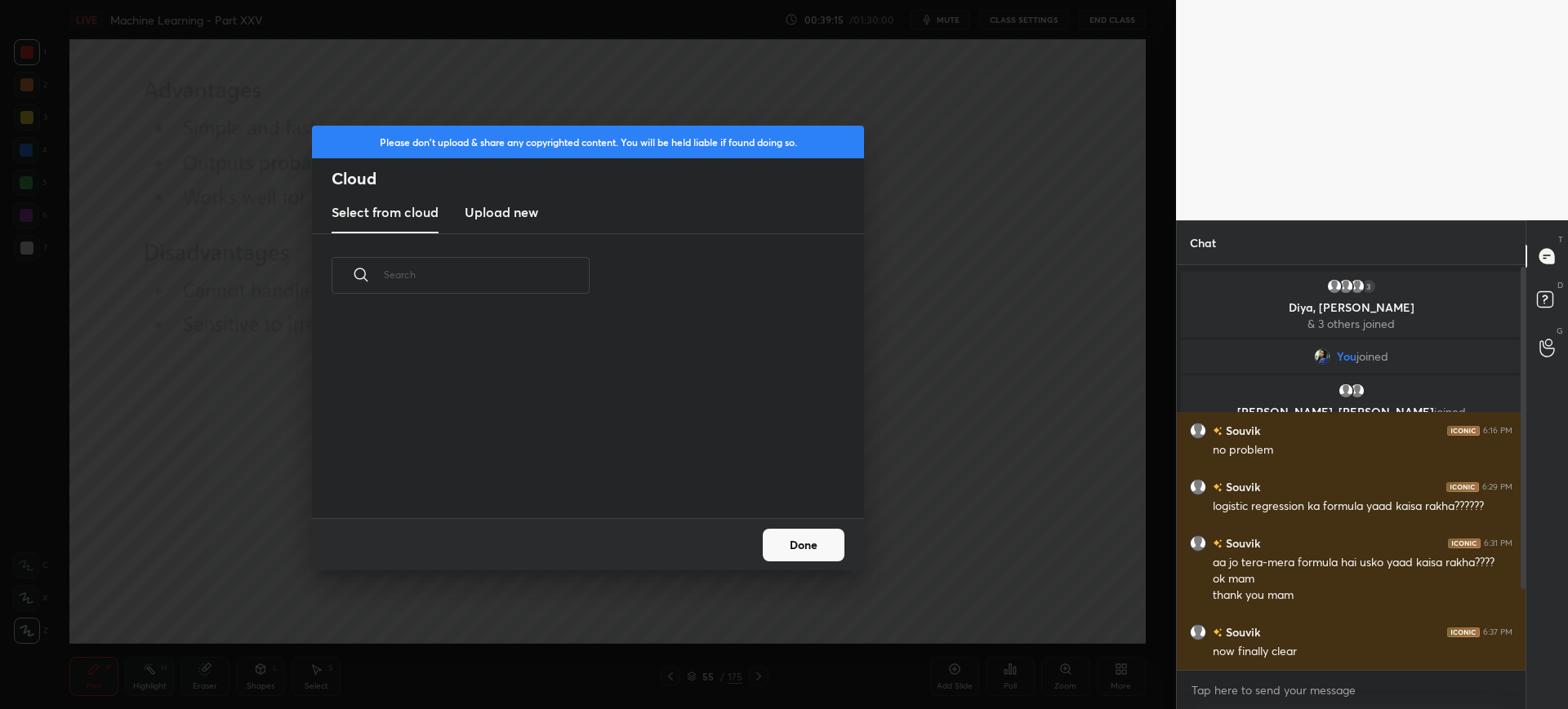
scroll to position [201, 524]
click at [499, 214] on h3 "Upload new" at bounding box center [500, 213] width 73 height 20
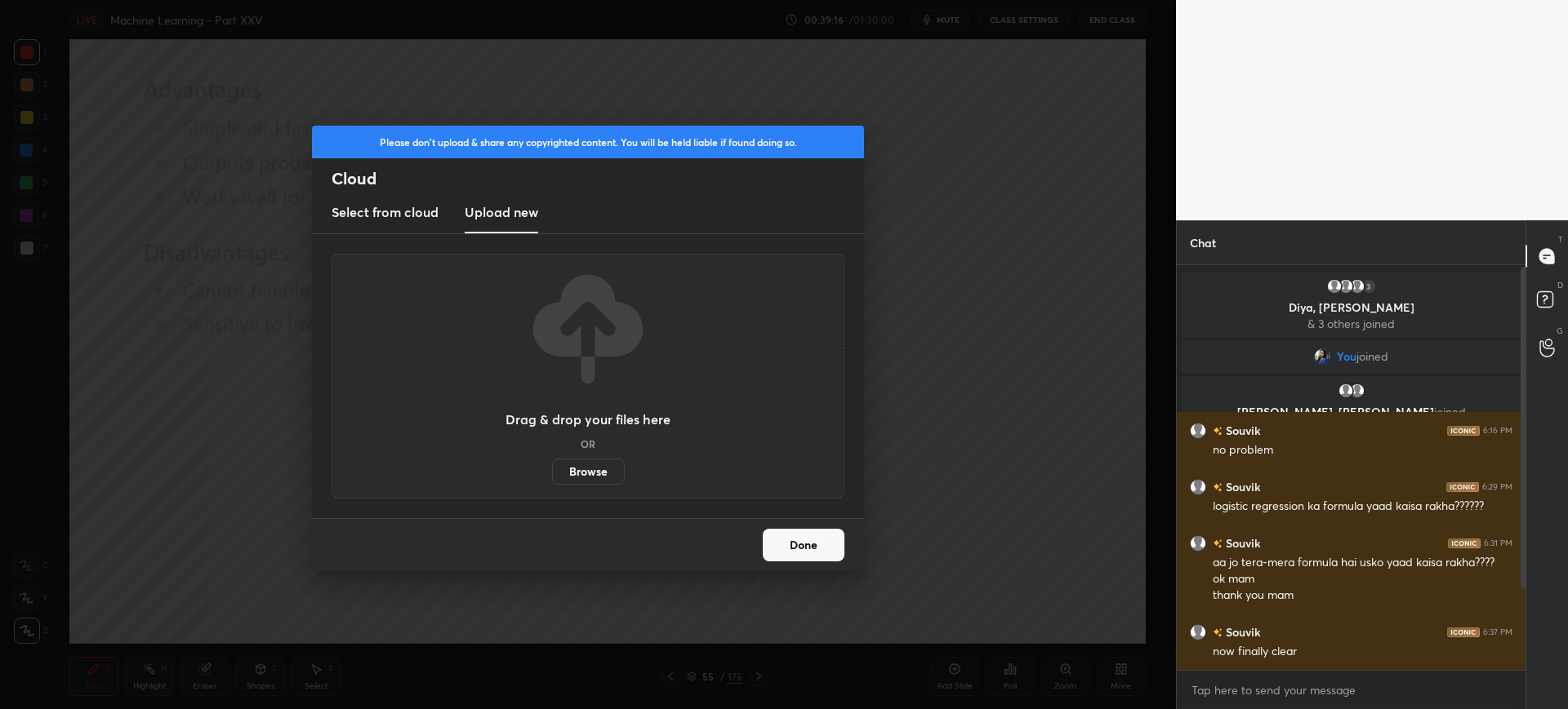
click at [499, 214] on h3 "Upload new" at bounding box center [500, 213] width 73 height 20
click at [568, 471] on label "Browse" at bounding box center [589, 471] width 72 height 26
click at [552, 471] on input "Browse" at bounding box center [552, 471] width 0 height 26
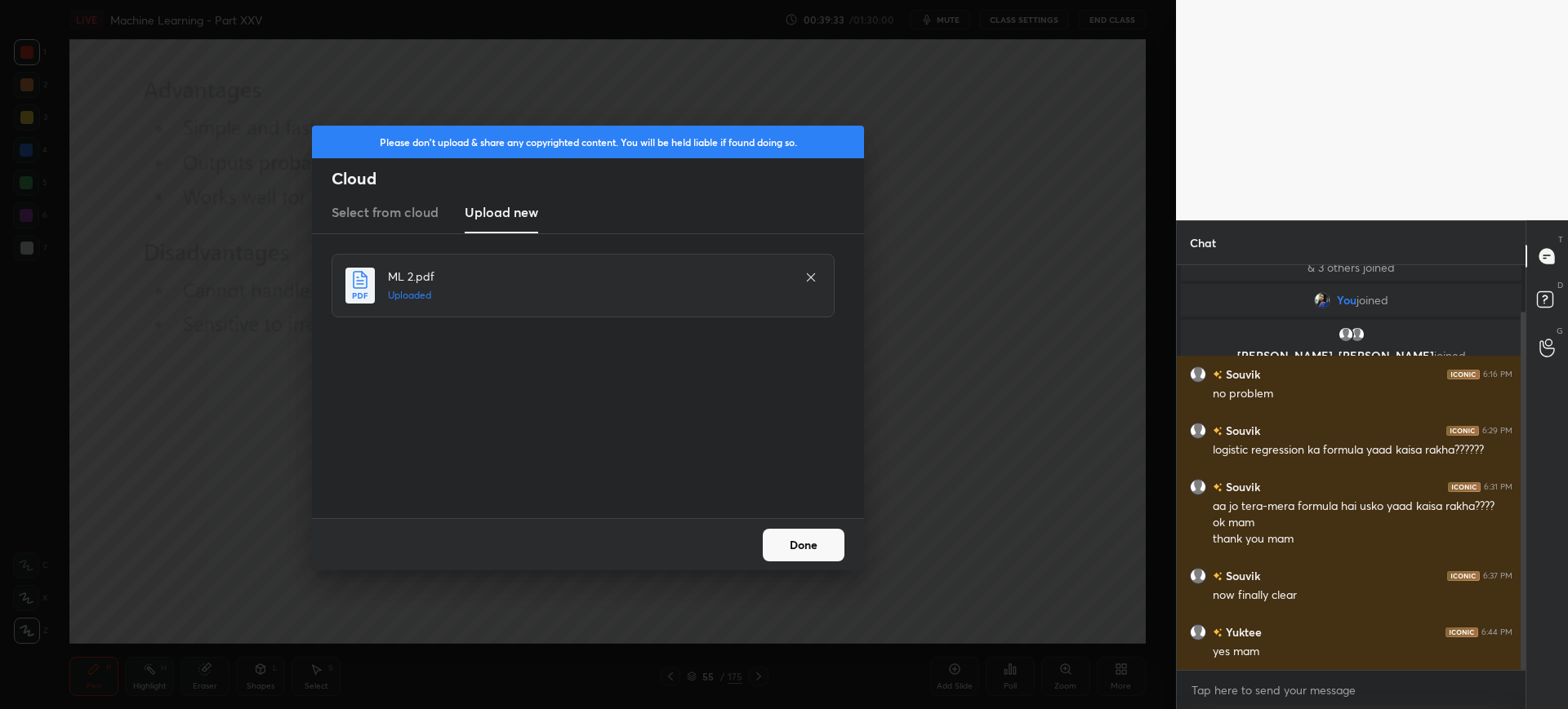
click at [807, 274] on icon at bounding box center [810, 277] width 13 height 13
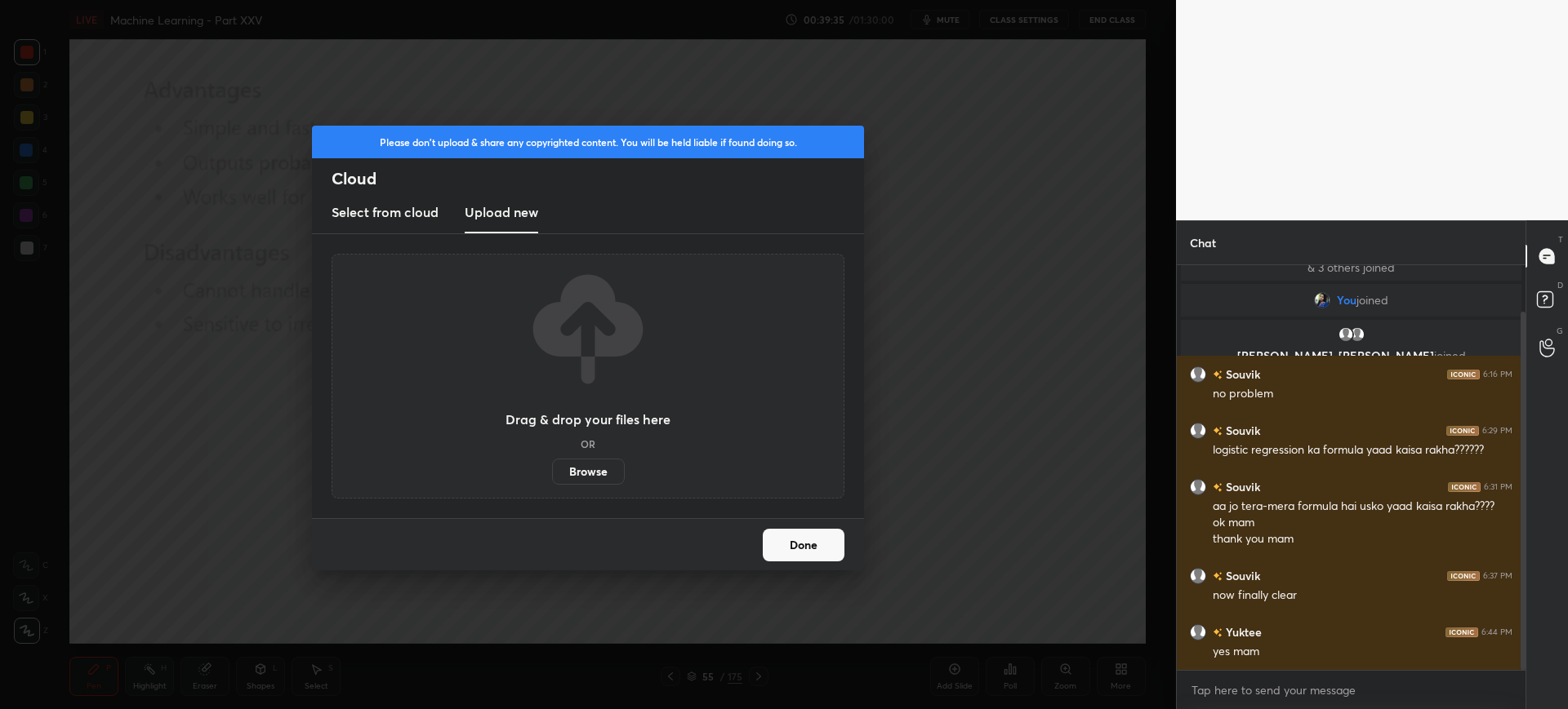
click at [587, 479] on label "Browse" at bounding box center [589, 471] width 72 height 26
click at [552, 479] on input "Browse" at bounding box center [552, 471] width 0 height 26
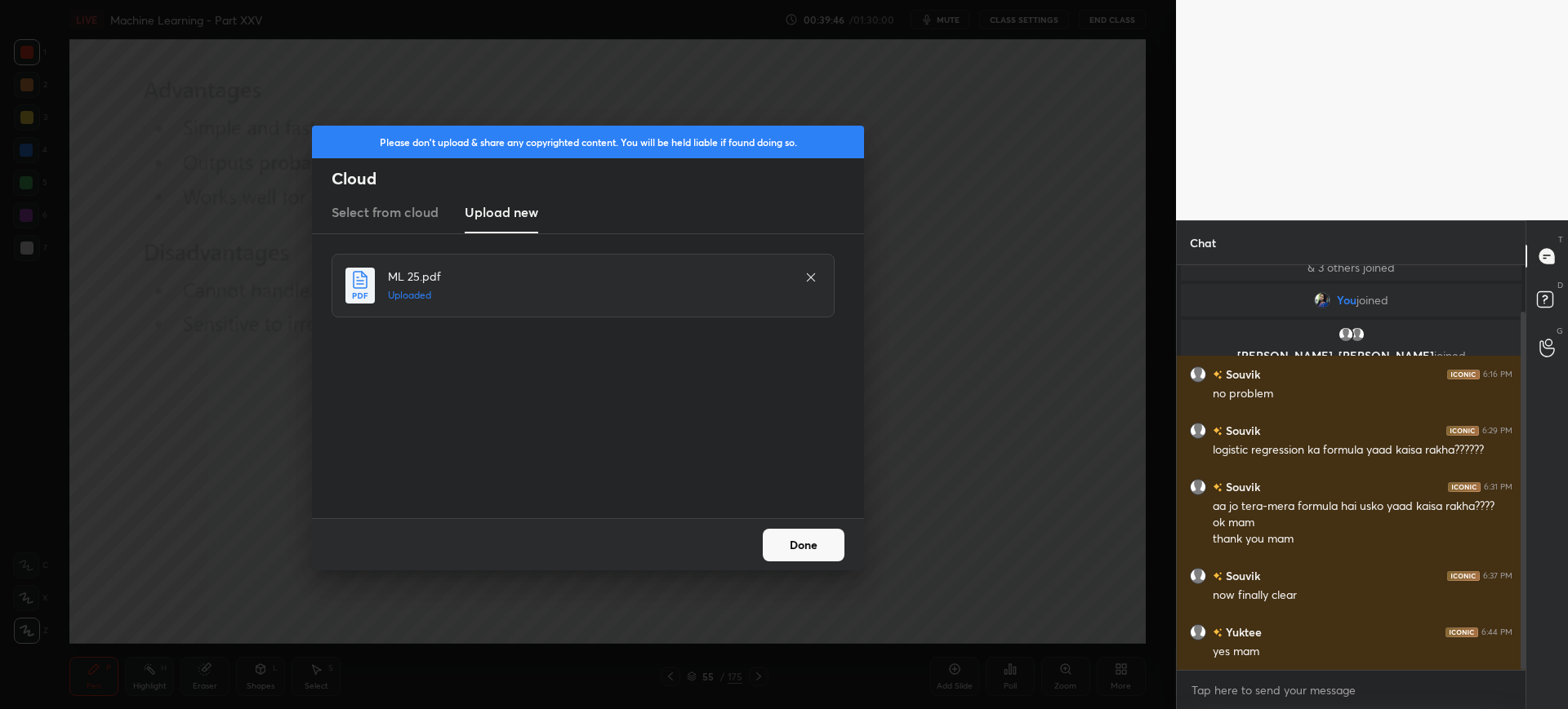
click at [795, 544] on button "Done" at bounding box center [803, 544] width 81 height 32
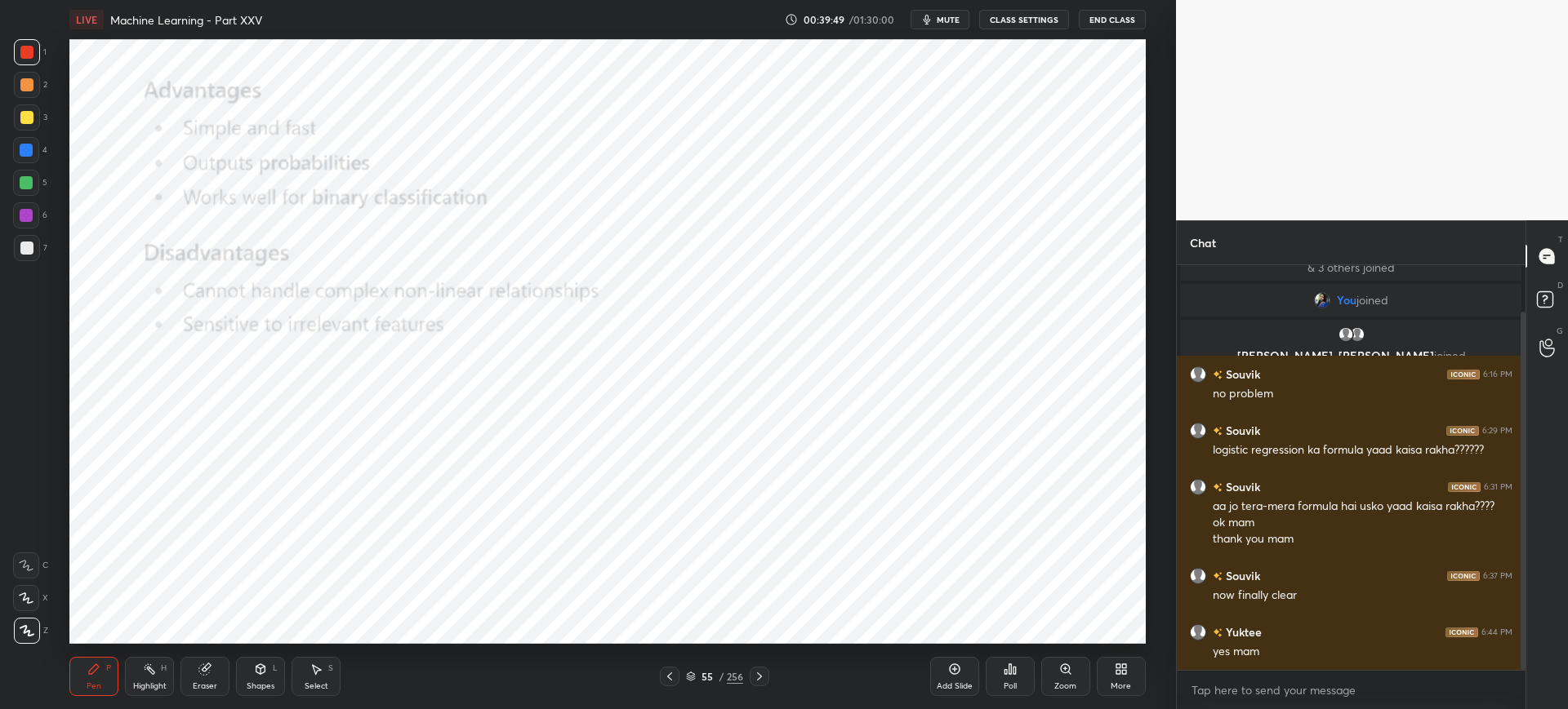
click at [689, 674] on icon at bounding box center [690, 675] width 8 height 4
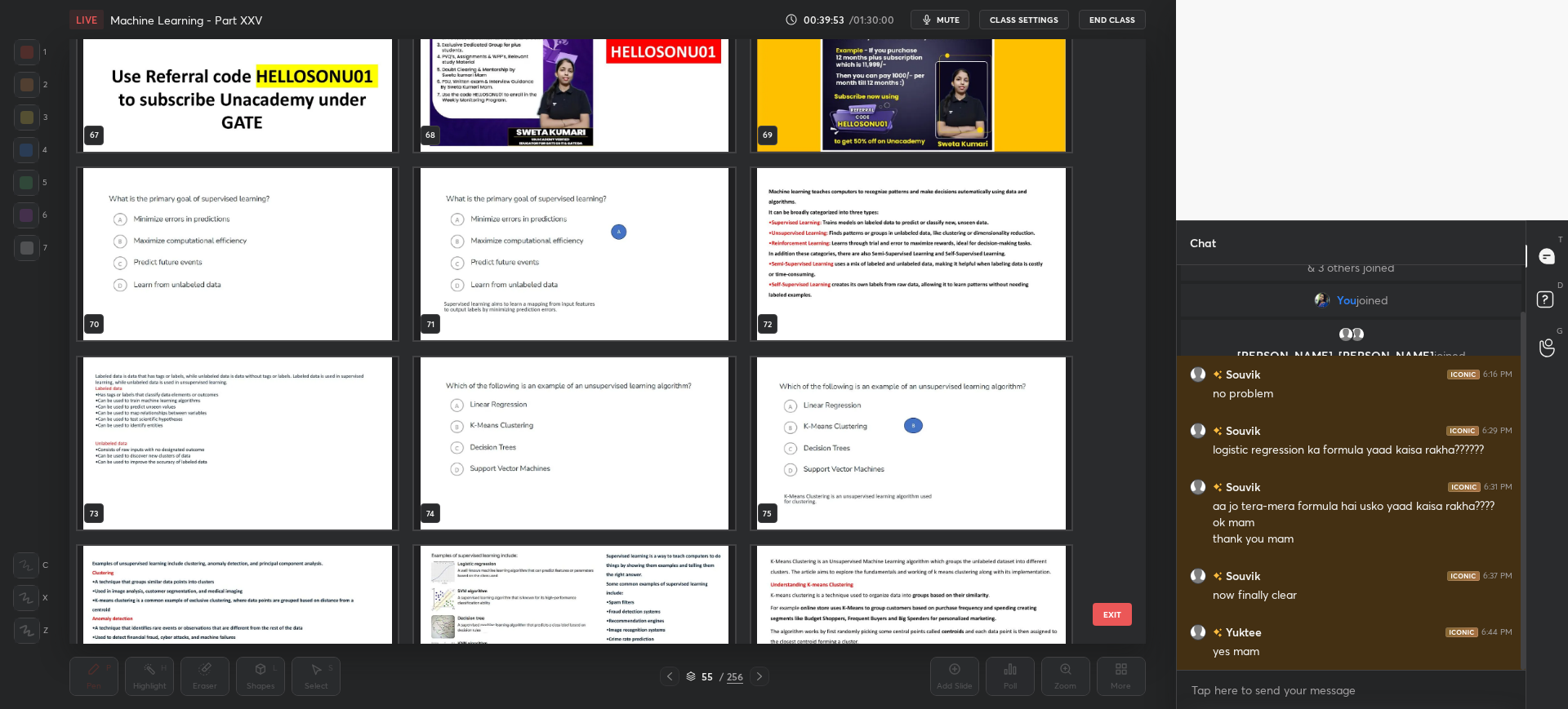
scroll to position [4233, 0]
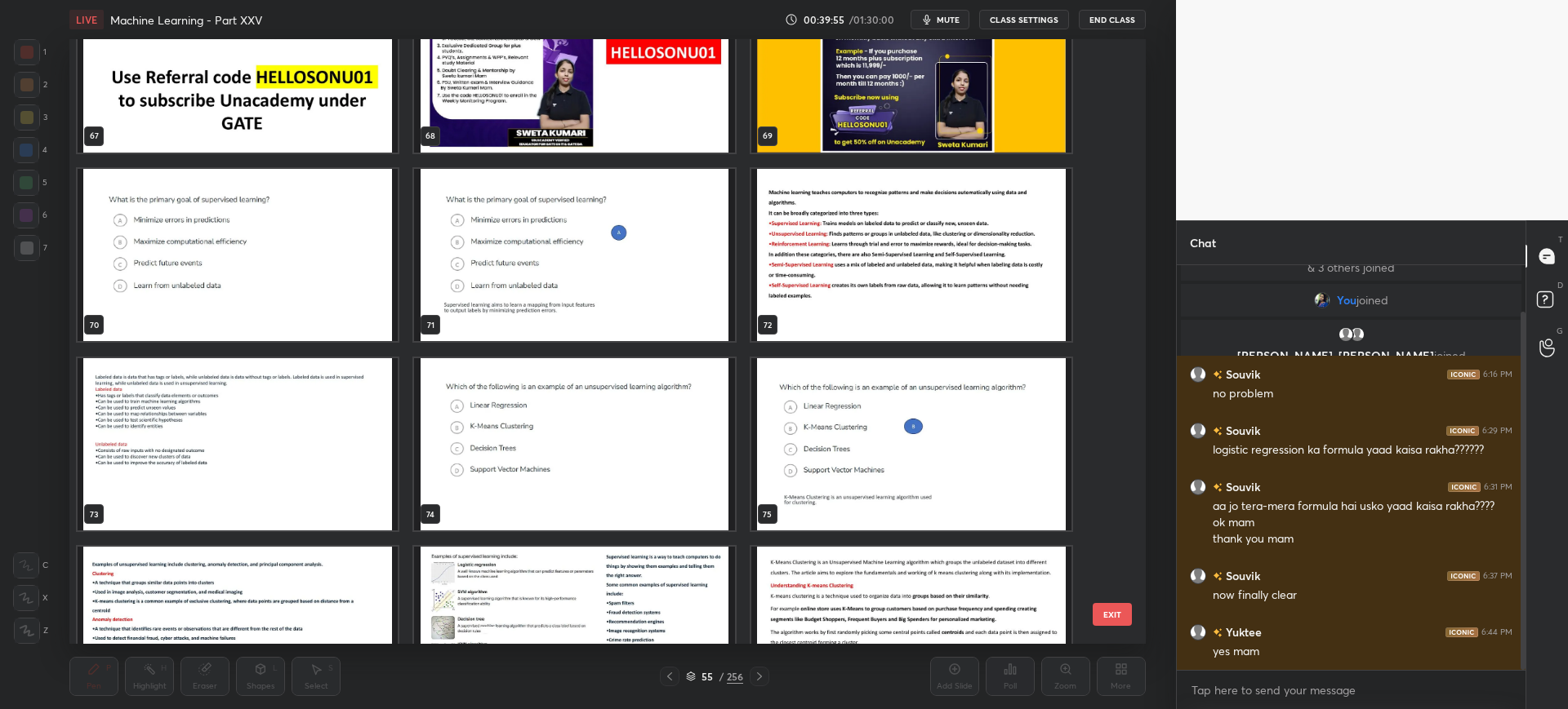
click at [363, 274] on img "grid" at bounding box center [237, 256] width 320 height 173
click at [1105, 600] on div "64 65 66 67 68 69 70 71 72 73 74 75 76 77 78" at bounding box center [593, 342] width 1047 height 605
click at [1105, 606] on button "EXIT" at bounding box center [1112, 614] width 39 height 23
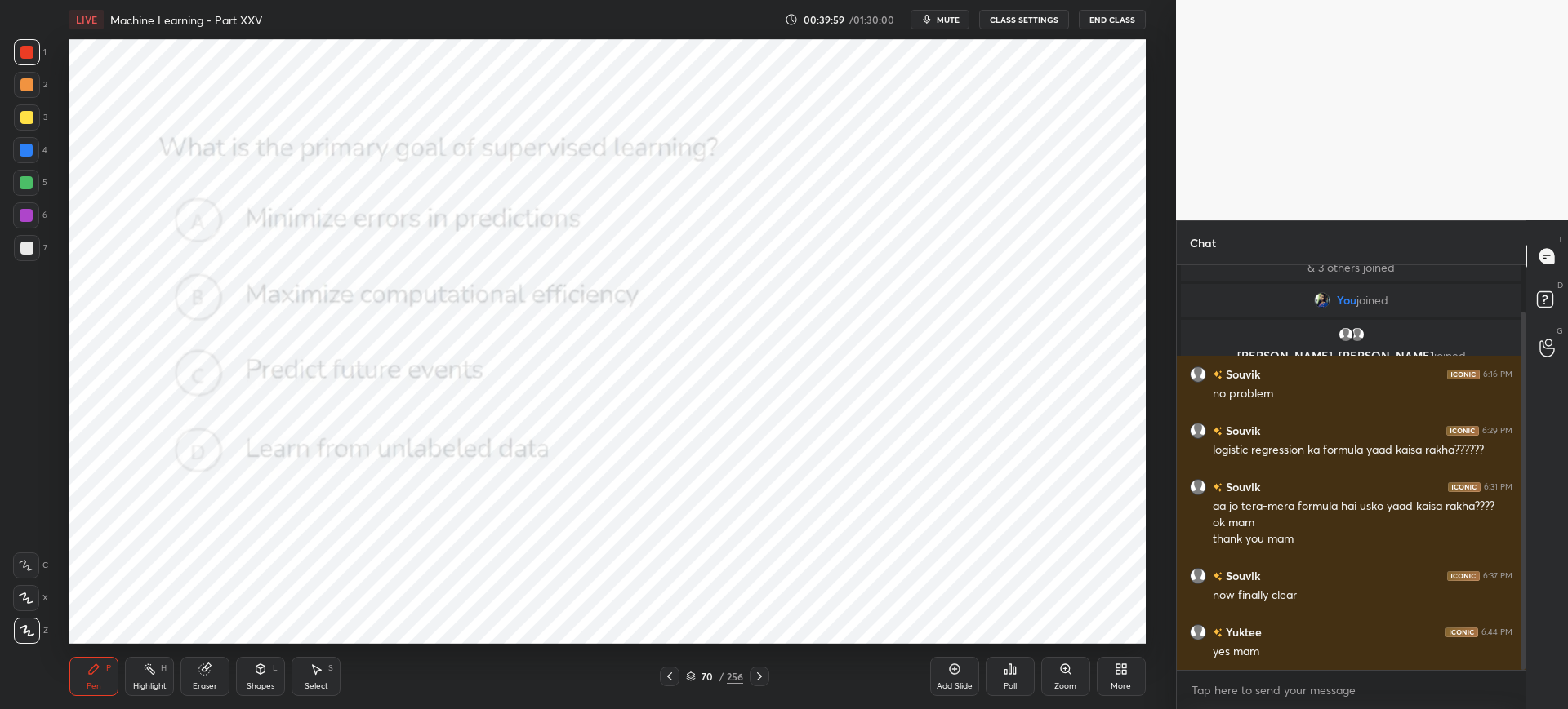
click at [992, 671] on div "Poll" at bounding box center [1010, 677] width 49 height 39
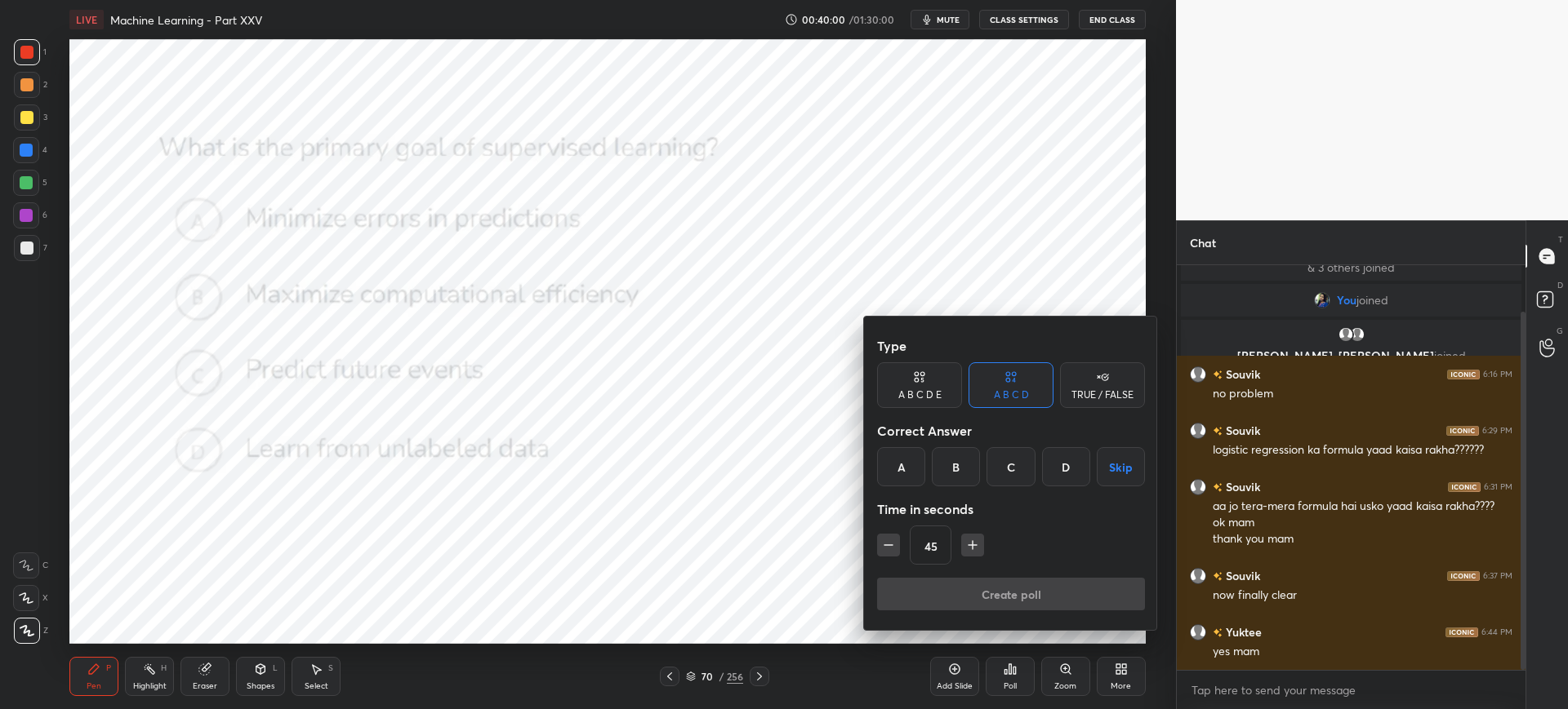
click at [899, 466] on div "A" at bounding box center [900, 467] width 48 height 39
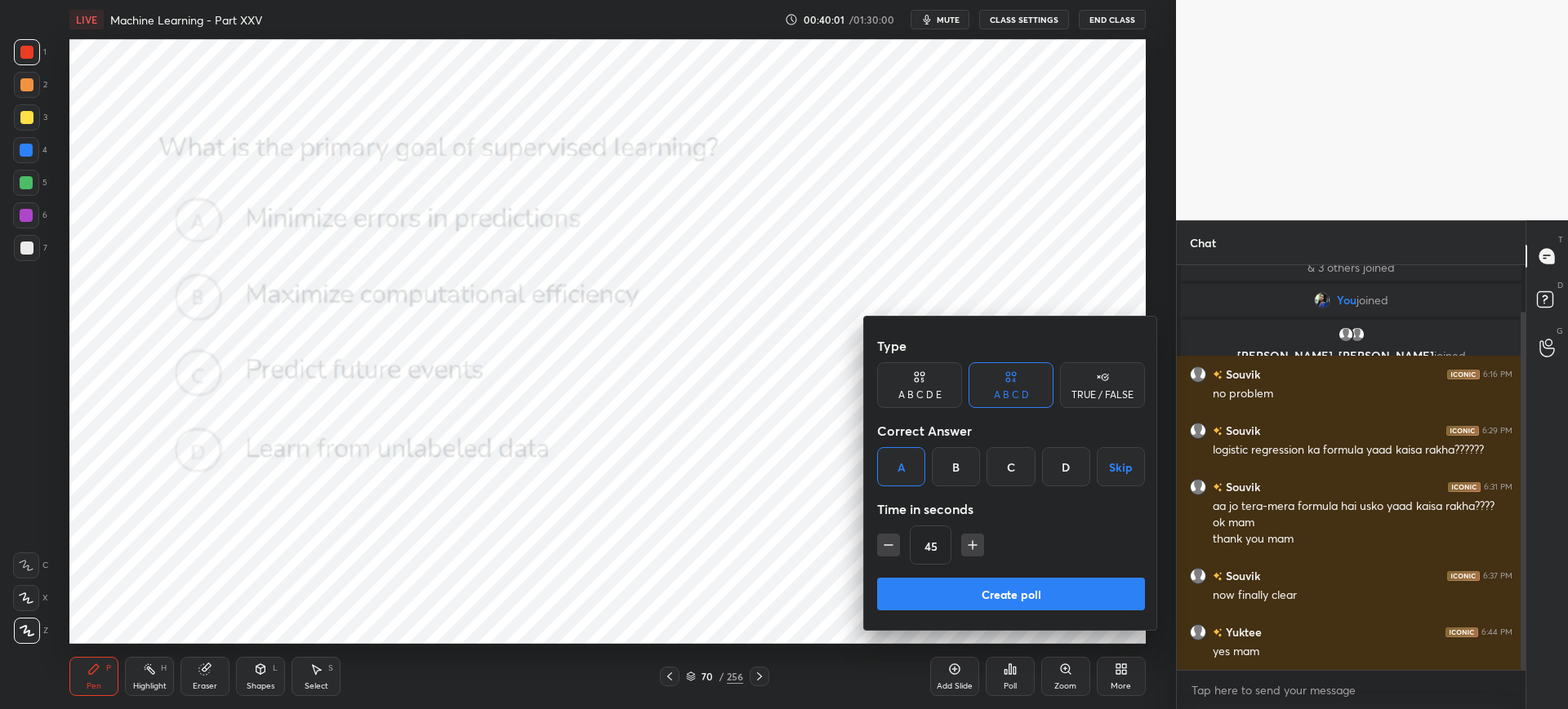
click at [967, 550] on icon "button" at bounding box center [972, 545] width 17 height 17
type input "60"
click at [956, 587] on button "Create poll" at bounding box center [1010, 593] width 267 height 32
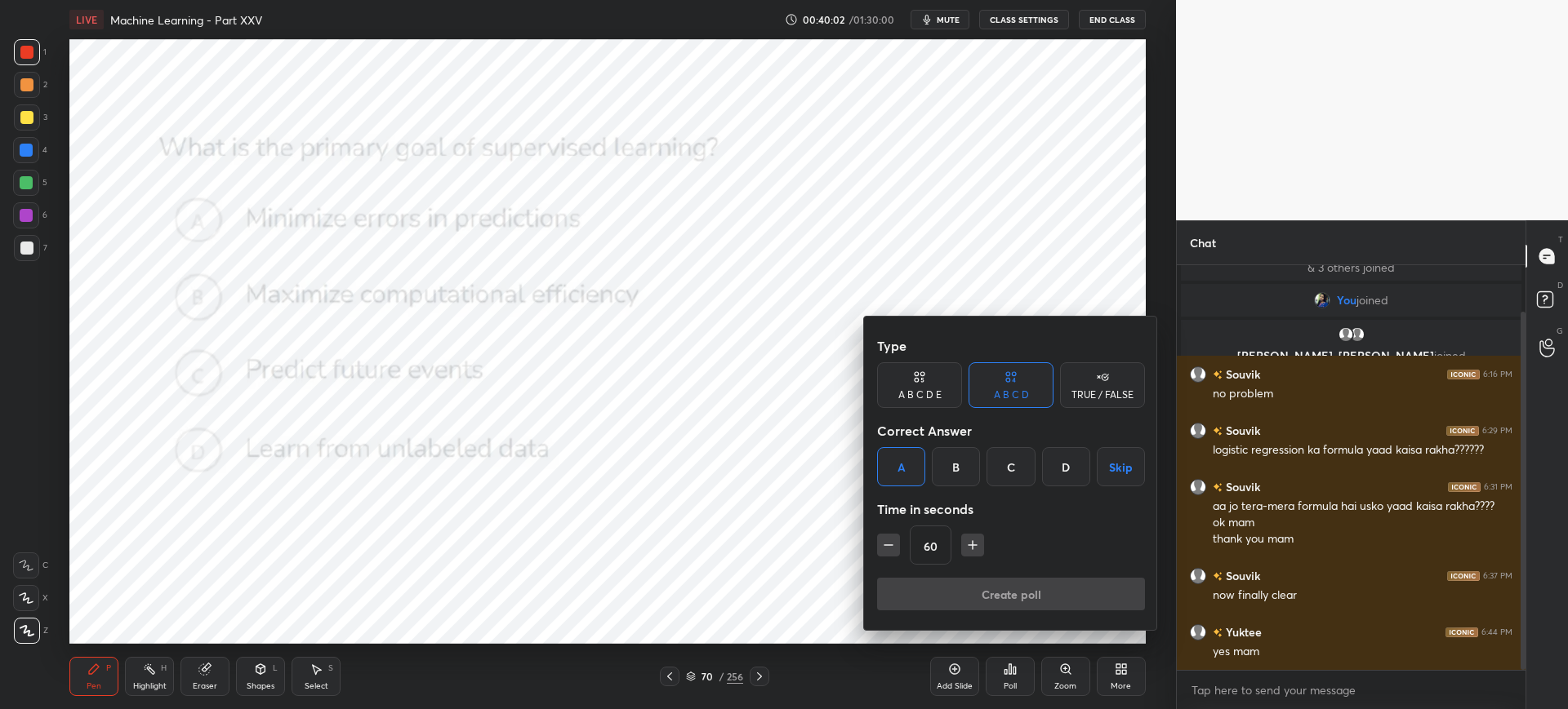
type textarea "x"
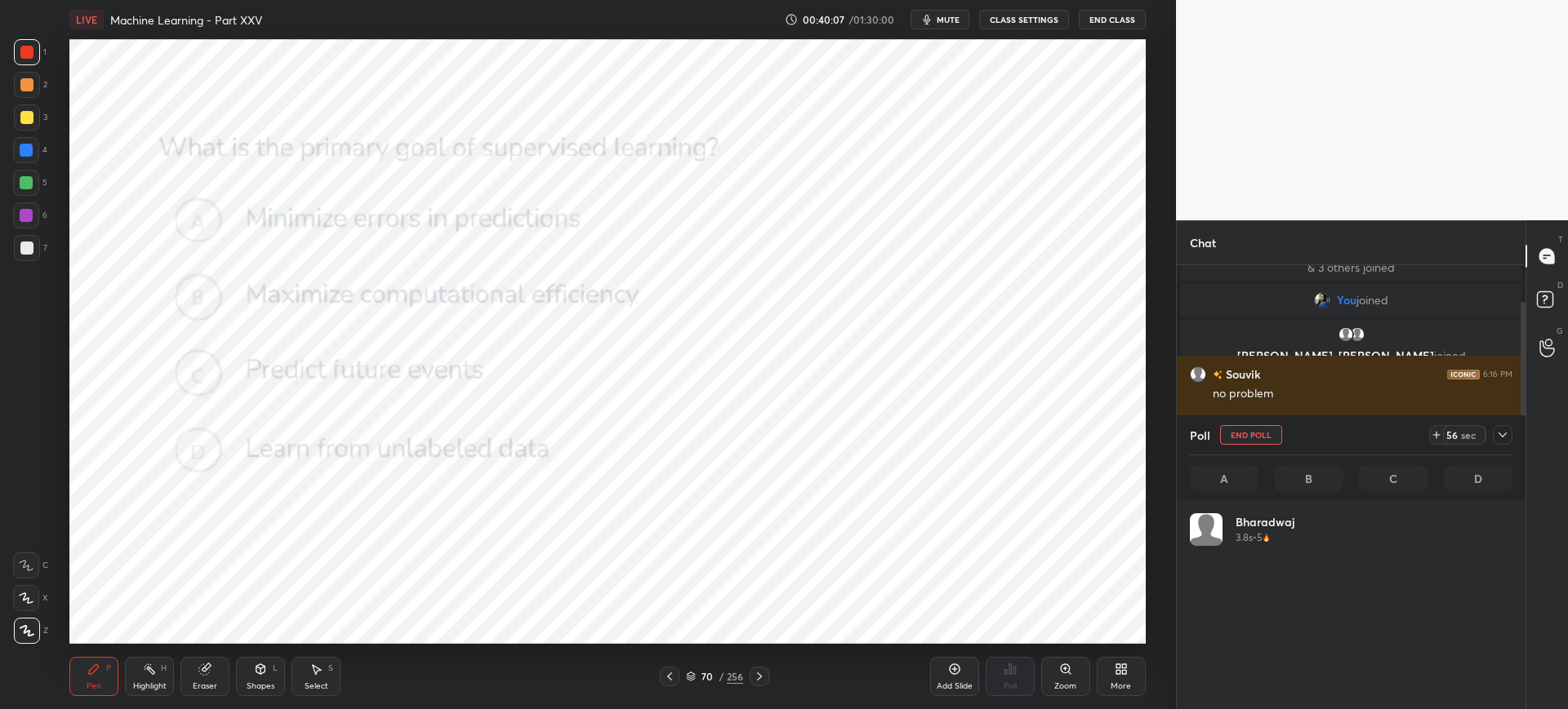
scroll to position [6, 6]
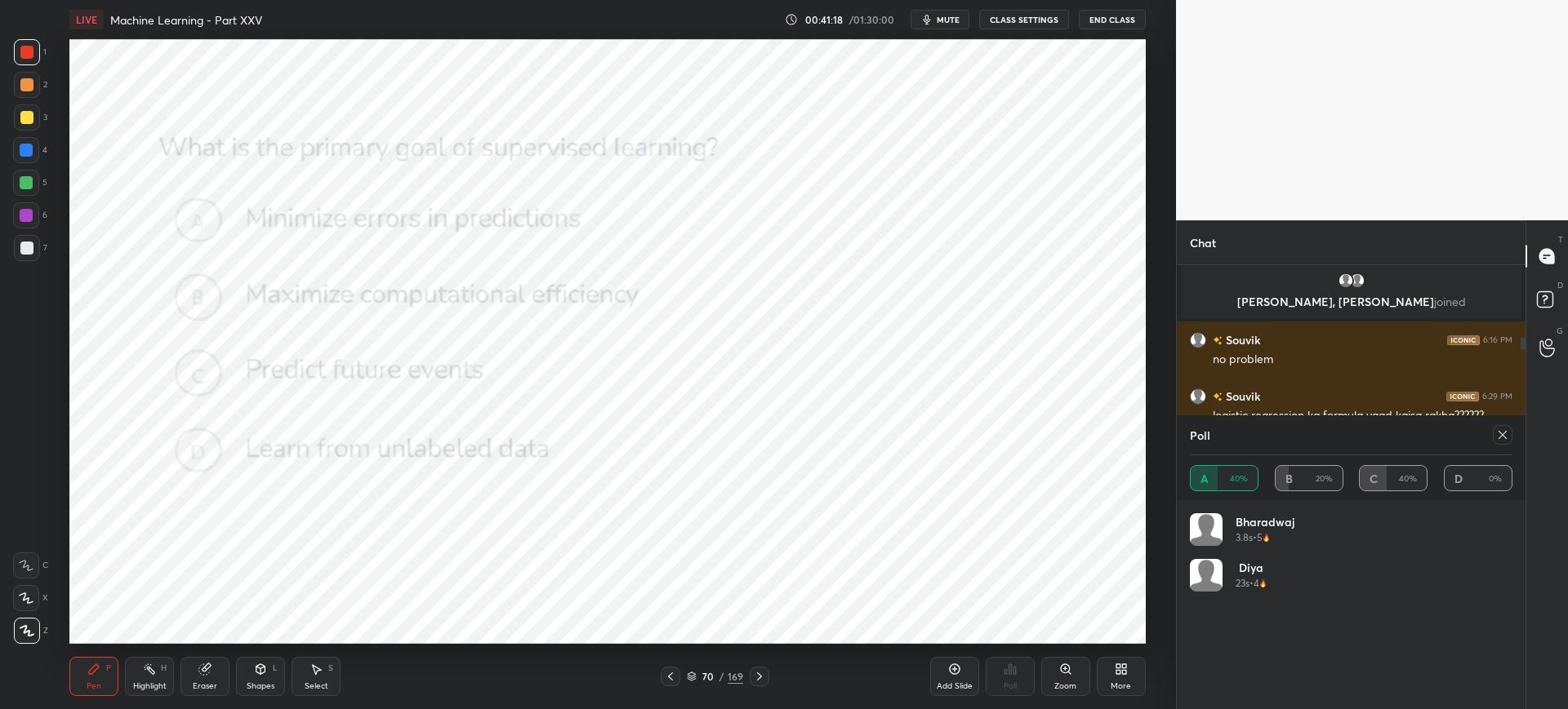
scroll to position [81029, 80532]
click at [1497, 434] on icon at bounding box center [1501, 435] width 13 height 13
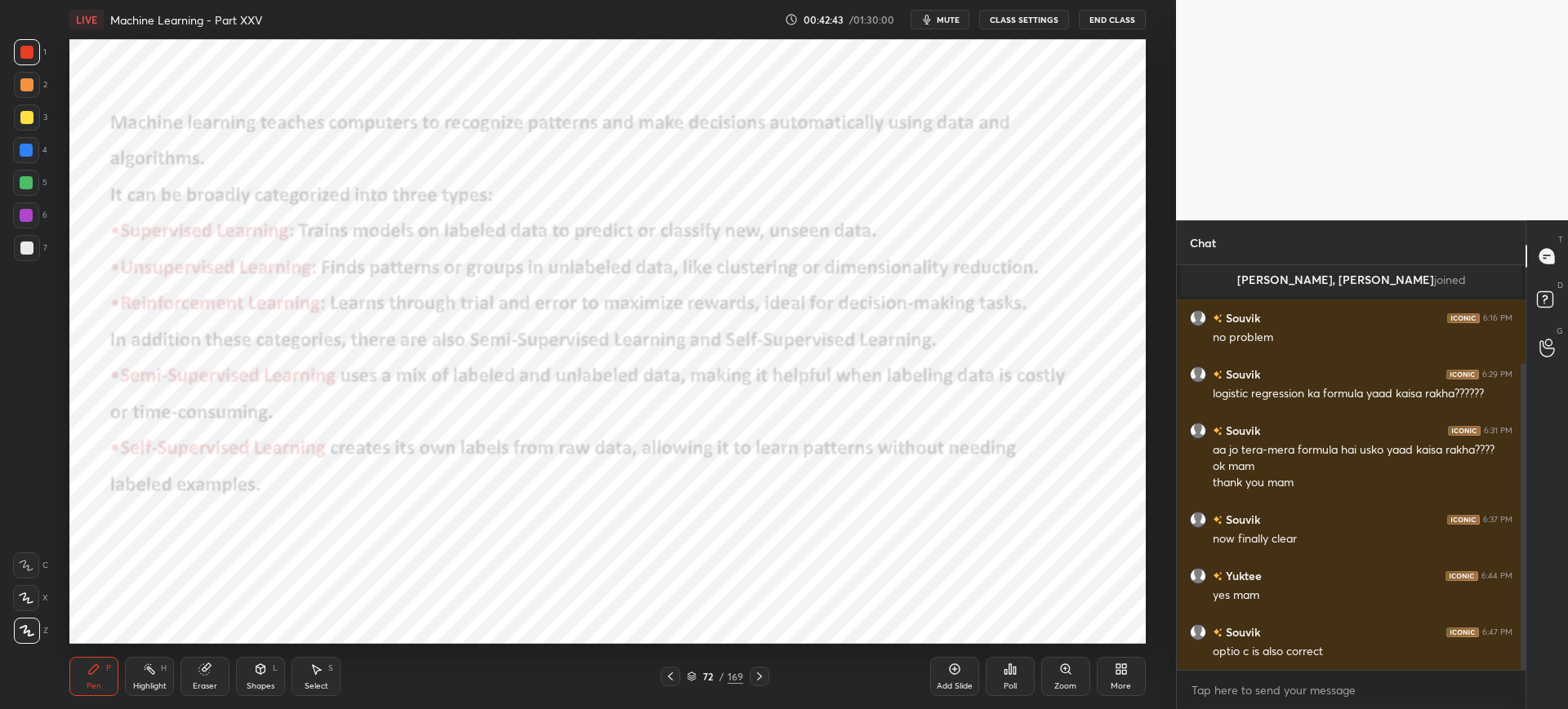
scroll to position [200, 0]
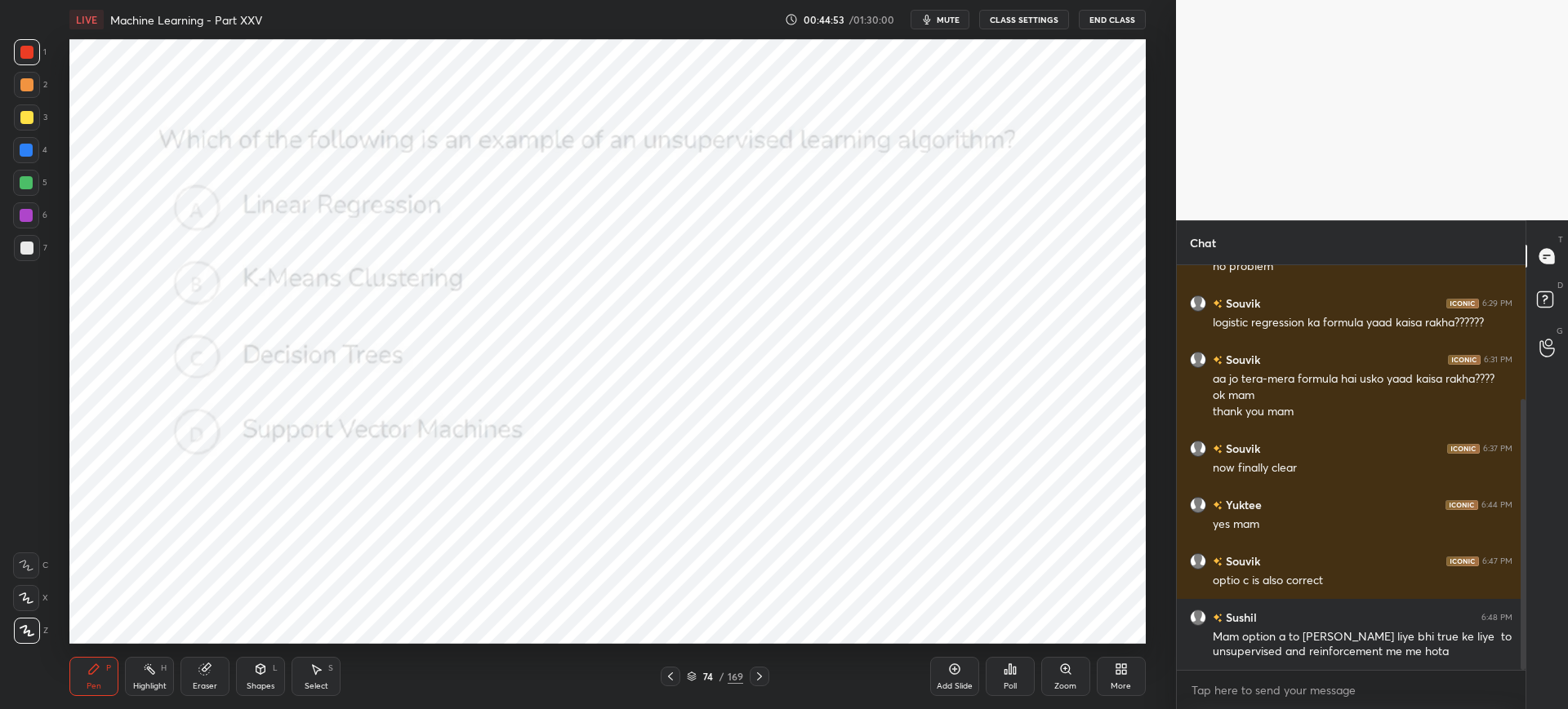
click at [685, 678] on div "74 / 169" at bounding box center [714, 677] width 109 height 20
click at [687, 677] on icon at bounding box center [691, 677] width 10 height 10
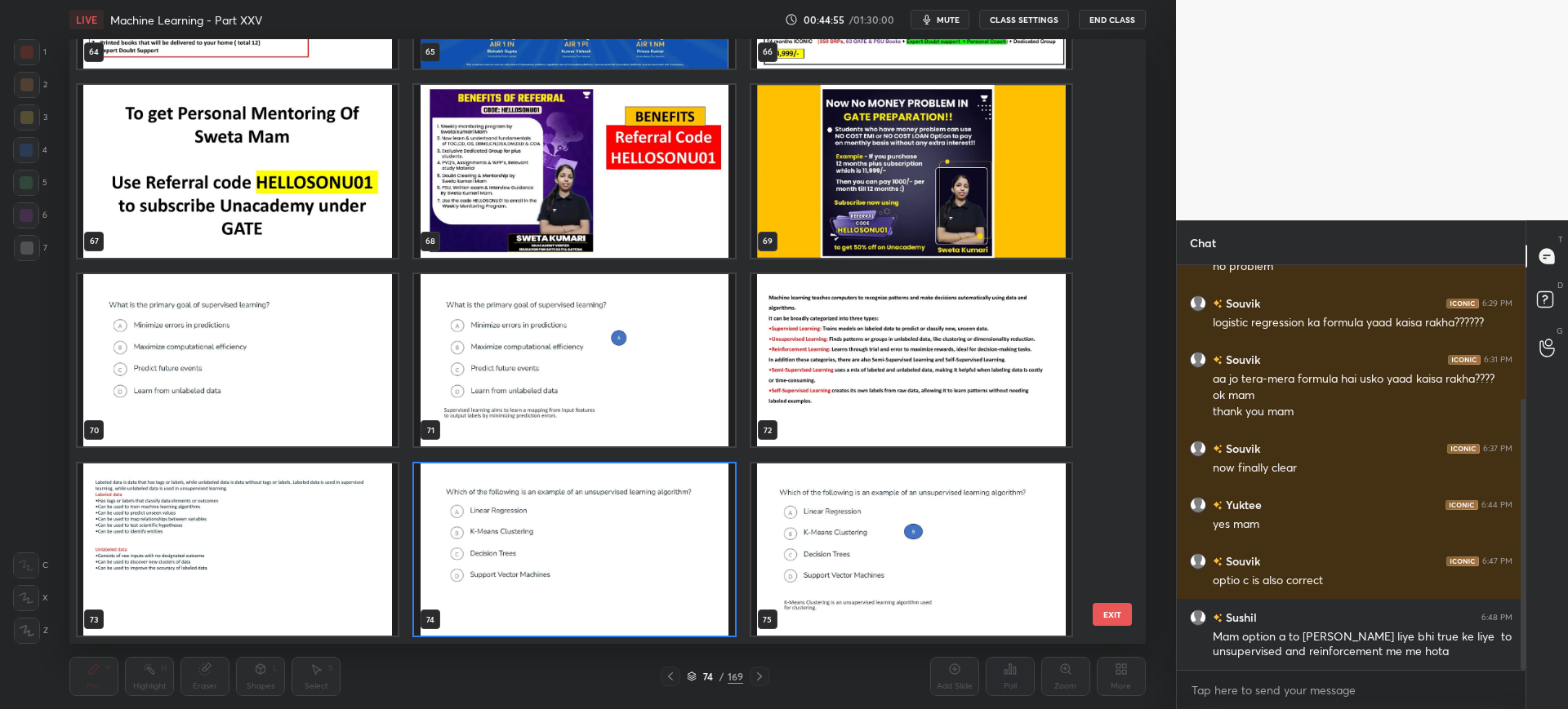
scroll to position [600, 1068]
click at [694, 677] on icon at bounding box center [691, 678] width 8 height 3
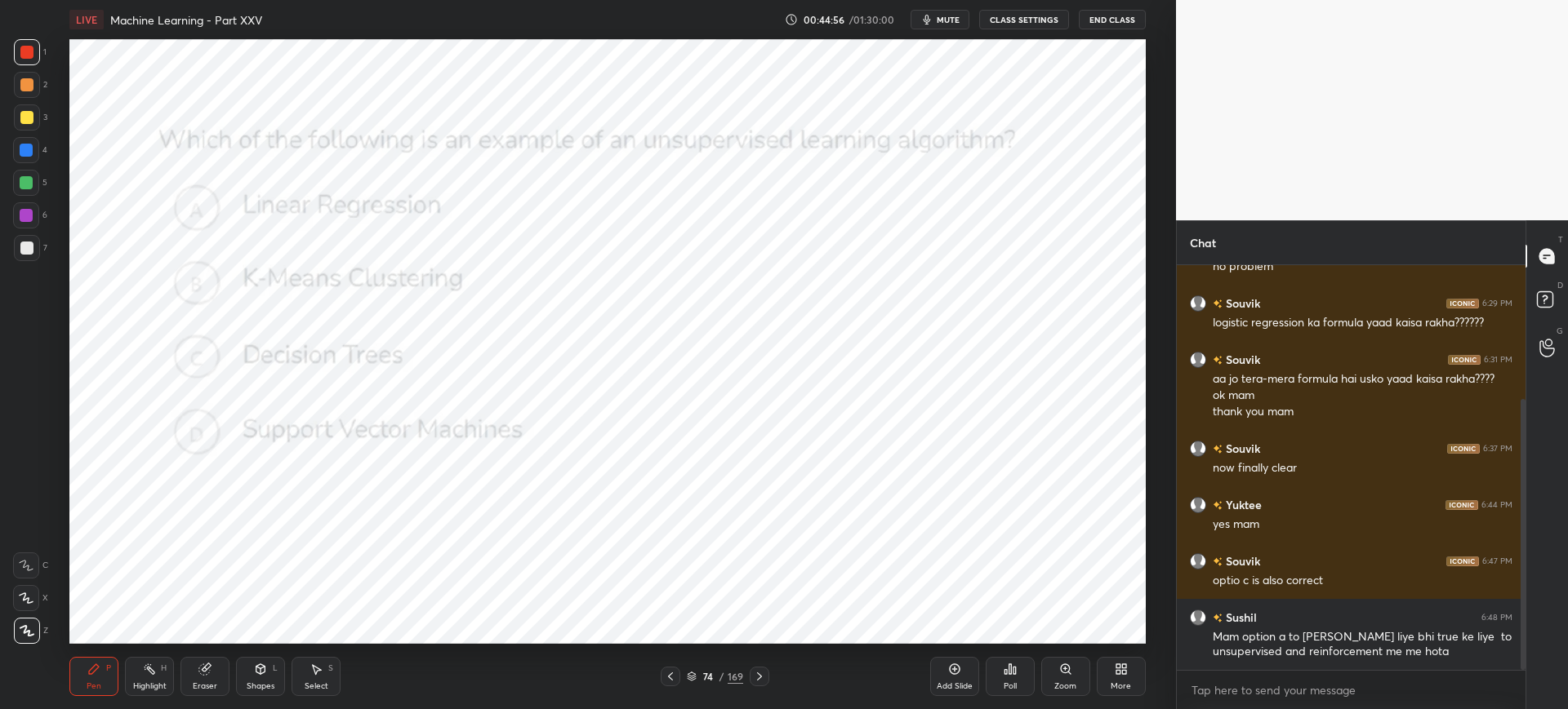
click at [694, 677] on icon at bounding box center [691, 678] width 8 height 3
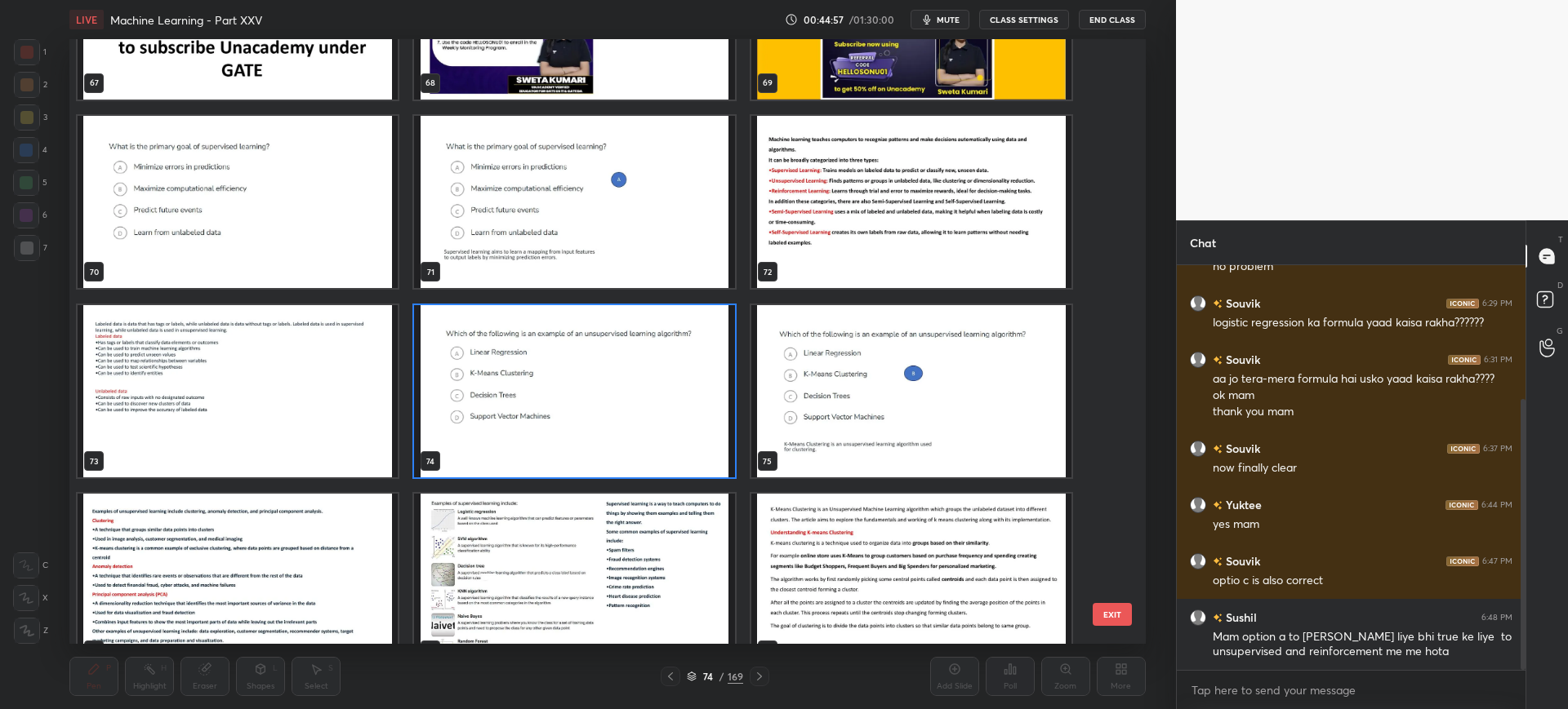
scroll to position [4295, 0]
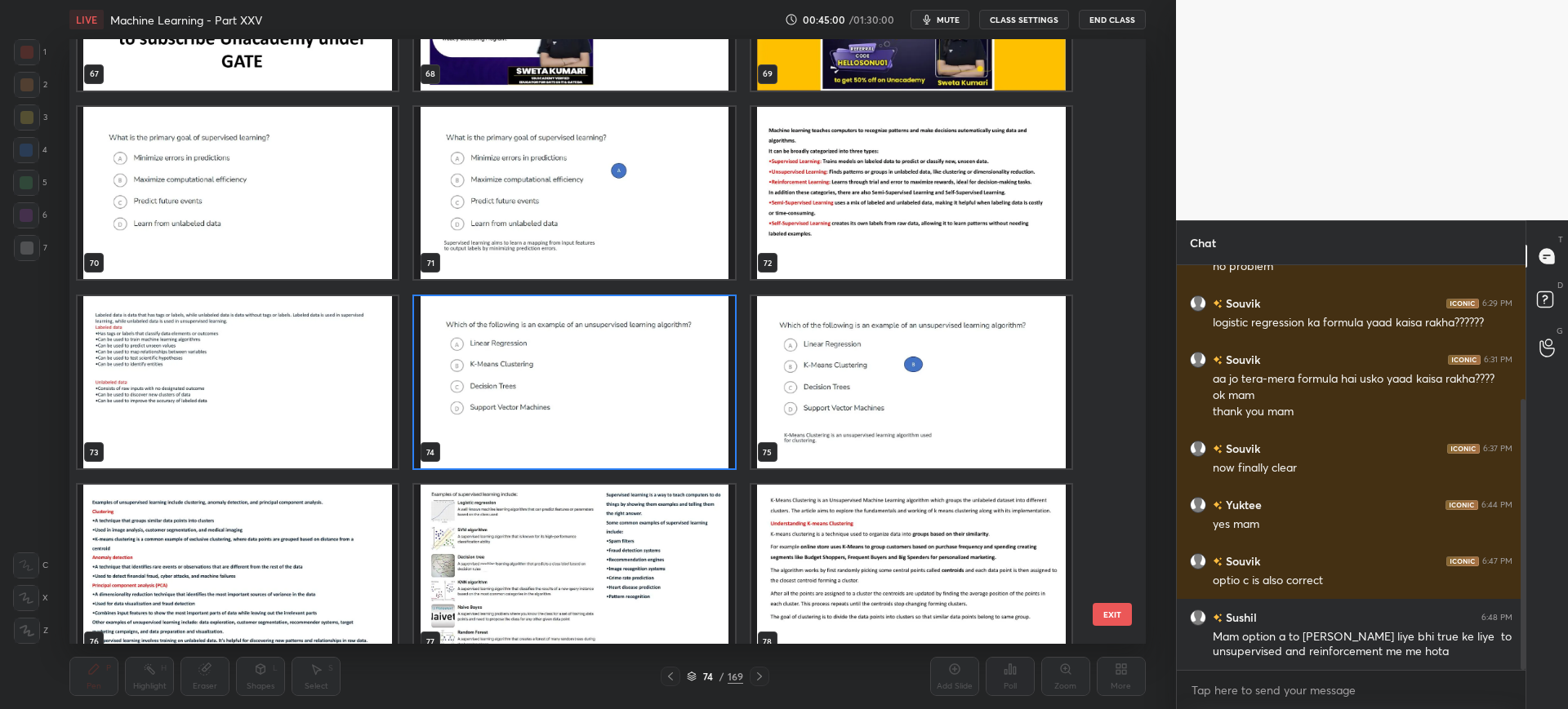
click at [1120, 616] on button "EXIT" at bounding box center [1112, 614] width 39 height 23
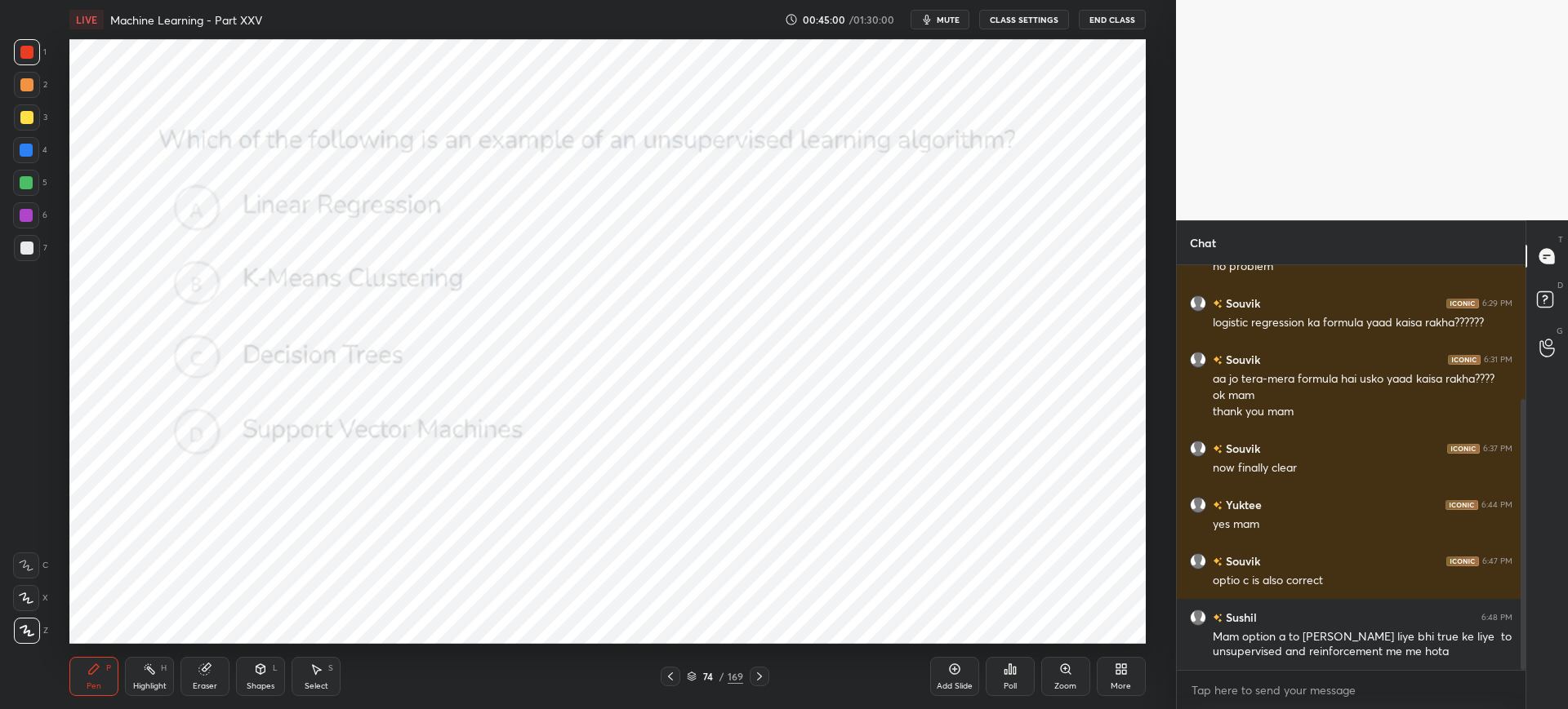
scroll to position [0, 0]
click at [1018, 678] on div "Poll" at bounding box center [1010, 677] width 49 height 39
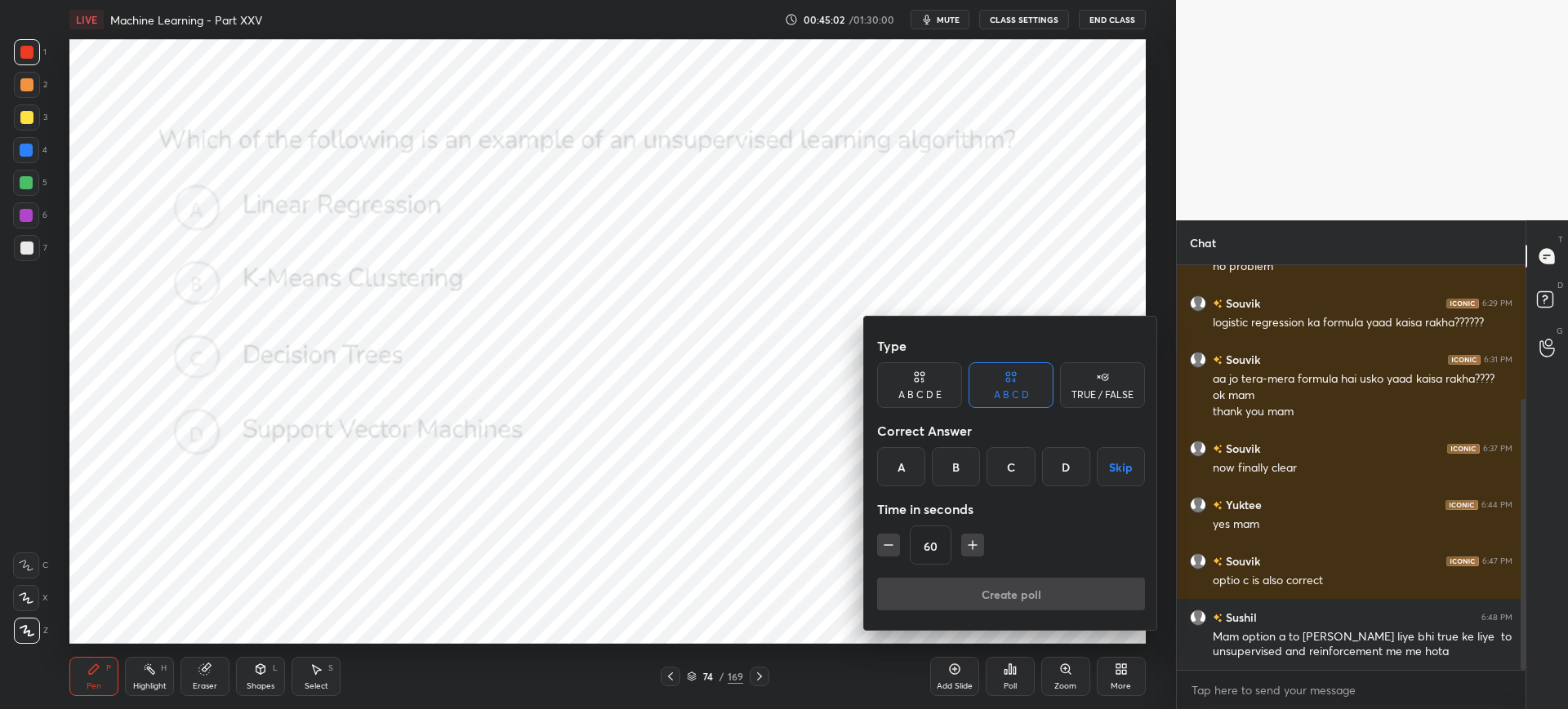
click at [959, 468] on div "B" at bounding box center [955, 467] width 48 height 39
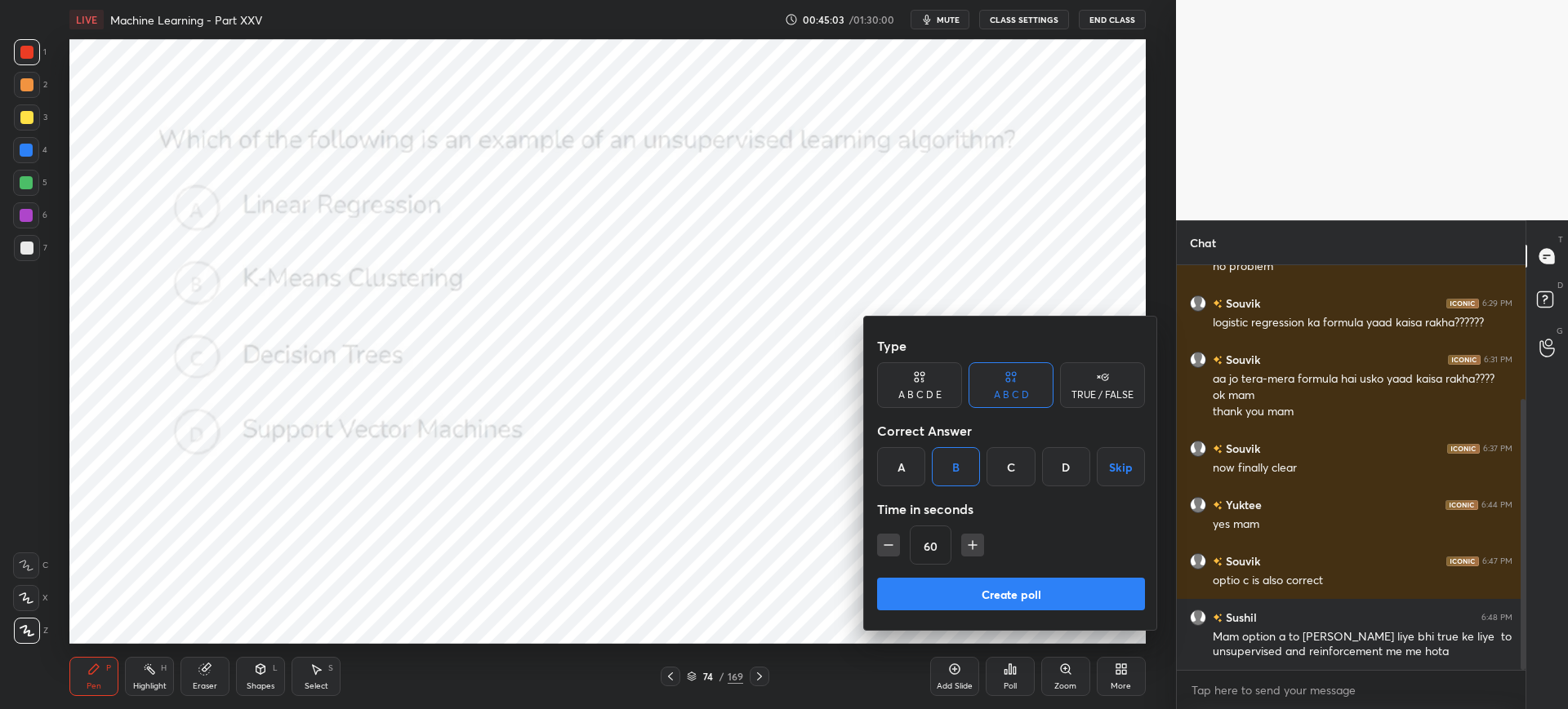
click at [937, 587] on button "Create poll" at bounding box center [1010, 593] width 267 height 32
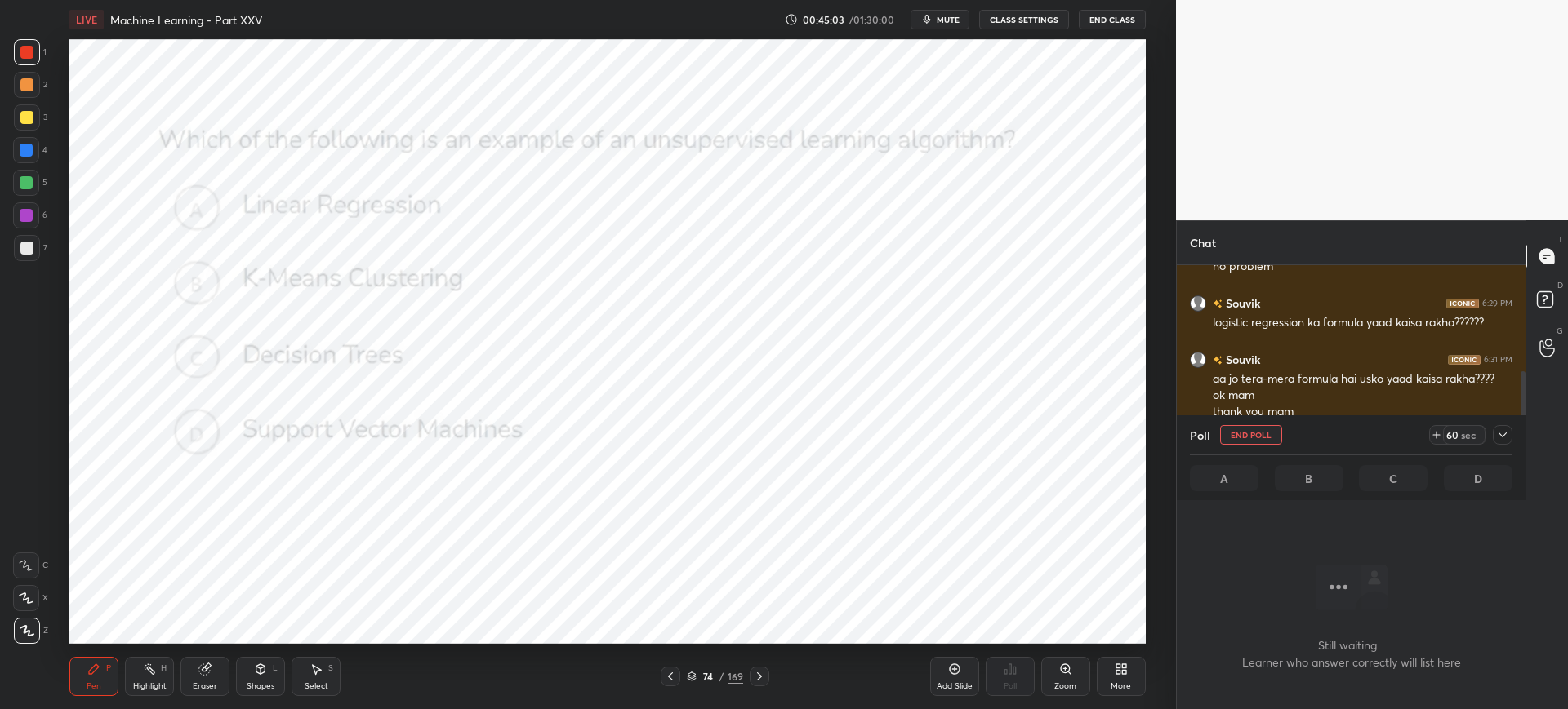
scroll to position [196, 344]
click at [921, 17] on button "mute" at bounding box center [939, 20] width 59 height 20
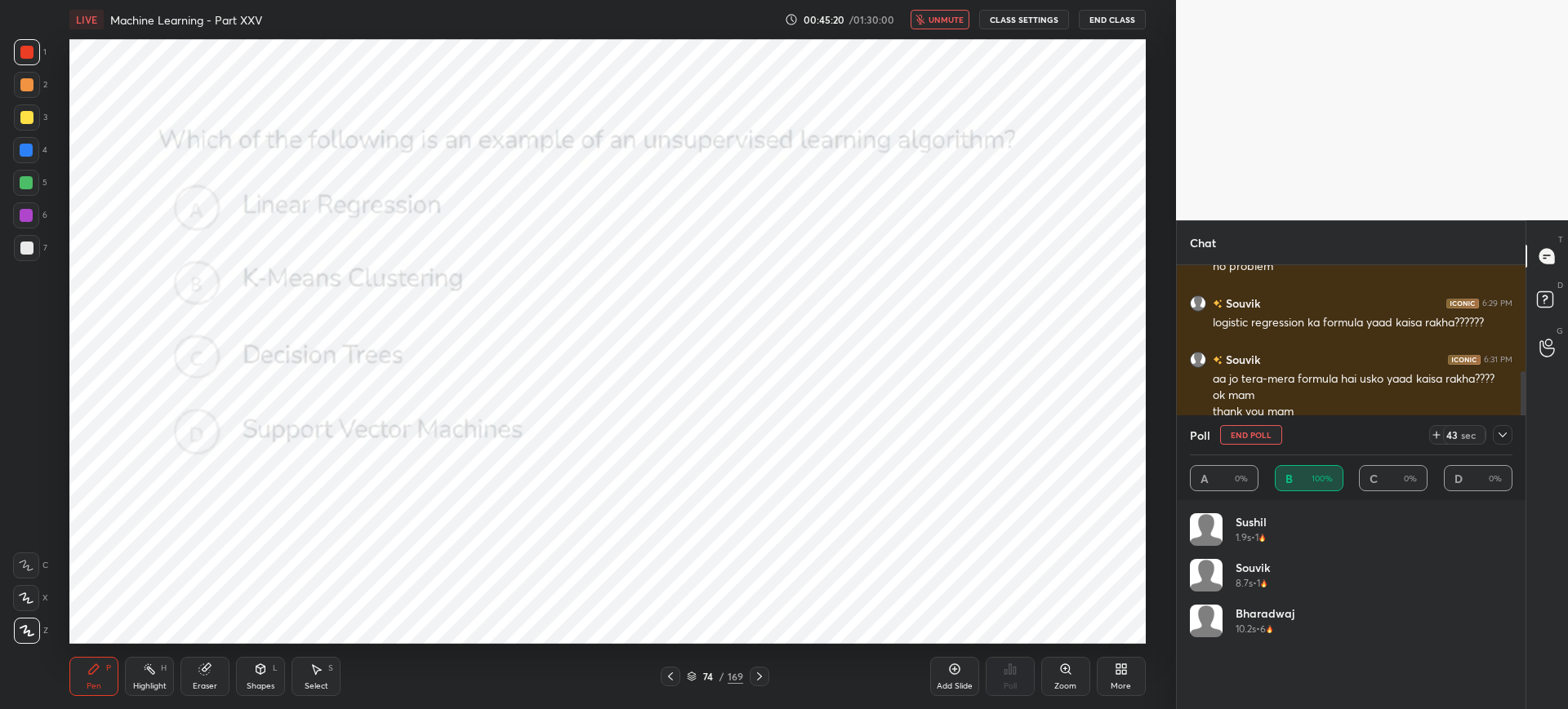
click at [974, 28] on div "00:45:20 / 01:30:00 unmute CLASS SETTINGS End Class" at bounding box center [965, 20] width 360 height 20
click at [957, 26] on button "unmute" at bounding box center [939, 20] width 59 height 20
click at [1491, 434] on div "40 sec" at bounding box center [1470, 435] width 83 height 20
click at [1500, 434] on icon at bounding box center [1502, 435] width 8 height 5
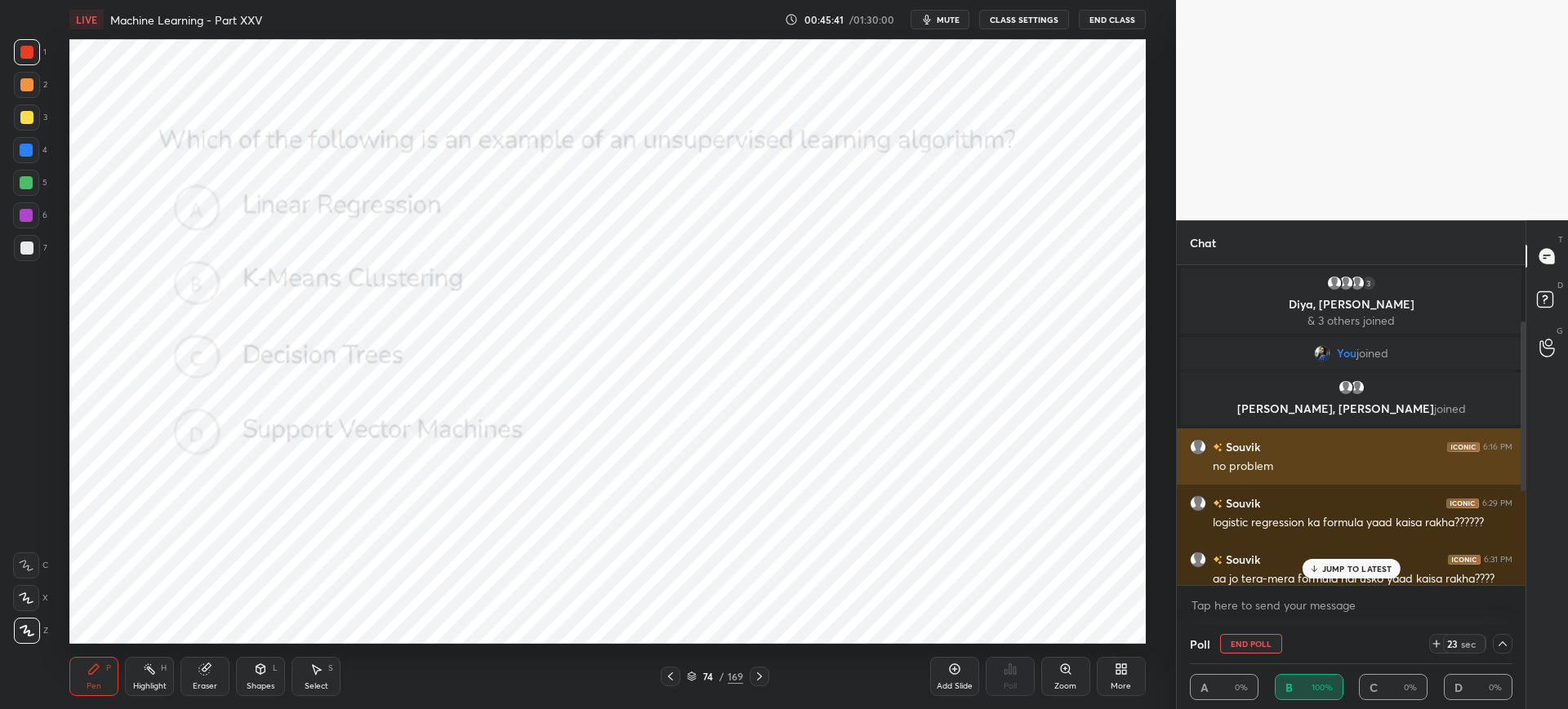
scroll to position [284, 0]
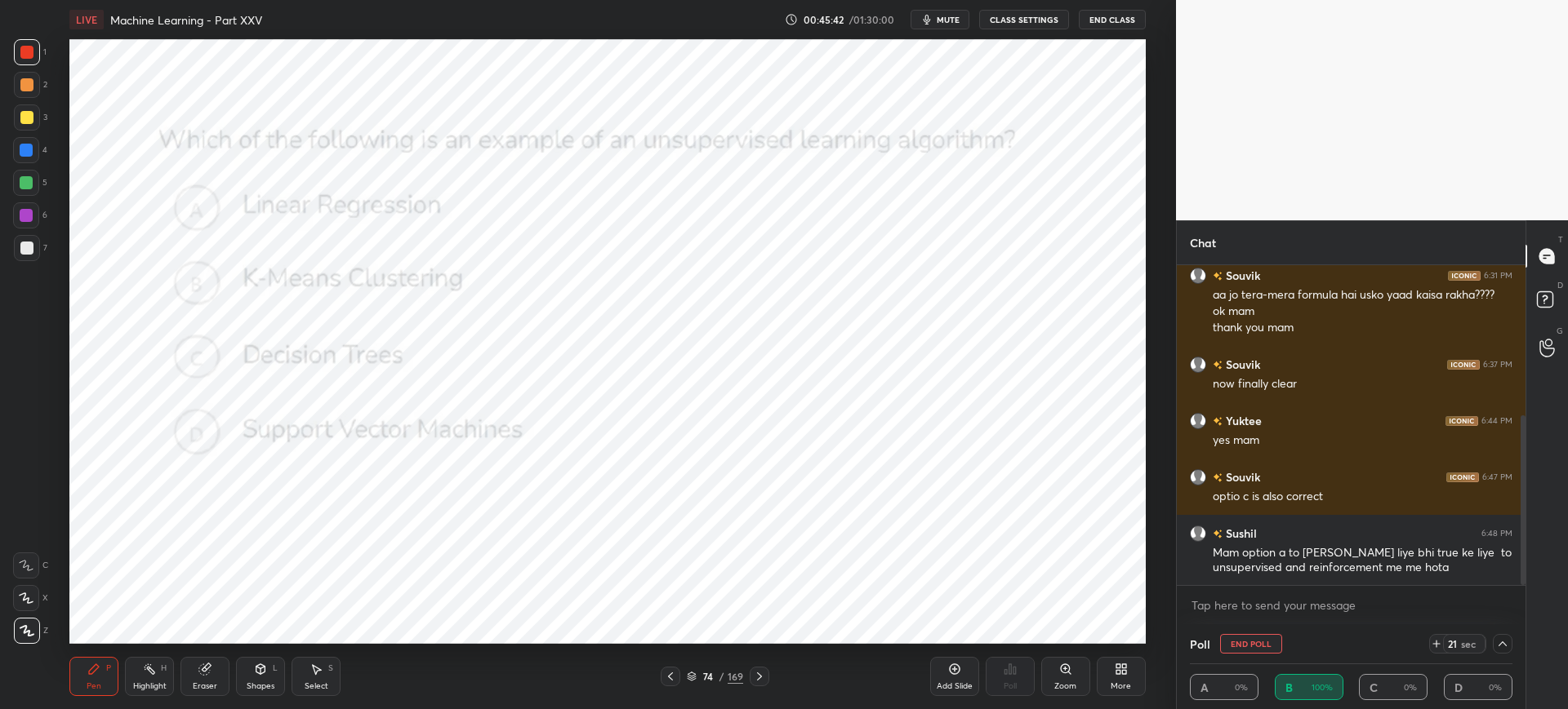
click at [1499, 647] on icon at bounding box center [1501, 643] width 13 height 13
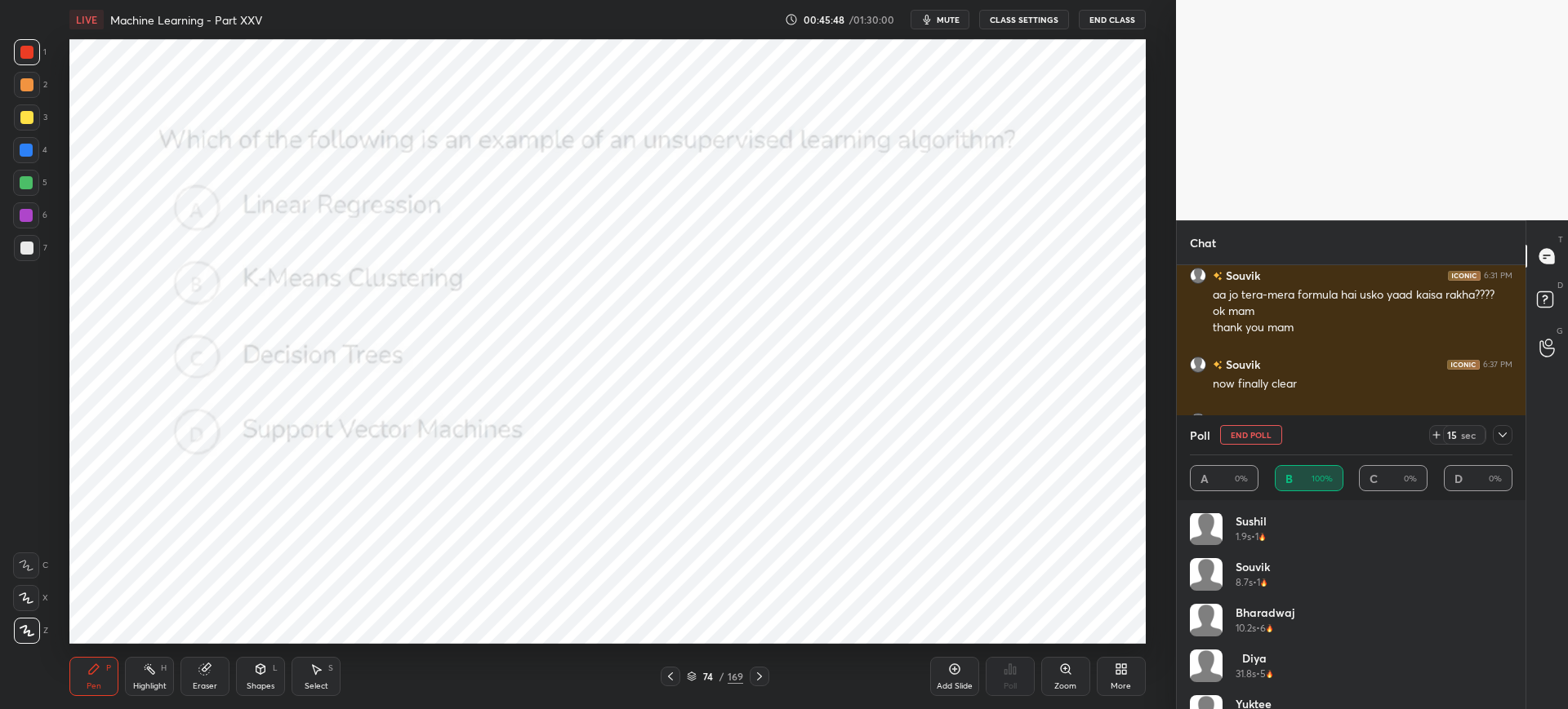
scroll to position [32, 0]
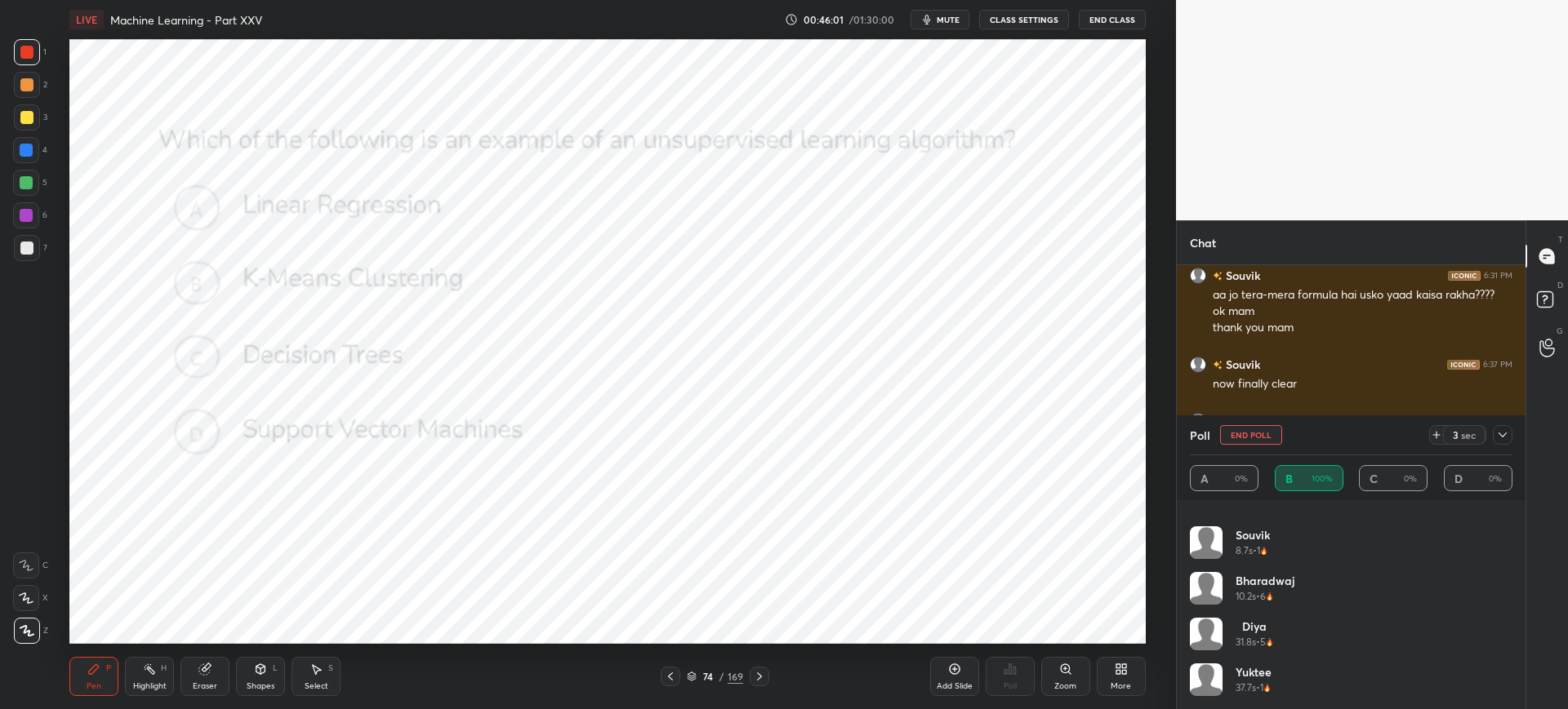
click at [1265, 437] on button "End Poll" at bounding box center [1250, 435] width 62 height 20
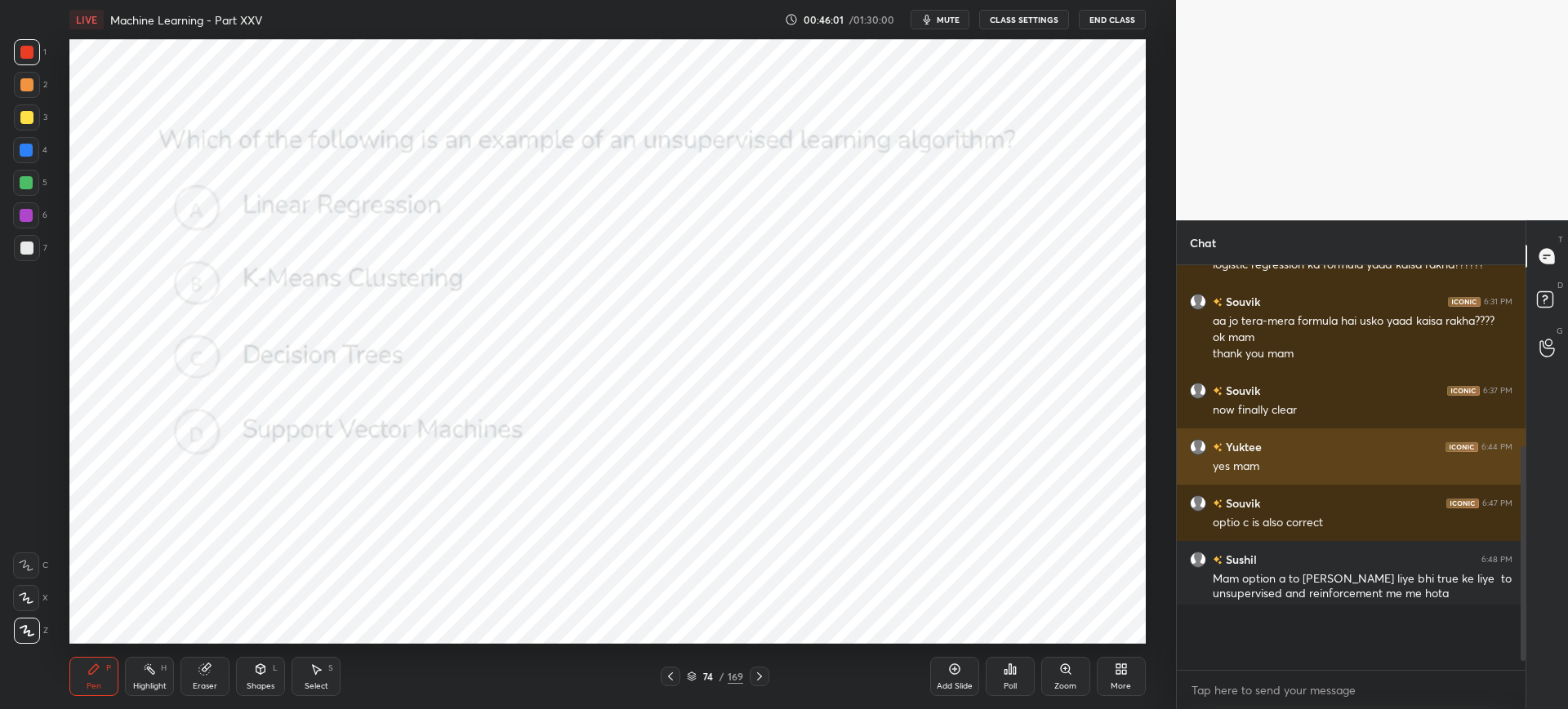
scroll to position [281, 344]
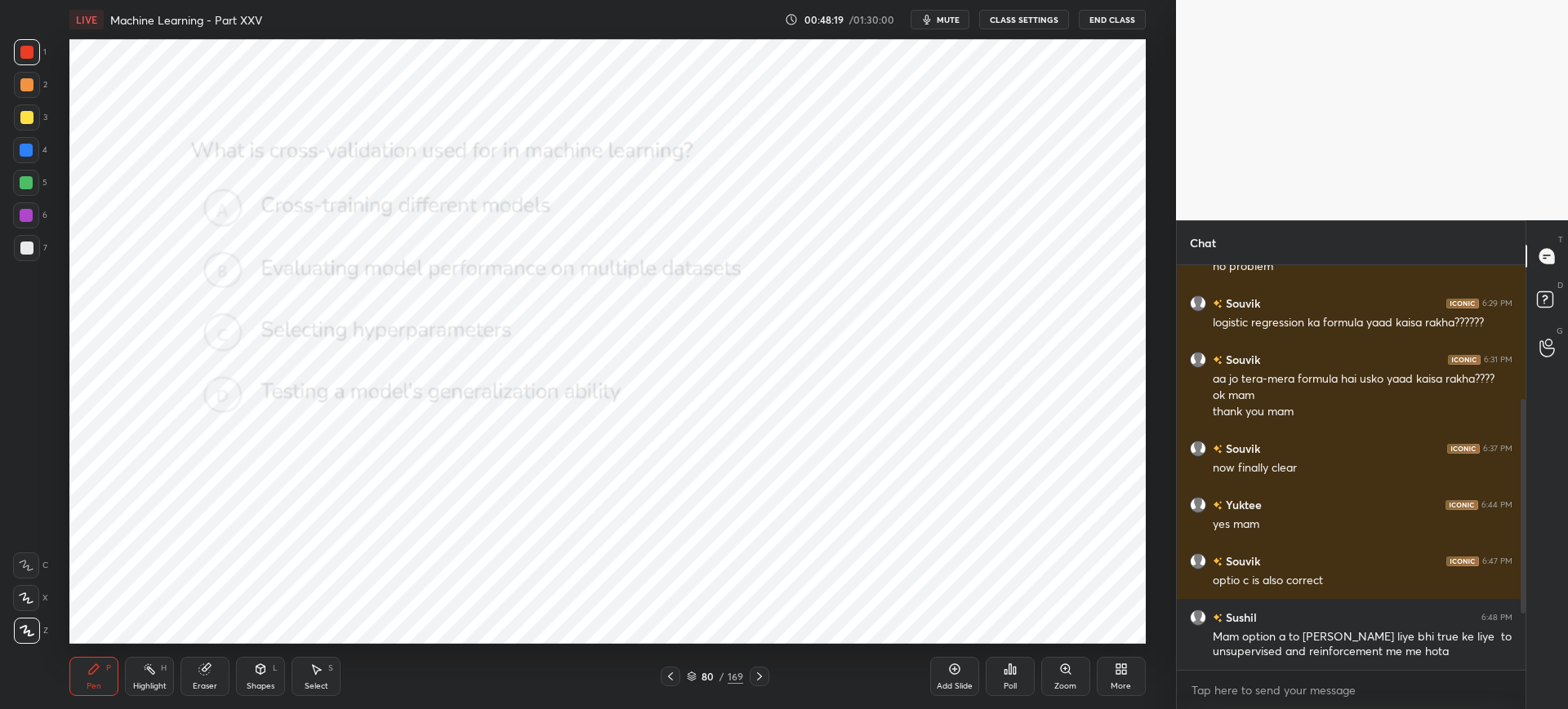
click at [694, 672] on icon at bounding box center [691, 677] width 10 height 10
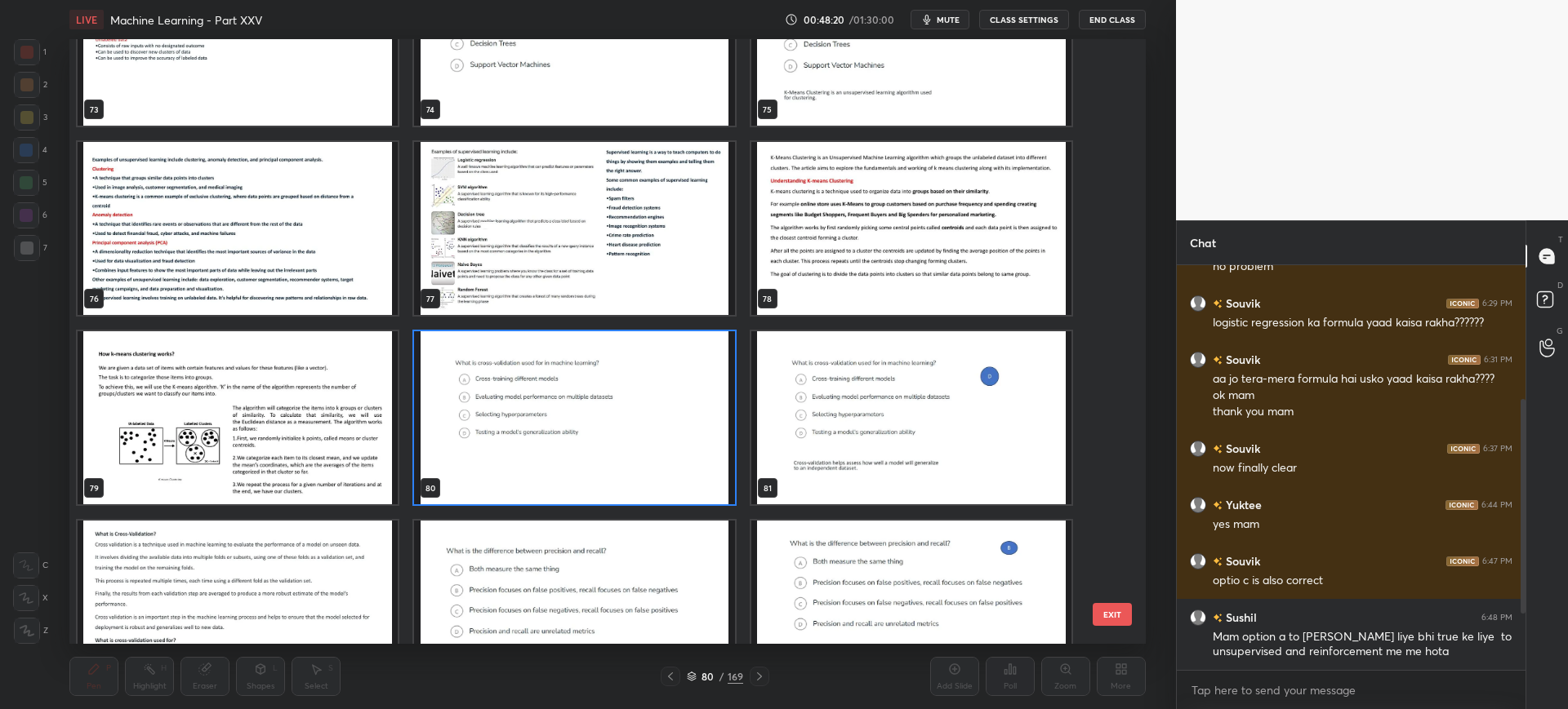
scroll to position [4641, 0]
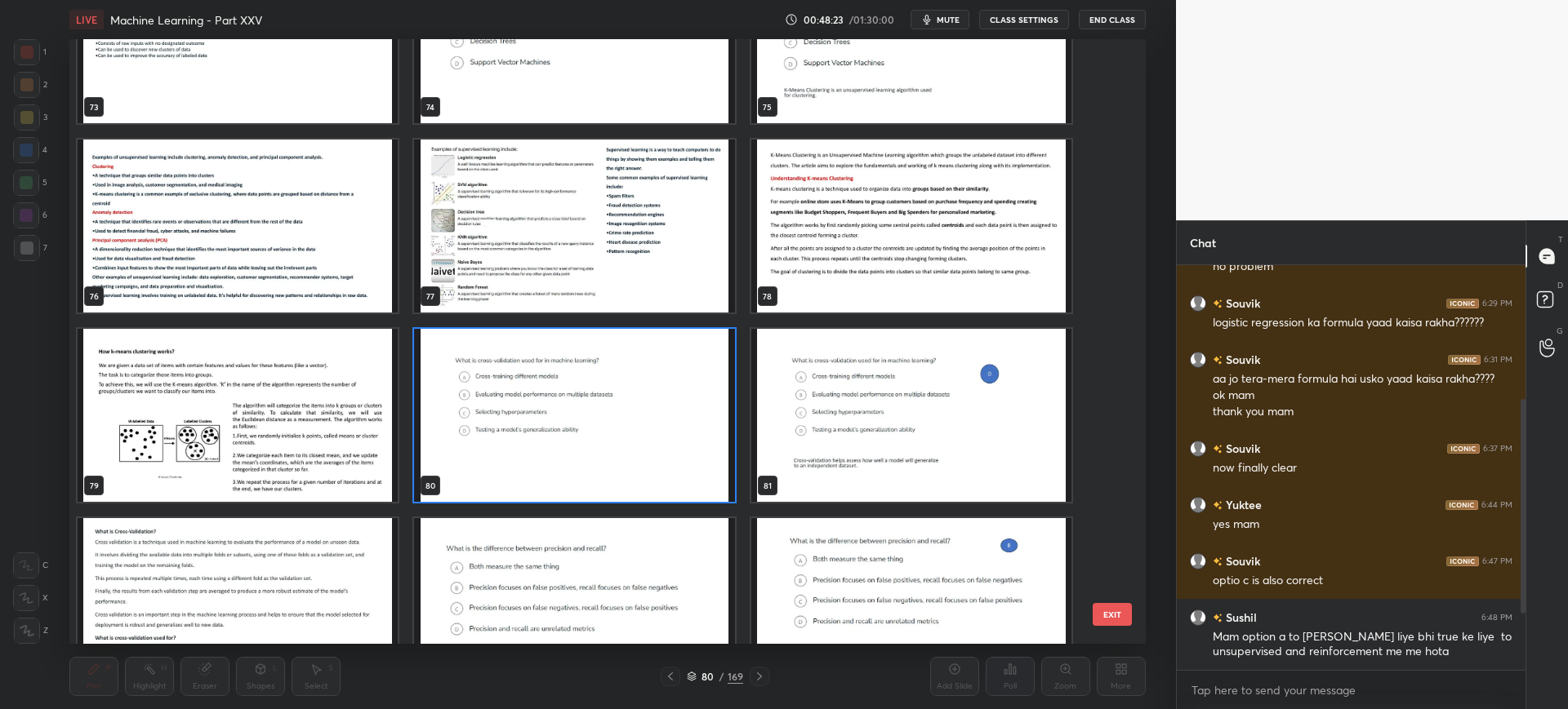
click at [1117, 604] on button "EXIT" at bounding box center [1112, 614] width 39 height 23
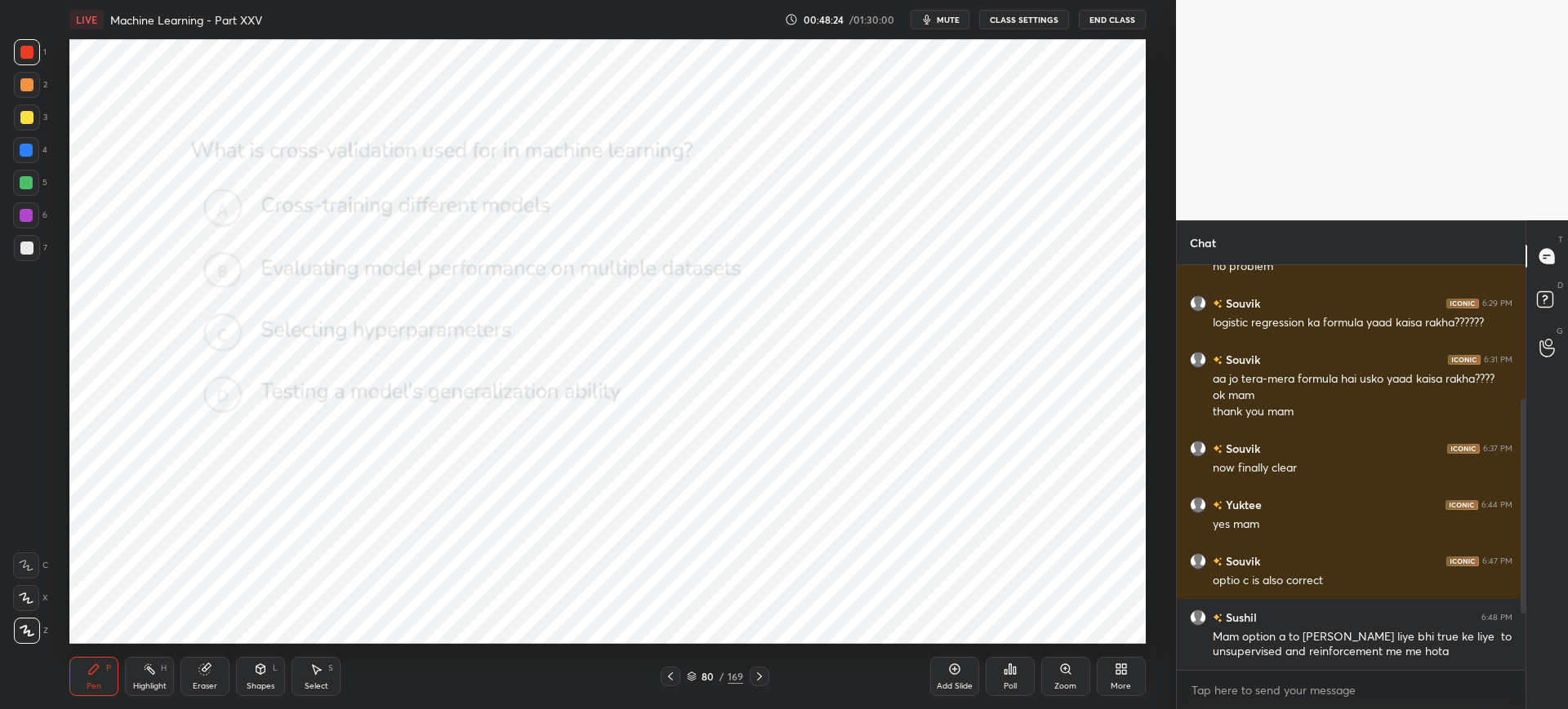
click at [1015, 665] on icon at bounding box center [1010, 669] width 13 height 13
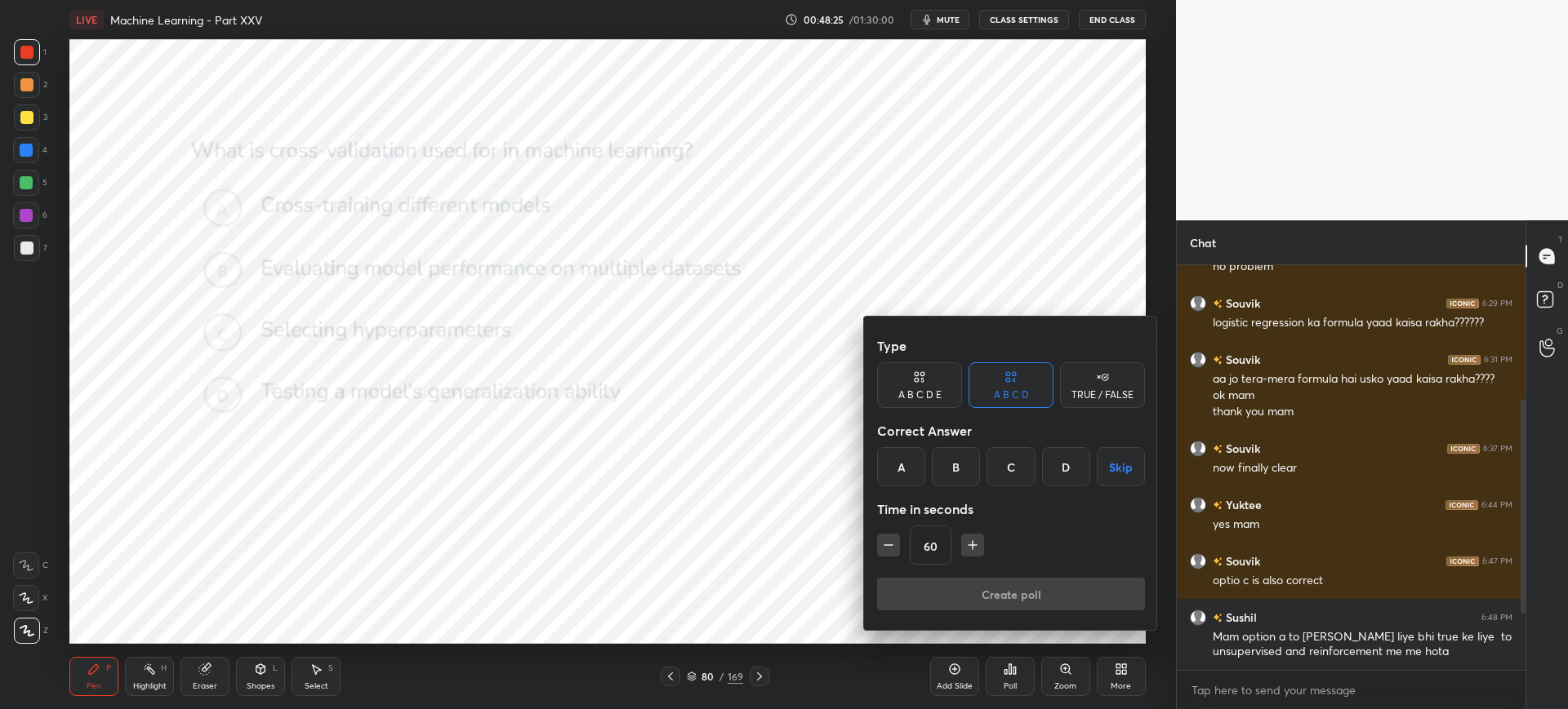
click at [1063, 458] on div "D" at bounding box center [1066, 467] width 48 height 39
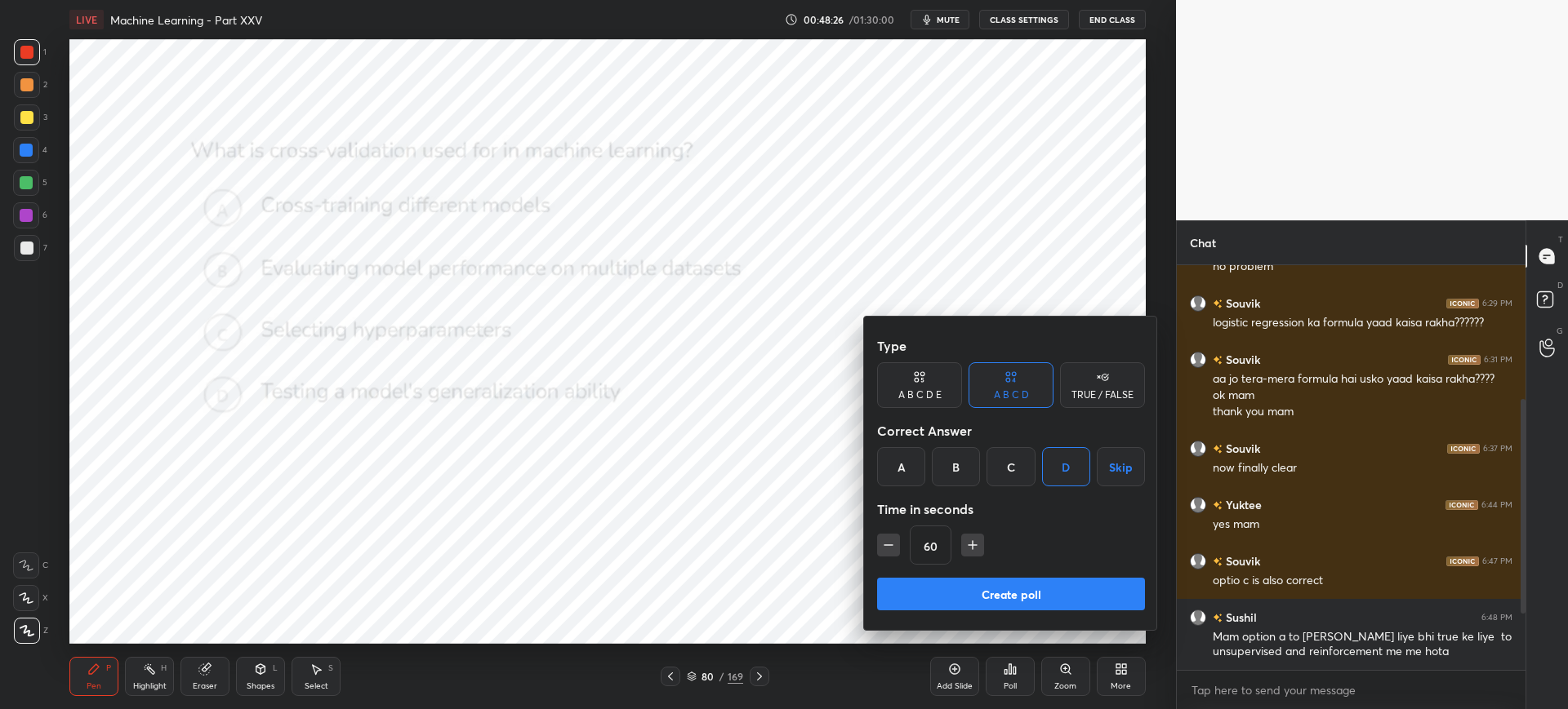
click at [984, 579] on button "Create poll" at bounding box center [1010, 593] width 267 height 32
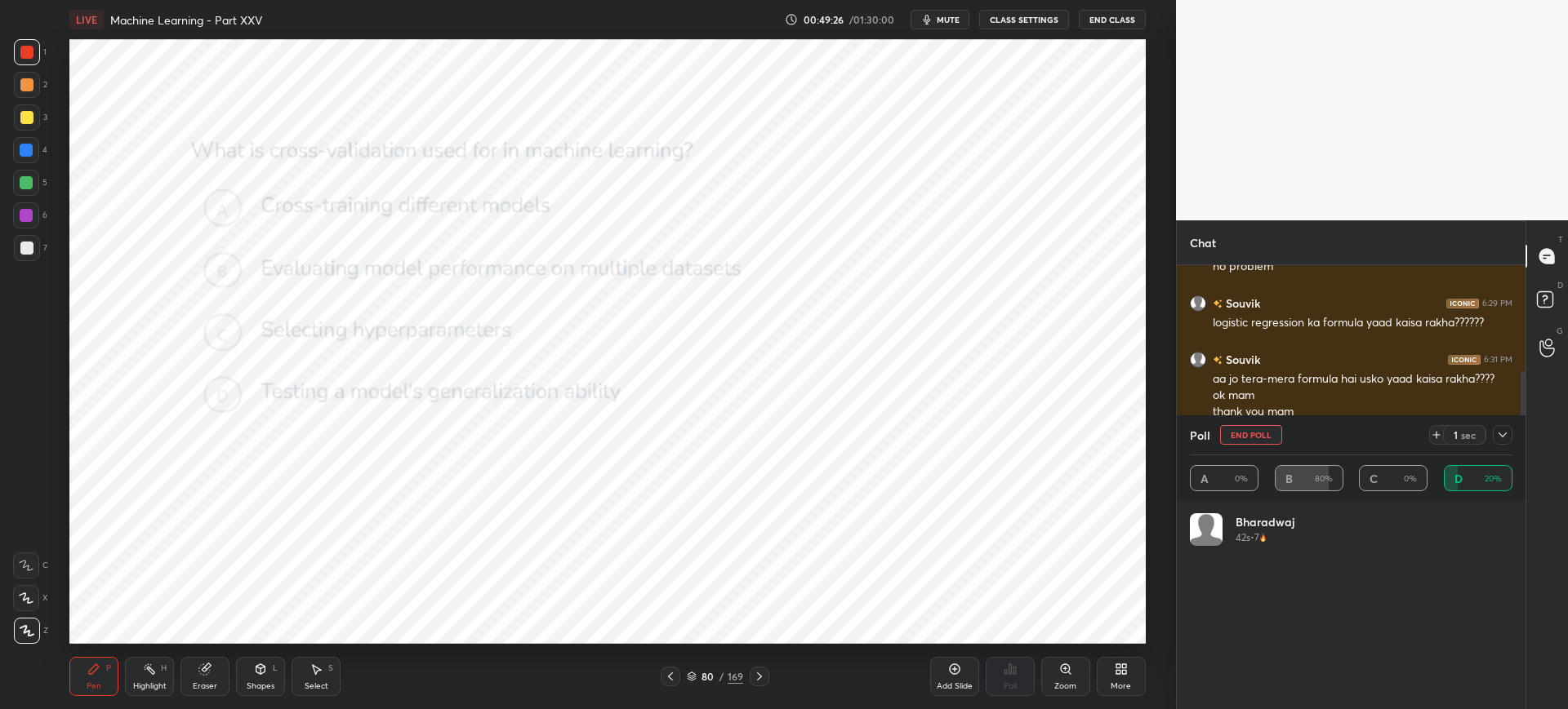
scroll to position [6, 6]
click at [1499, 438] on icon at bounding box center [1501, 435] width 13 height 13
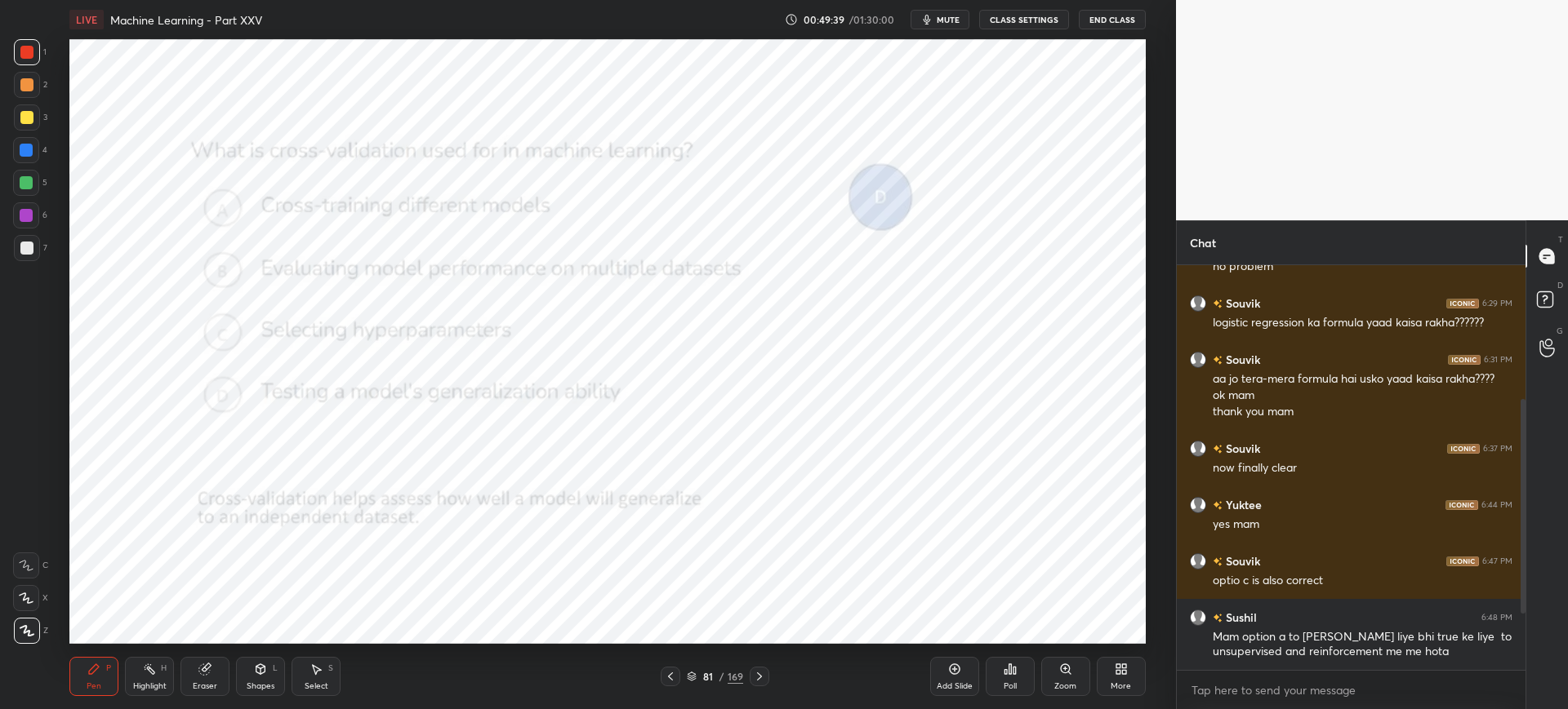
click at [691, 673] on icon at bounding box center [691, 677] width 10 height 10
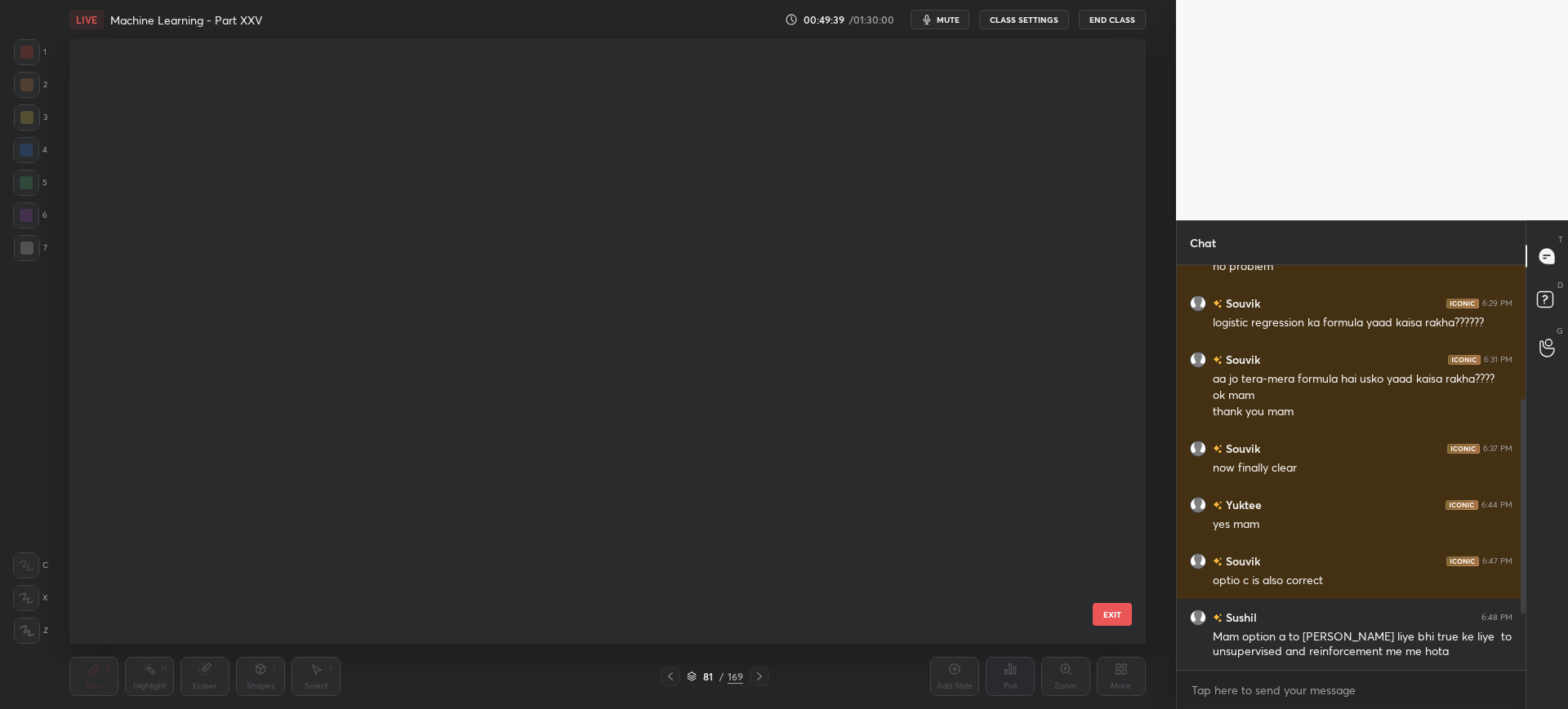
scroll to position [600, 1068]
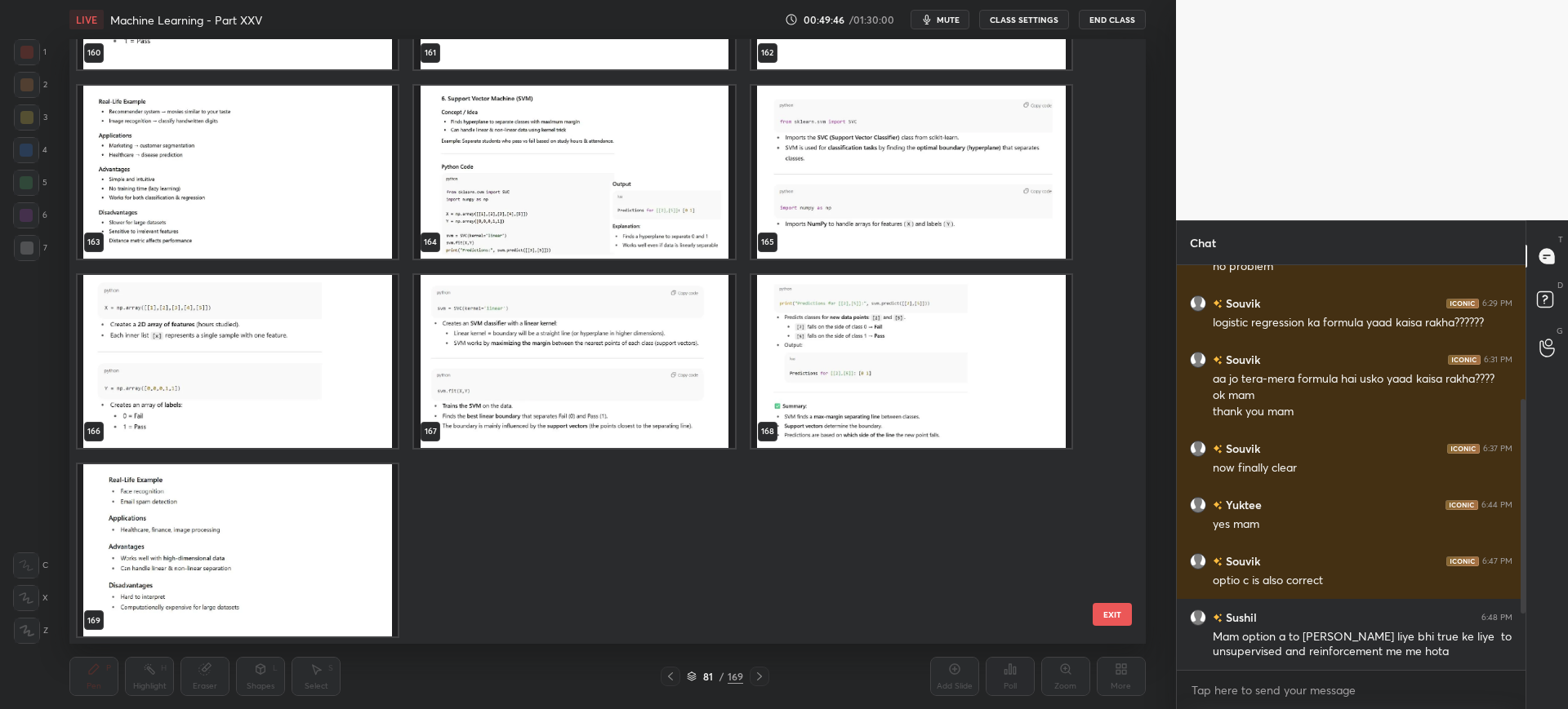
click at [223, 494] on img "grid" at bounding box center [237, 550] width 320 height 173
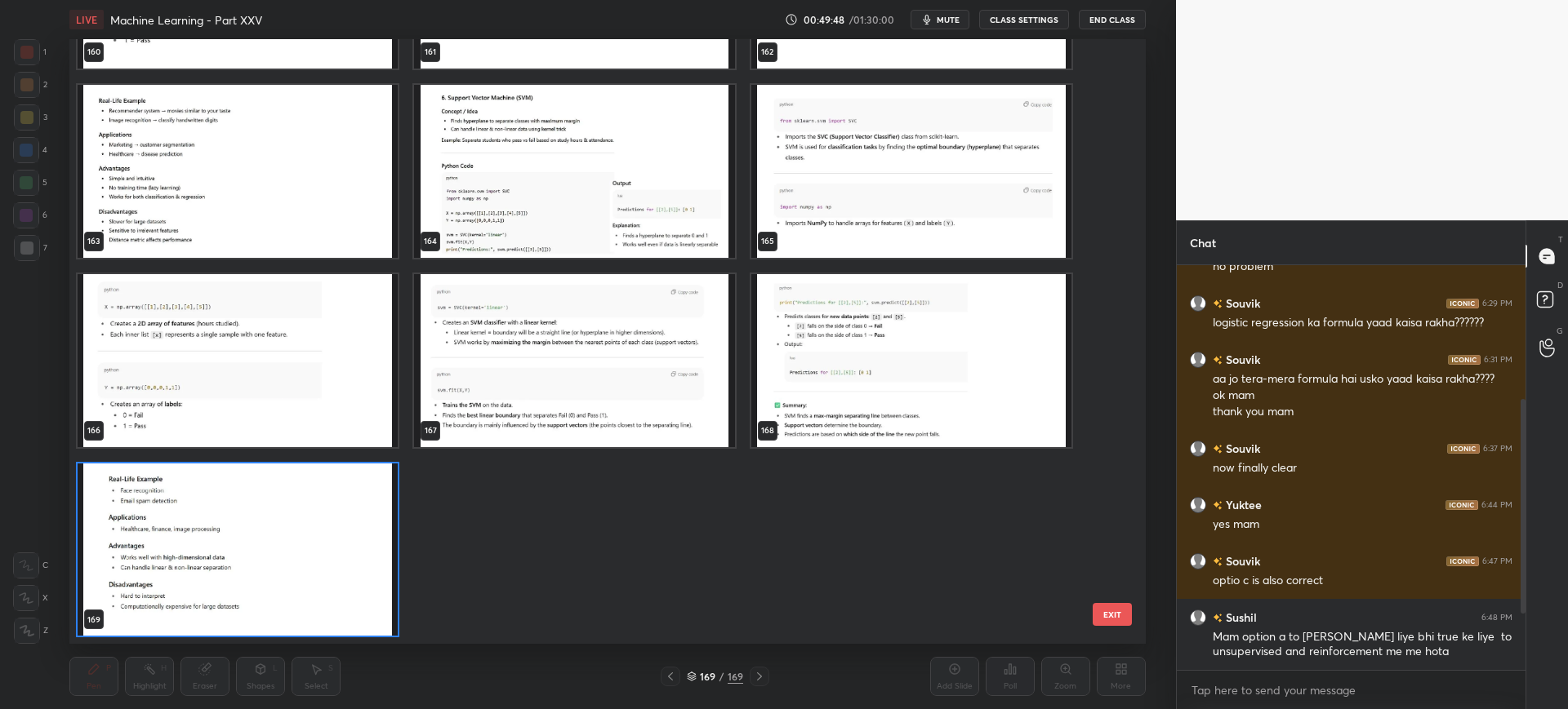
click at [1100, 611] on button "EXIT" at bounding box center [1112, 614] width 39 height 23
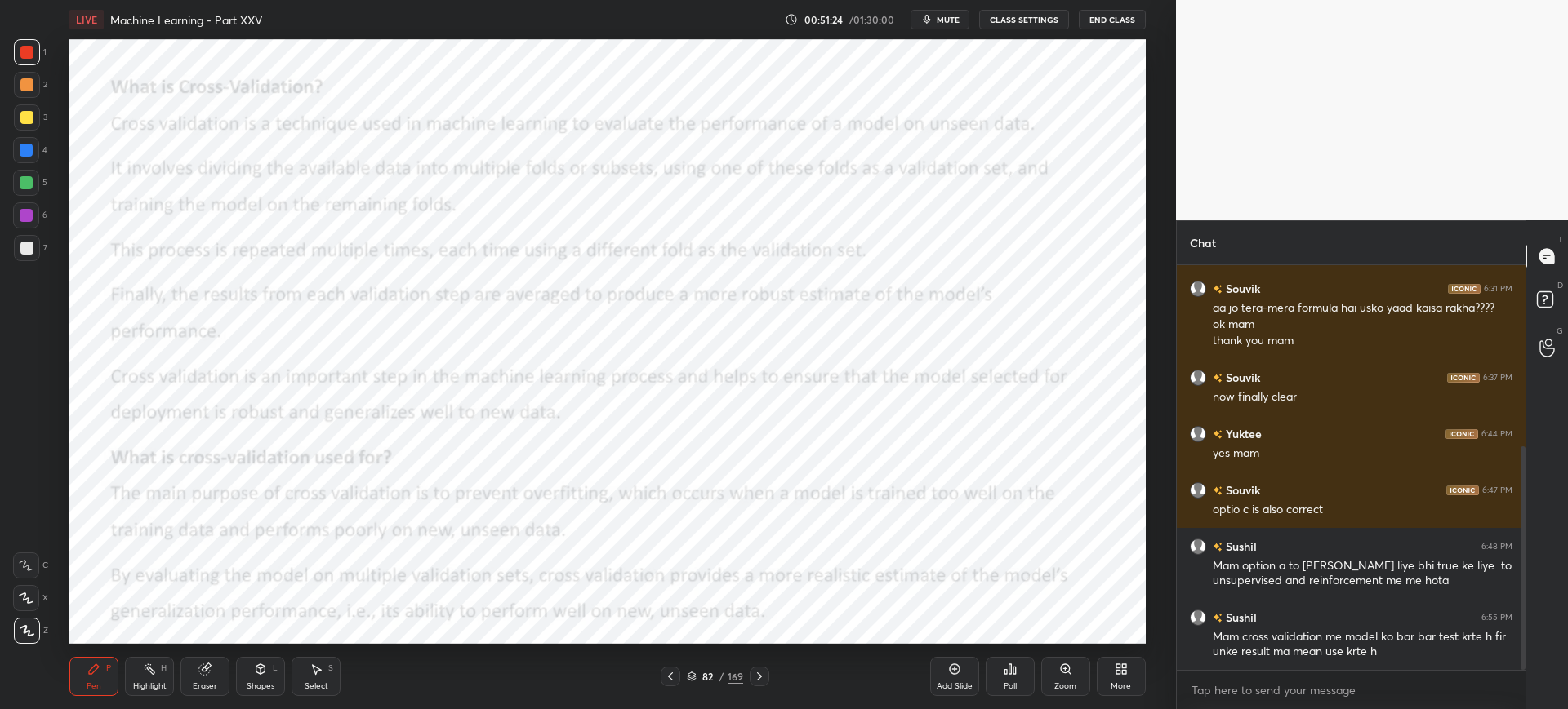
scroll to position [327, 0]
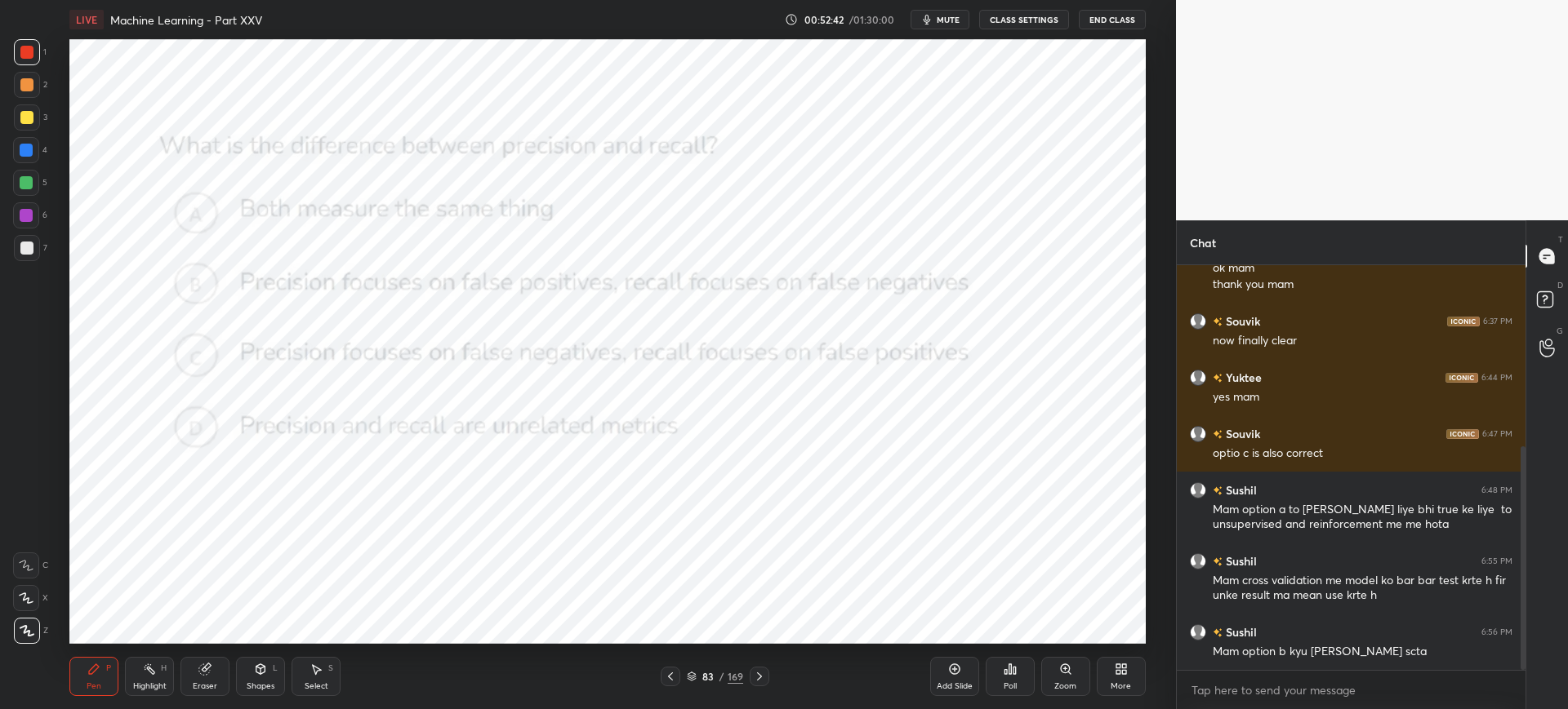
click at [686, 672] on div "83 / 169" at bounding box center [714, 677] width 109 height 20
click at [690, 675] on icon at bounding box center [691, 677] width 10 height 10
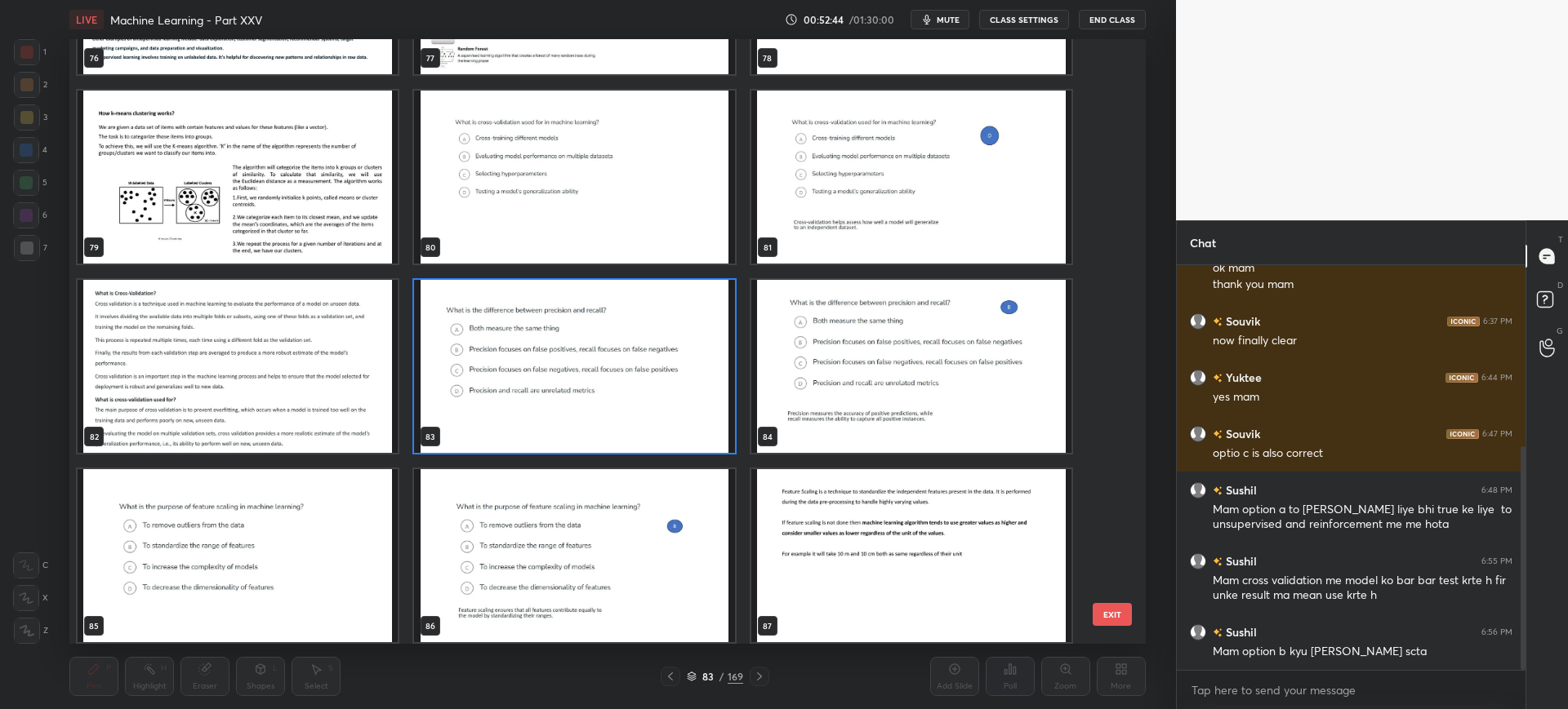
scroll to position [4880, 0]
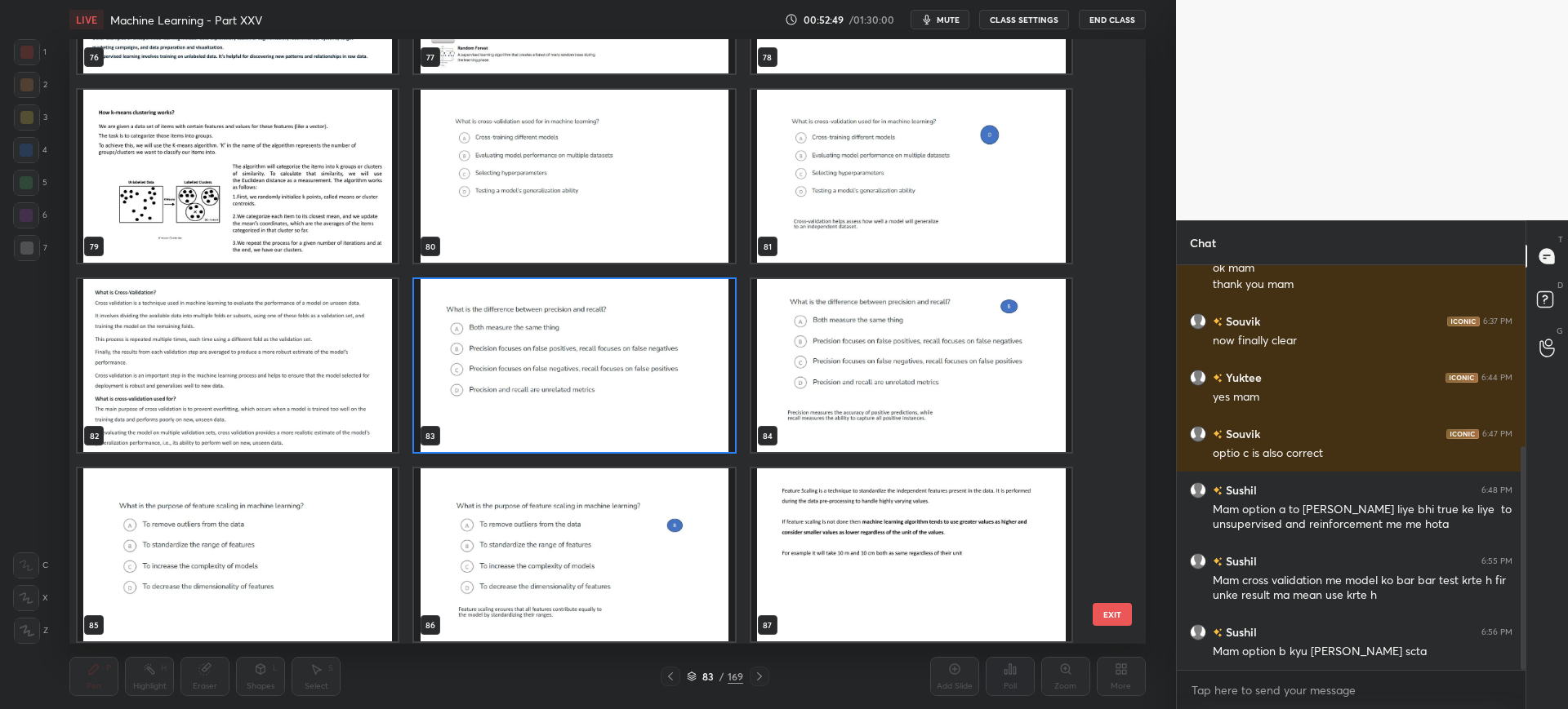
click at [1104, 613] on button "EXIT" at bounding box center [1112, 614] width 39 height 23
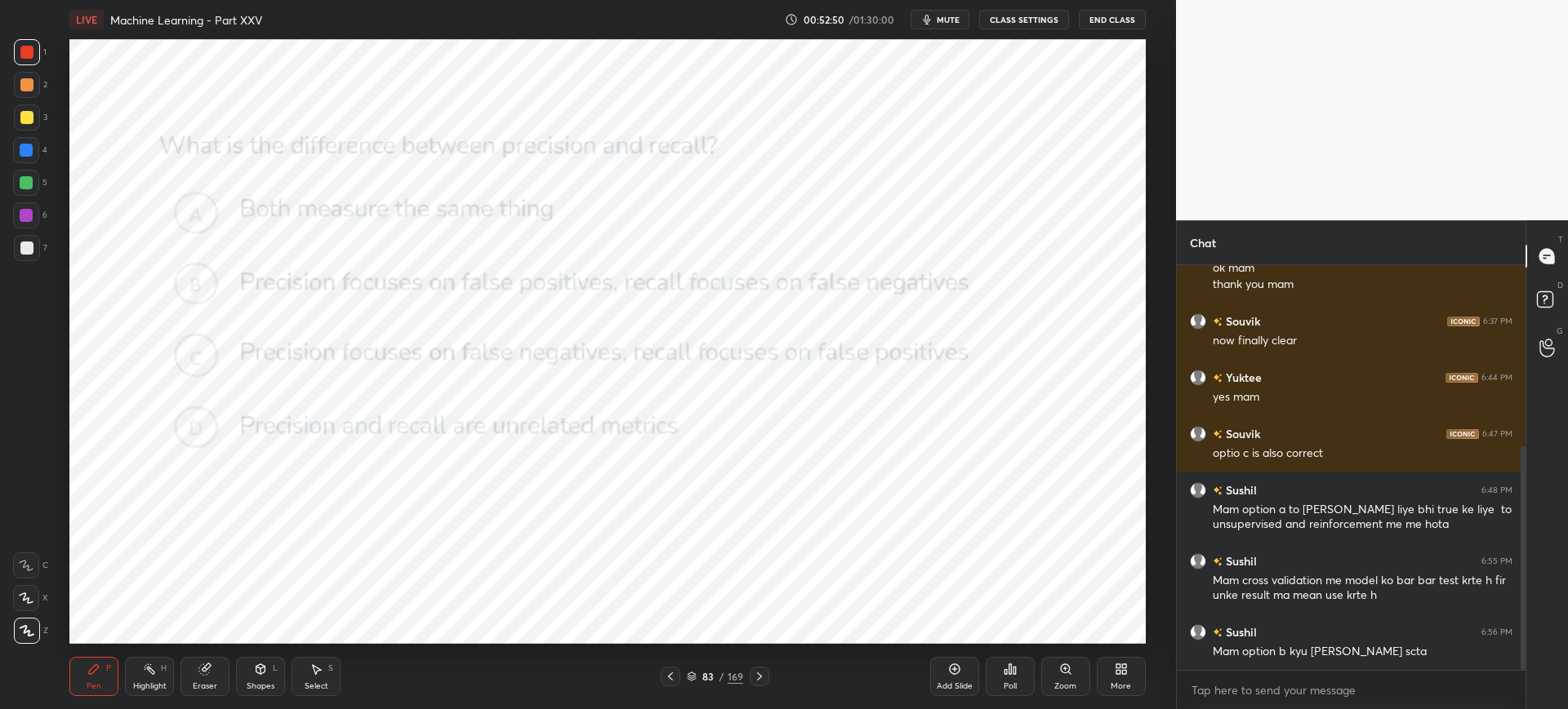
click at [1001, 676] on div "Poll" at bounding box center [1010, 677] width 49 height 39
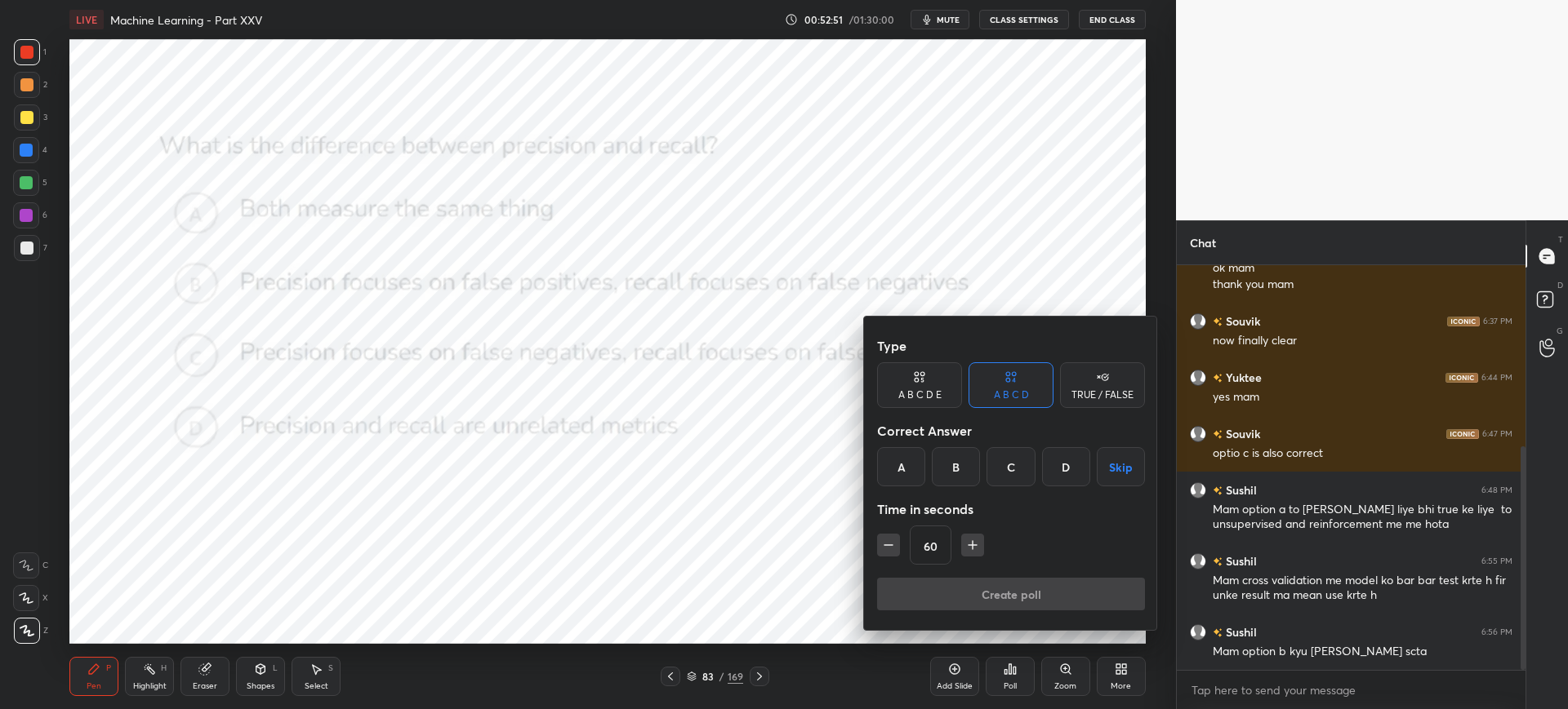
click at [946, 469] on div "B" at bounding box center [955, 467] width 48 height 39
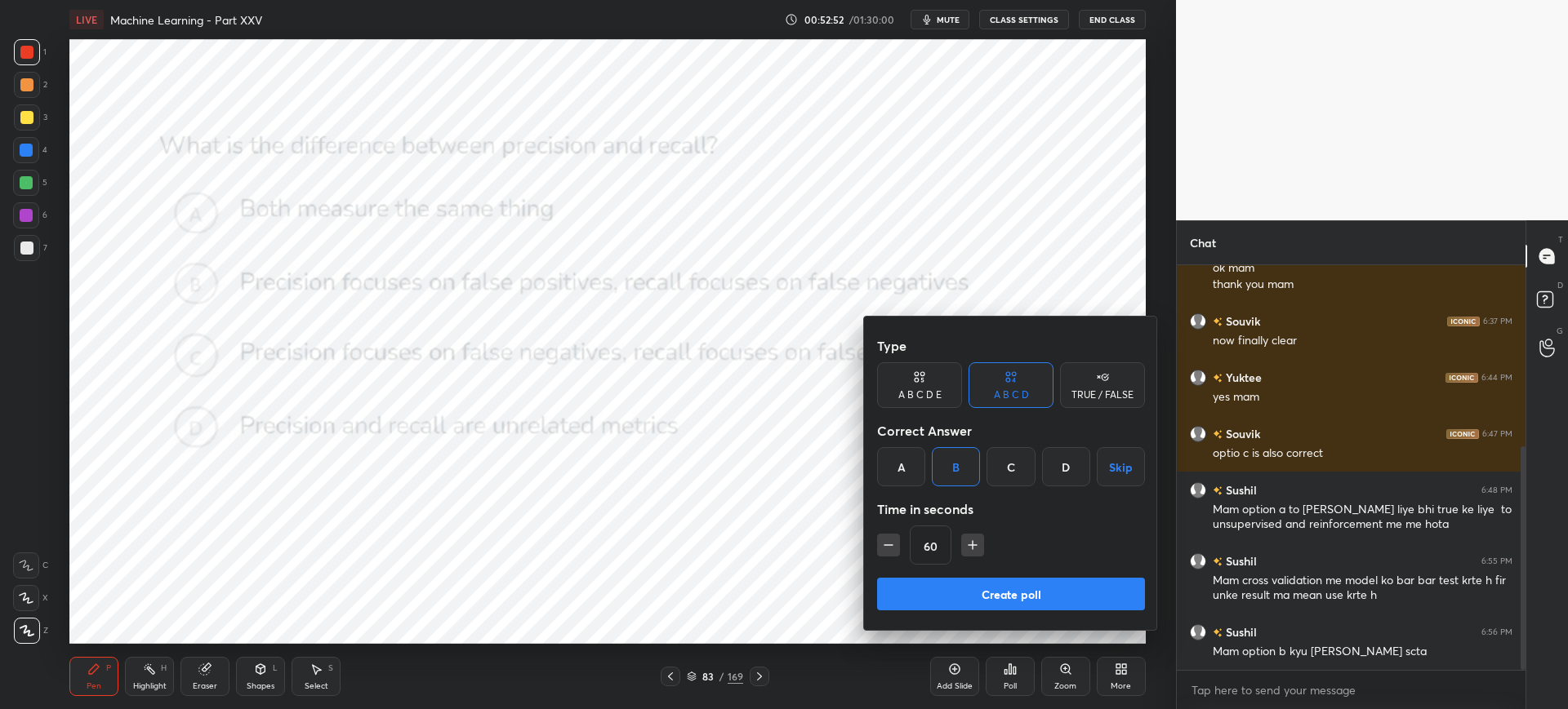
click at [942, 591] on button "Create poll" at bounding box center [1010, 593] width 267 height 32
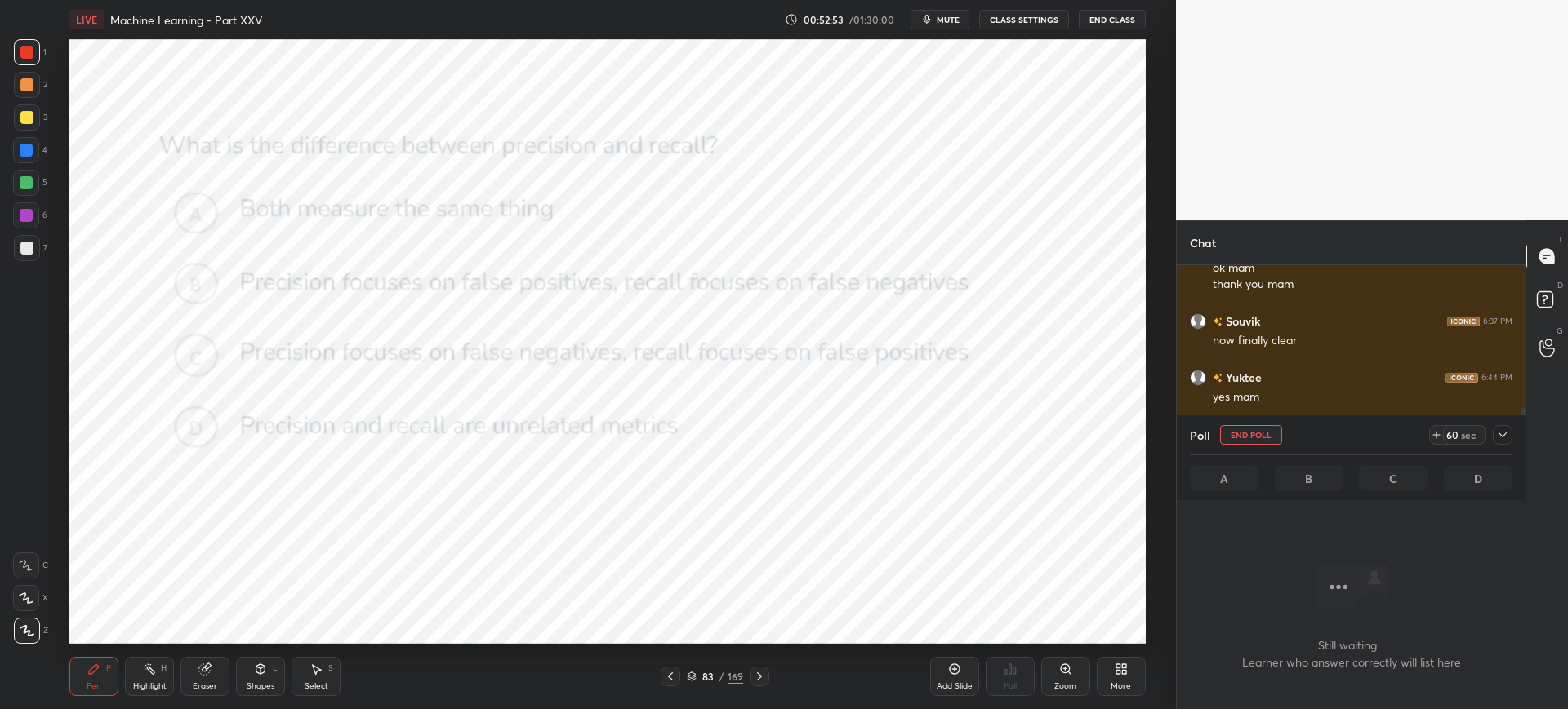
scroll to position [196, 344]
click at [946, 27] on button "mute" at bounding box center [939, 20] width 59 height 20
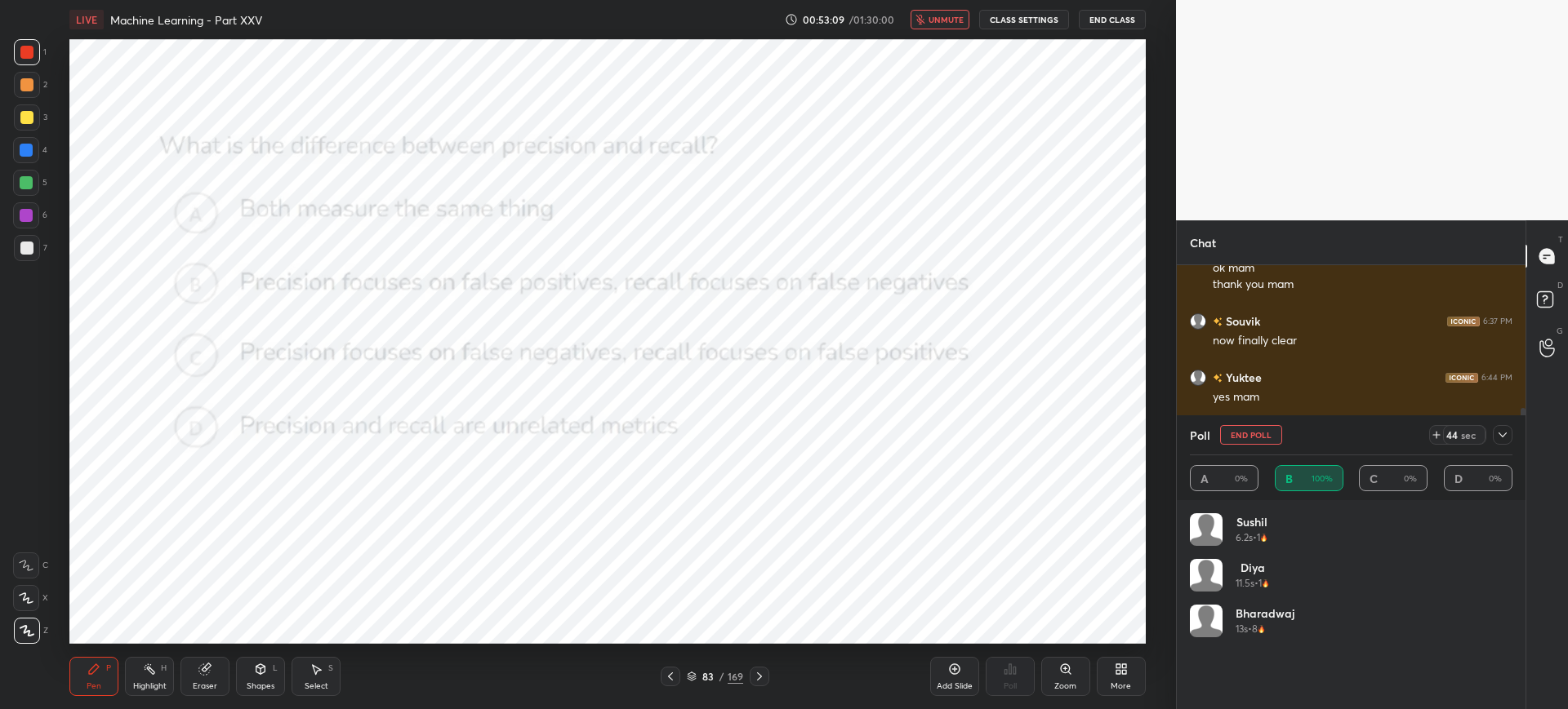
click at [927, 5] on div "LIVE Machine Learning - Part XXV 00:53:09 / 01:30:00 unmute CLASS SETTINGS End …" at bounding box center [607, 20] width 1075 height 39
click at [930, 20] on button "unmute" at bounding box center [939, 20] width 59 height 20
click at [1267, 434] on button "End Poll" at bounding box center [1250, 435] width 62 height 20
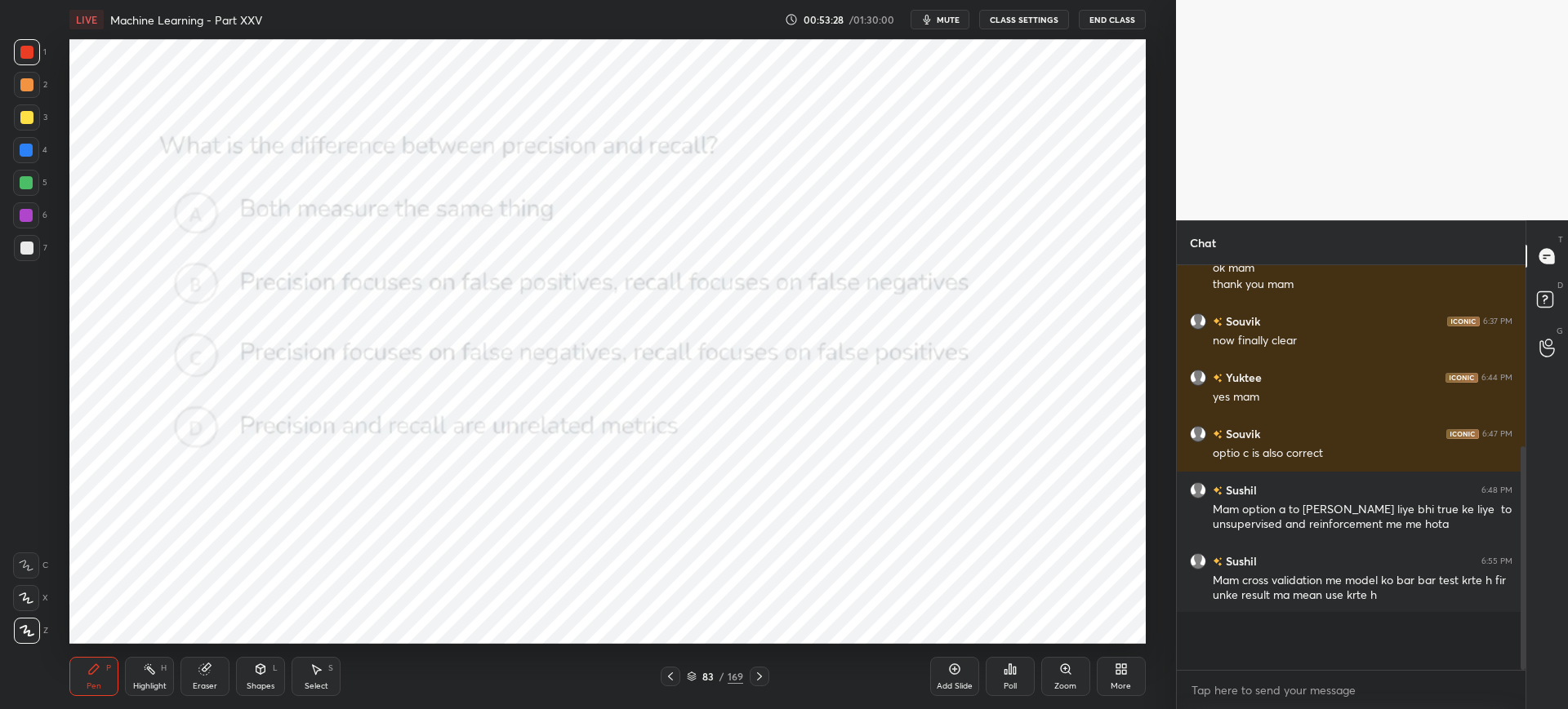
scroll to position [281, 344]
click at [690, 674] on icon at bounding box center [691, 677] width 10 height 10
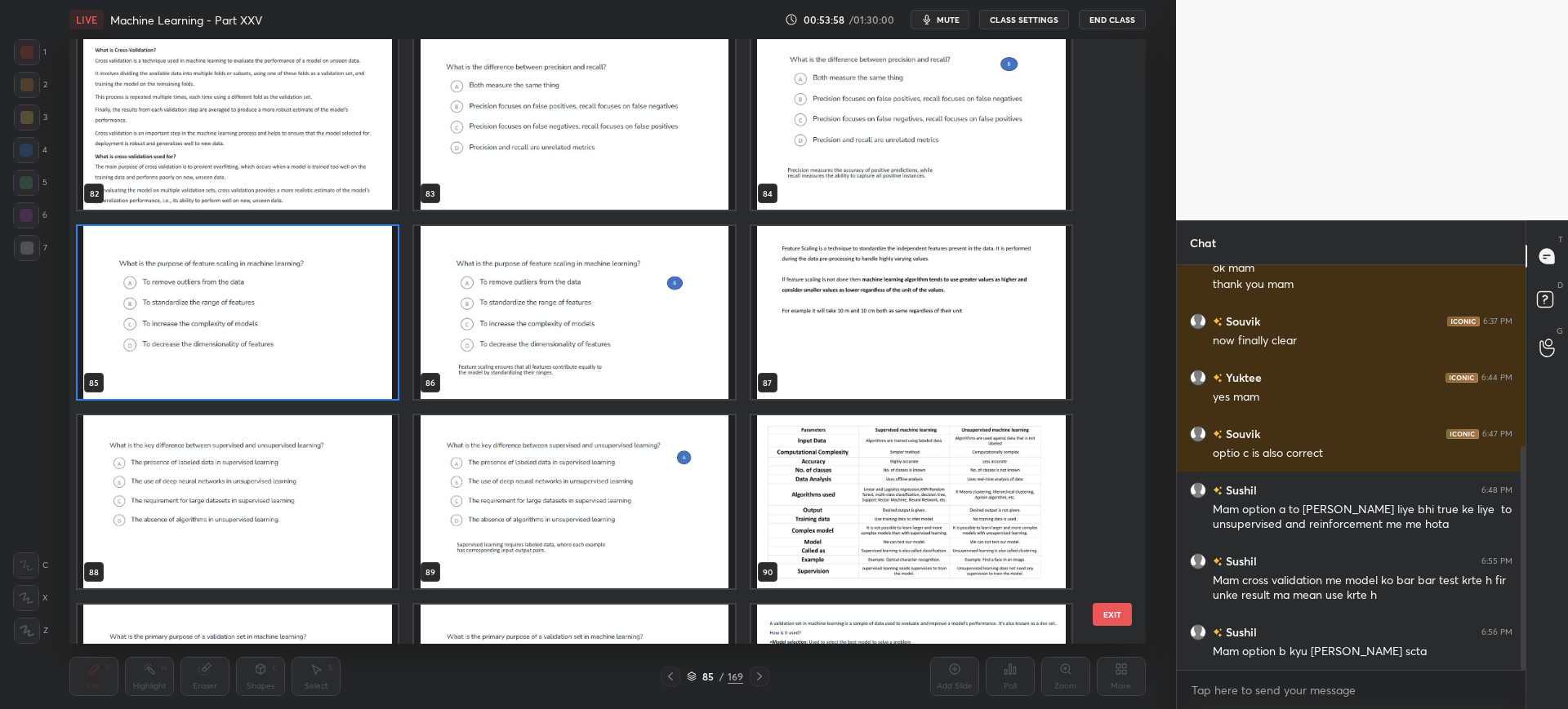
scroll to position [5122, 0]
click at [1110, 615] on button "EXIT" at bounding box center [1112, 614] width 39 height 23
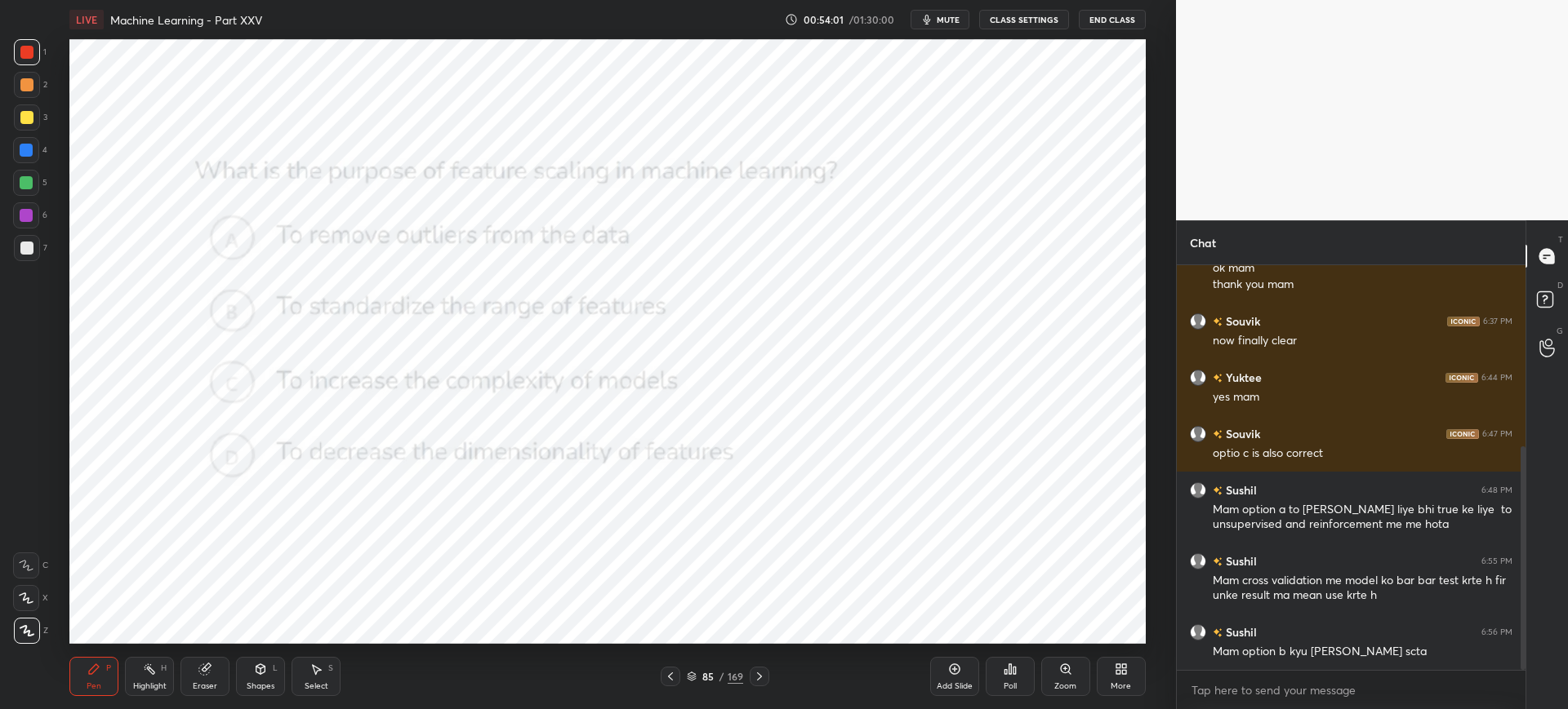
click at [996, 683] on div "Poll" at bounding box center [1010, 677] width 49 height 39
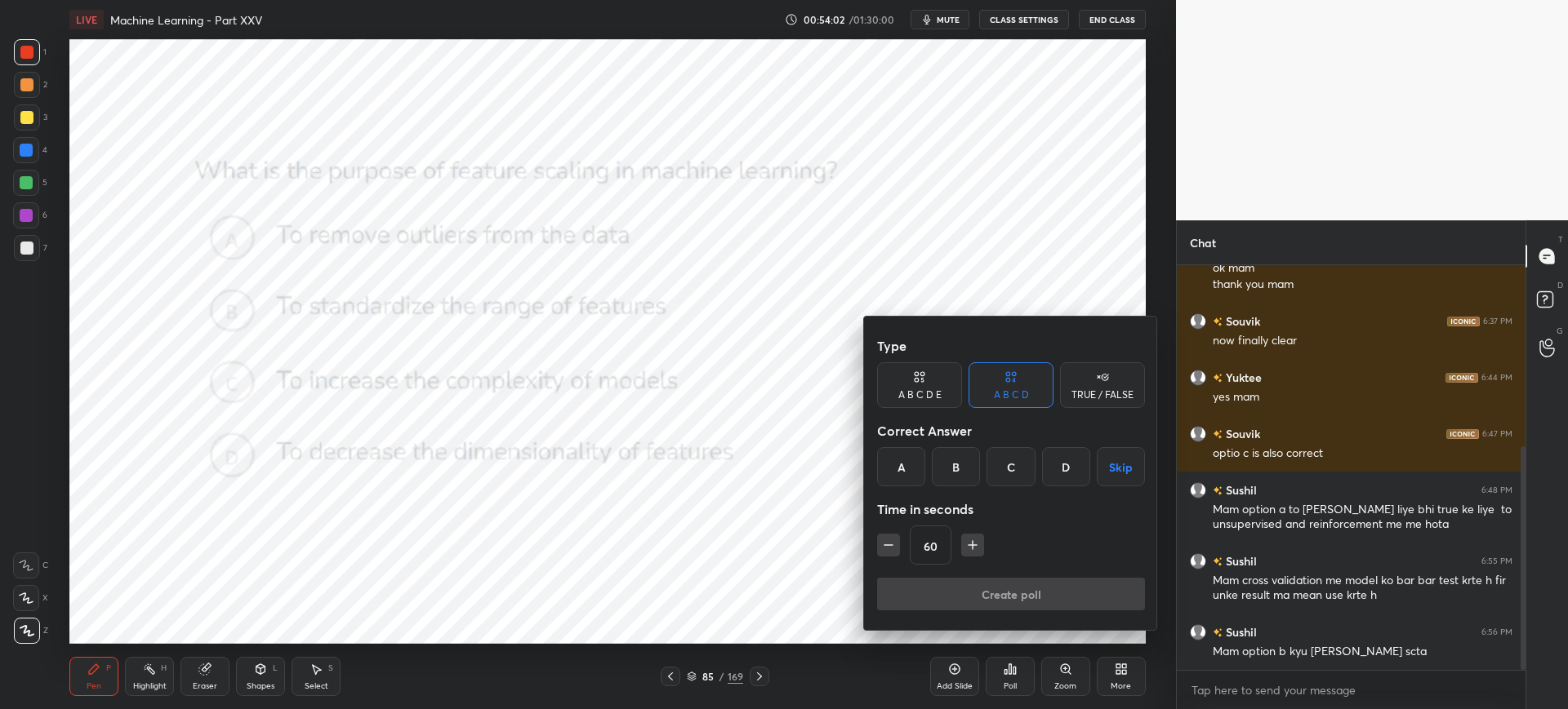
click at [957, 468] on div "B" at bounding box center [955, 467] width 48 height 39
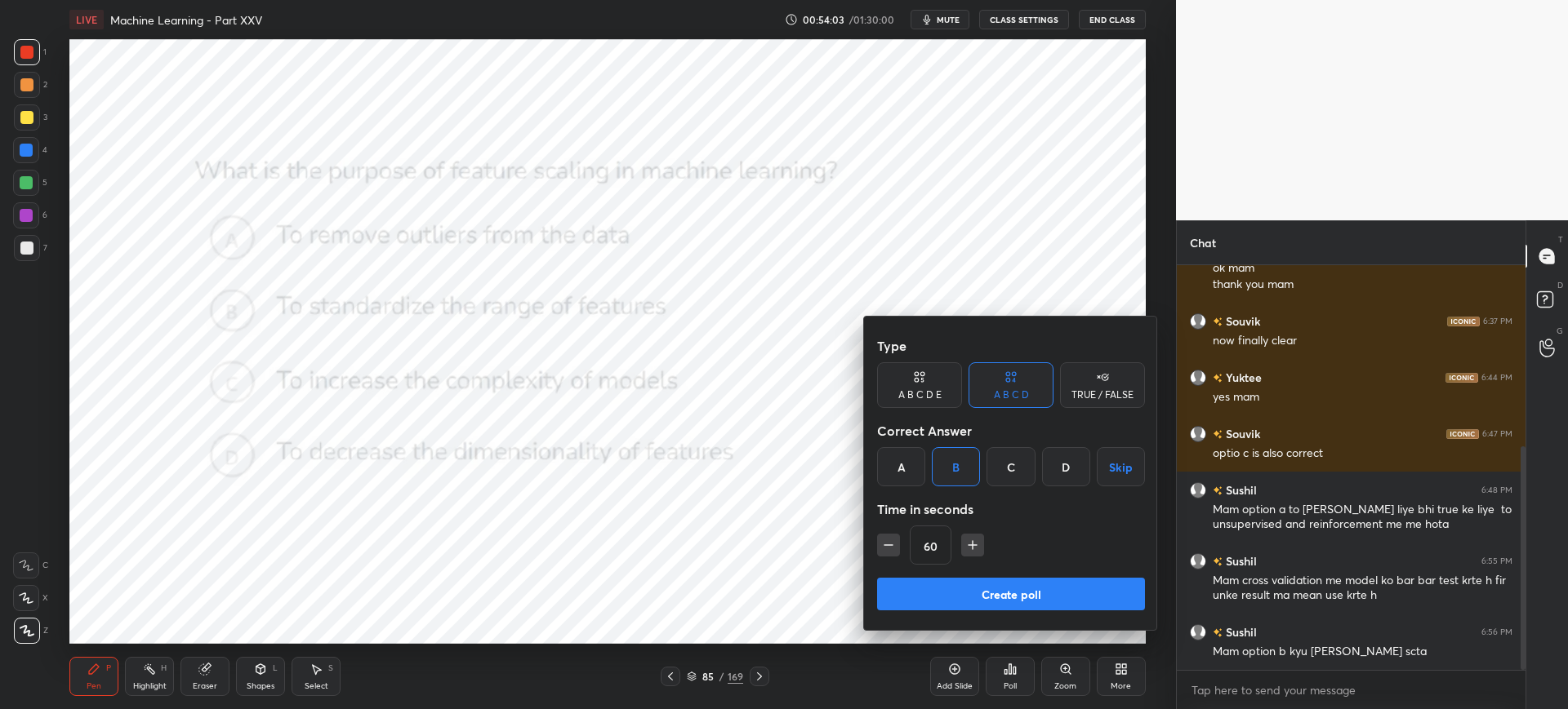
click at [943, 582] on button "Create poll" at bounding box center [1010, 593] width 267 height 32
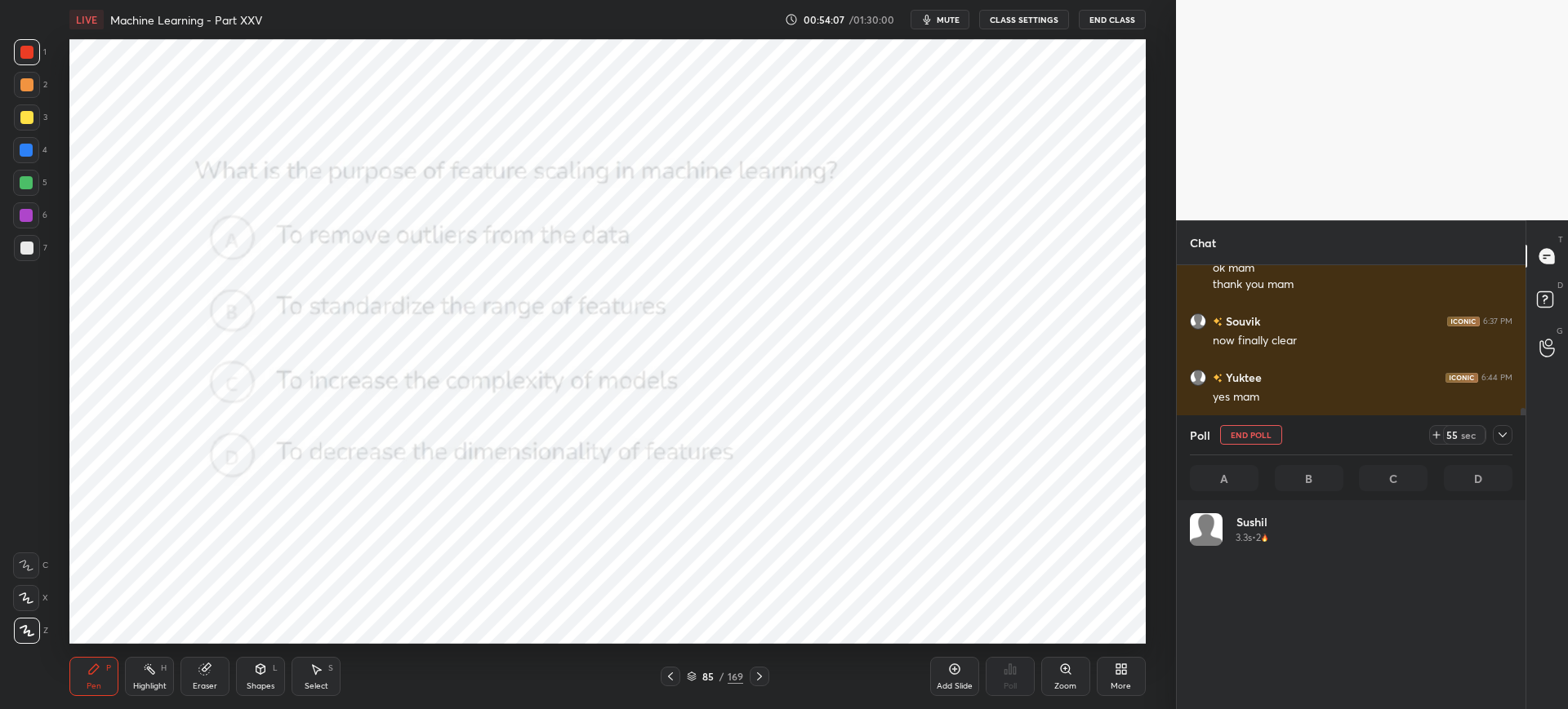
scroll to position [191, 317]
click at [1234, 444] on button "End Poll" at bounding box center [1250, 435] width 62 height 20
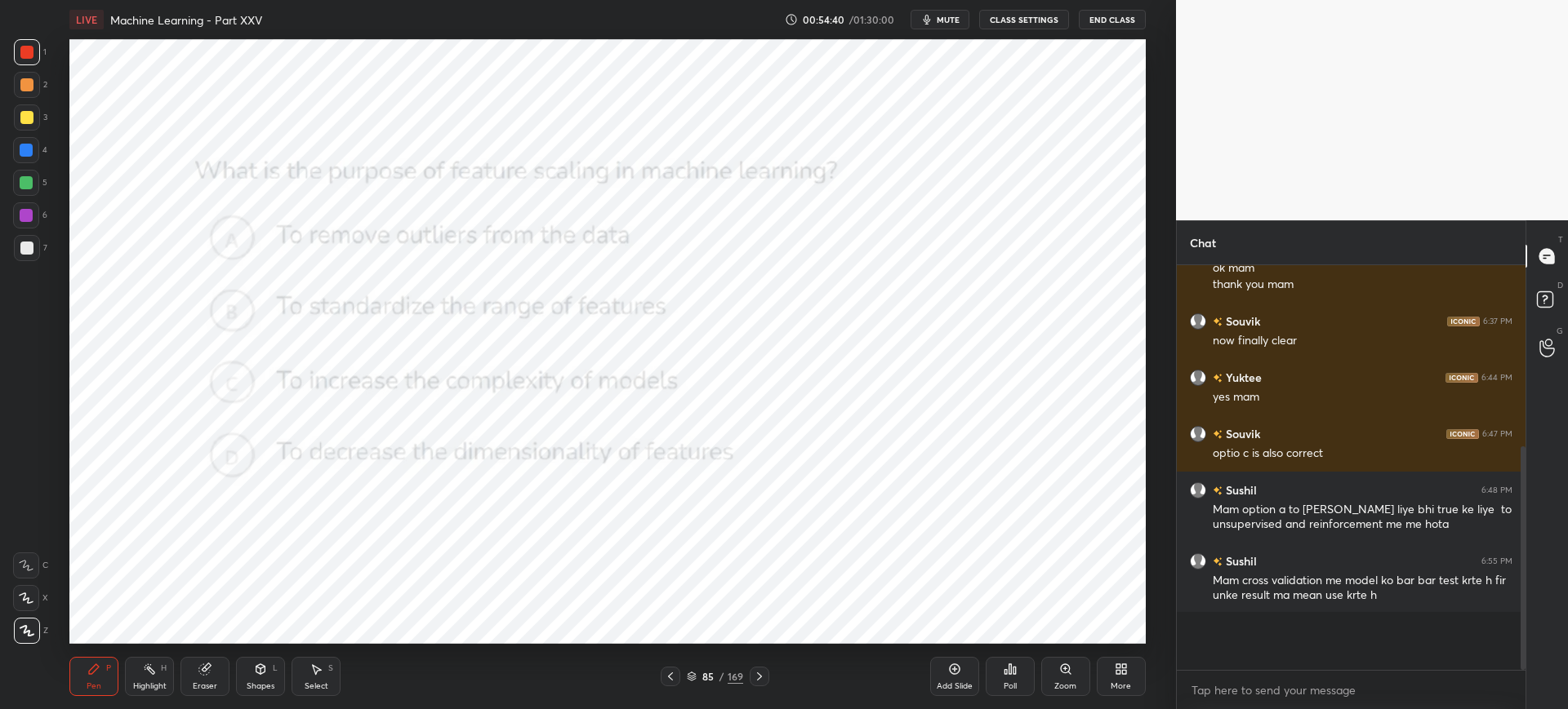
scroll to position [272, 344]
drag, startPoint x: 686, startPoint y: 680, endPoint x: 692, endPoint y: 675, distance: 7.8
click at [692, 675] on div "88 / 169" at bounding box center [714, 677] width 109 height 20
click at [692, 675] on icon at bounding box center [691, 677] width 10 height 10
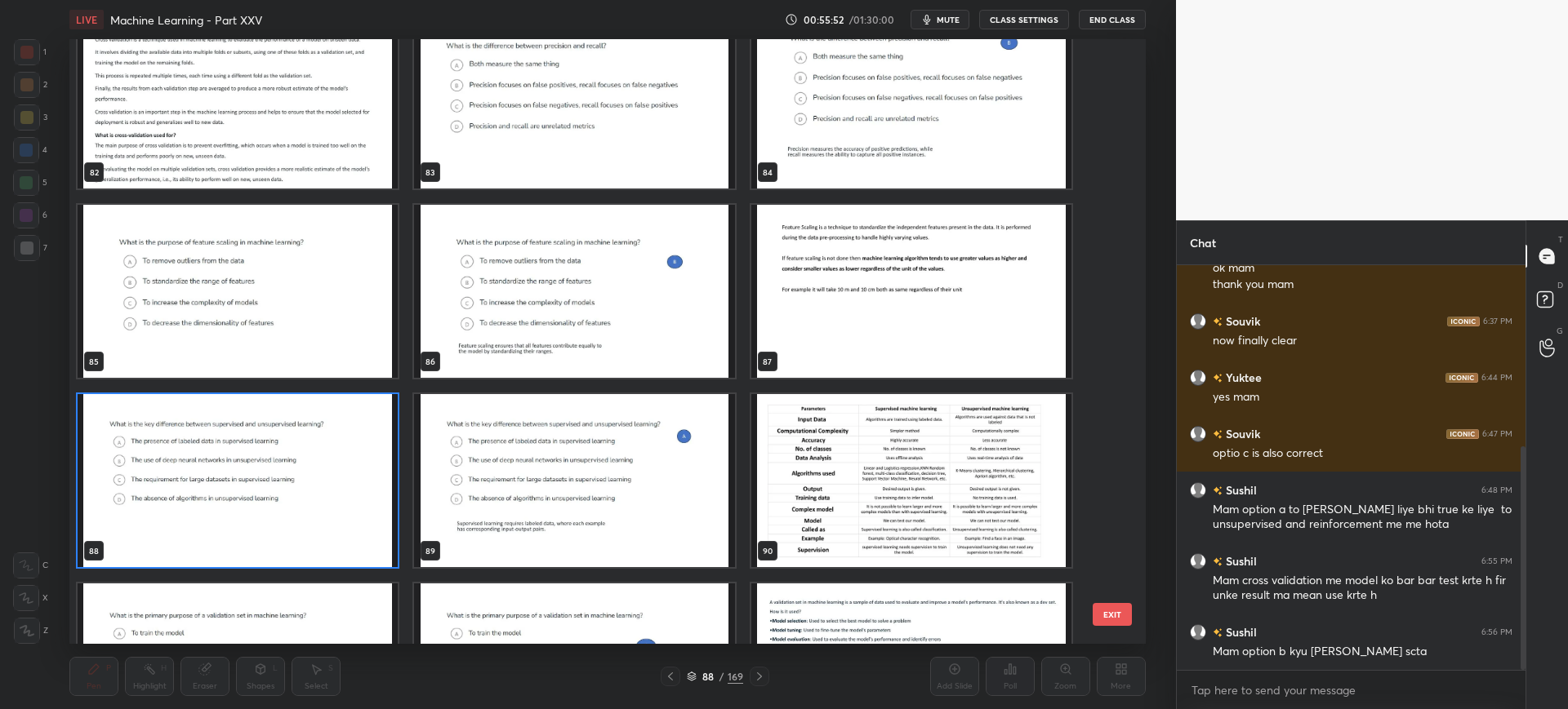
scroll to position [5145, 0]
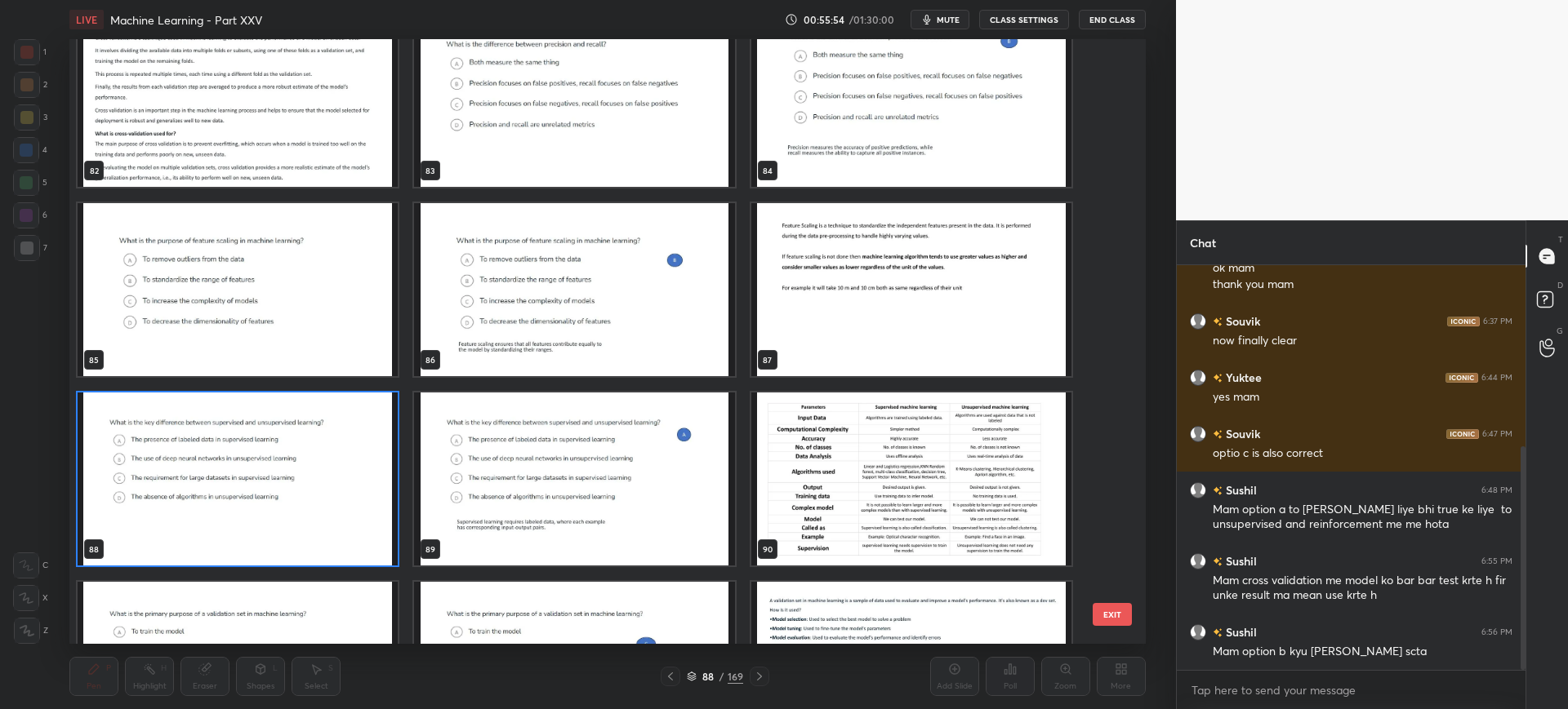
click at [1112, 611] on button "EXIT" at bounding box center [1112, 614] width 39 height 23
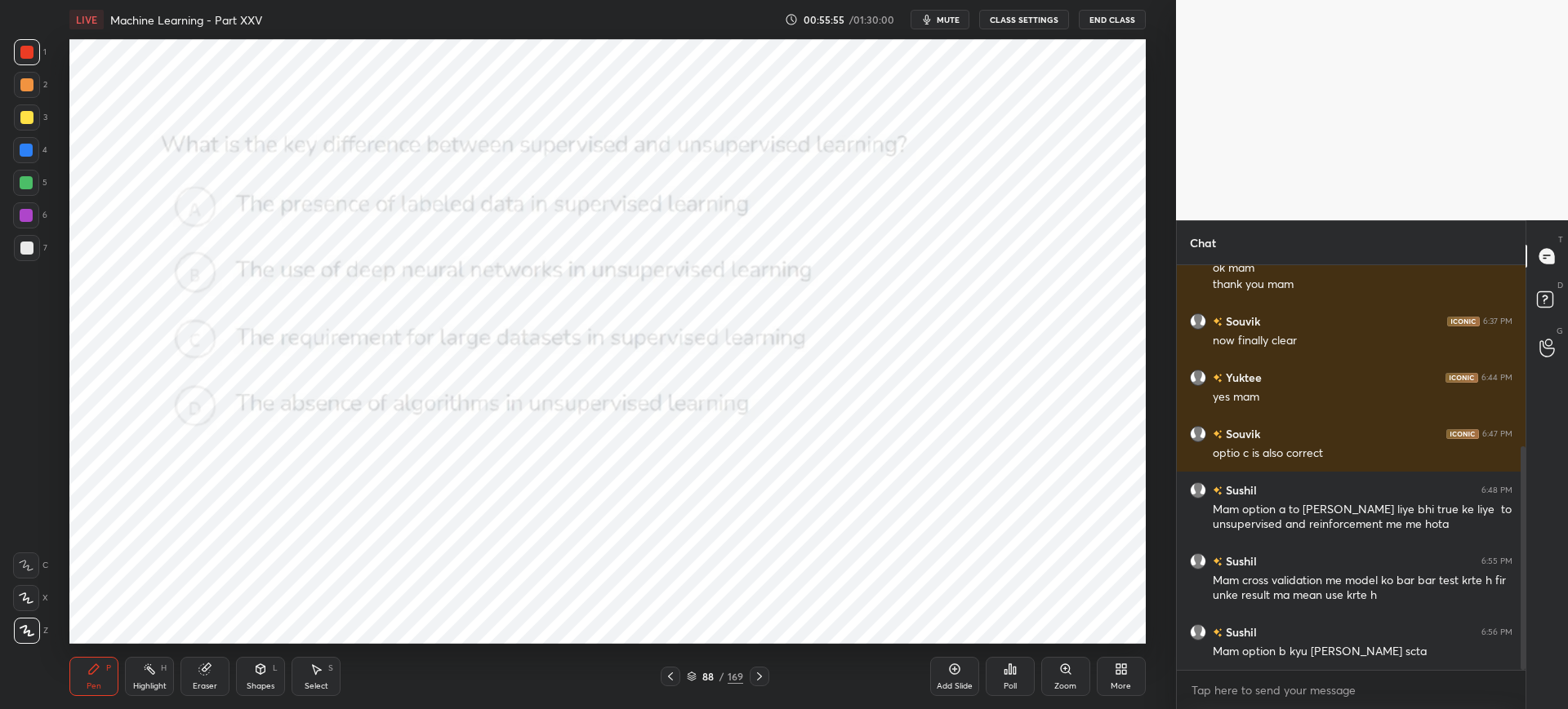
click at [1020, 671] on div "Poll" at bounding box center [1010, 677] width 49 height 39
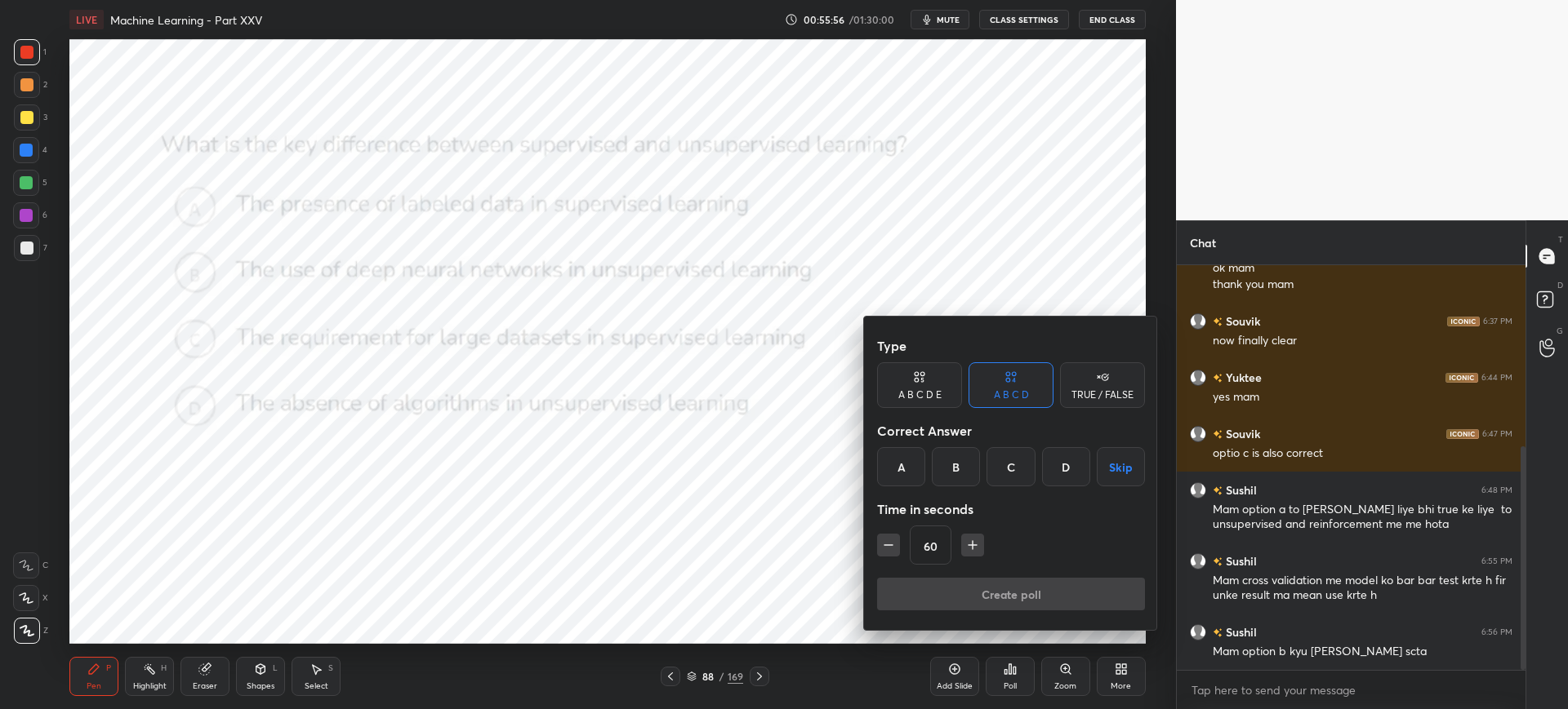
click at [905, 476] on div "A" at bounding box center [900, 467] width 48 height 39
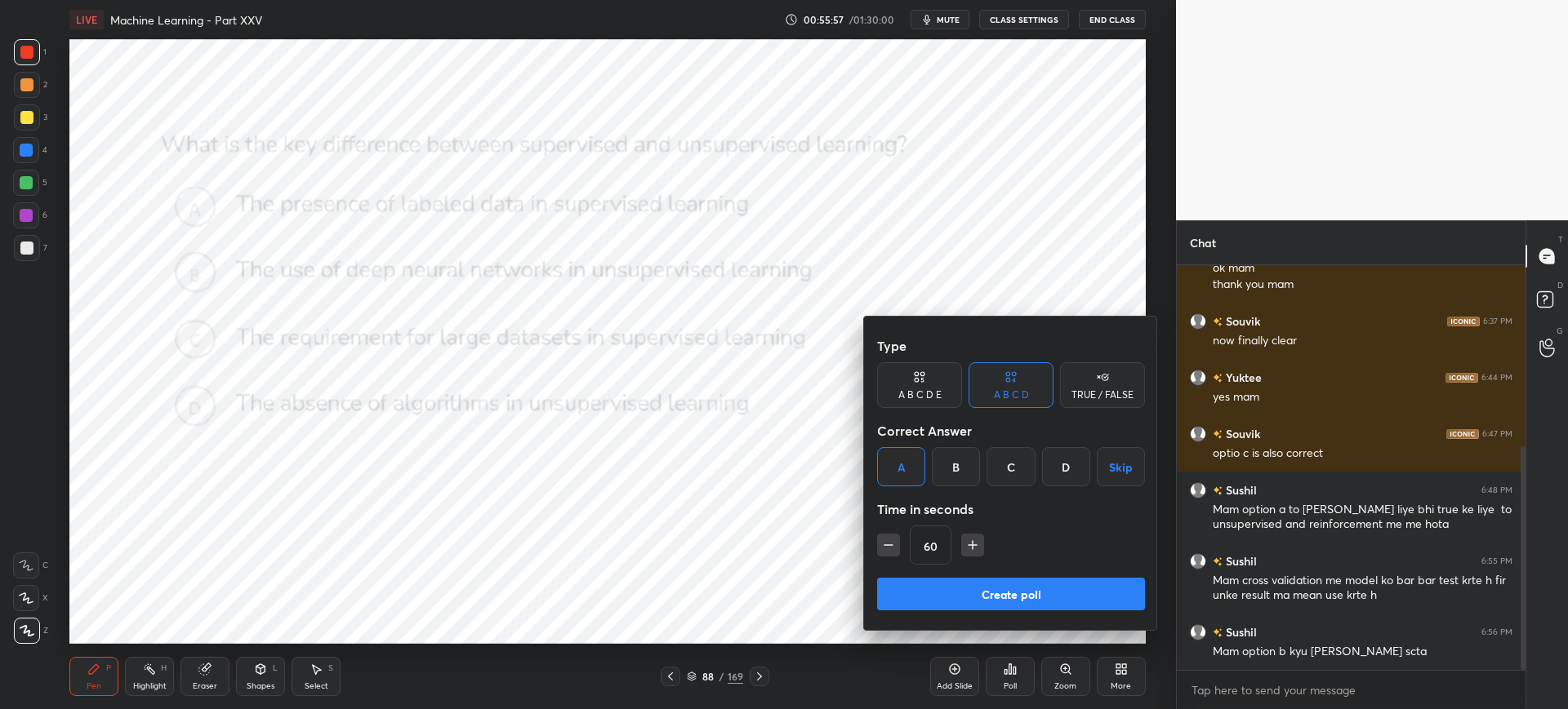
click at [934, 590] on button "Create poll" at bounding box center [1010, 593] width 267 height 32
type textarea "x"
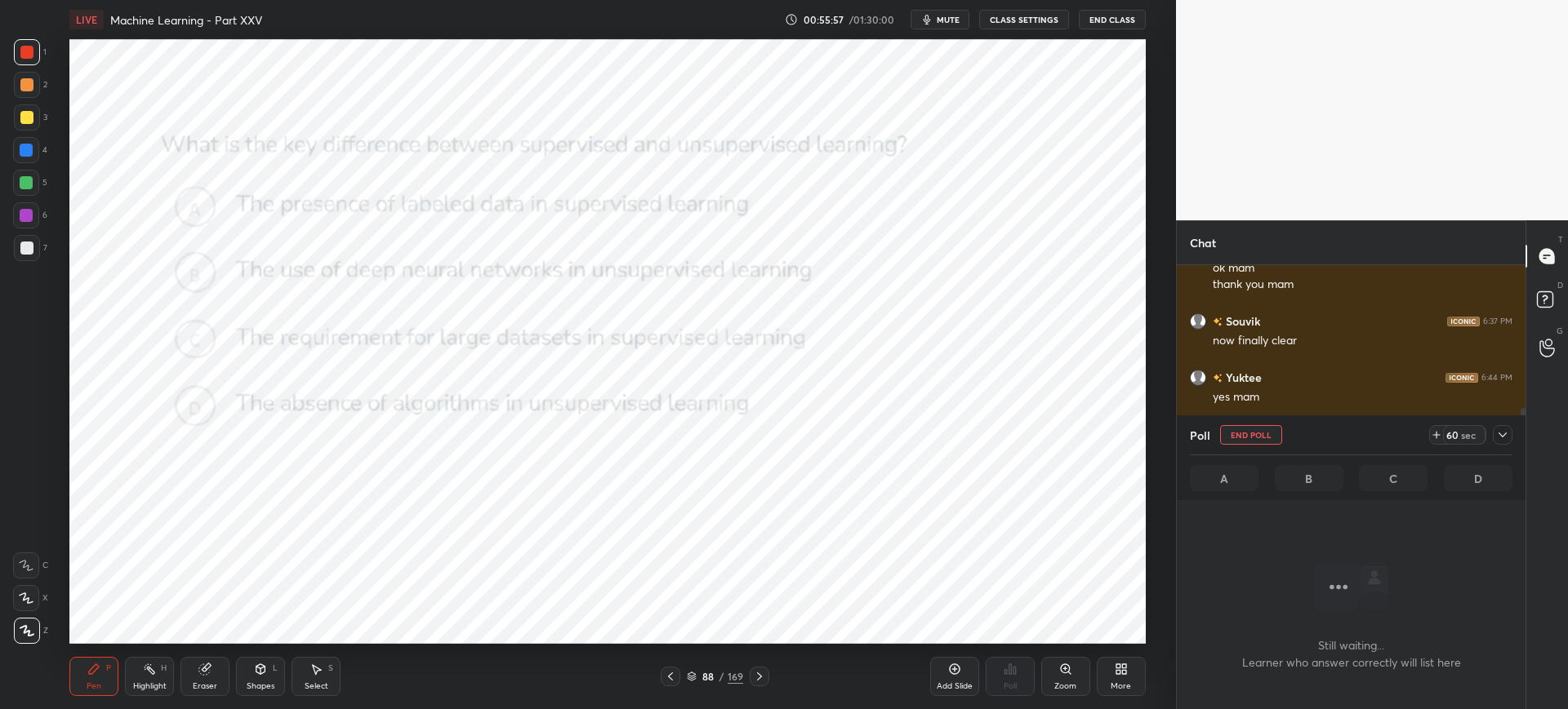
scroll to position [196, 344]
click at [946, 23] on span "mute" at bounding box center [947, 20] width 23 height 12
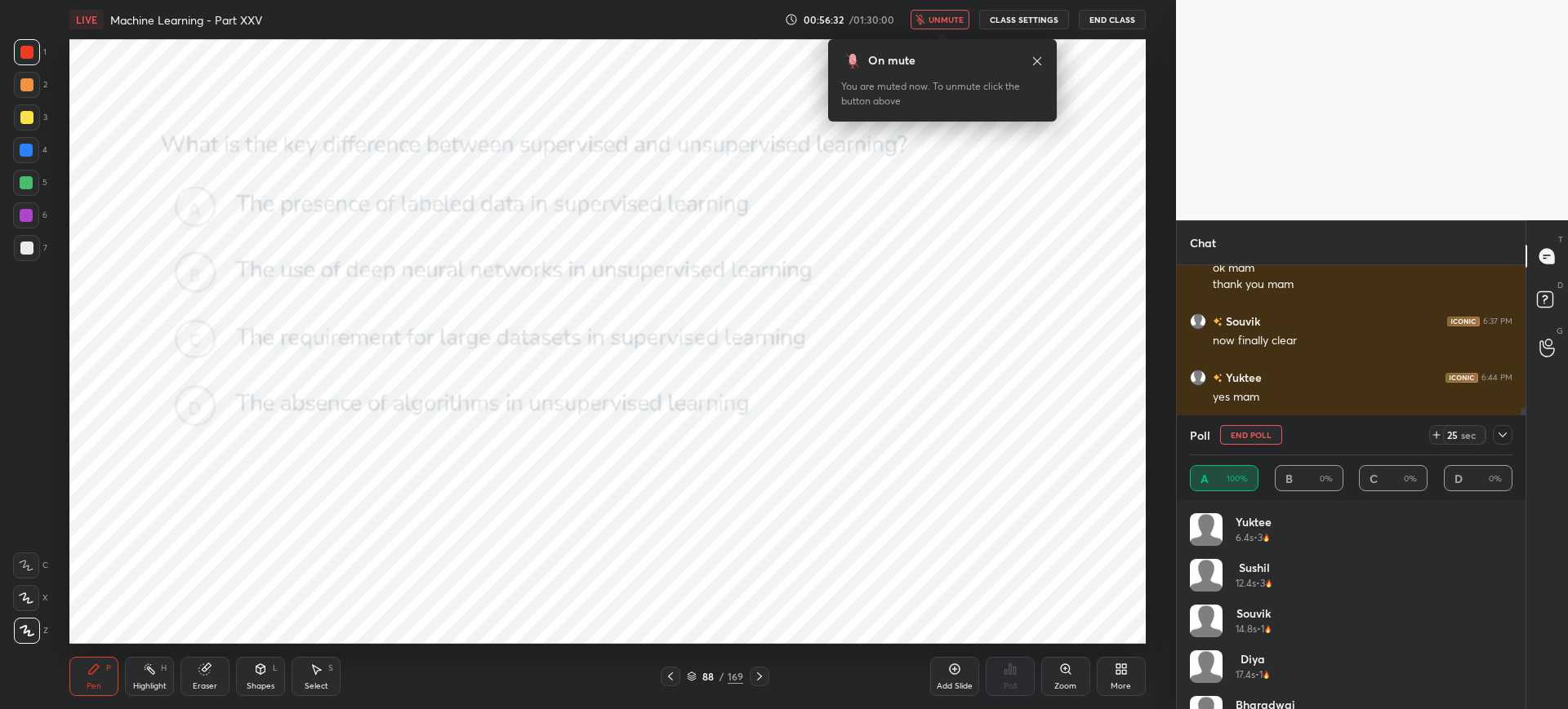
scroll to position [6, 6]
click at [924, 17] on icon "button" at bounding box center [920, 20] width 10 height 10
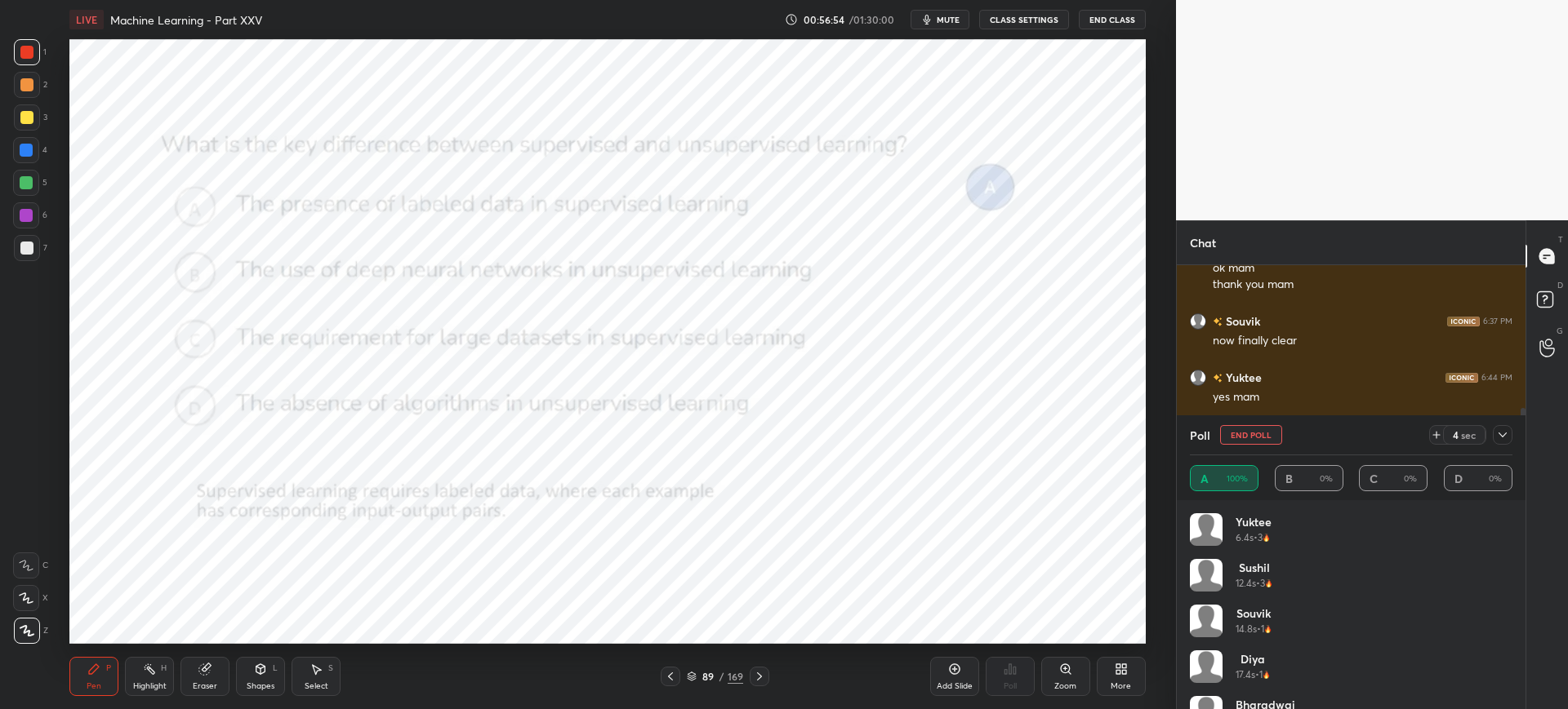
click at [1241, 433] on button "End Poll" at bounding box center [1250, 435] width 62 height 20
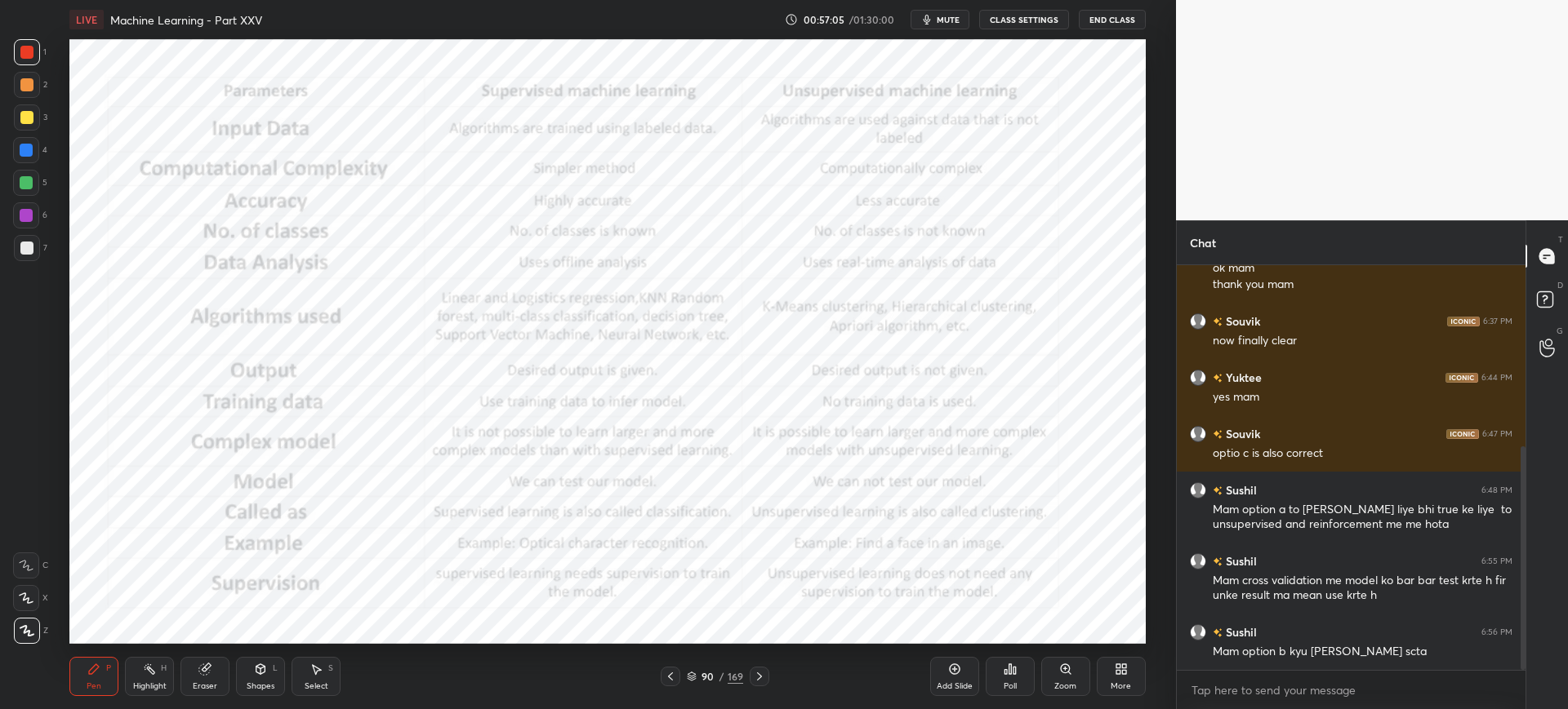
scroll to position [366, 0]
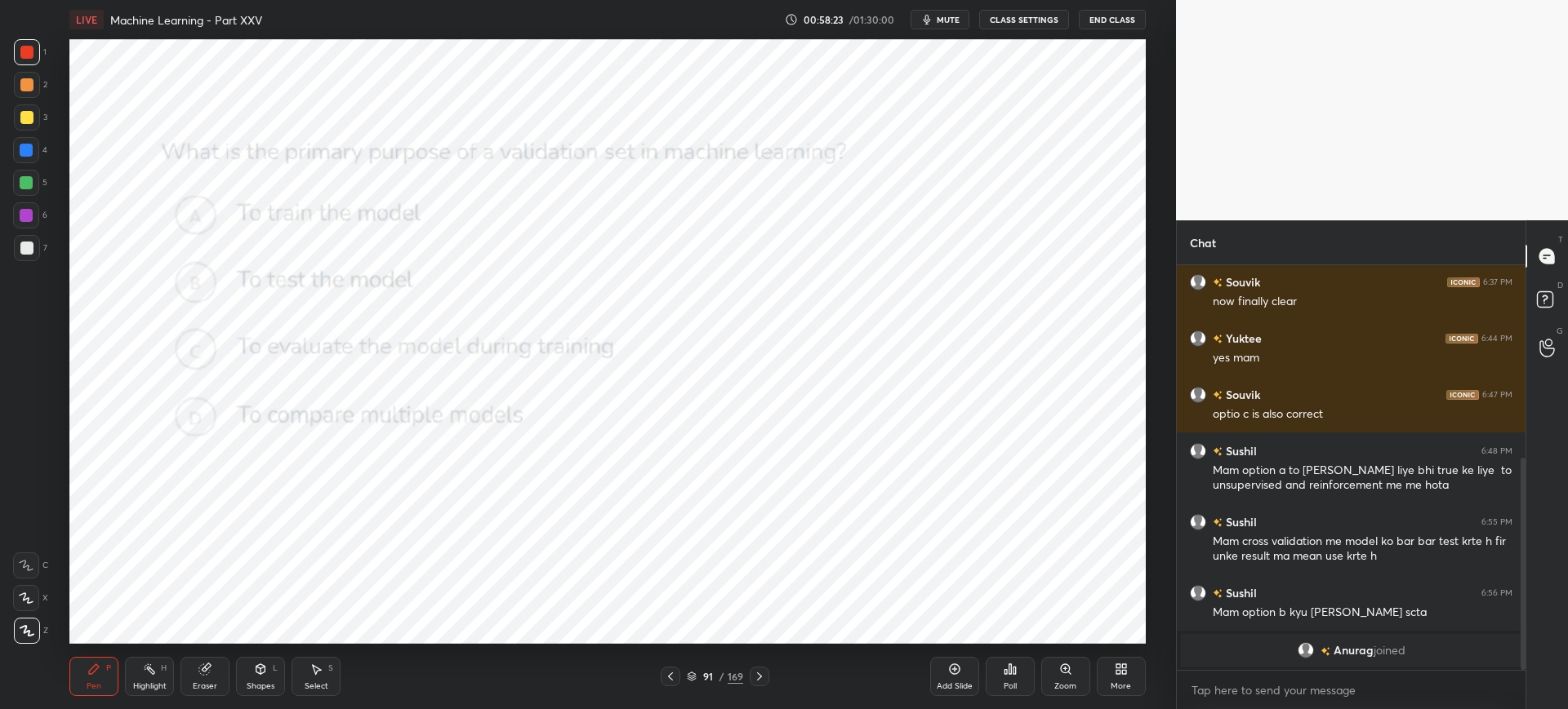
click at [688, 670] on div "91 / 169" at bounding box center [715, 677] width 57 height 15
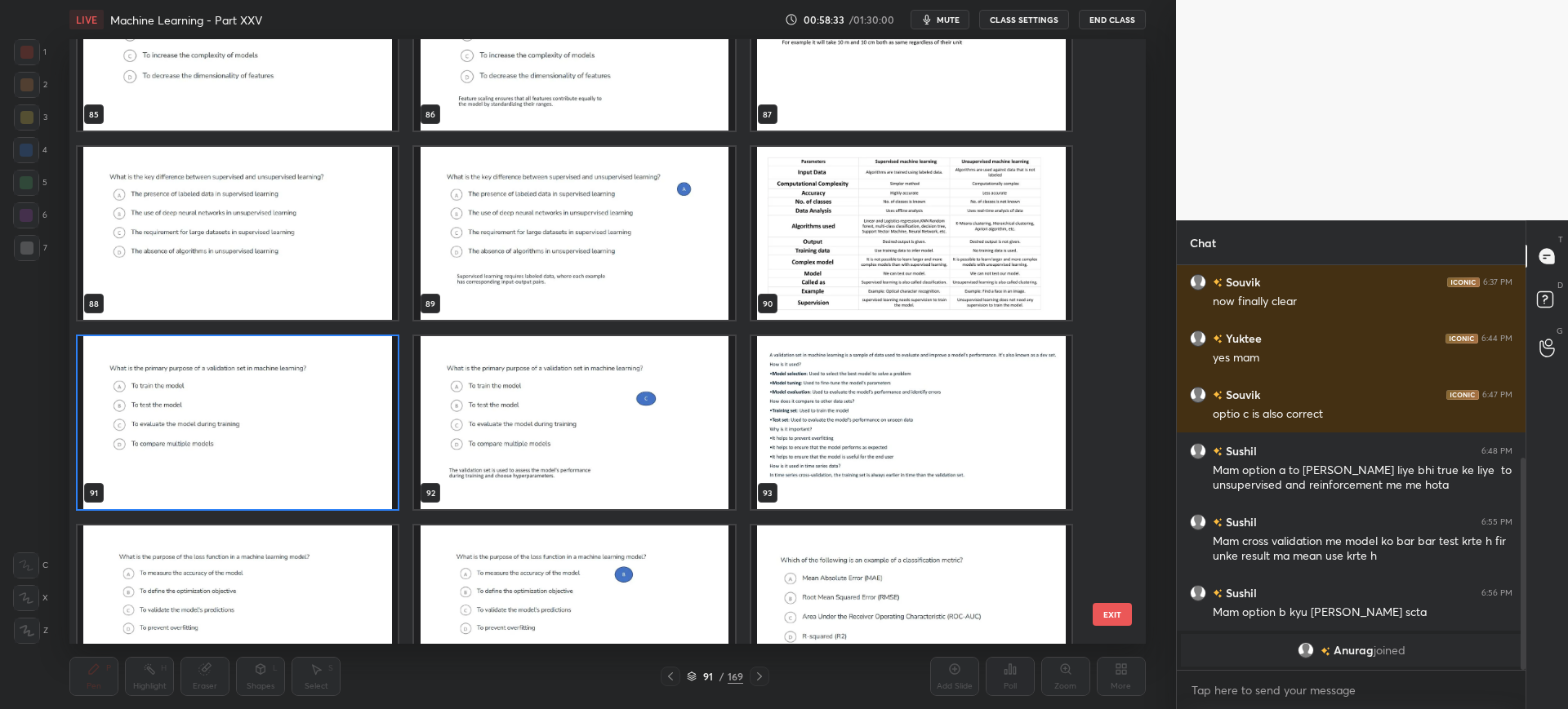
scroll to position [5389, 0]
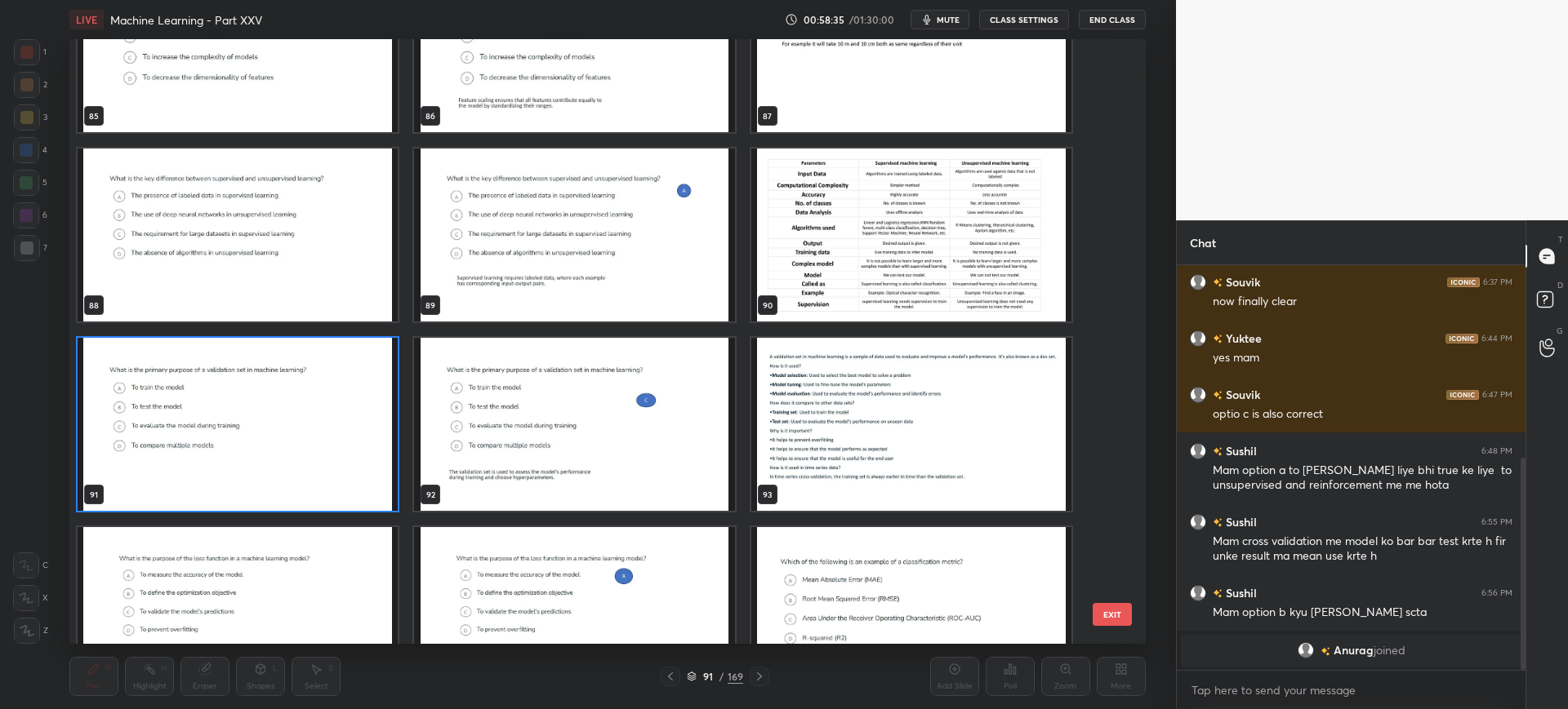
click at [1126, 610] on button "EXIT" at bounding box center [1112, 614] width 39 height 23
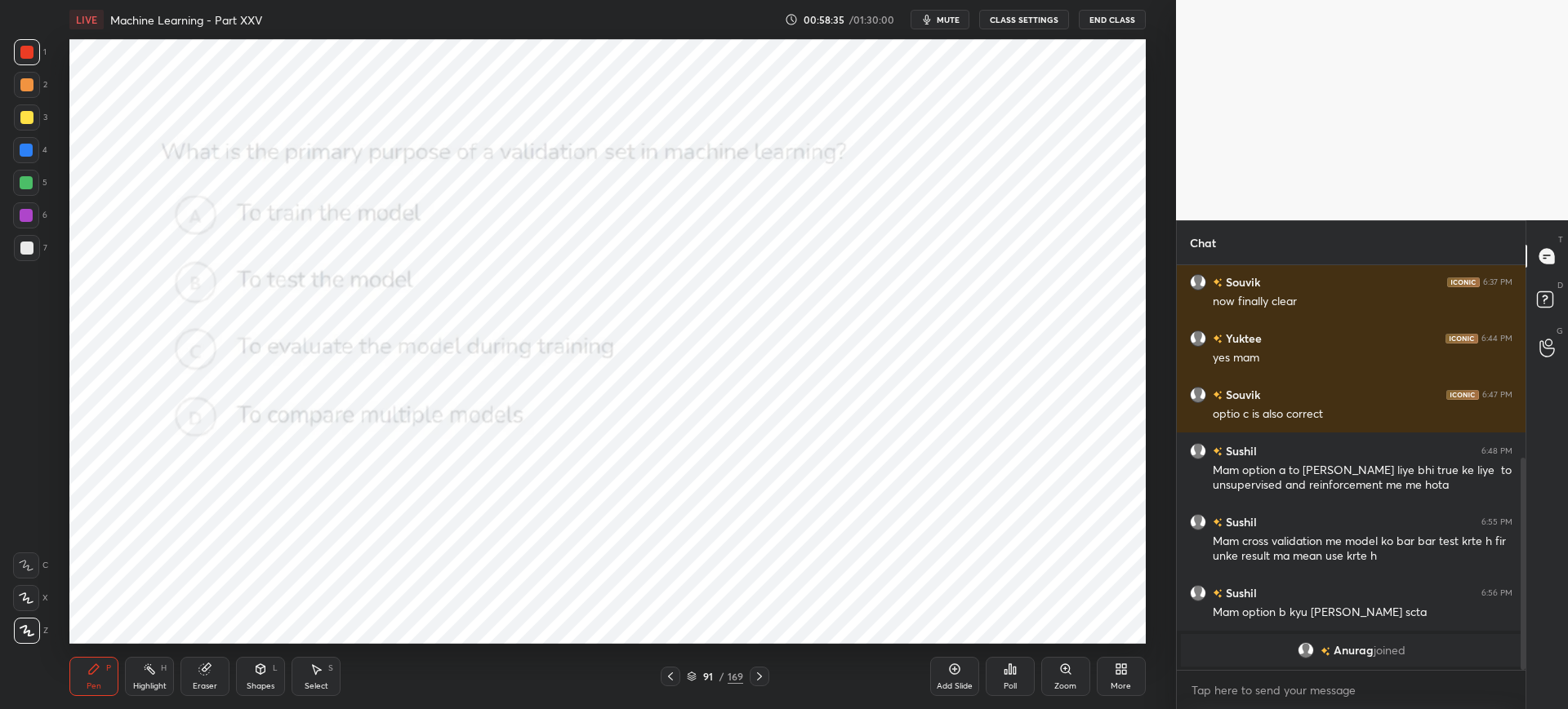
click at [1020, 655] on div "Poll" at bounding box center [1010, 676] width 49 height 91
click at [1009, 668] on icon at bounding box center [1010, 670] width 3 height 10
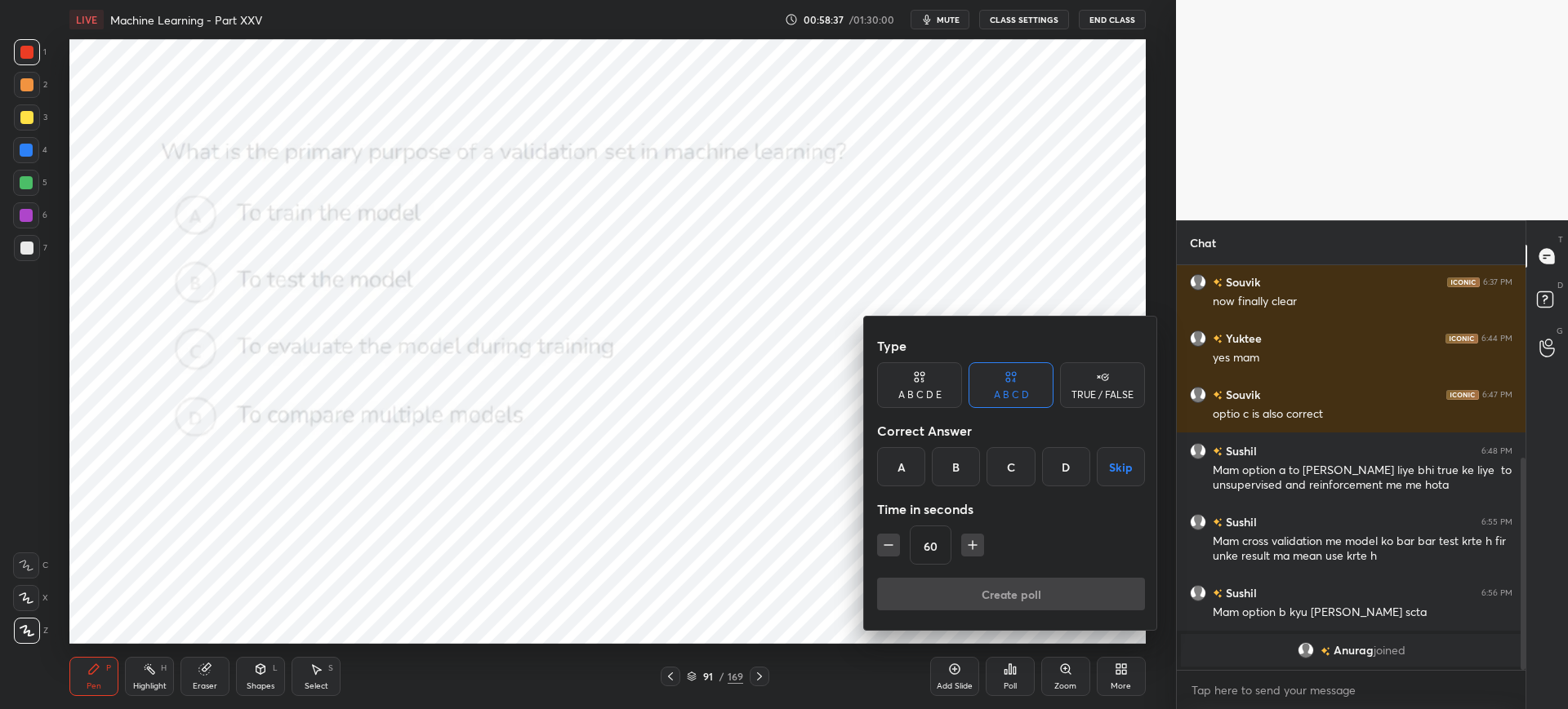
click at [1007, 478] on div "C" at bounding box center [1010, 467] width 48 height 39
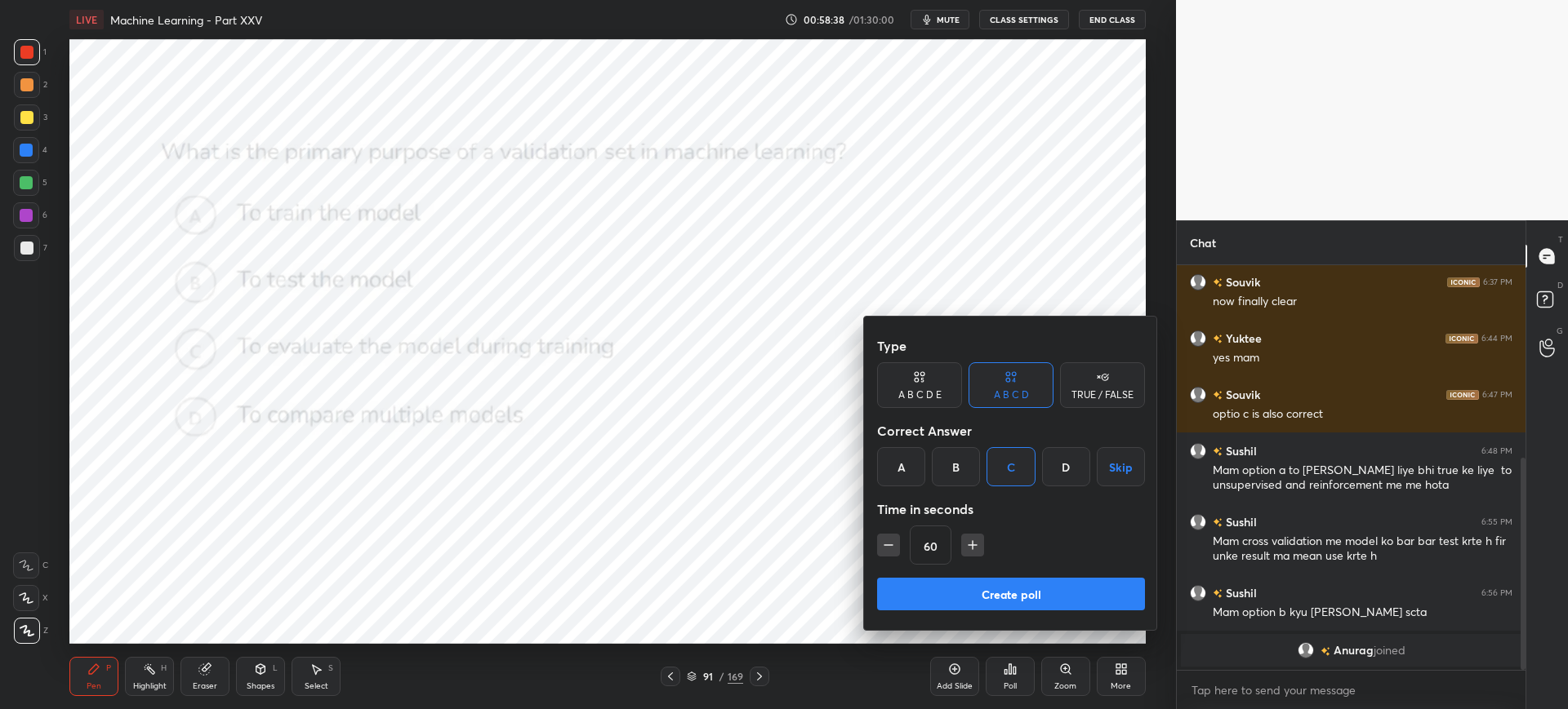
click at [970, 588] on button "Create poll" at bounding box center [1010, 593] width 267 height 32
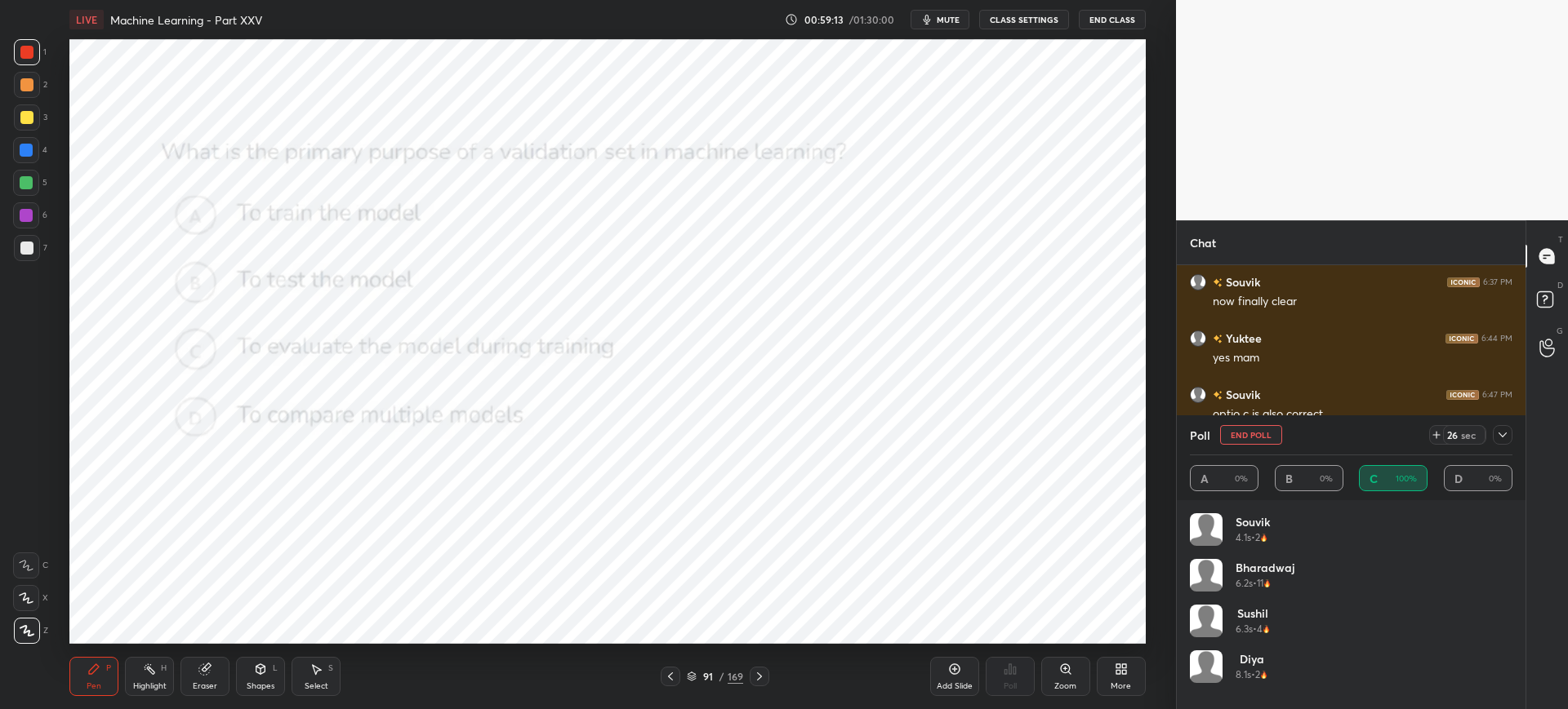
scroll to position [450, 0]
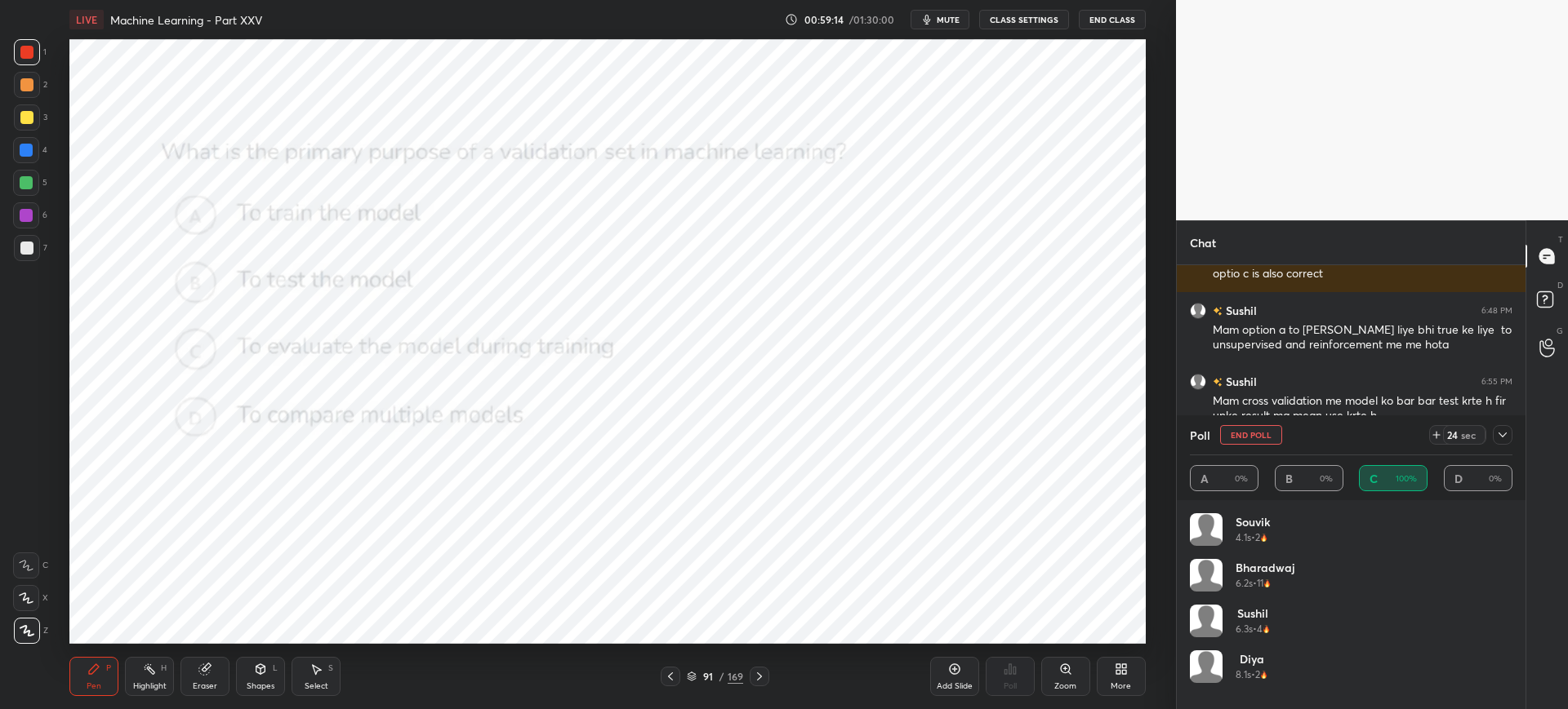
click at [1501, 444] on div at bounding box center [1502, 435] width 20 height 20
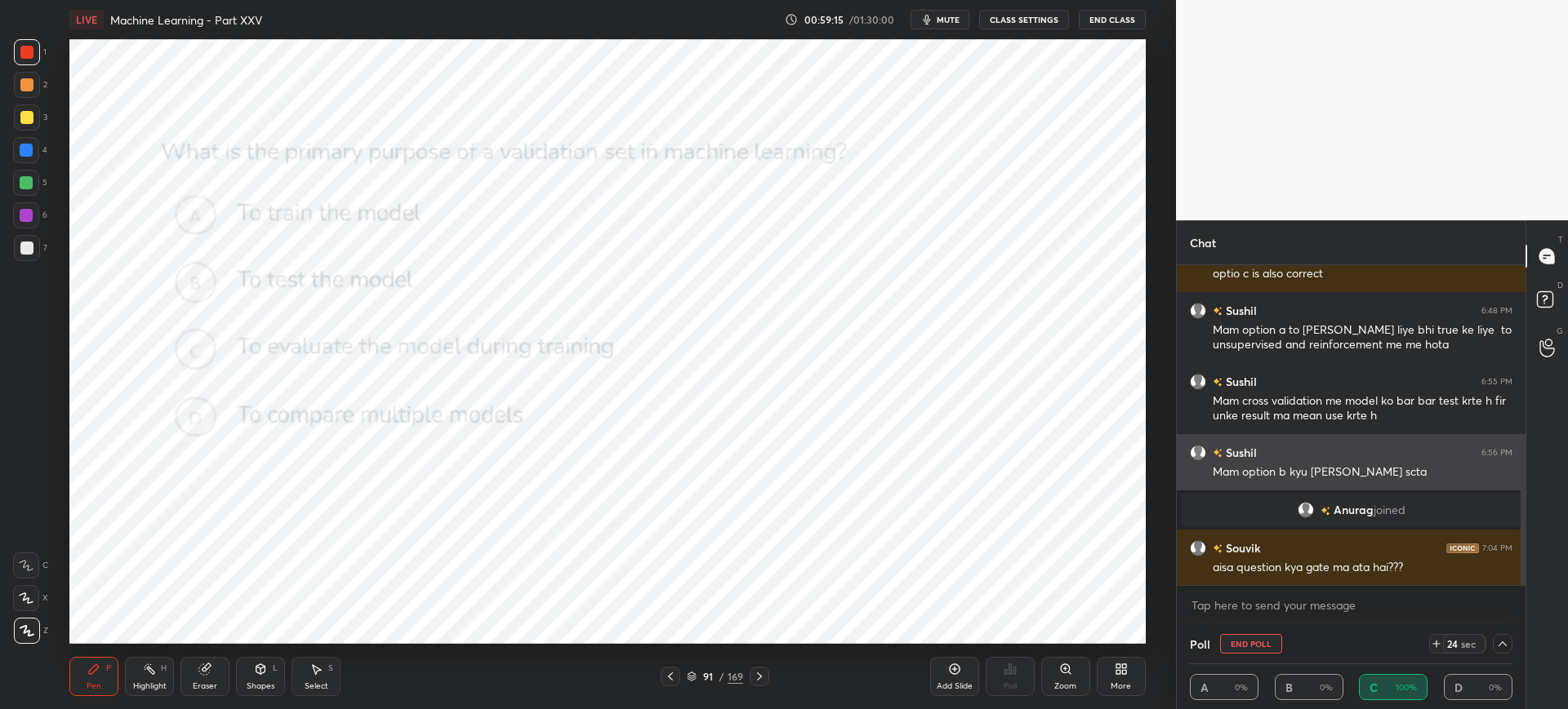
scroll to position [1, 6]
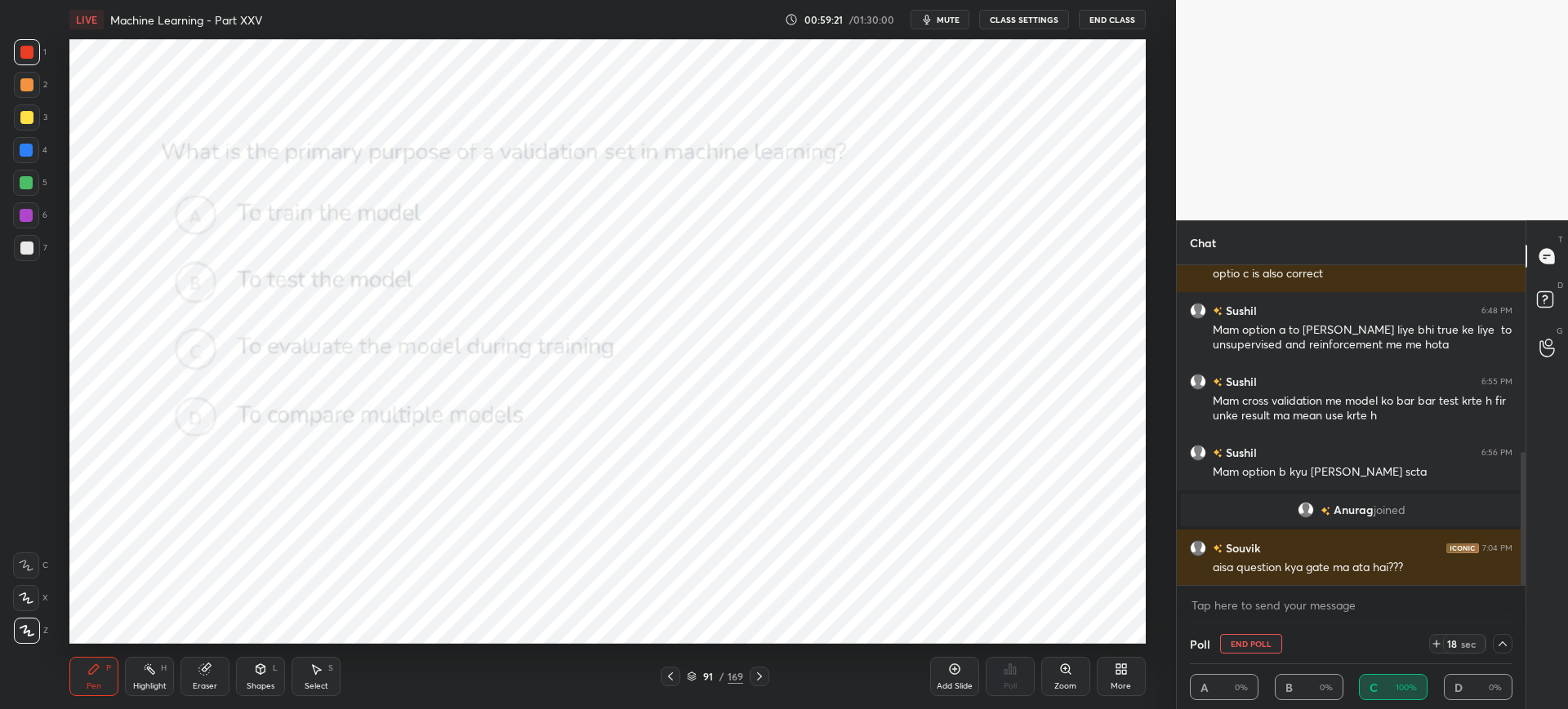
click at [1510, 652] on div "18 sec" at bounding box center [1470, 644] width 83 height 20
click at [1495, 638] on div at bounding box center [1502, 644] width 20 height 20
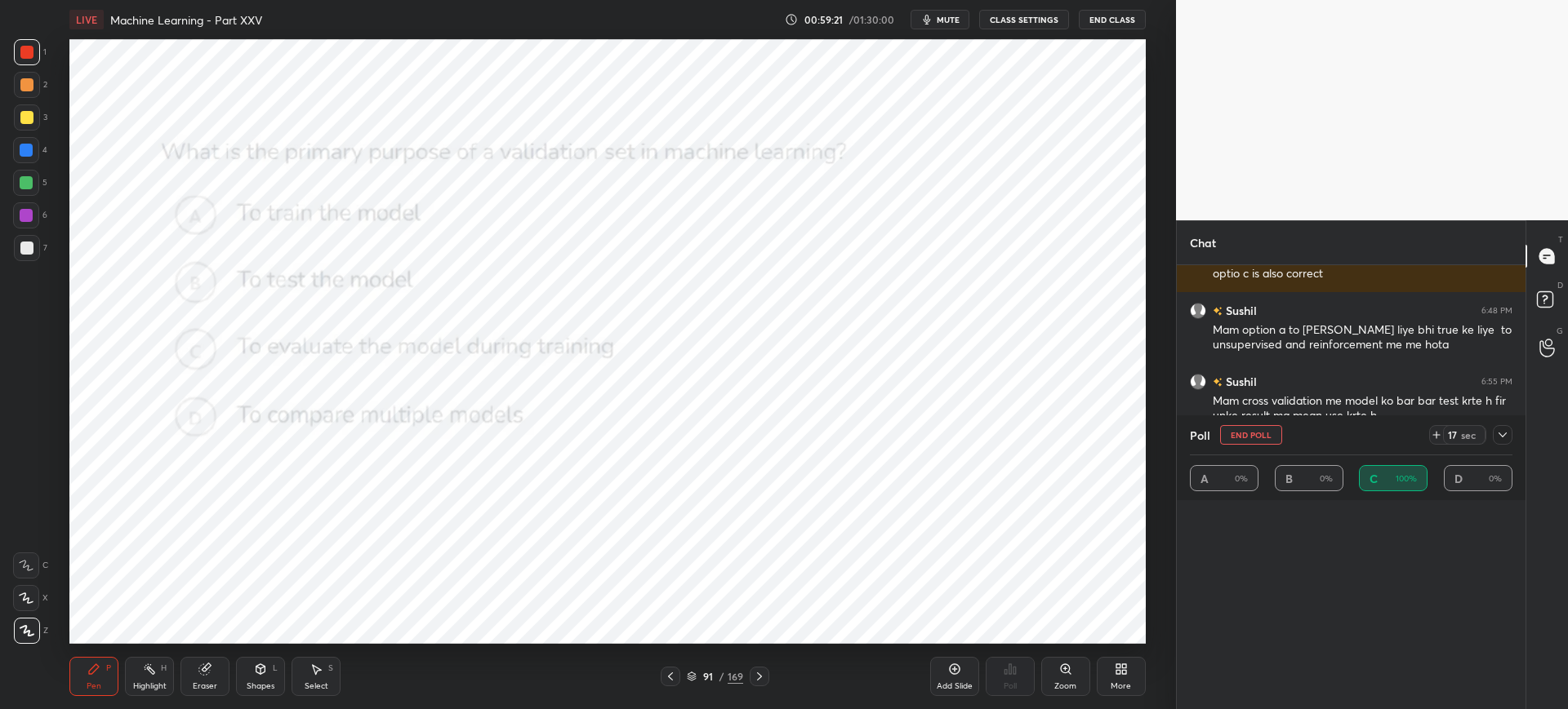
scroll to position [107, 317]
click at [1495, 638] on div "Poll End Poll 17 sec A 0% B 0% C 100% D 0%" at bounding box center [1351, 562] width 349 height 294
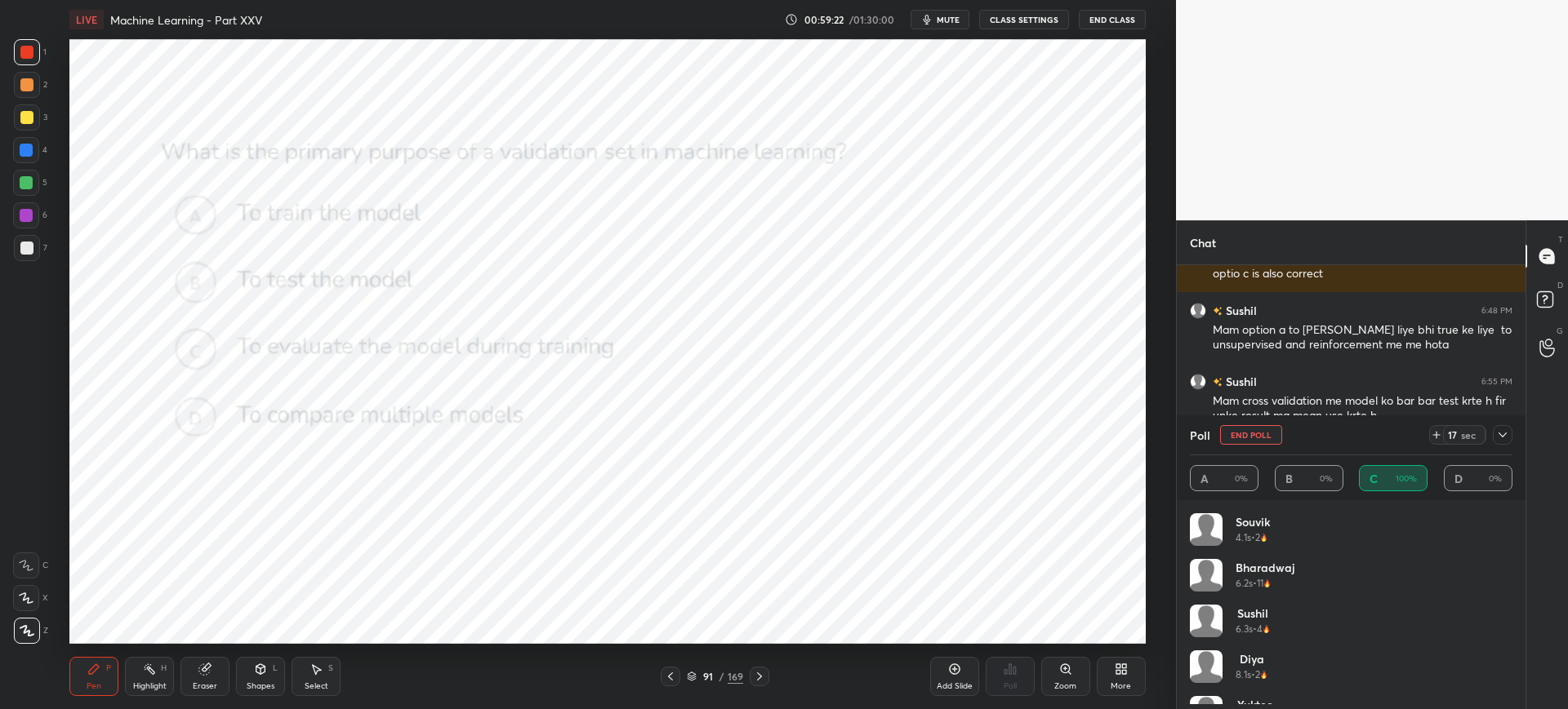
scroll to position [191, 317]
click at [1271, 431] on button "End Poll" at bounding box center [1250, 435] width 62 height 20
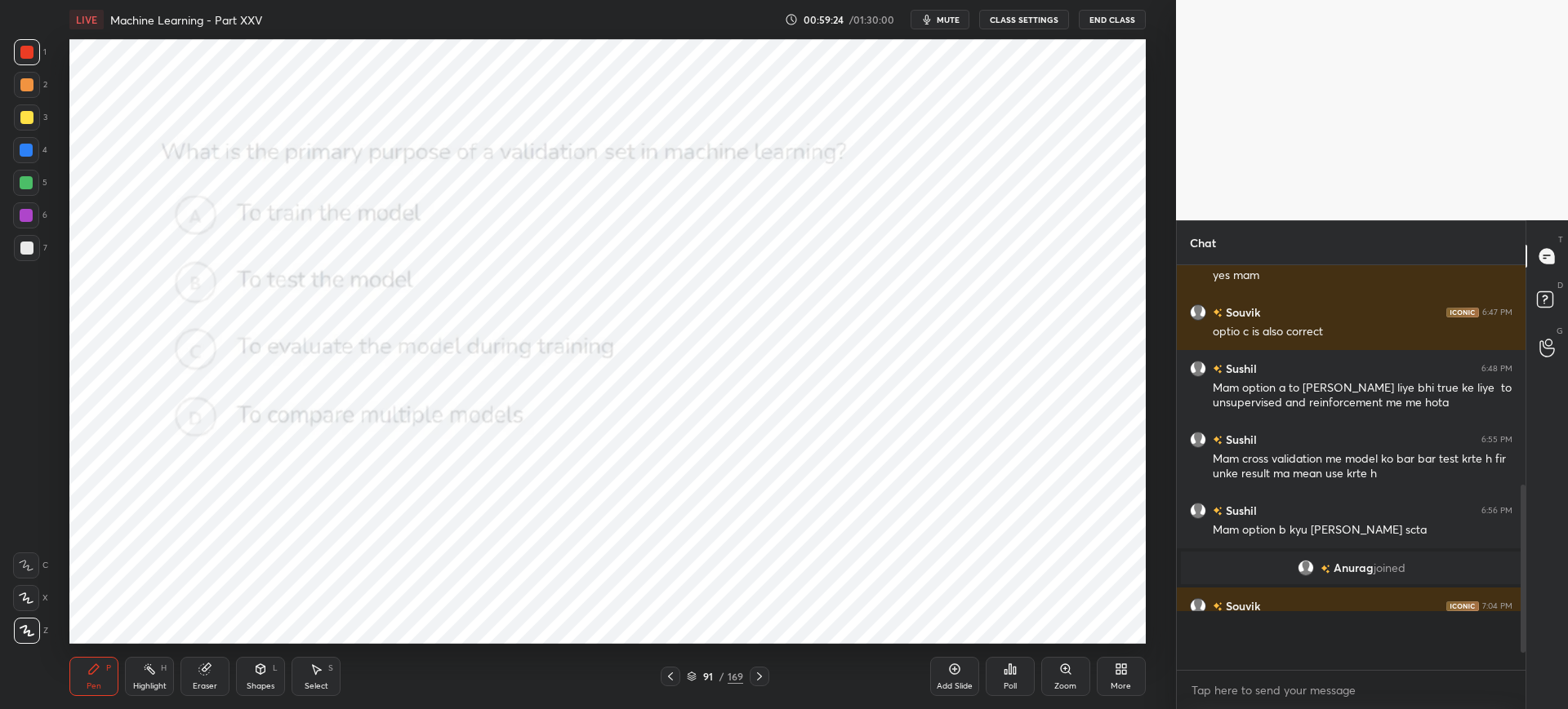
scroll to position [6, 6]
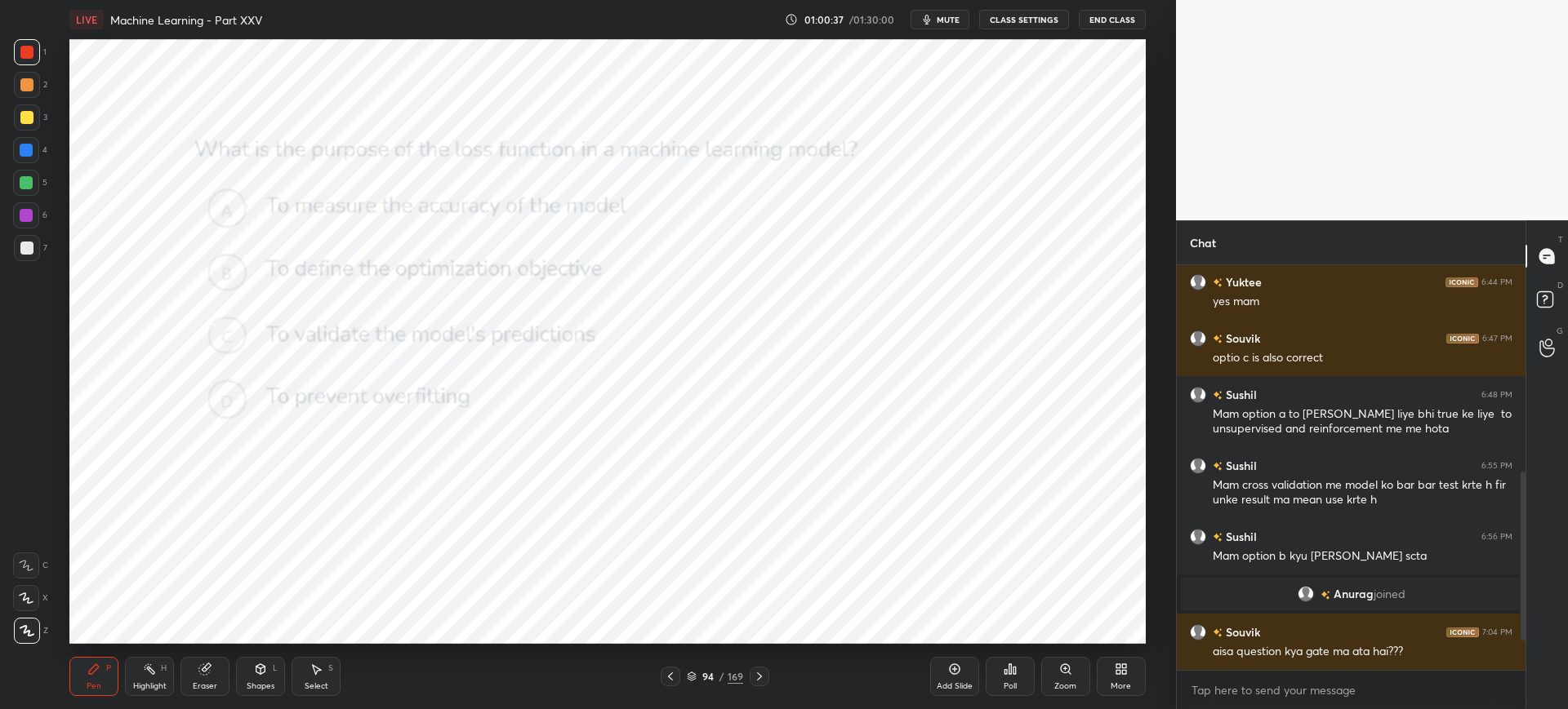
click at [690, 675] on icon at bounding box center [691, 677] width 10 height 10
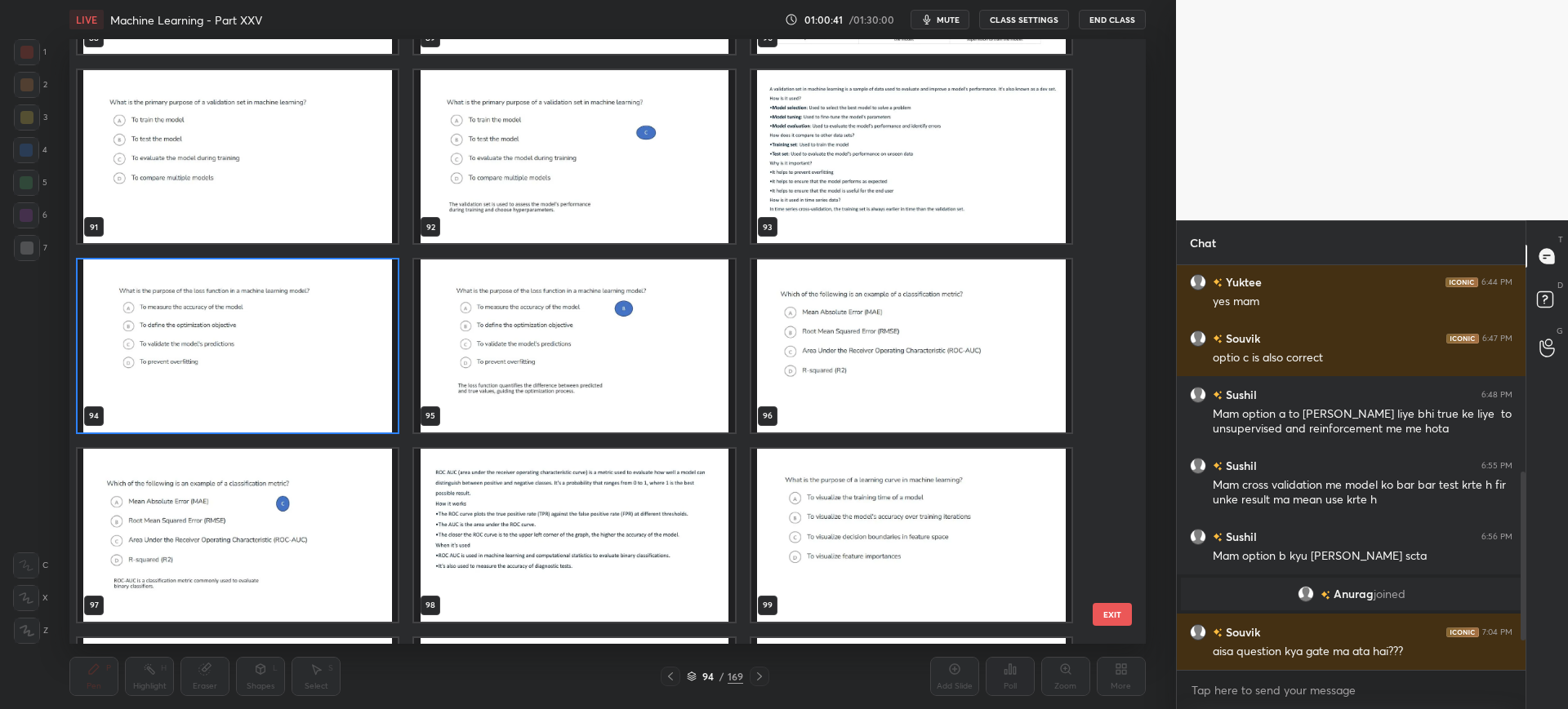
scroll to position [5656, 0]
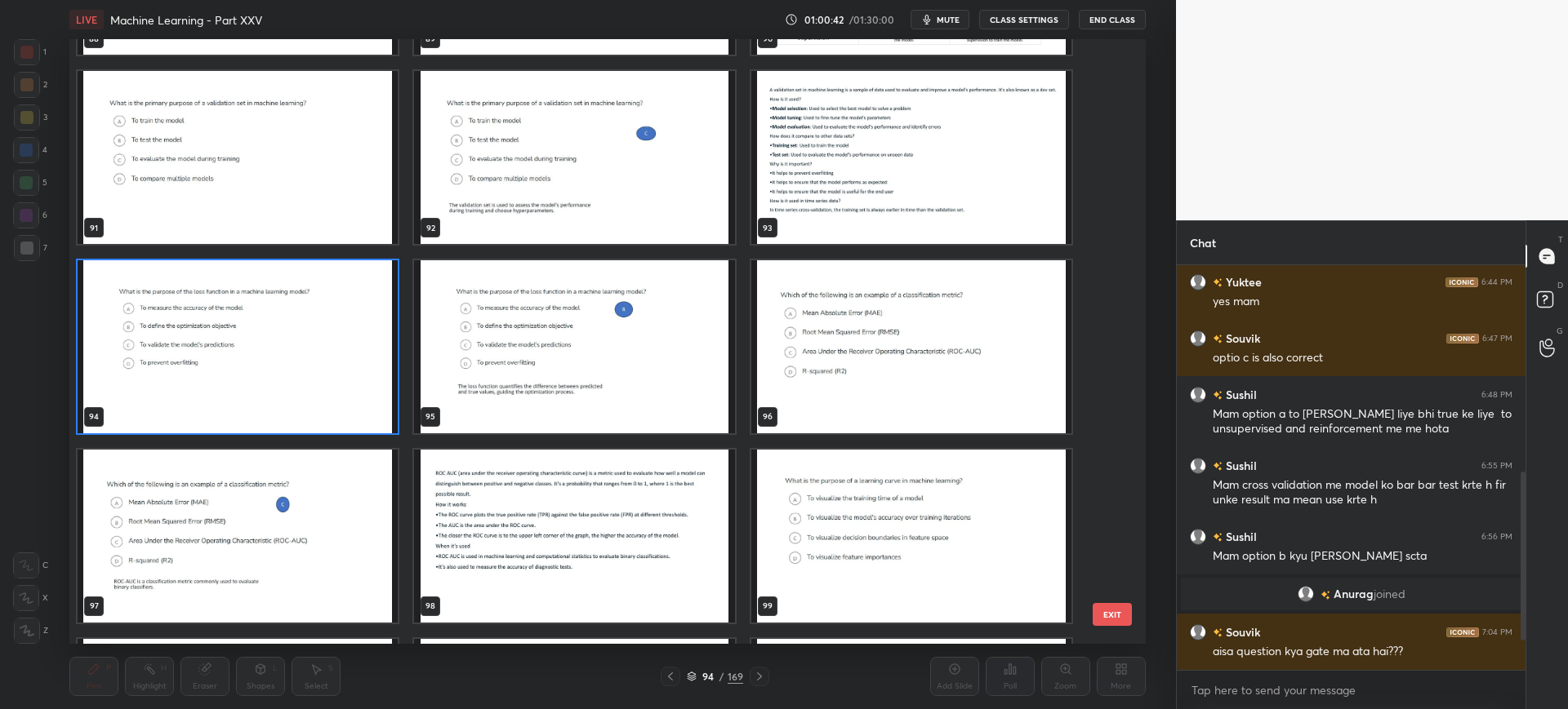
click at [1111, 609] on button "EXIT" at bounding box center [1112, 614] width 39 height 23
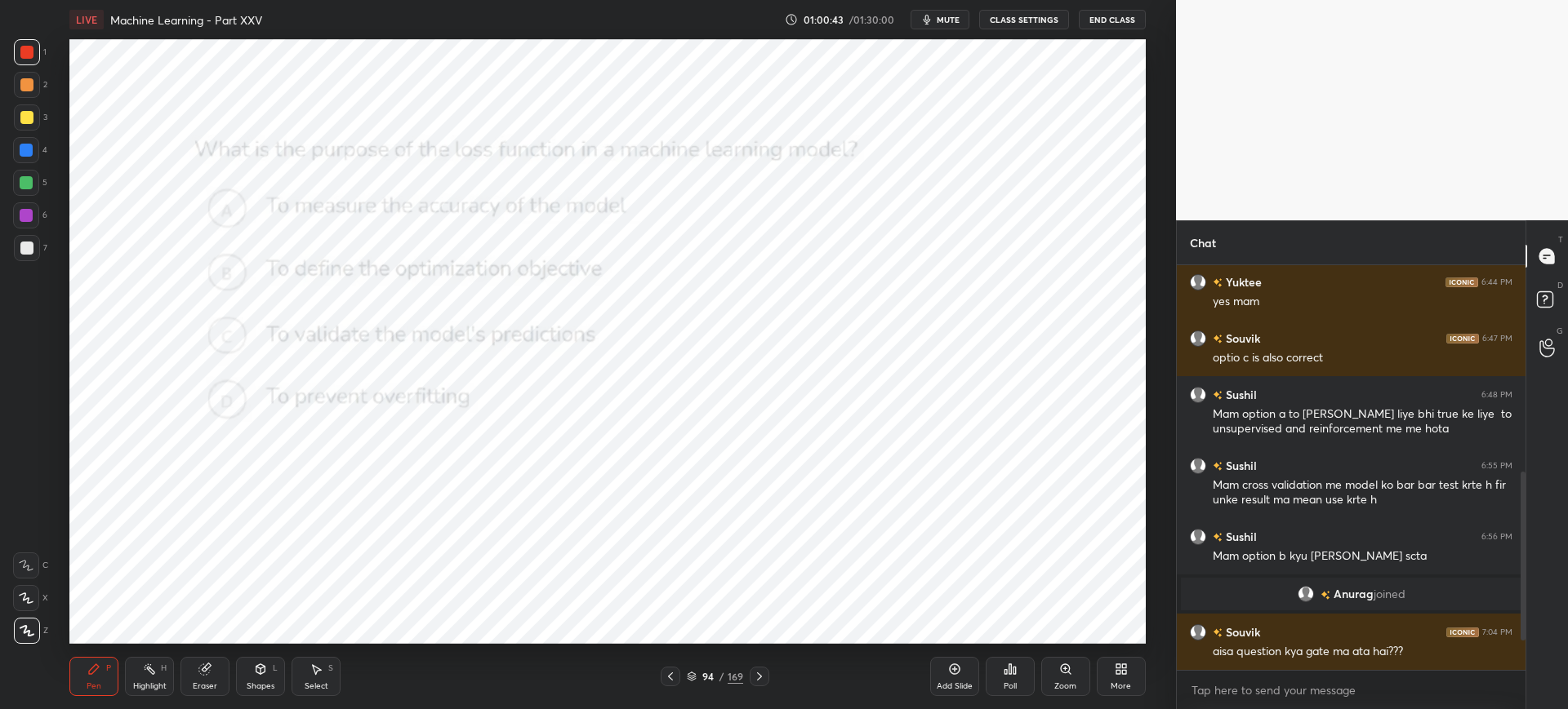
scroll to position [0, 0]
click at [1022, 661] on div "Poll" at bounding box center [1010, 677] width 49 height 39
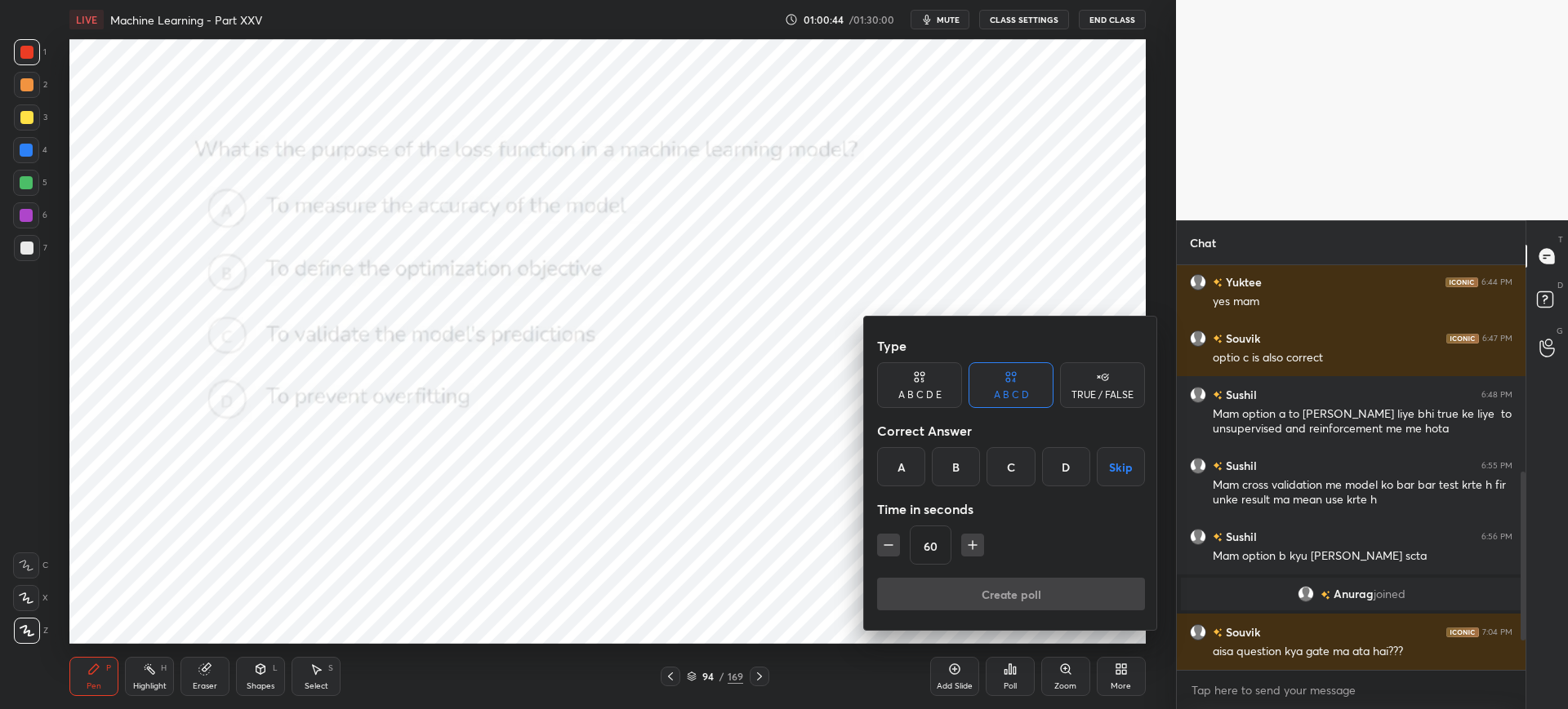
click at [952, 452] on div "B" at bounding box center [955, 467] width 48 height 39
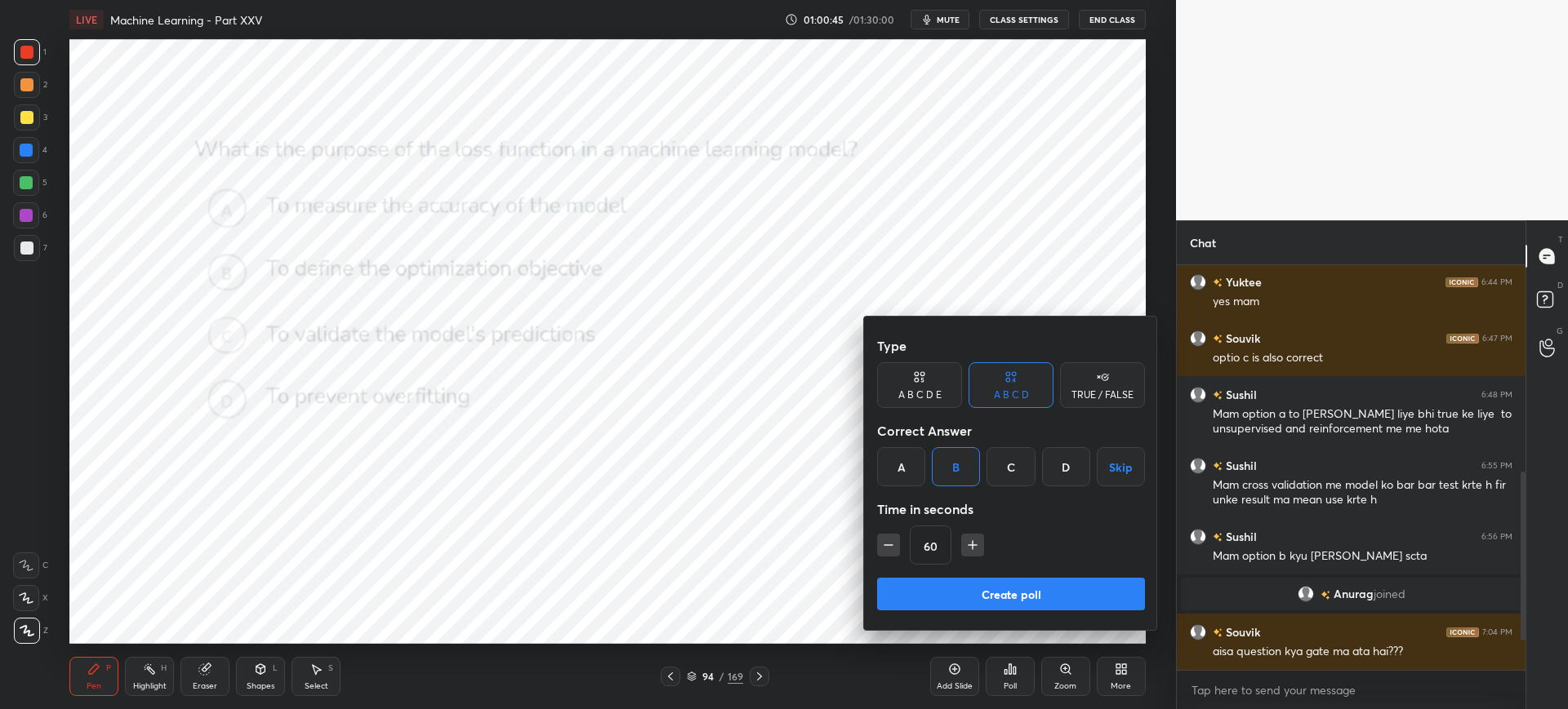
click at [940, 583] on button "Create poll" at bounding box center [1010, 593] width 267 height 32
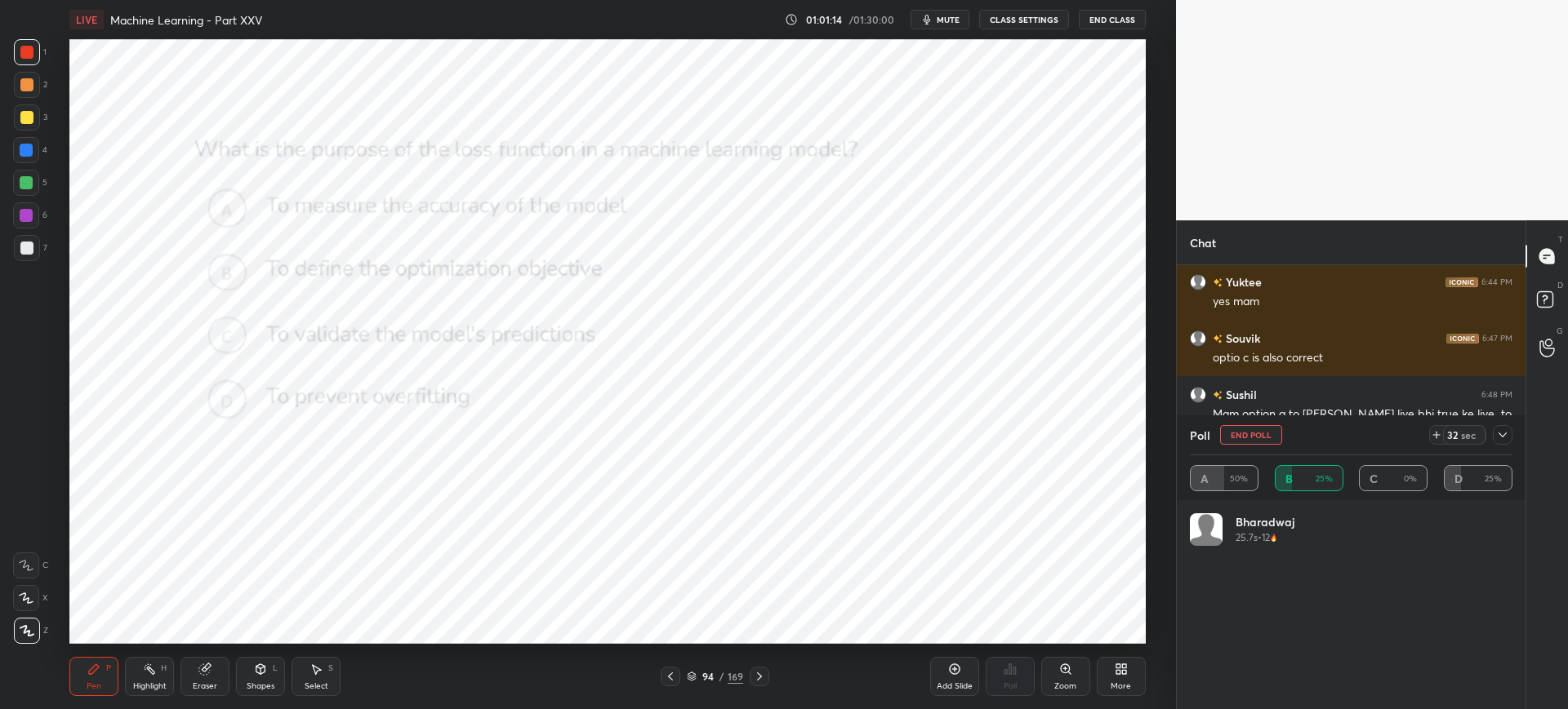
scroll to position [6, 6]
drag, startPoint x: 1249, startPoint y: 421, endPoint x: 1245, endPoint y: 436, distance: 15.5
click at [1245, 436] on div "Poll End Poll 14 sec" at bounding box center [1351, 435] width 322 height 39
click at [1245, 436] on button "End Poll" at bounding box center [1250, 435] width 62 height 20
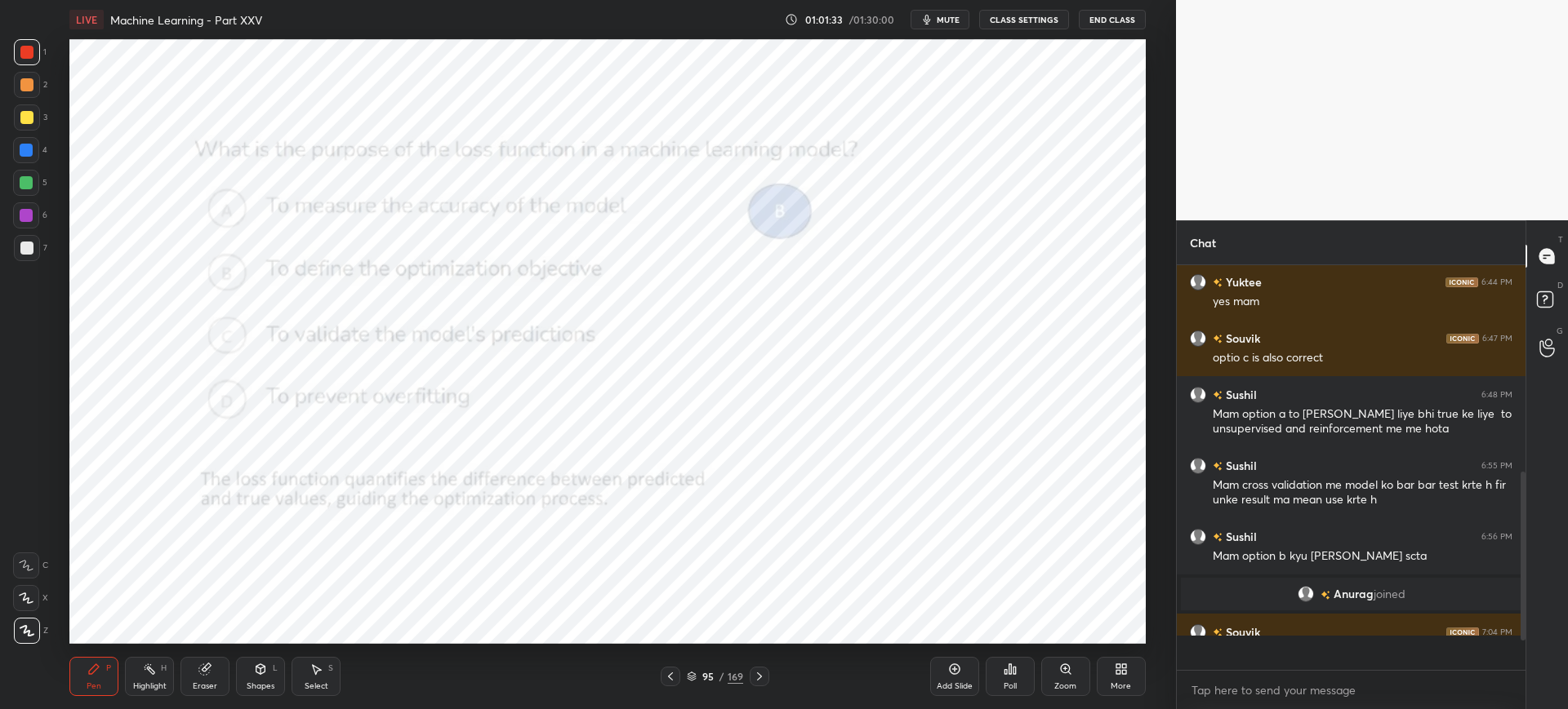
scroll to position [281, 344]
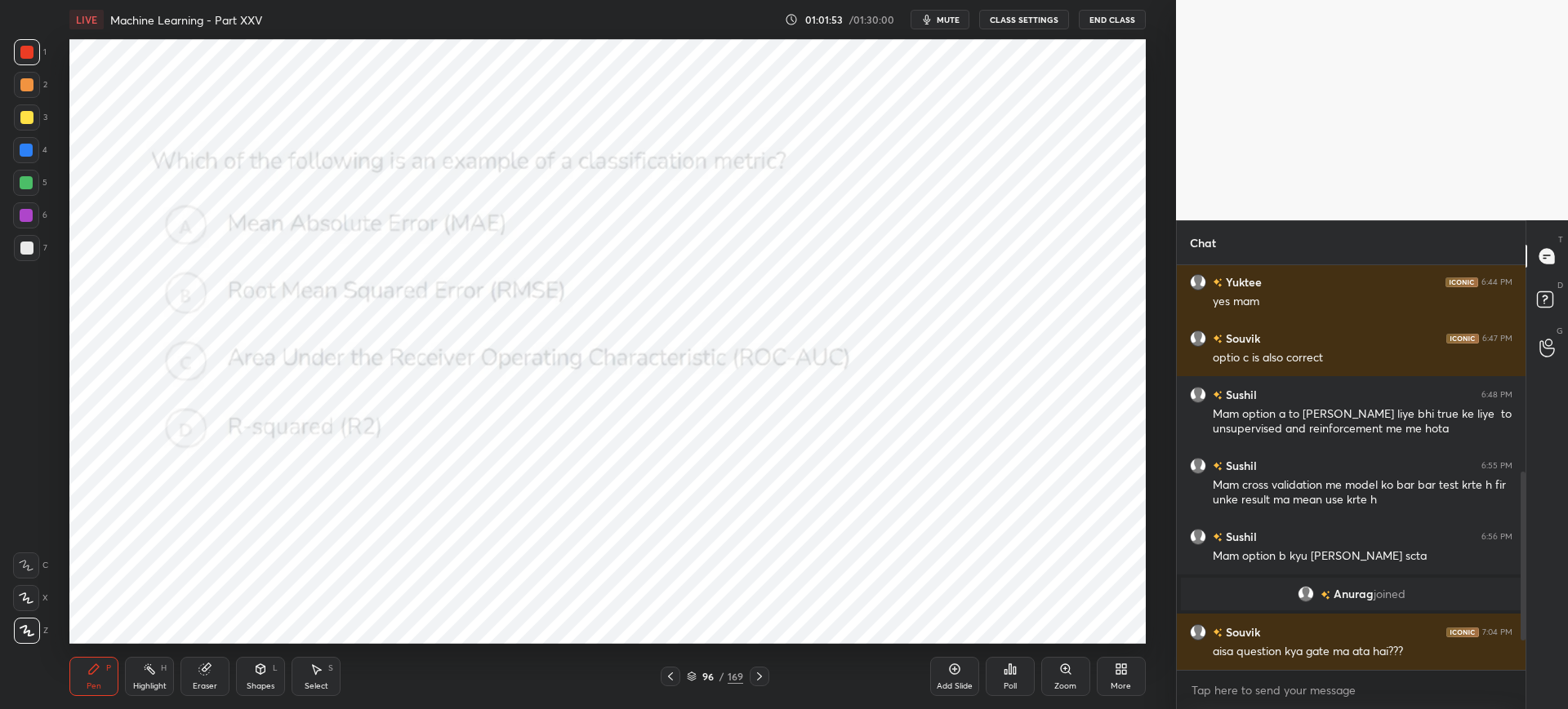
click at [696, 680] on icon at bounding box center [691, 677] width 10 height 10
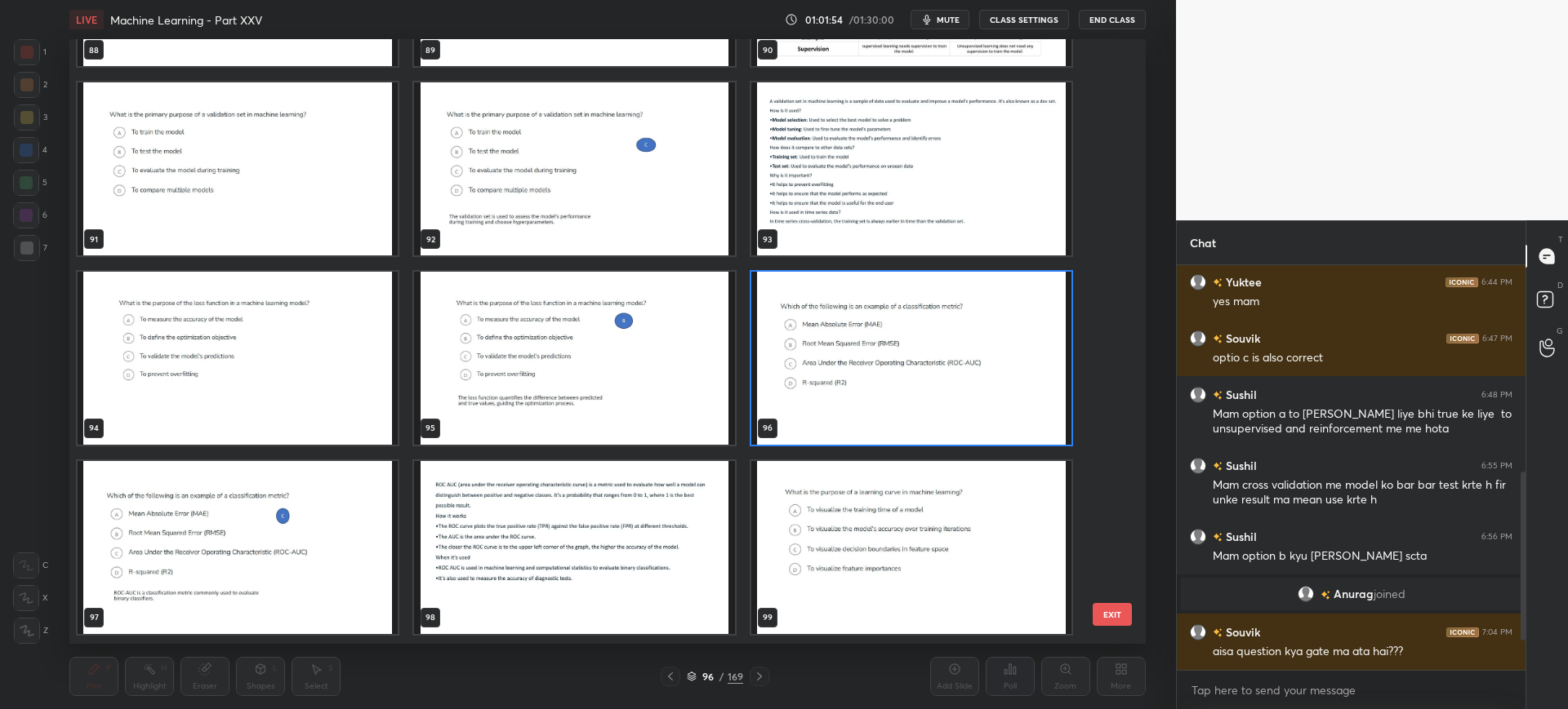
scroll to position [5649, 0]
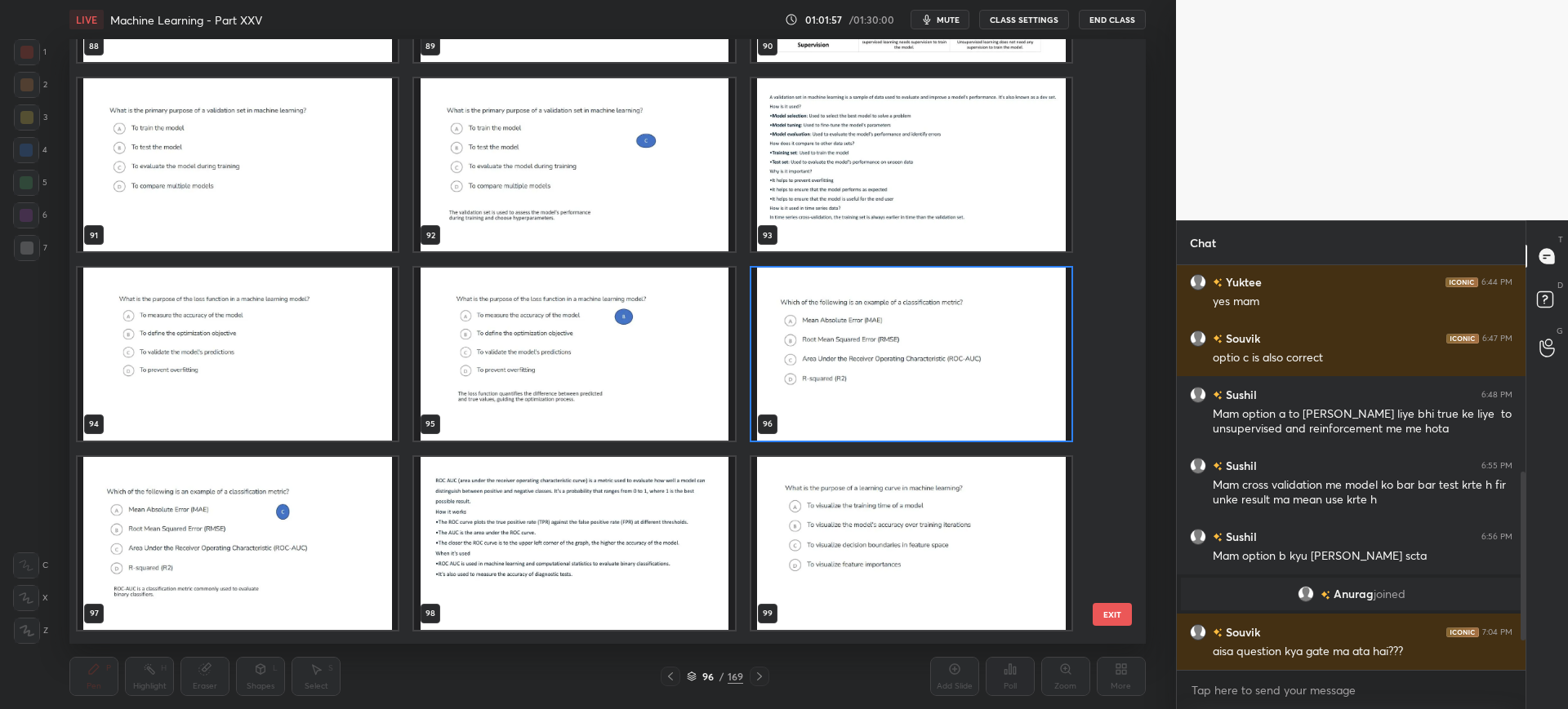
click at [1098, 608] on button "EXIT" at bounding box center [1112, 614] width 39 height 23
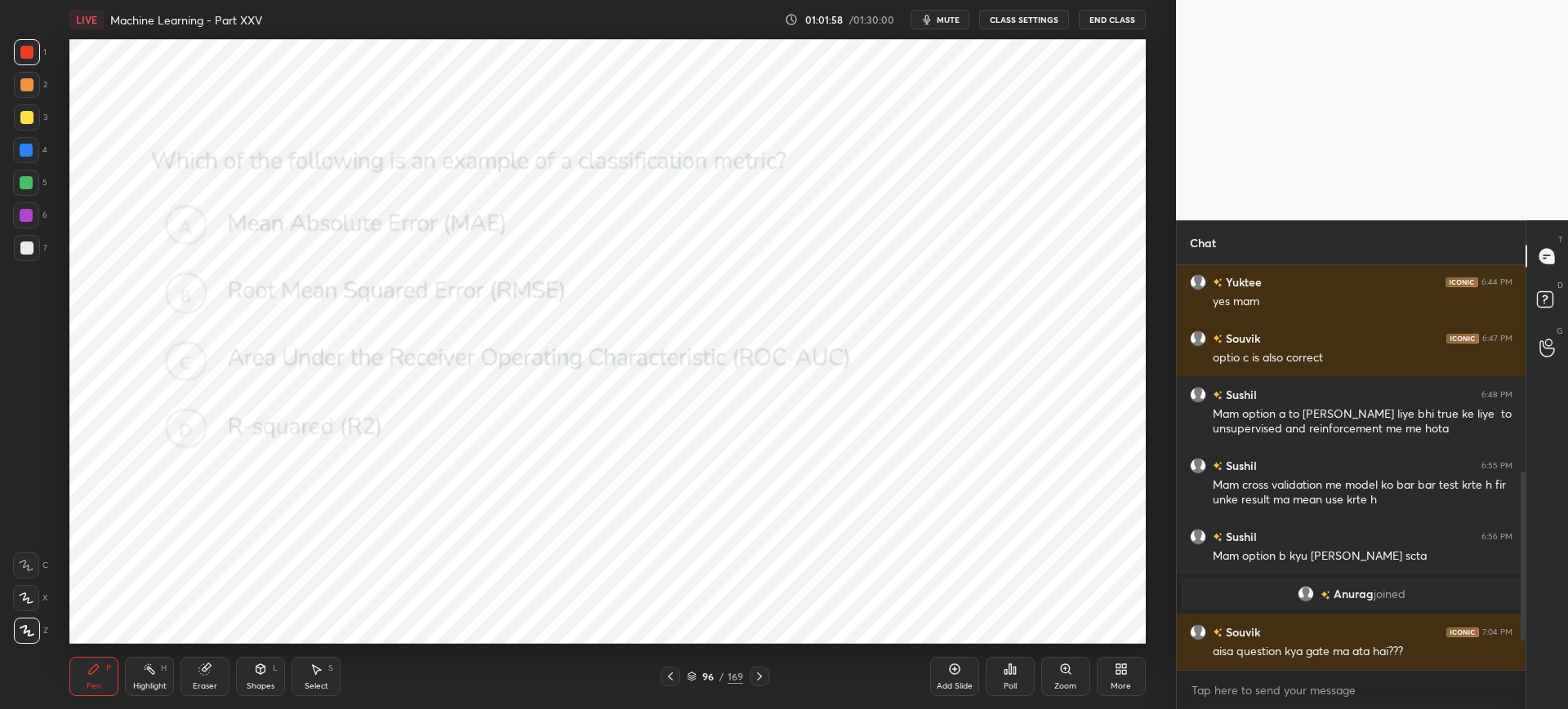
click at [1029, 677] on div "Poll" at bounding box center [1010, 677] width 49 height 39
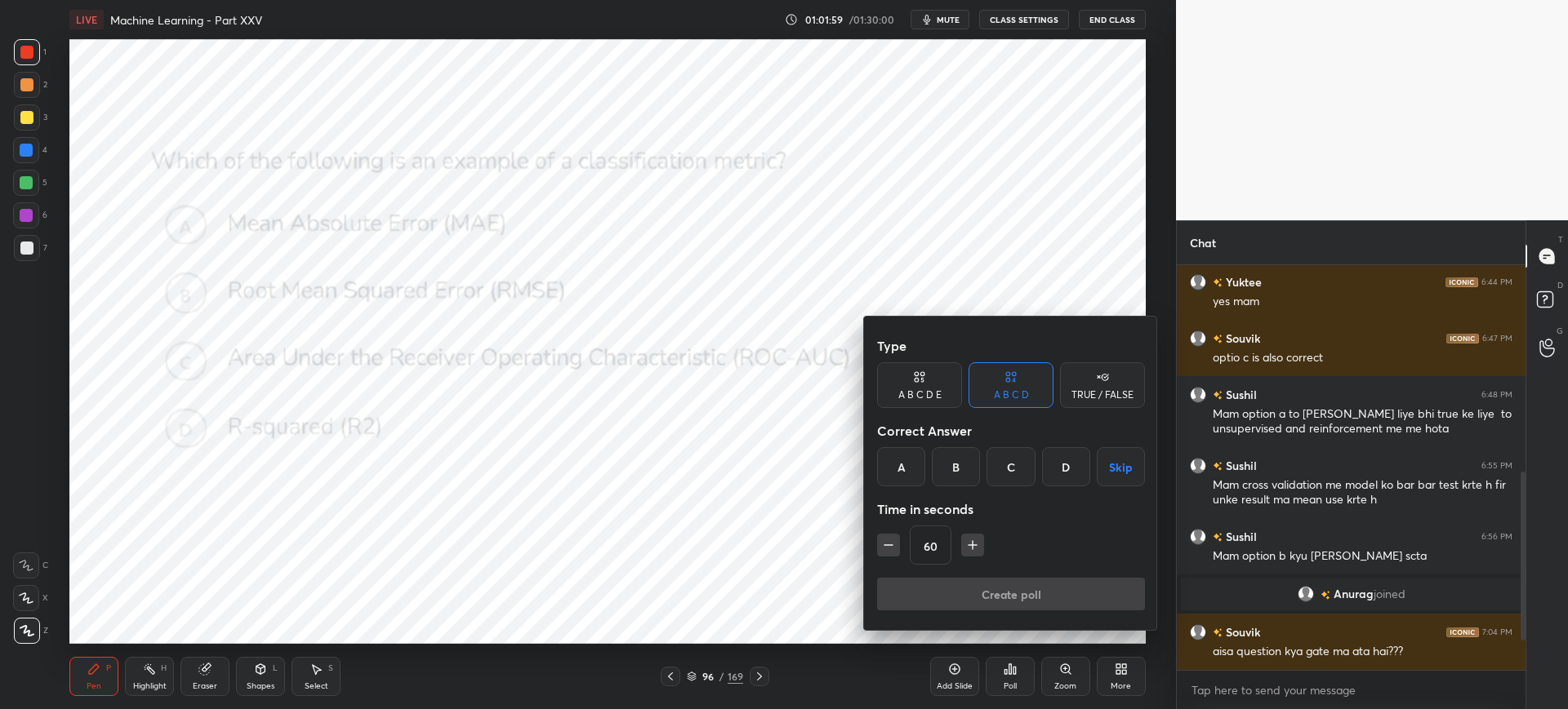
click at [1028, 477] on div "C" at bounding box center [1010, 467] width 48 height 39
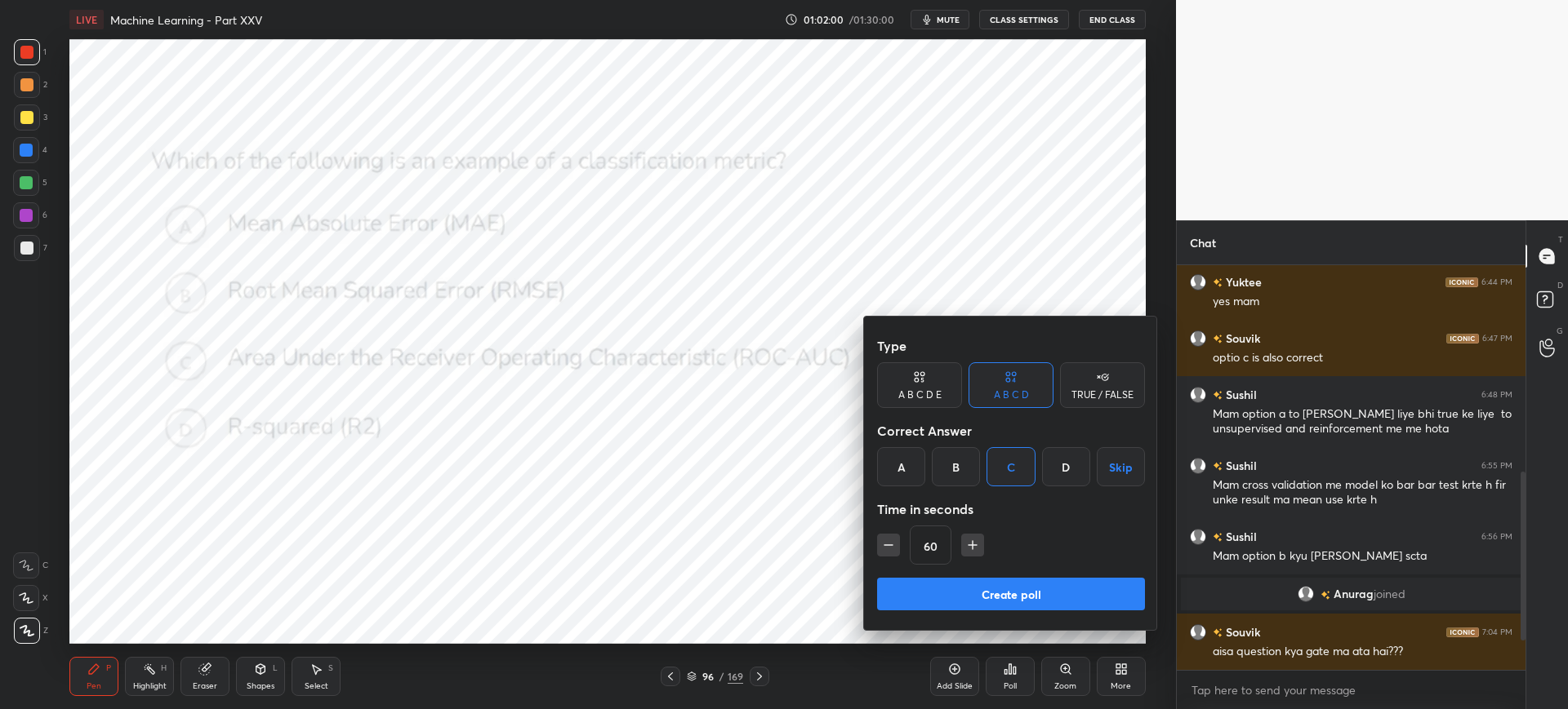
click at [989, 591] on button "Create poll" at bounding box center [1010, 593] width 267 height 32
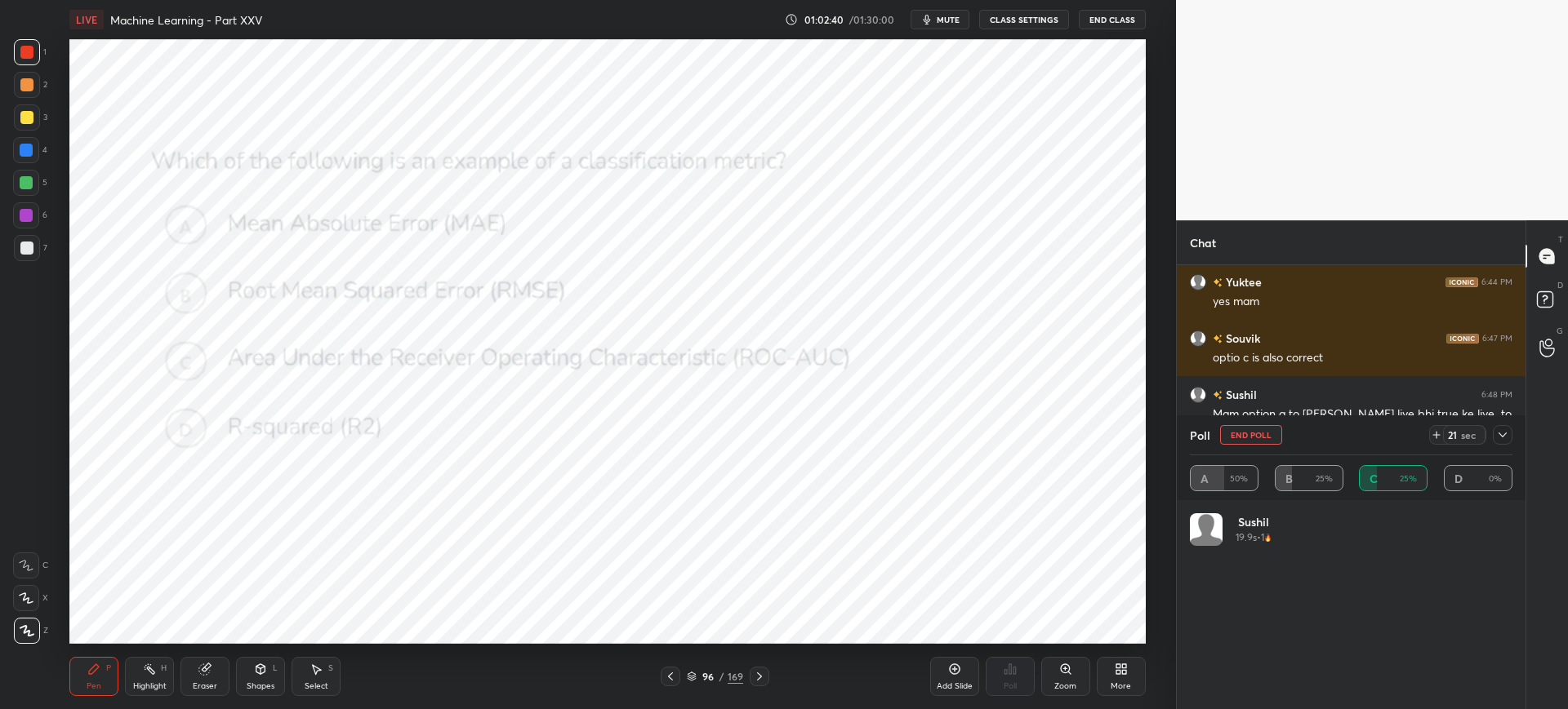
scroll to position [6, 6]
click at [1238, 435] on button "End Poll" at bounding box center [1250, 435] width 62 height 20
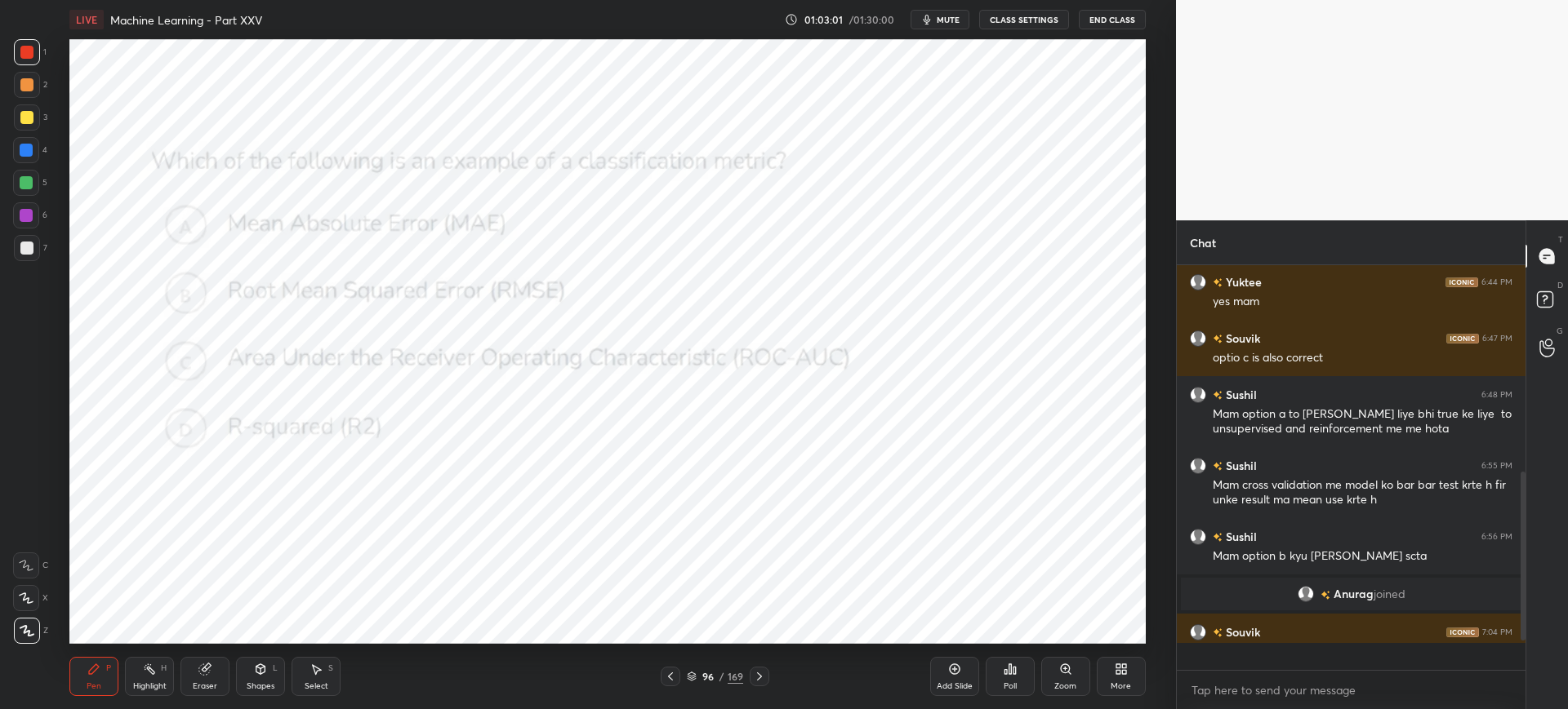
scroll to position [272, 344]
click at [694, 675] on icon at bounding box center [691, 677] width 10 height 10
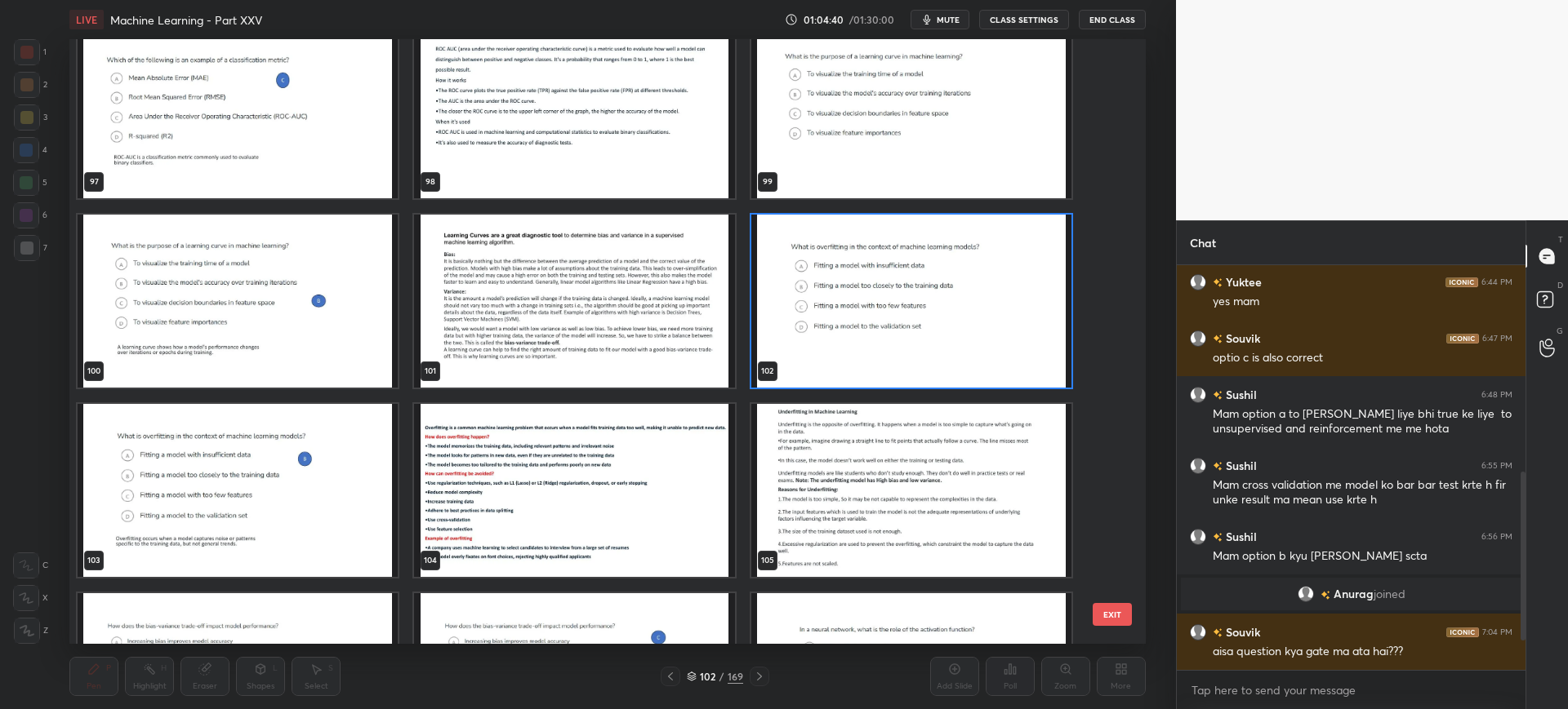
scroll to position [6081, 0]
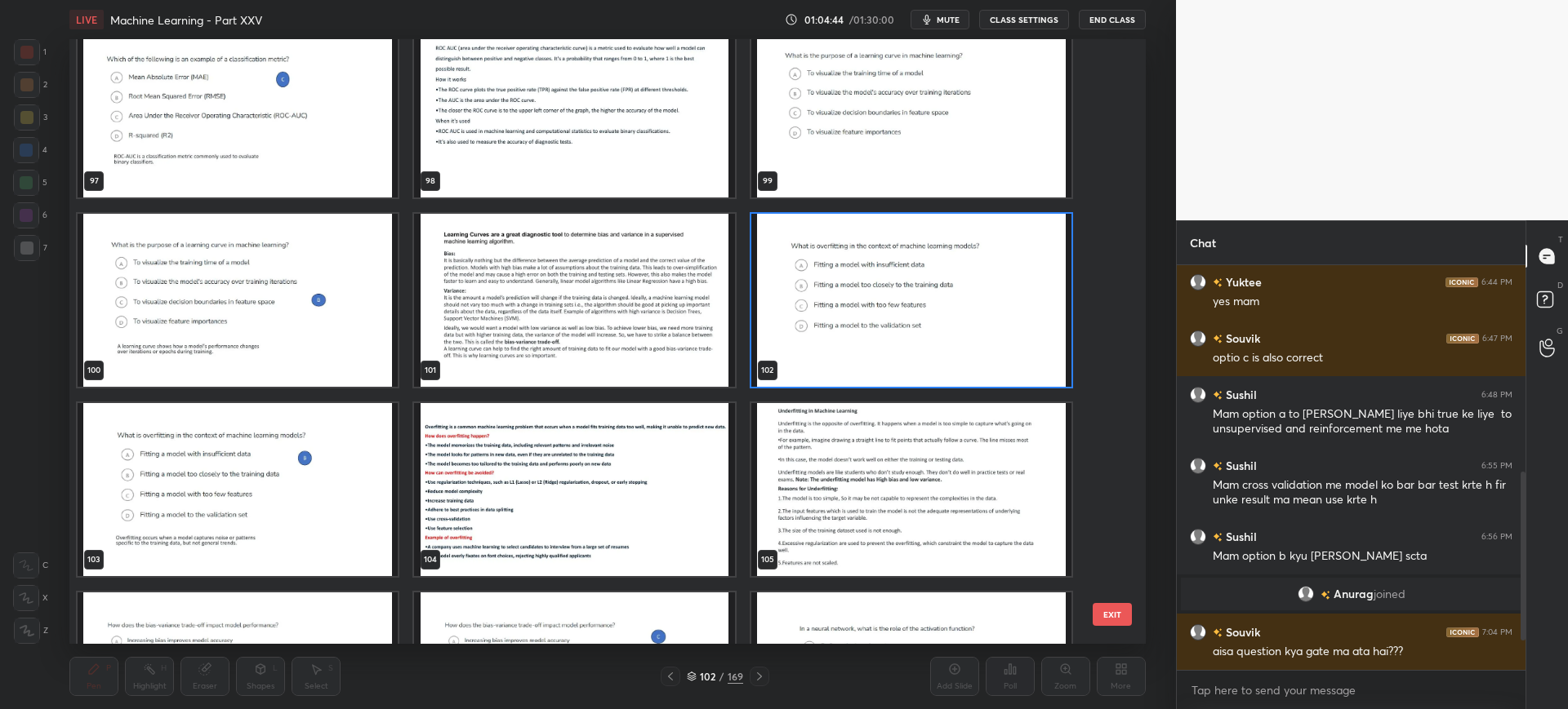
click at [1119, 611] on button "EXIT" at bounding box center [1112, 614] width 39 height 23
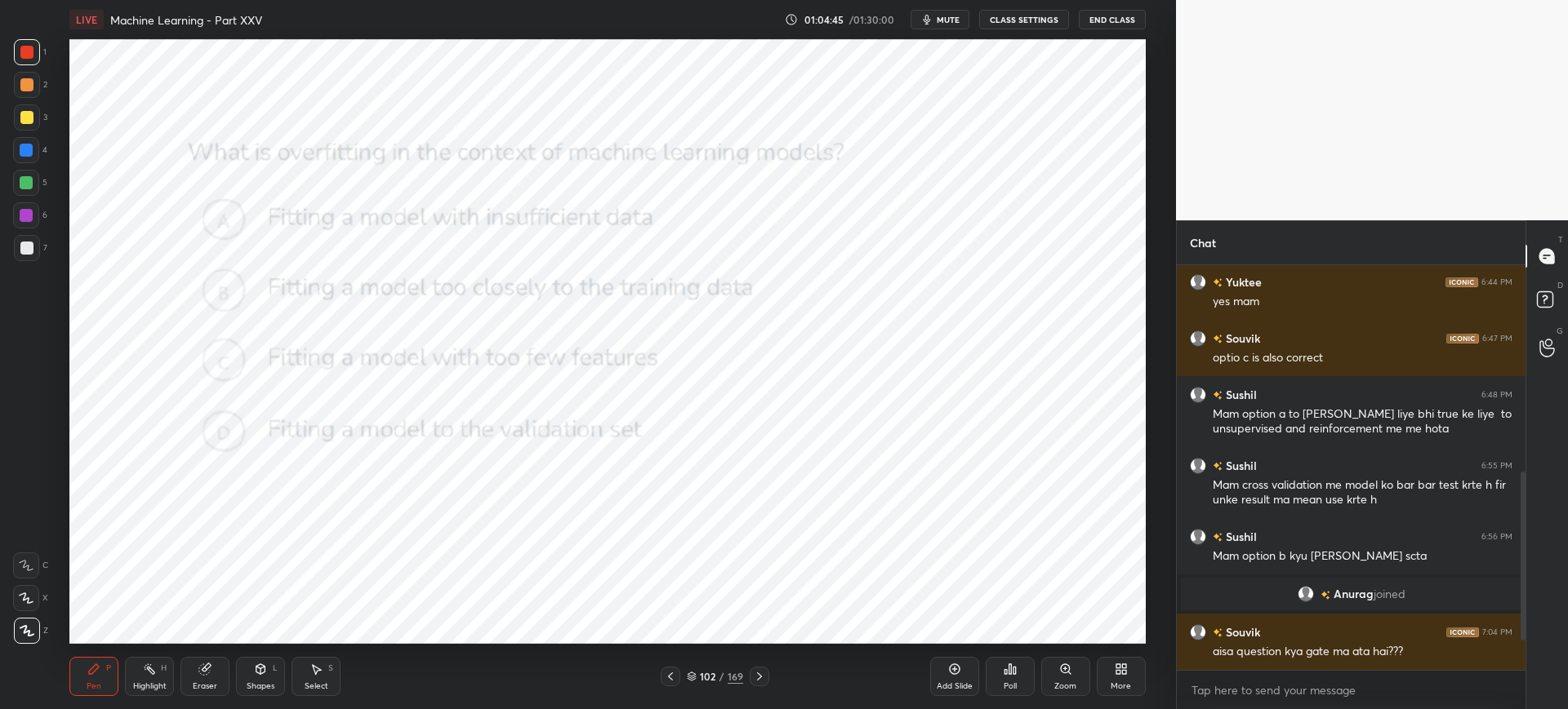
click at [1022, 658] on div "Poll" at bounding box center [1010, 677] width 49 height 39
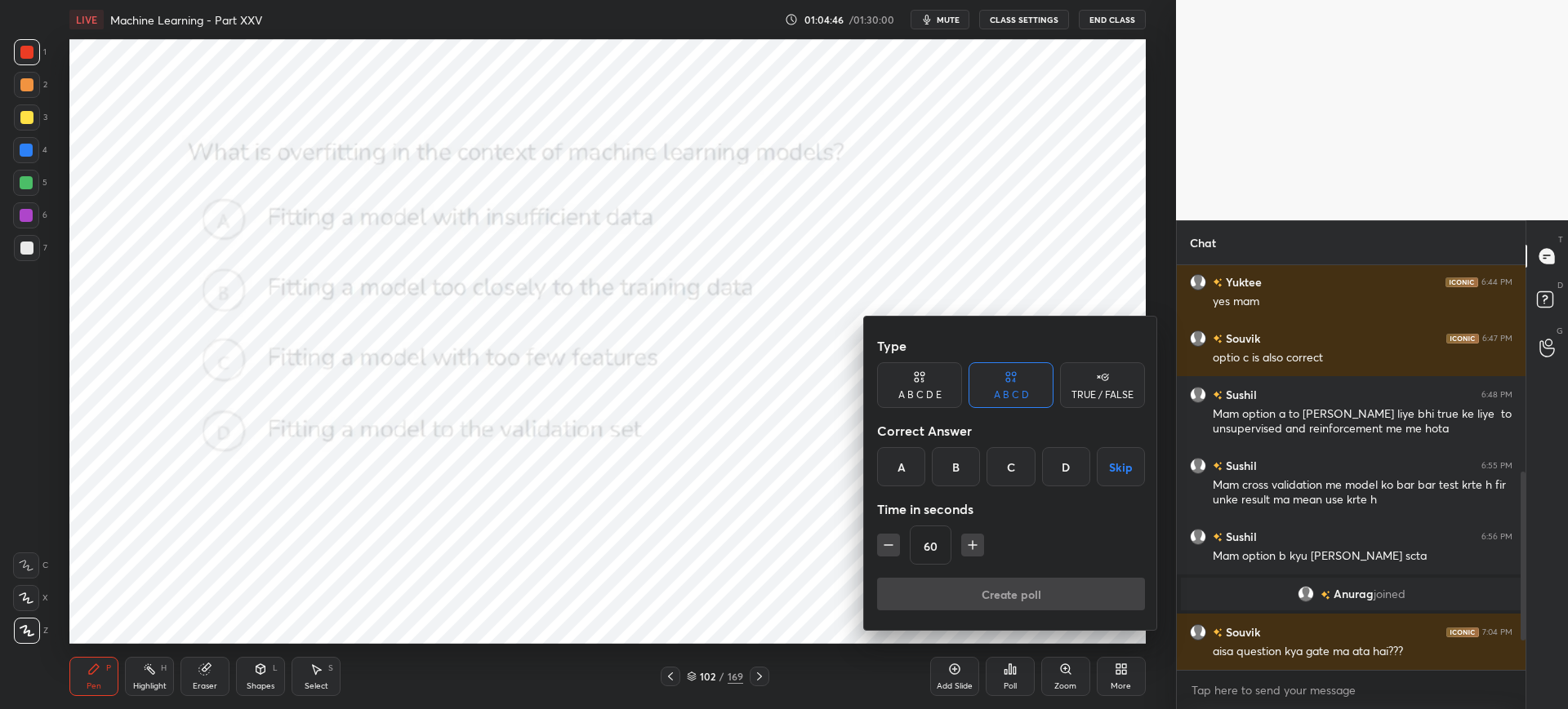
click at [961, 465] on div "B" at bounding box center [955, 467] width 48 height 39
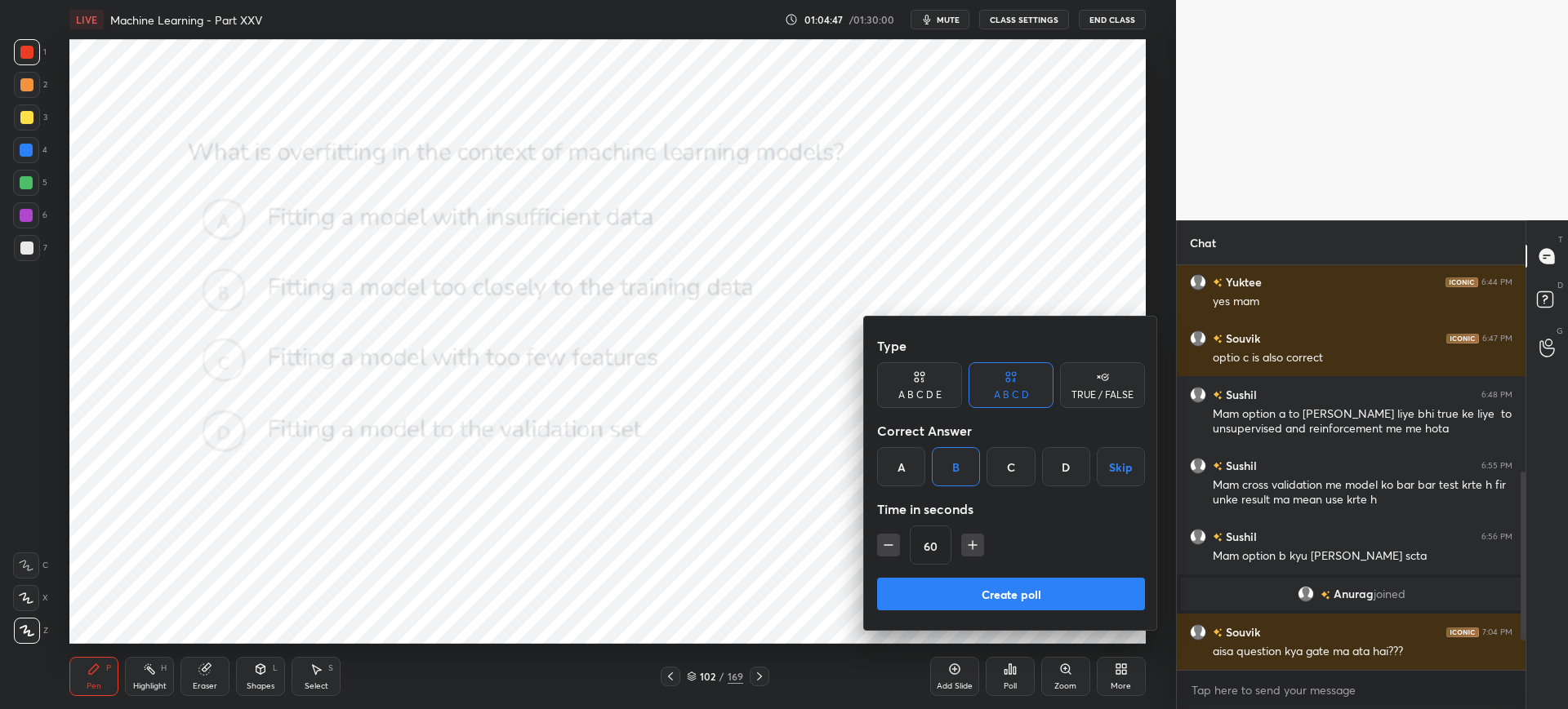
click at [944, 591] on button "Create poll" at bounding box center [1010, 593] width 267 height 32
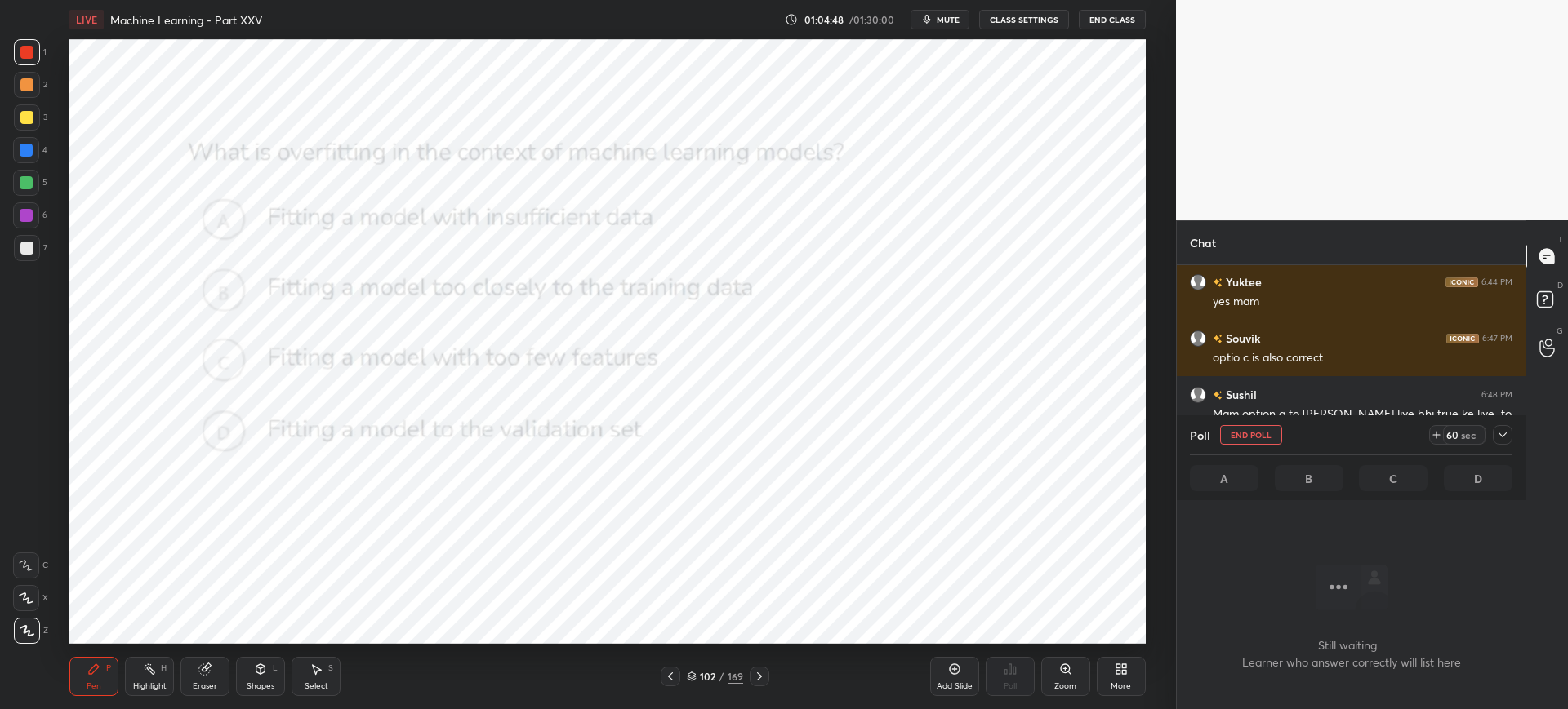
scroll to position [196, 344]
click at [952, 15] on span "mute" at bounding box center [947, 20] width 23 height 12
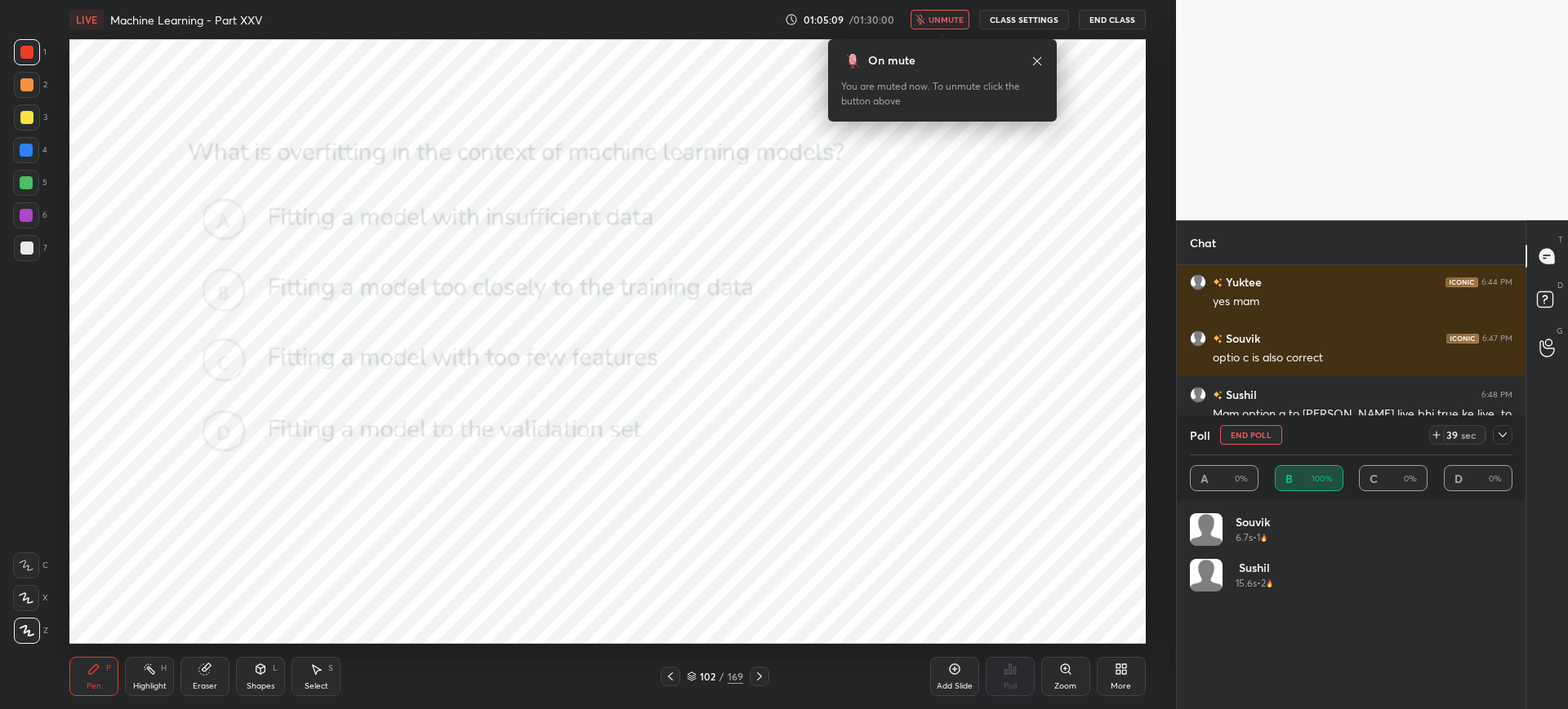
scroll to position [6, 6]
click at [925, 18] on icon "button" at bounding box center [920, 20] width 10 height 10
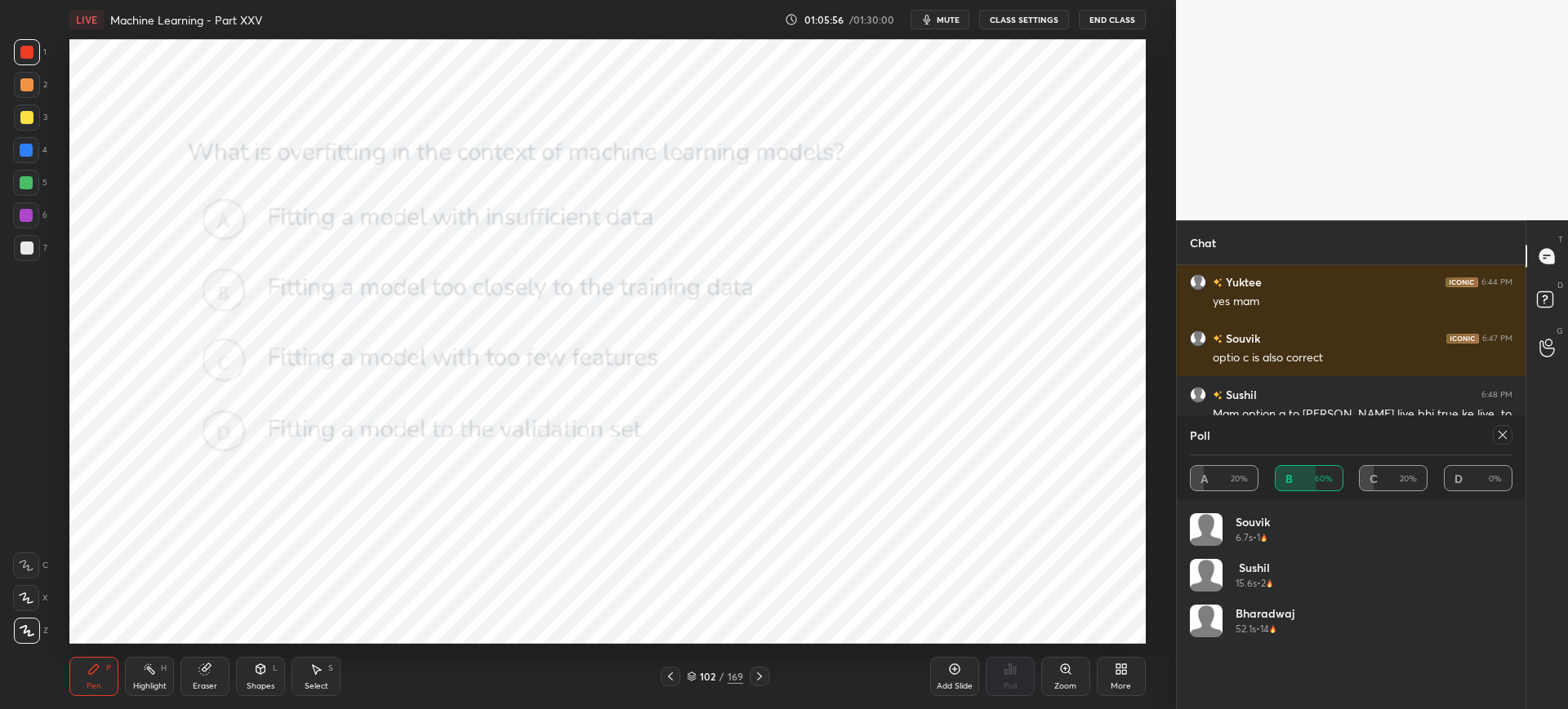
click at [1506, 440] on icon at bounding box center [1501, 435] width 13 height 13
type textarea "x"
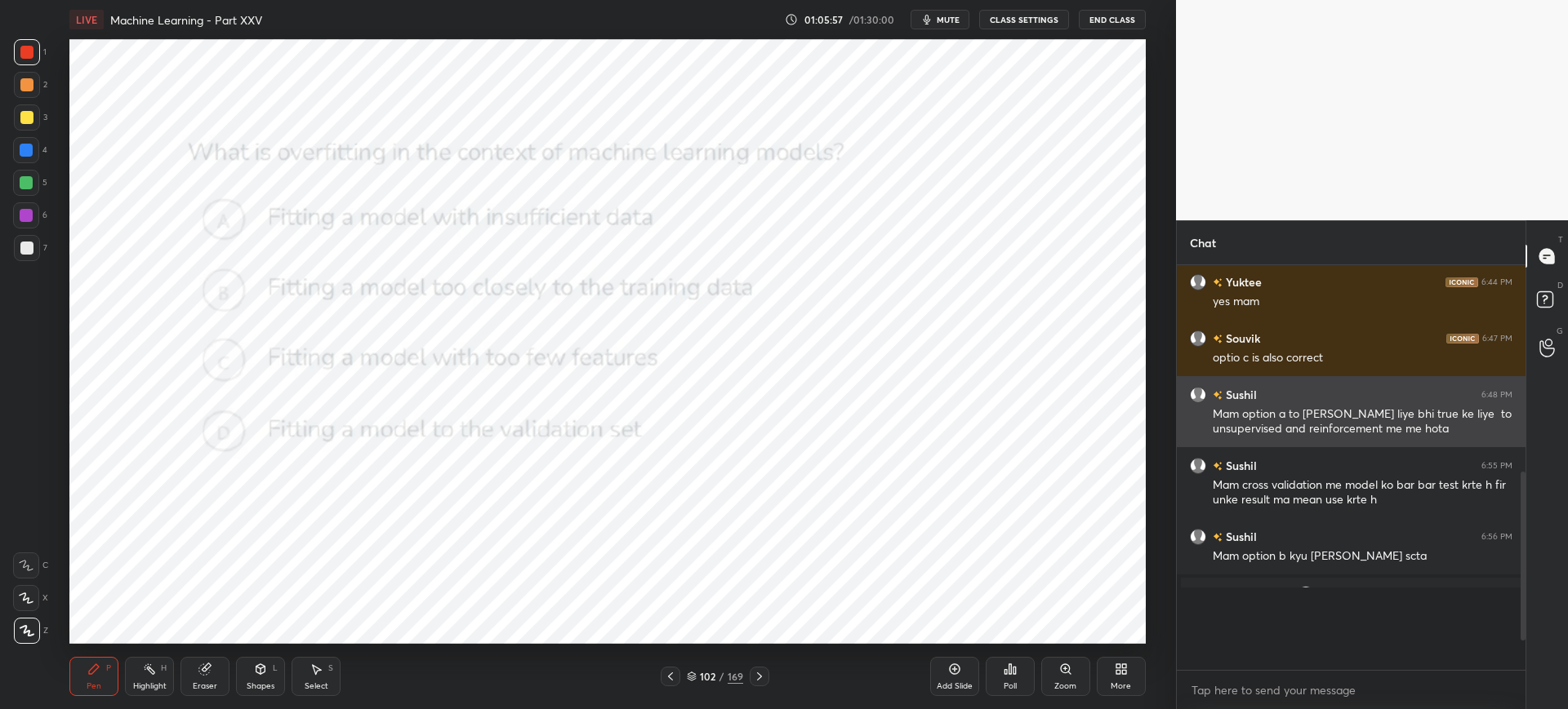
scroll to position [399, 344]
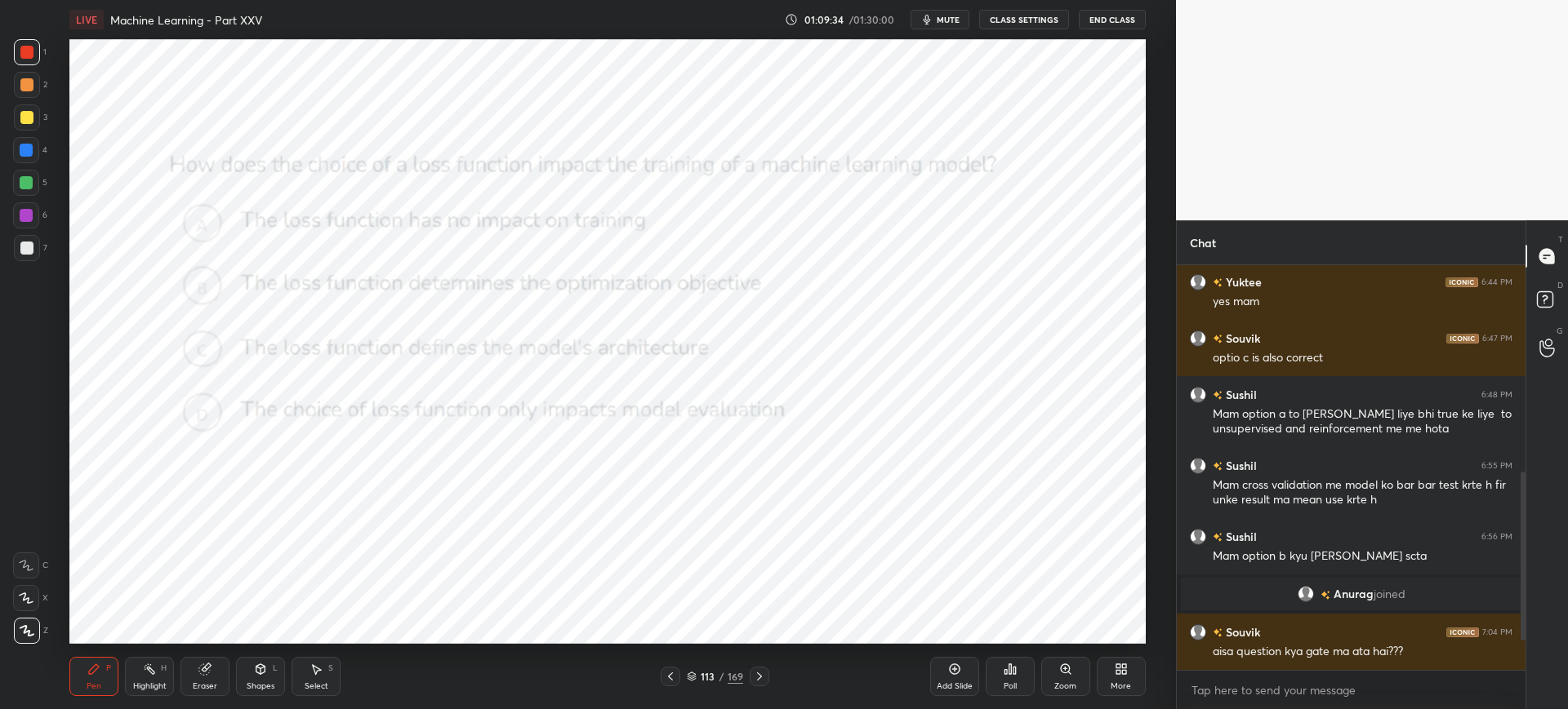
click at [689, 676] on icon at bounding box center [691, 677] width 10 height 10
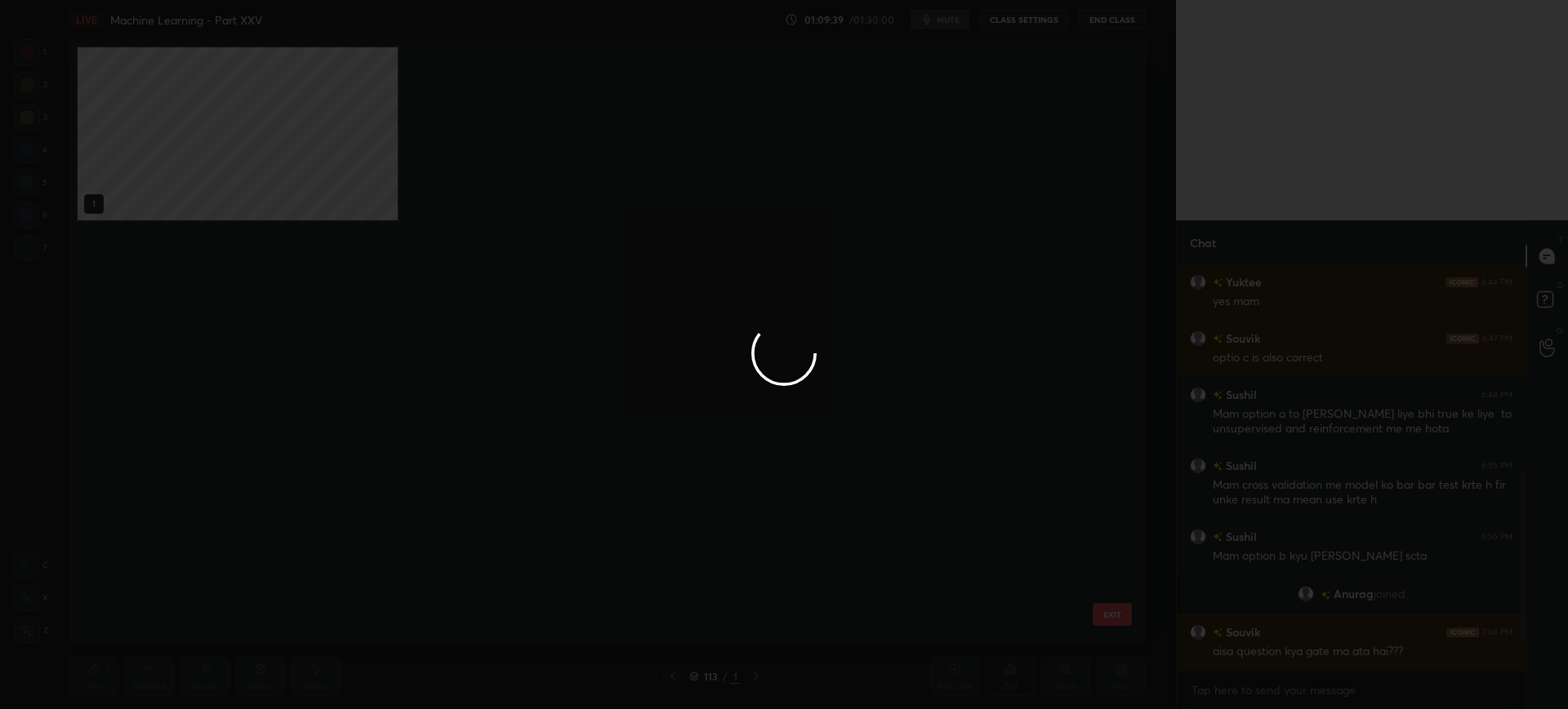
scroll to position [0, 0]
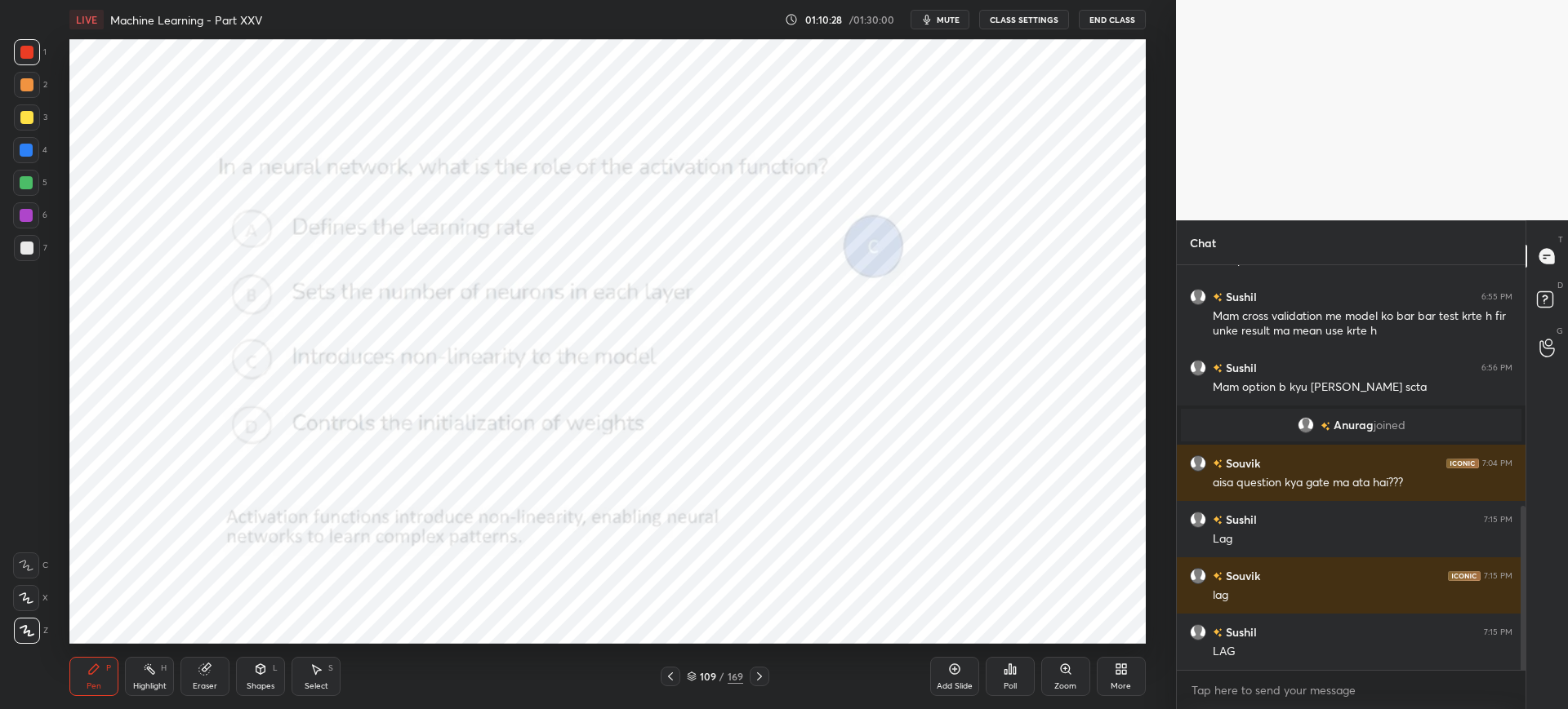
scroll to position [648, 0]
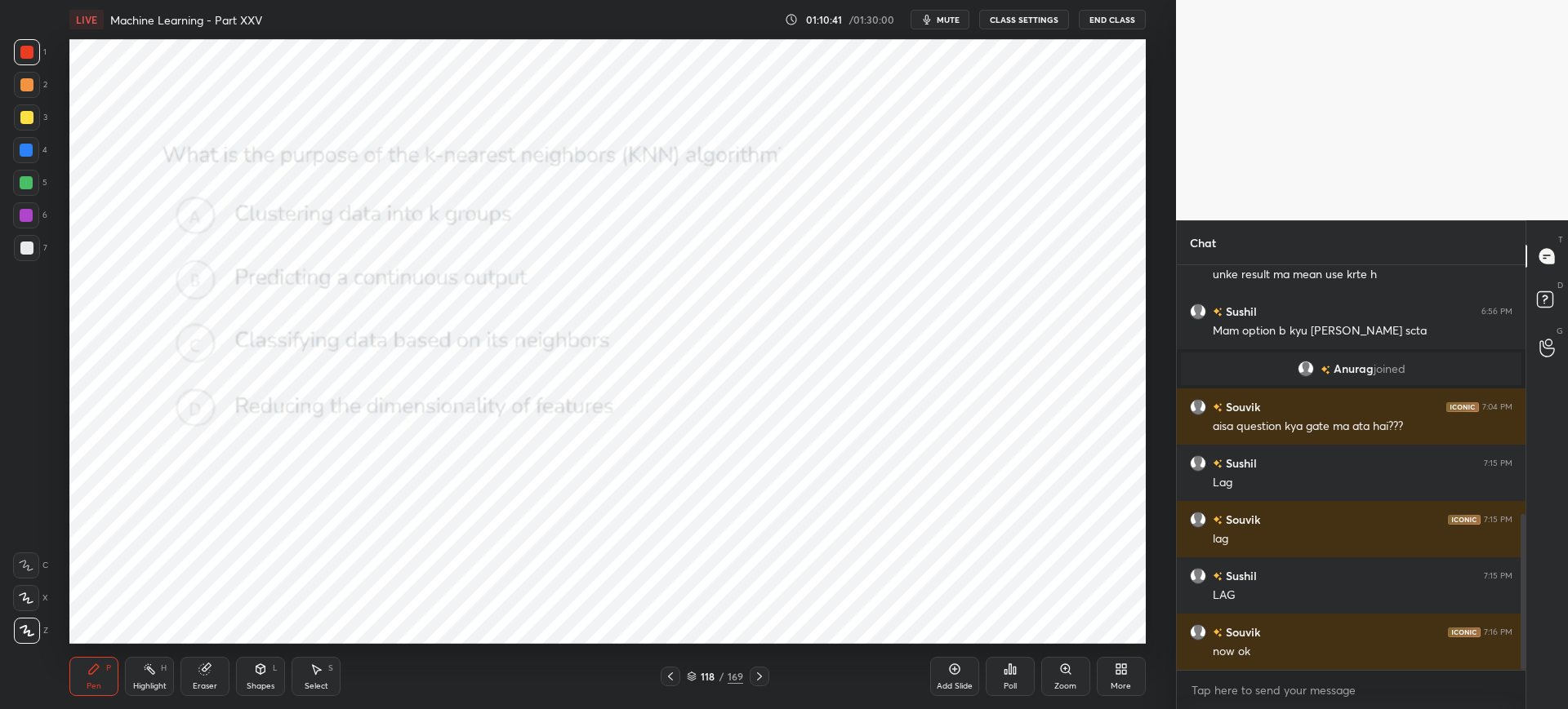
click at [689, 672] on icon at bounding box center [691, 677] width 10 height 10
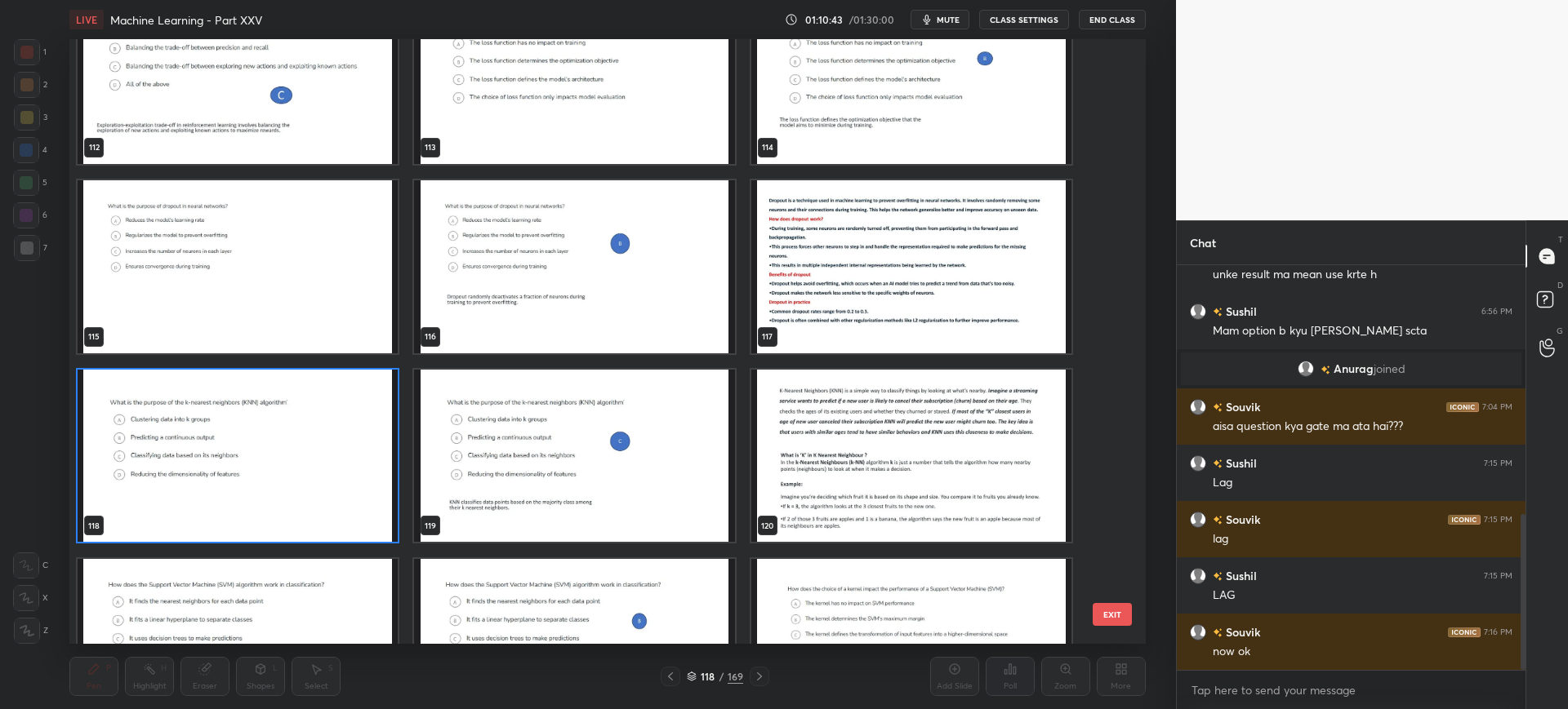
scroll to position [7152, 0]
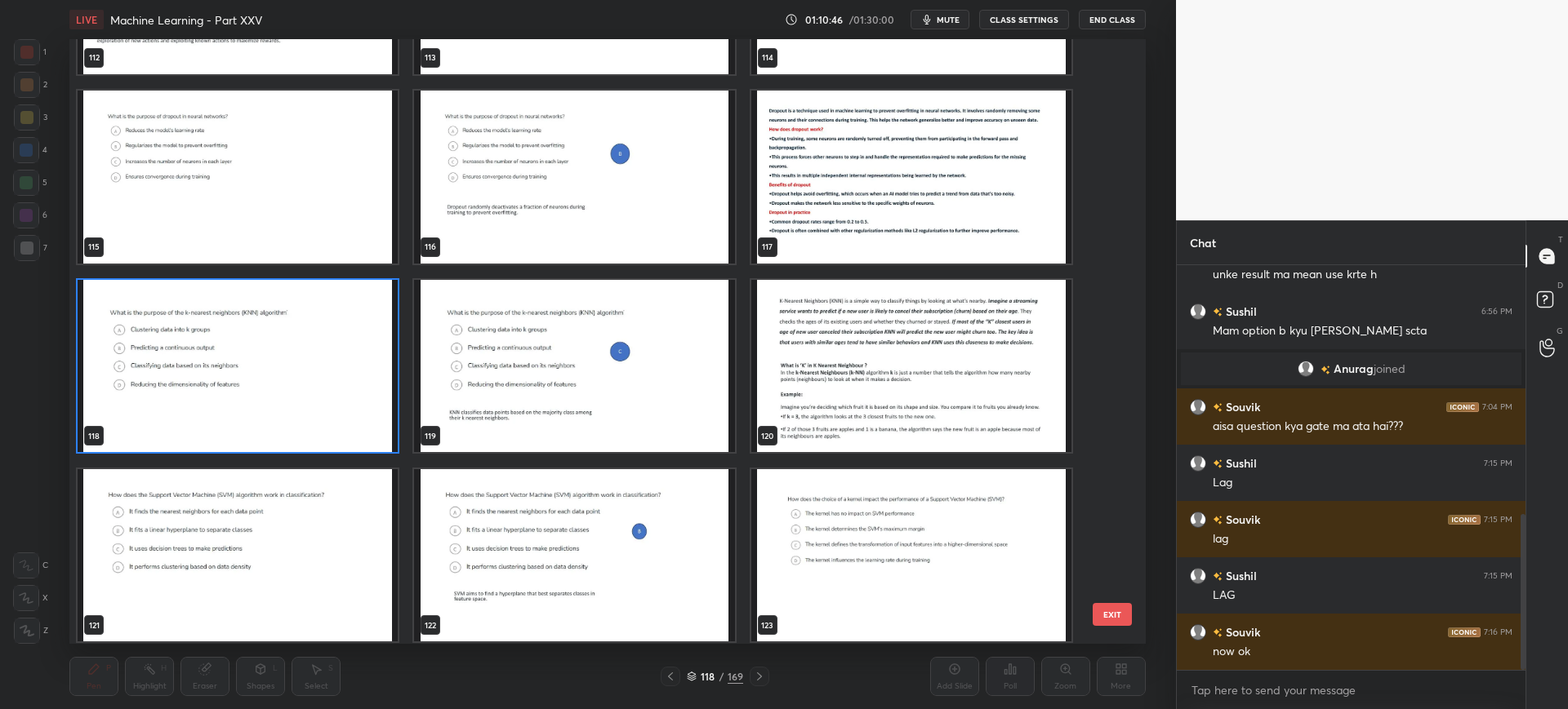
click at [1118, 611] on button "EXIT" at bounding box center [1112, 614] width 39 height 23
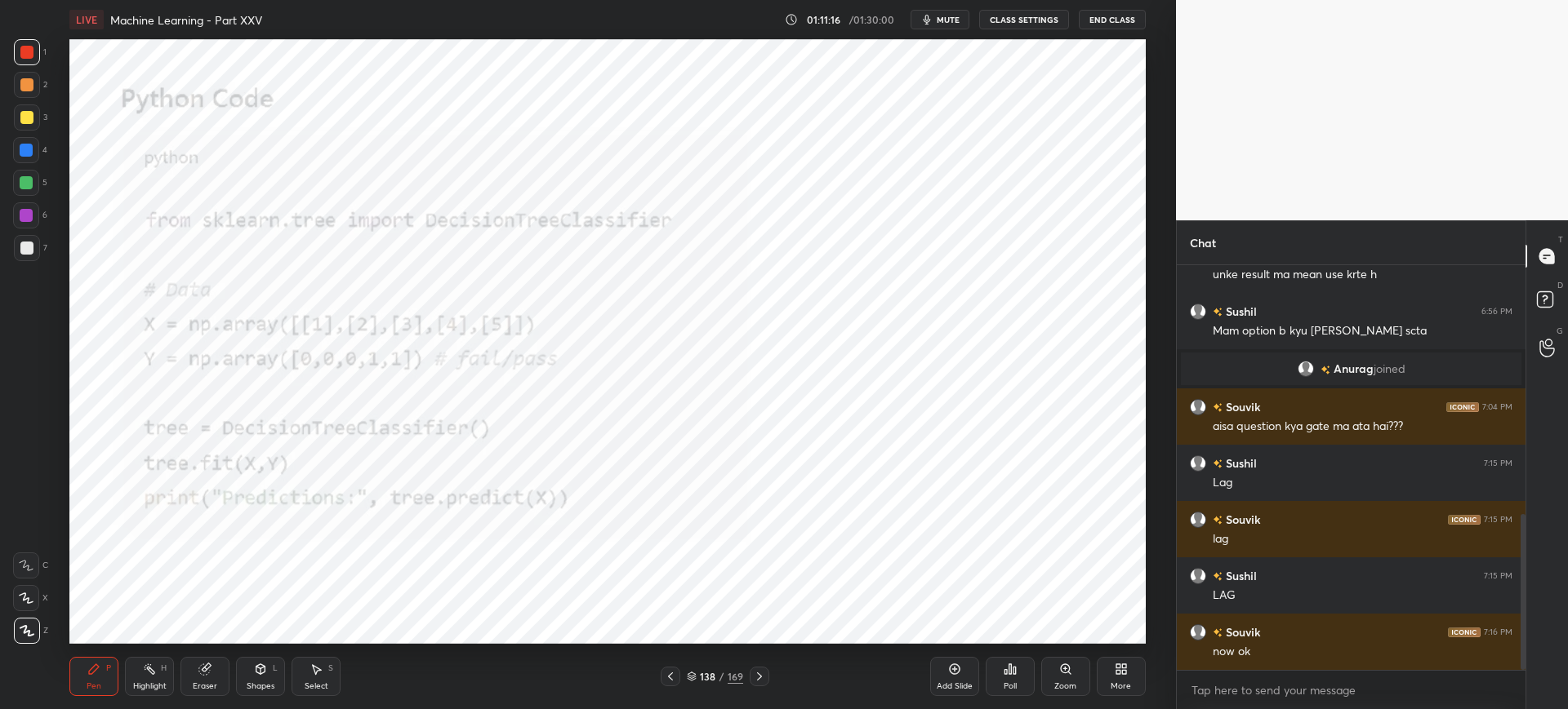
scroll to position [704, 0]
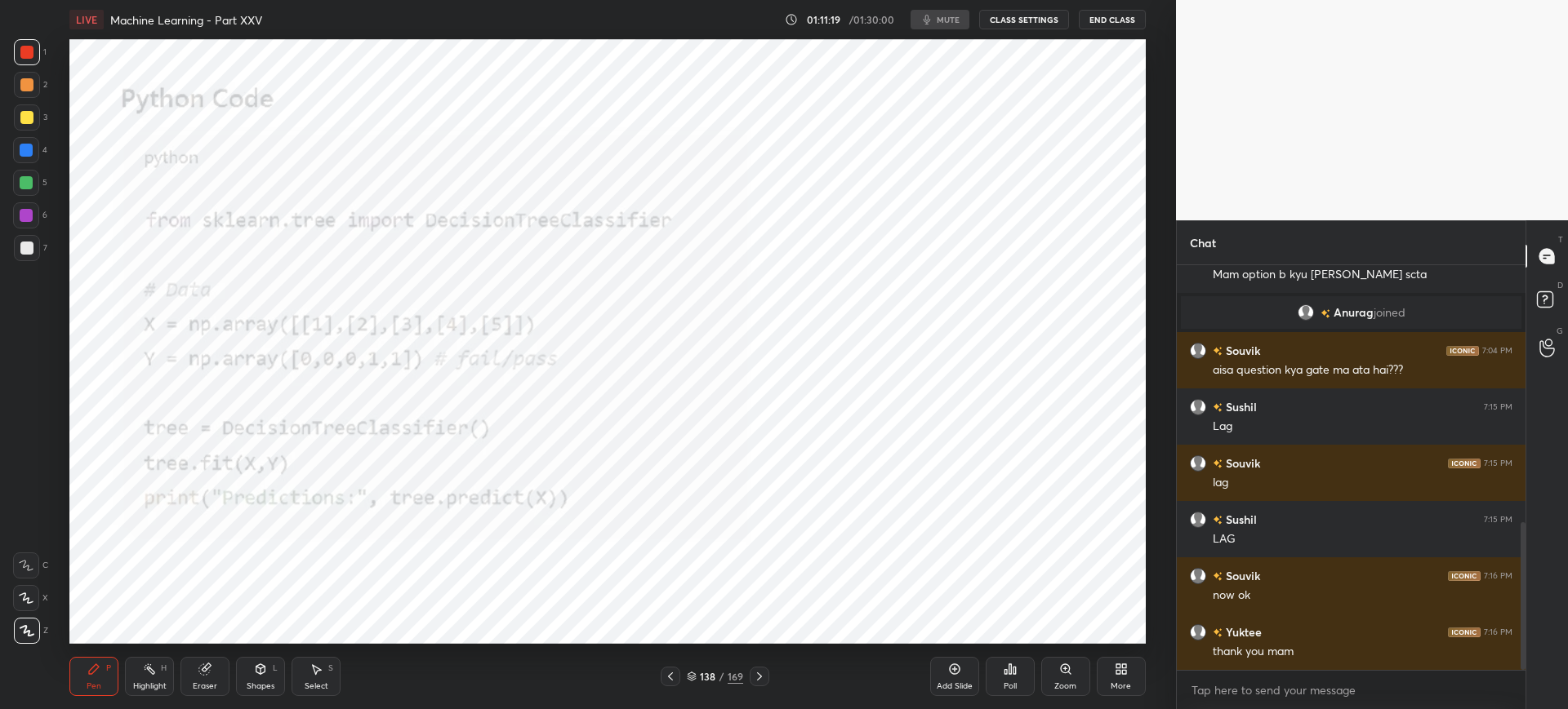
click at [1089, 24] on button "End Class" at bounding box center [1112, 20] width 67 height 20
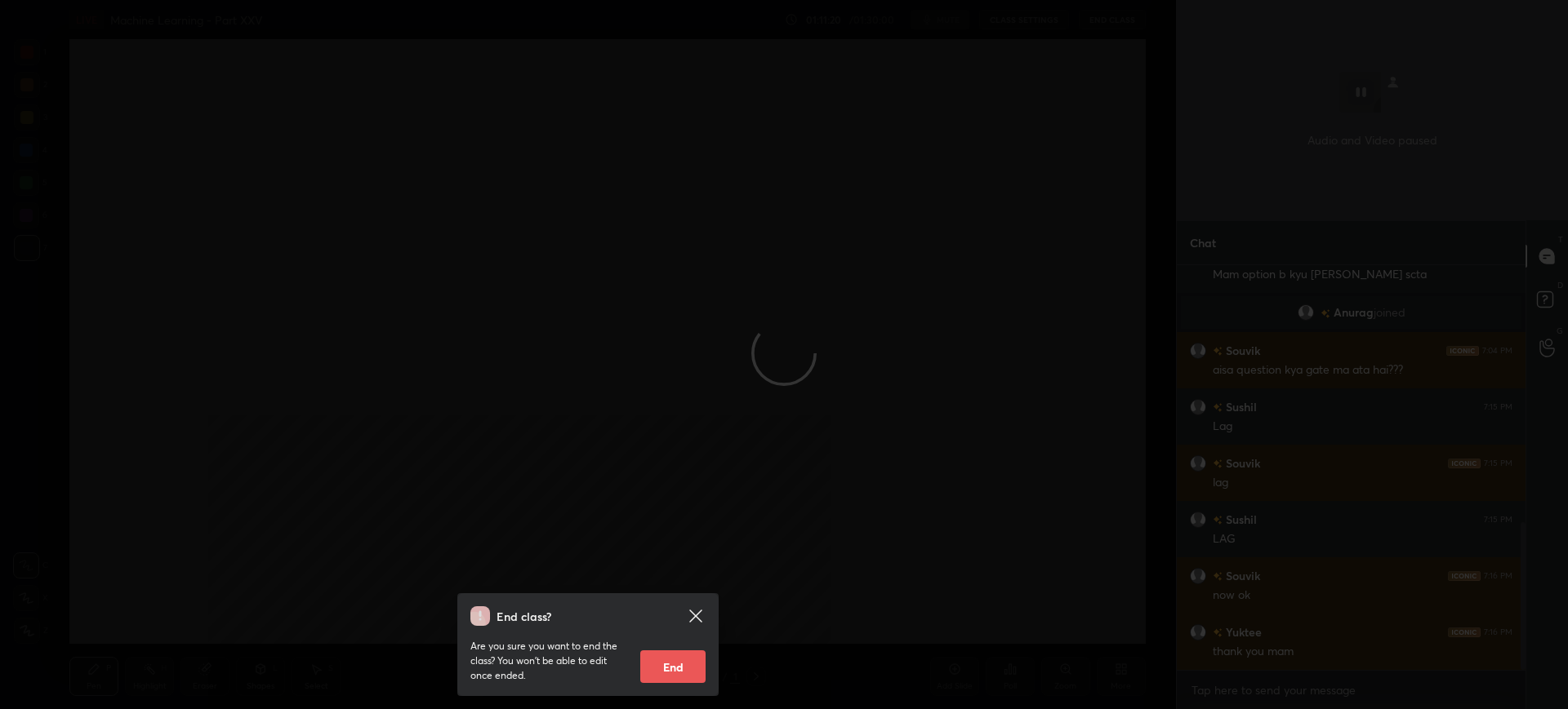
click at [683, 666] on button "End" at bounding box center [673, 666] width 66 height 32
type textarea "x"
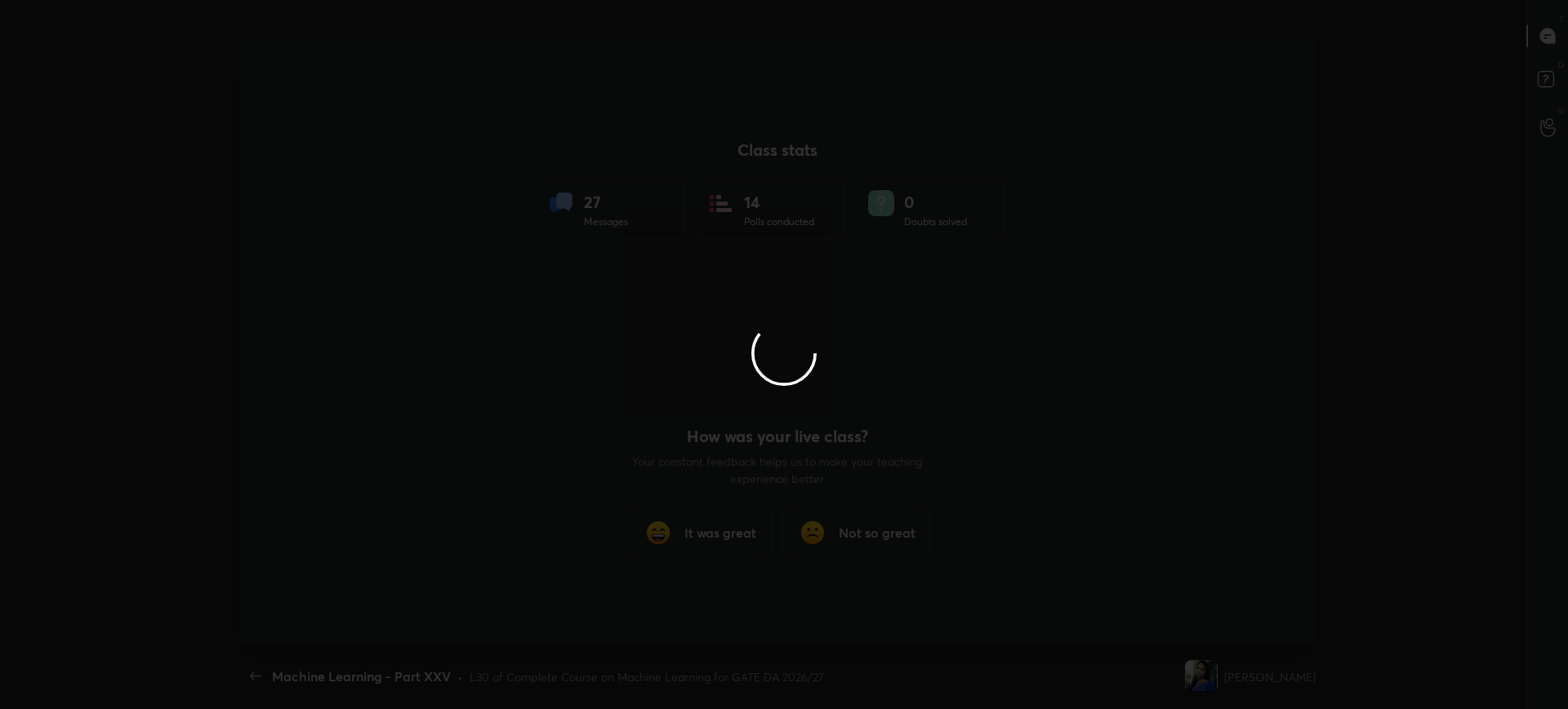
scroll to position [0, 0]
